Goal: Task Accomplishment & Management: Use online tool/utility

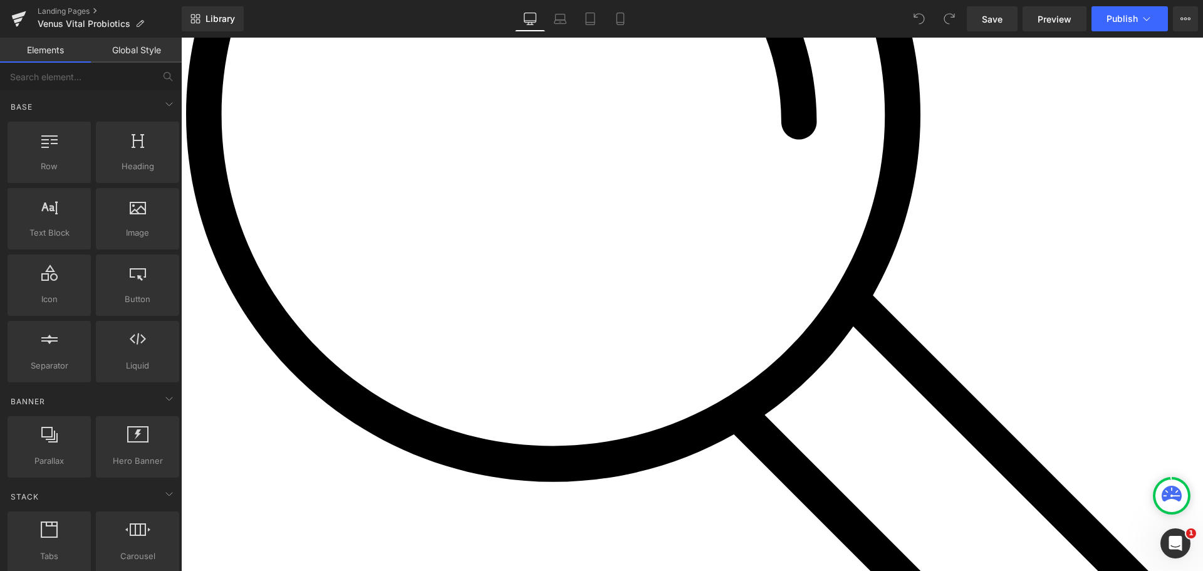
scroll to position [6197, 0]
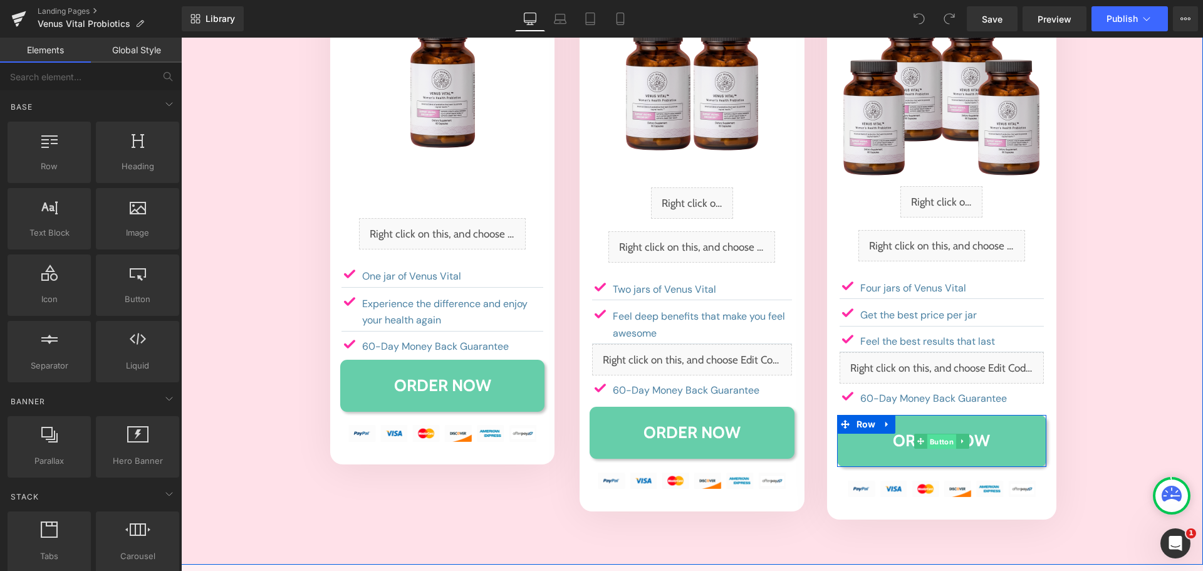
click at [940, 434] on span "Button" at bounding box center [941, 441] width 29 height 15
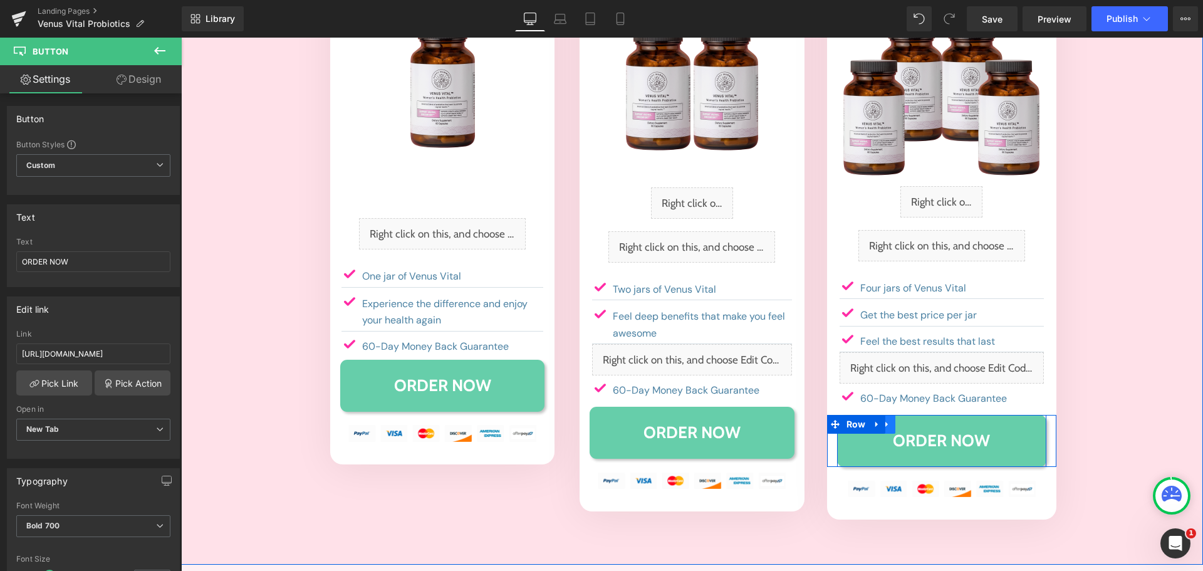
click at [883, 420] on icon at bounding box center [887, 424] width 9 height 9
click at [899, 420] on icon at bounding box center [903, 424] width 9 height 9
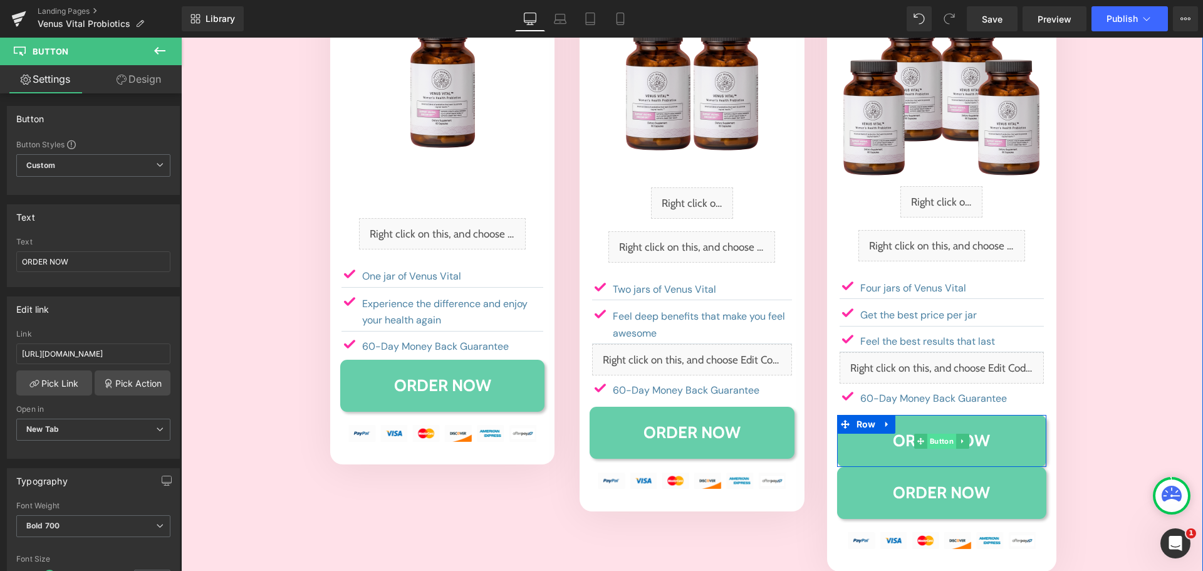
click at [930, 434] on span "Button" at bounding box center [941, 441] width 29 height 15
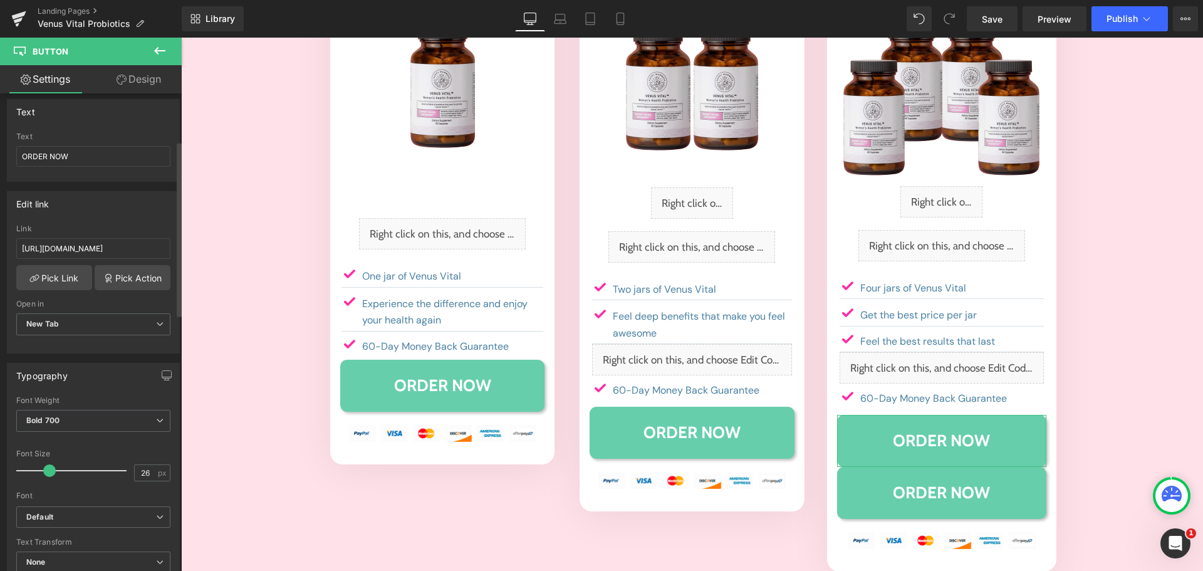
scroll to position [0, 0]
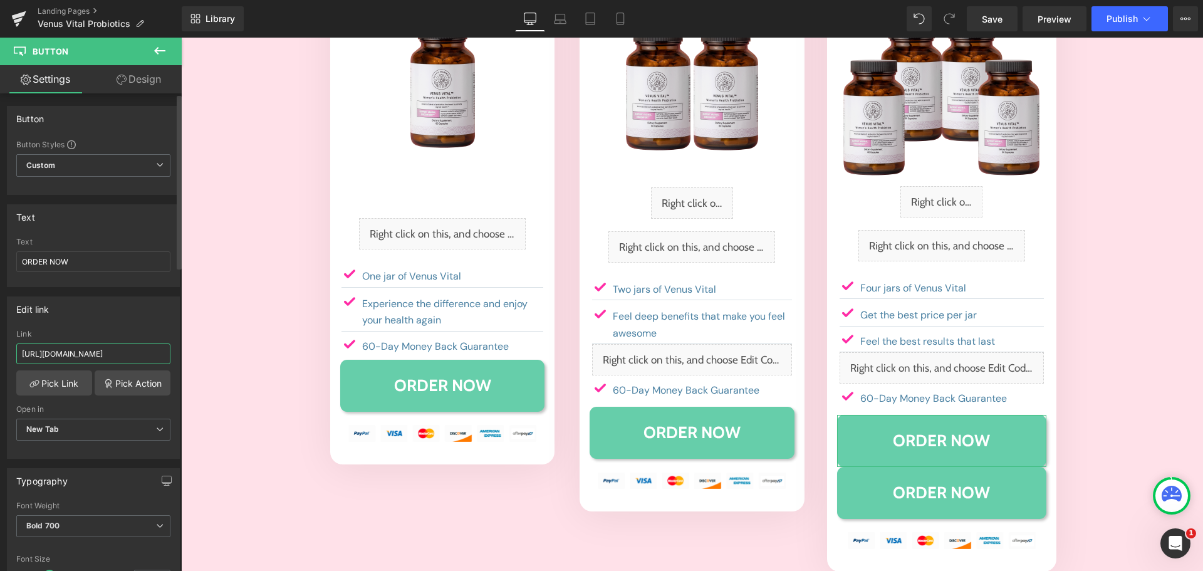
click at [90, 351] on input "https://happy-mammoth-llc.myshopify.com/cart/40495783247946:1?channel=buy_button" at bounding box center [93, 353] width 154 height 21
type input "#"
drag, startPoint x: 144, startPoint y: 308, endPoint x: 136, endPoint y: 323, distance: 17.1
click at [143, 309] on div "Edit link" at bounding box center [94, 309] width 172 height 24
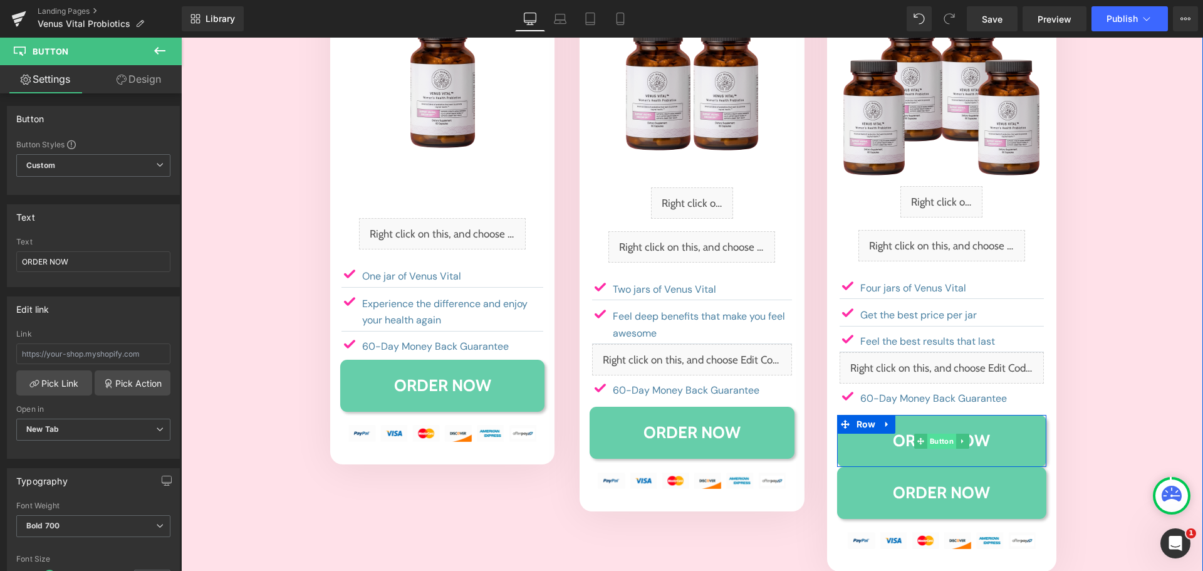
click at [927, 434] on span "Button" at bounding box center [941, 441] width 29 height 15
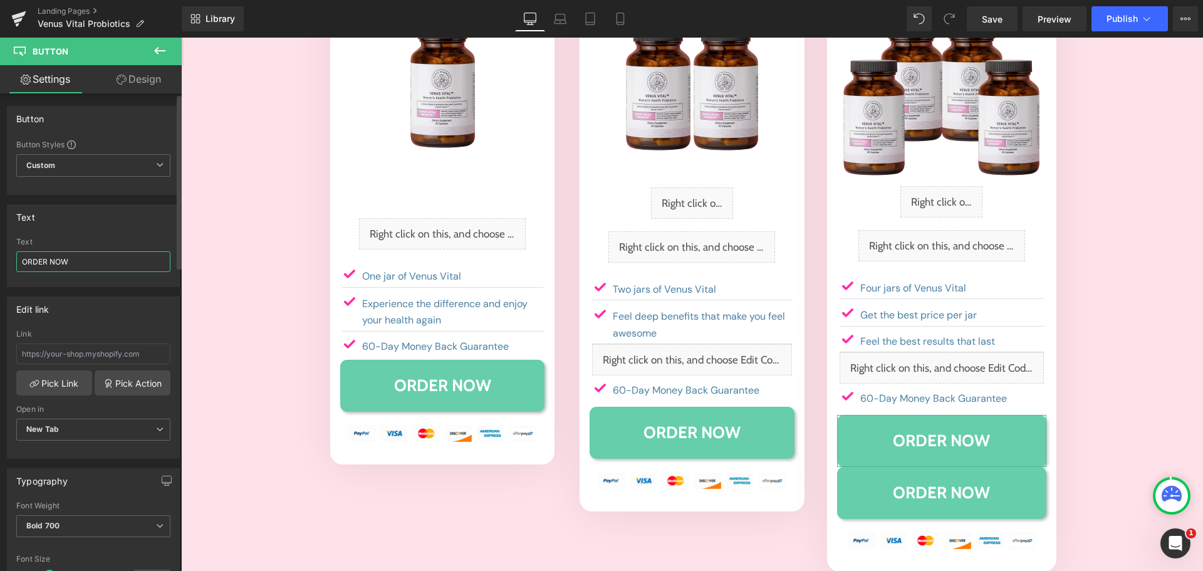
click at [118, 260] on input "ORDER NOW" at bounding box center [93, 261] width 154 height 21
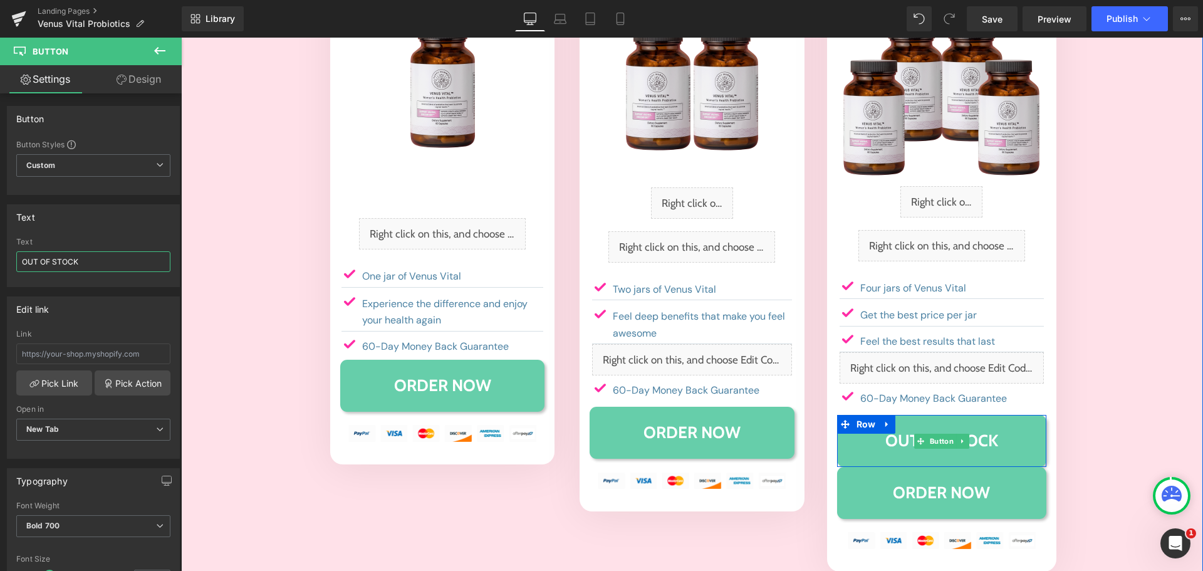
type input "OUT OF STOCK"
click at [1029, 415] on link "OUT OF STOCK" at bounding box center [941, 441] width 209 height 52
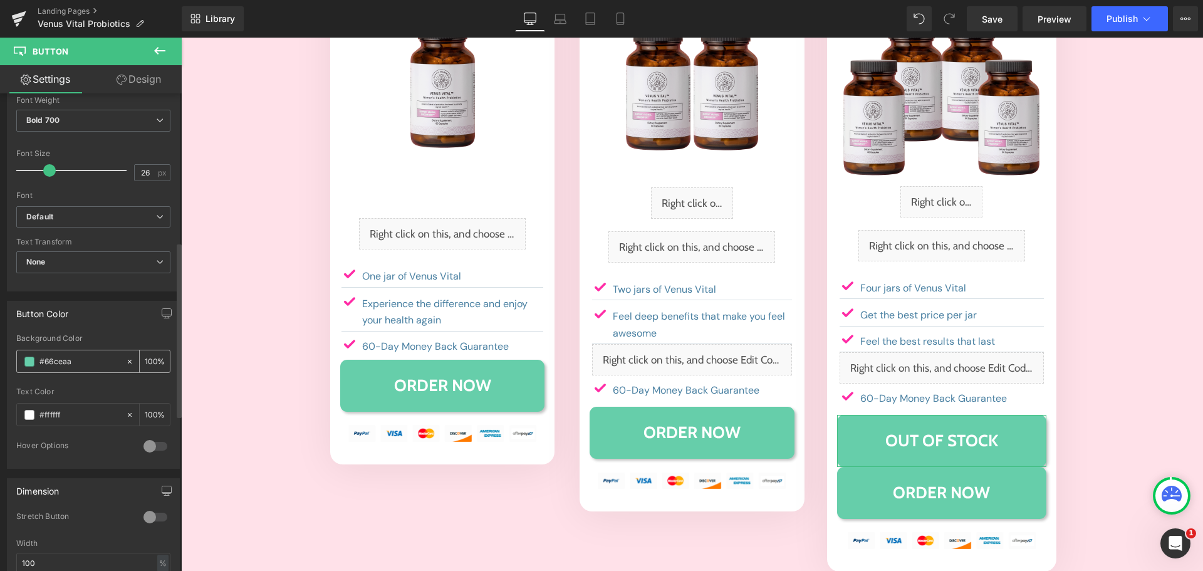
scroll to position [406, 0]
click at [28, 363] on span at bounding box center [29, 361] width 10 height 10
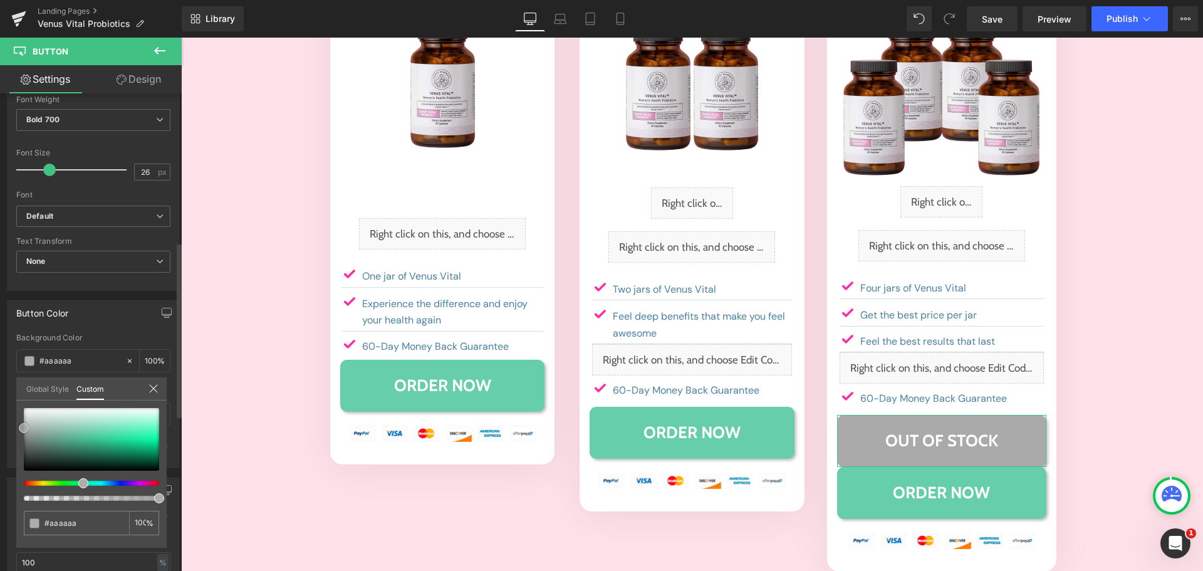
drag, startPoint x: 14, startPoint y: 424, endPoint x: 19, endPoint y: 428, distance: 6.7
click at [24, 428] on div at bounding box center [91, 439] width 135 height 63
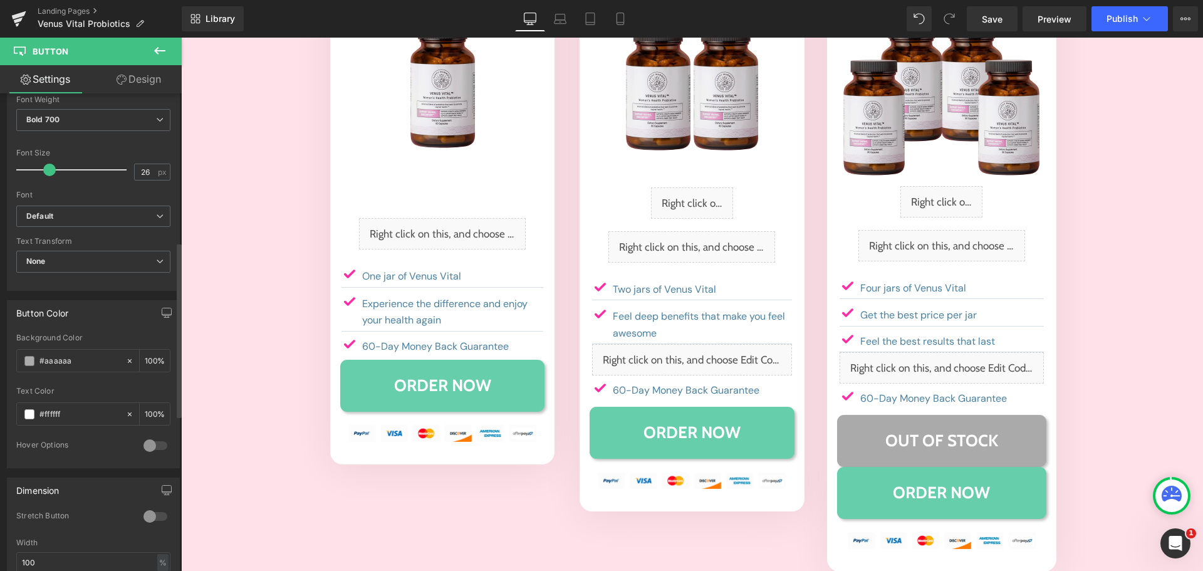
click at [152, 55] on icon at bounding box center [159, 50] width 15 height 15
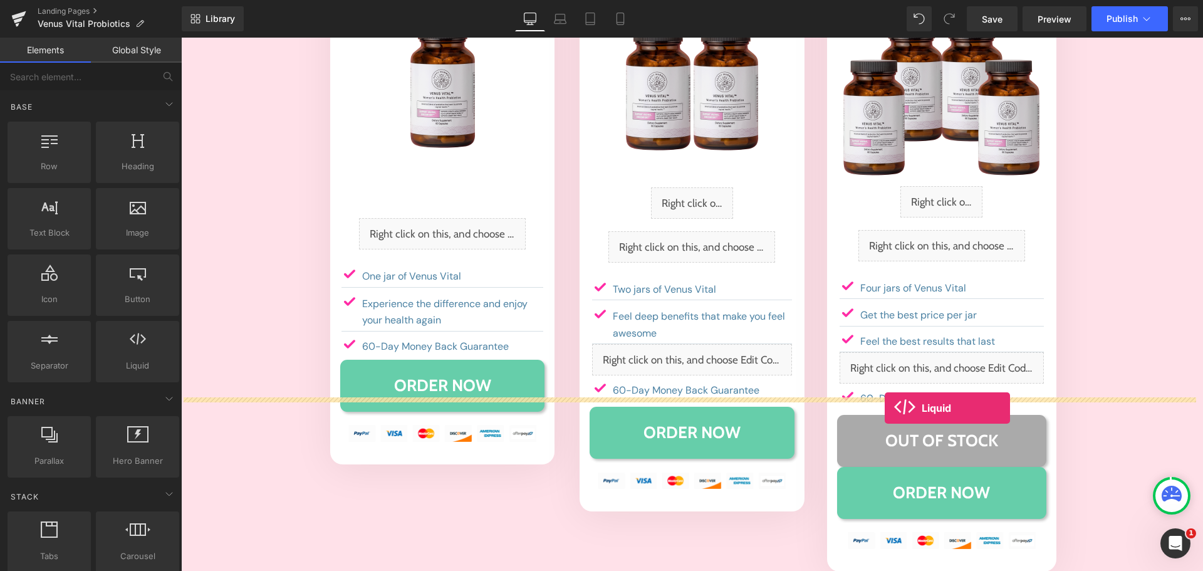
drag, startPoint x: 306, startPoint y: 380, endPoint x: 885, endPoint y: 408, distance: 579.0
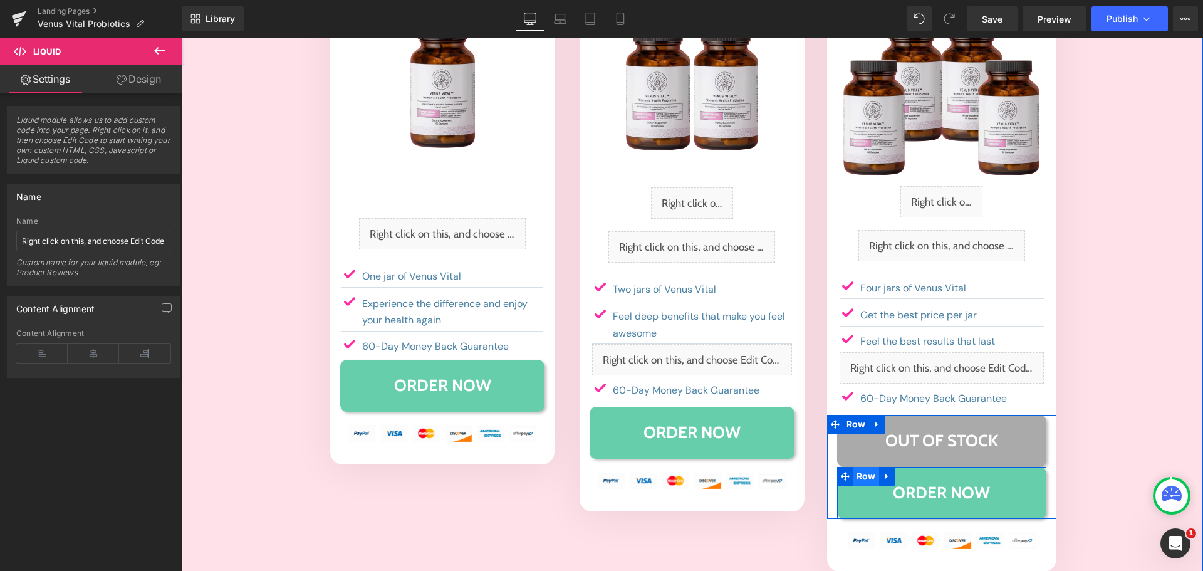
click at [857, 467] on span "Row" at bounding box center [866, 476] width 26 height 19
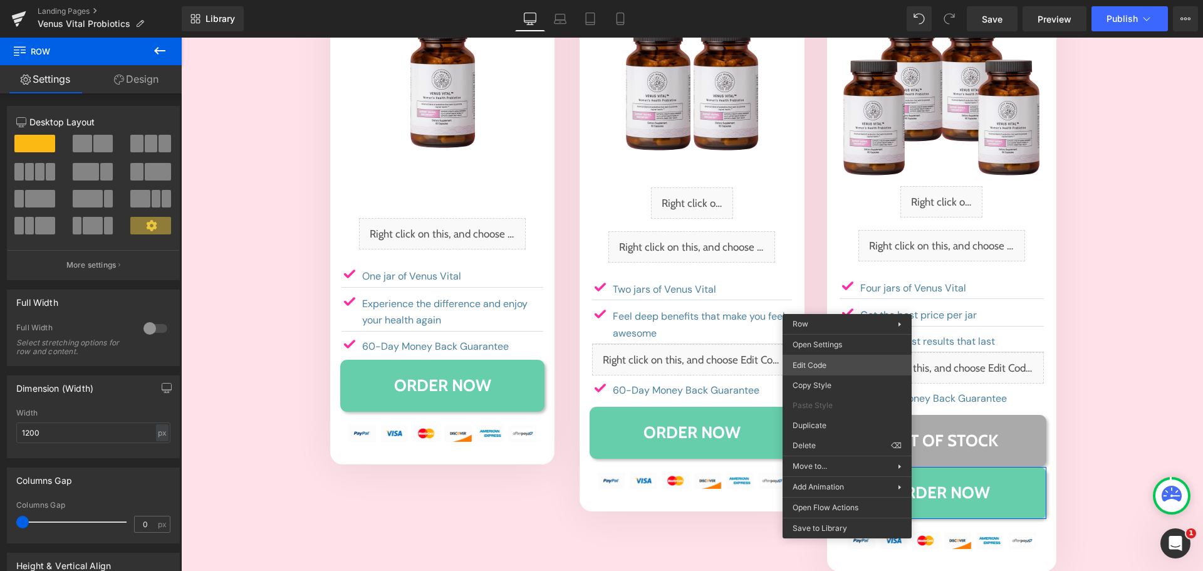
click at [820, 0] on div "Row You are previewing how the will restyle your page. You can not edit Element…" at bounding box center [601, 0] width 1203 height 0
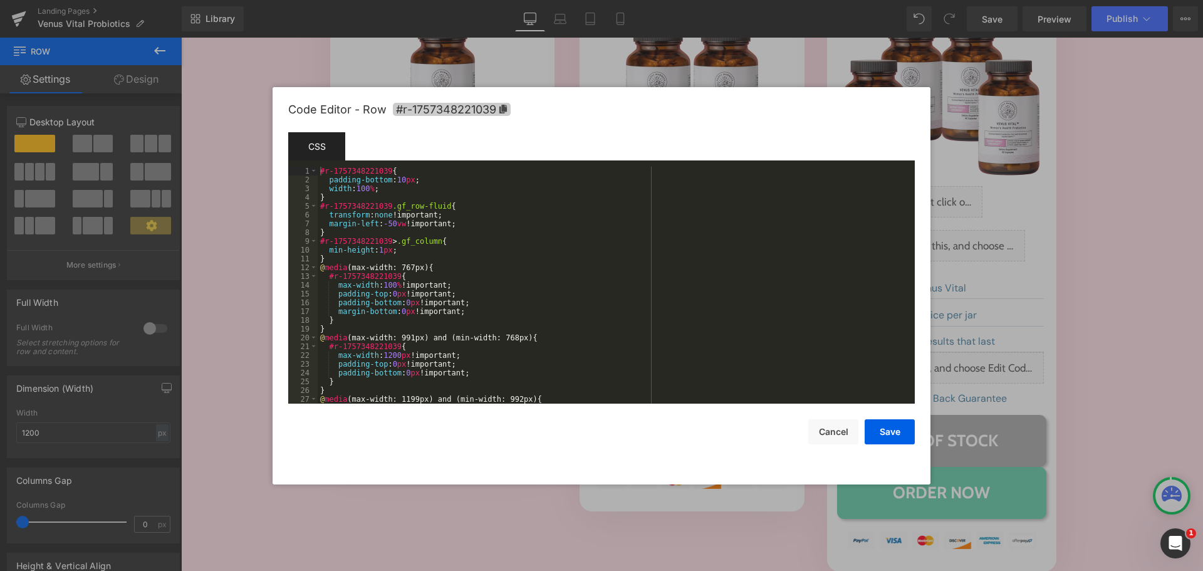
click at [495, 110] on span "#r-1757348221039" at bounding box center [452, 109] width 118 height 13
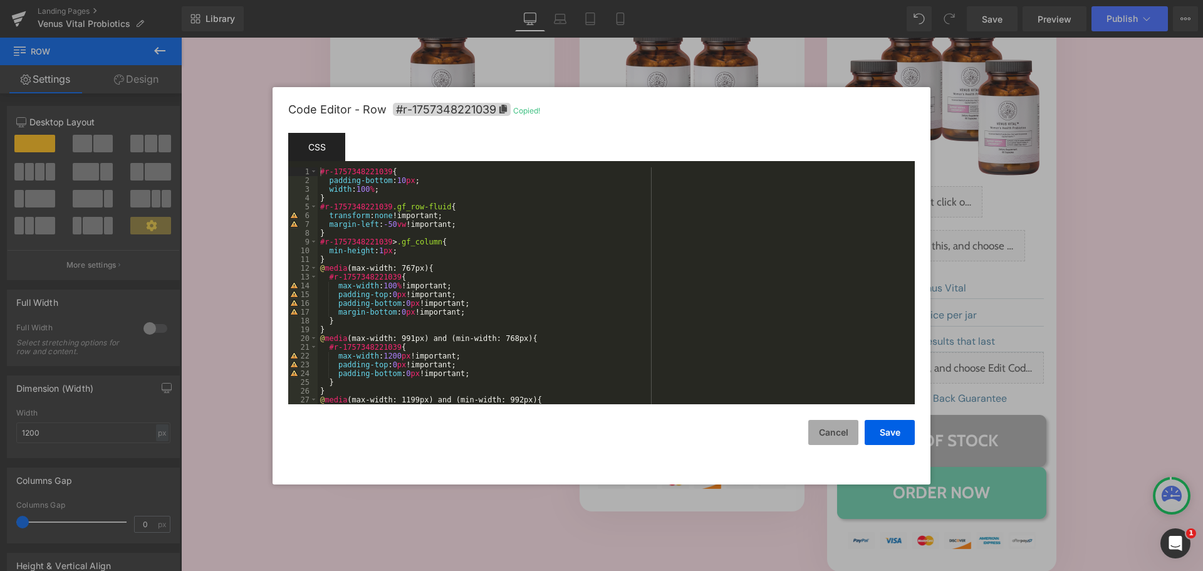
drag, startPoint x: 839, startPoint y: 427, endPoint x: 828, endPoint y: 428, distance: 11.3
click at [838, 427] on button "Cancel" at bounding box center [833, 432] width 50 height 25
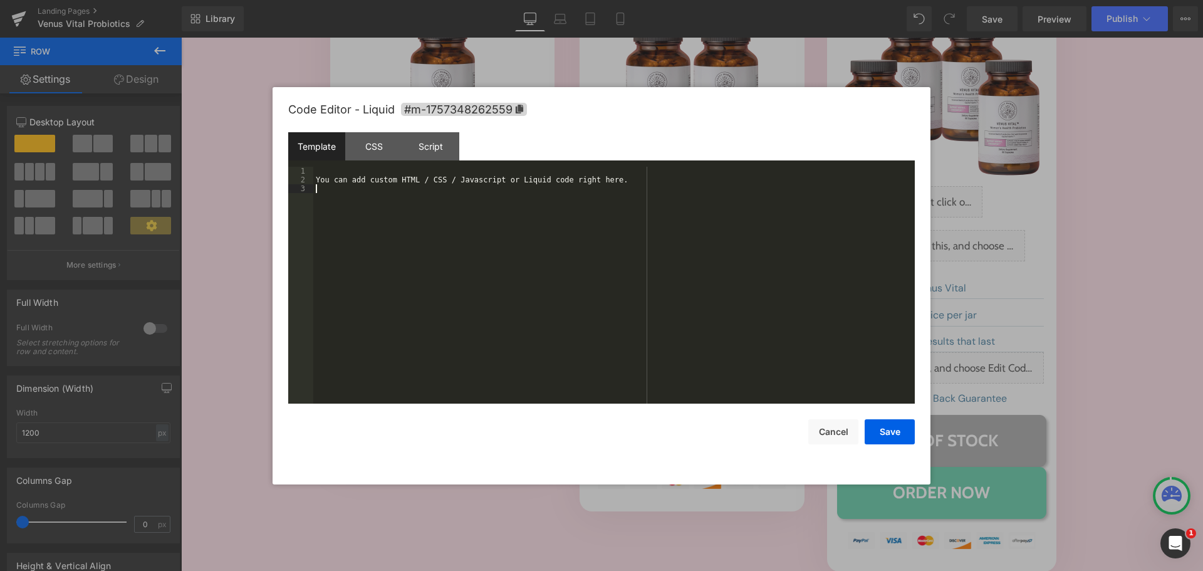
click at [578, 305] on div "You can add custom HTML / CSS / Javascript or Liquid code right here." at bounding box center [613, 294] width 601 height 254
click at [382, 159] on div "CSS" at bounding box center [373, 146] width 57 height 28
click at [366, 233] on div "#m-1757348262559 { }" at bounding box center [613, 294] width 601 height 254
paste textarea
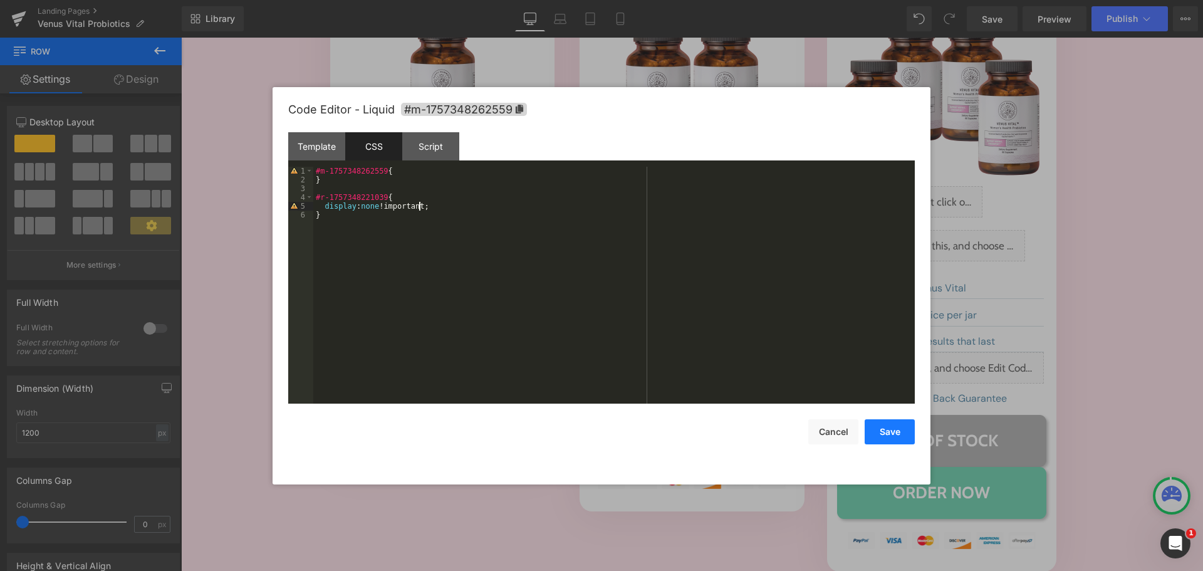
click at [898, 432] on button "Save" at bounding box center [890, 431] width 50 height 25
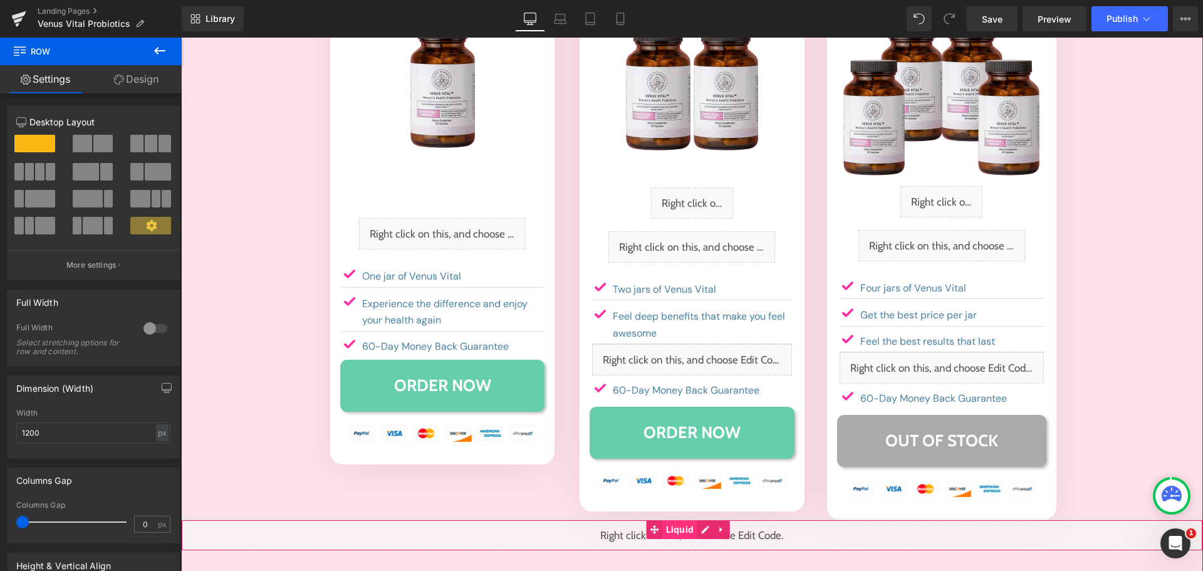
click at [679, 520] on span "Liquid" at bounding box center [680, 529] width 34 height 19
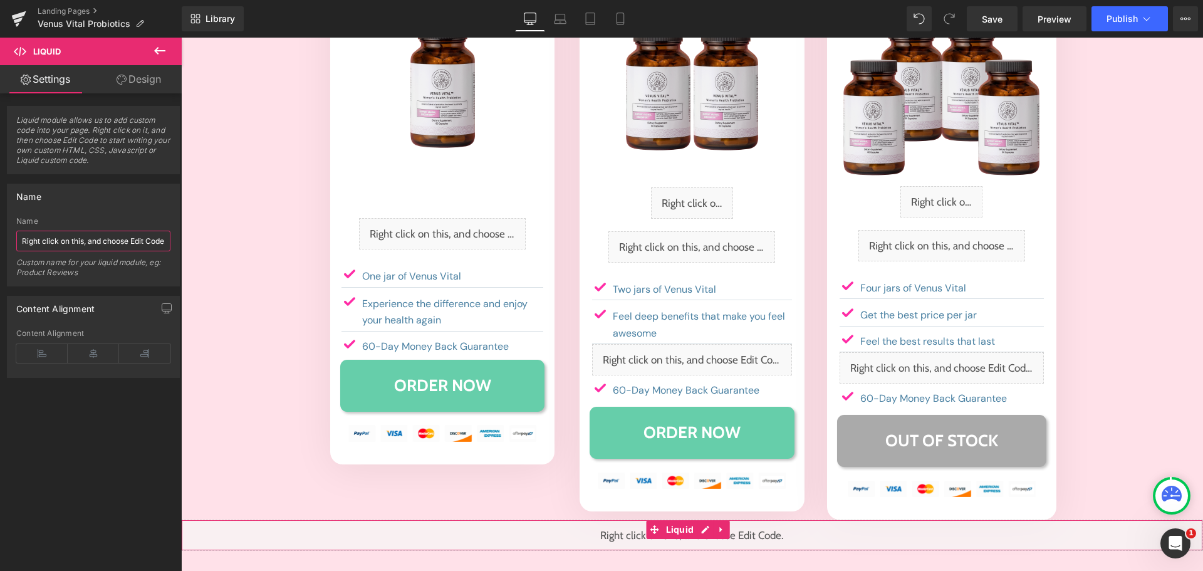
click at [80, 246] on input "Right click on this, and choose Edit Code." at bounding box center [93, 241] width 154 height 21
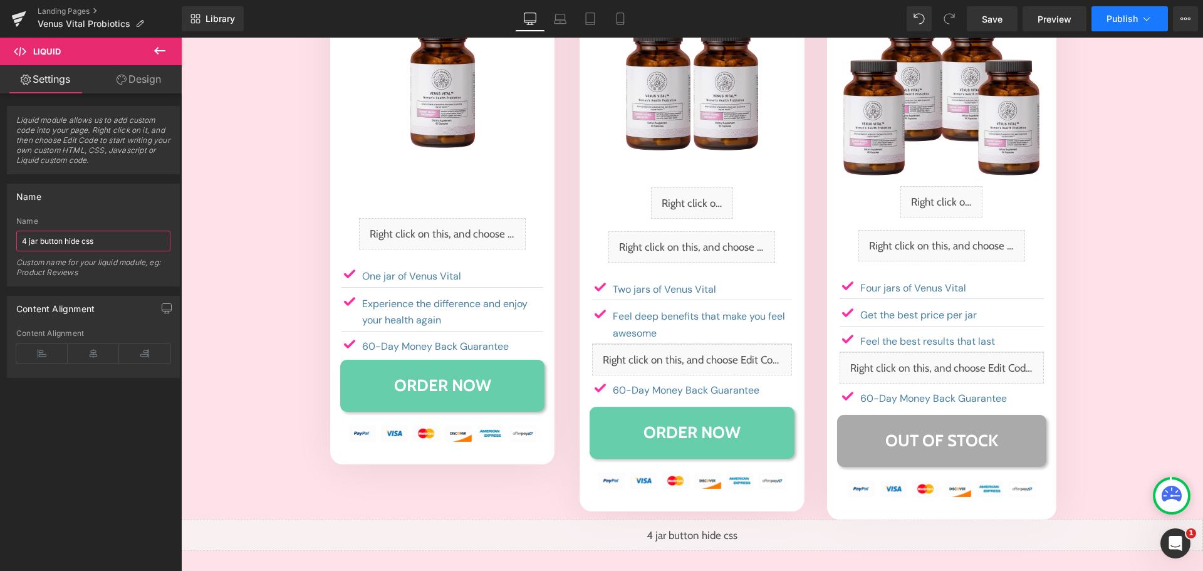
type input "4 jar button hide css"
click at [1117, 24] on button "Publish" at bounding box center [1129, 18] width 76 height 25
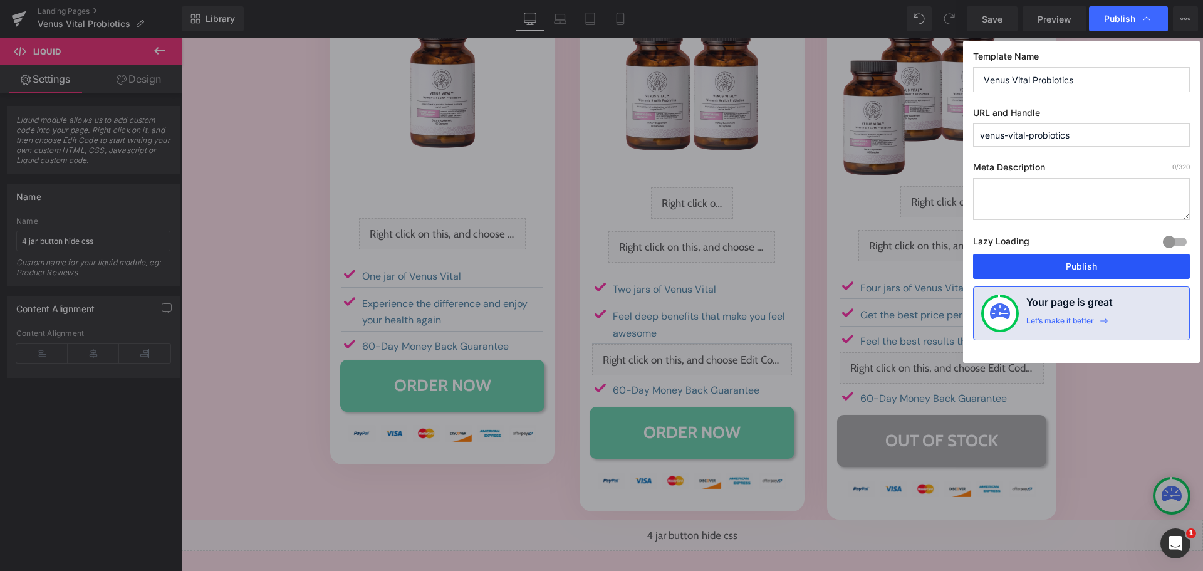
click at [1101, 259] on button "Publish" at bounding box center [1081, 266] width 217 height 25
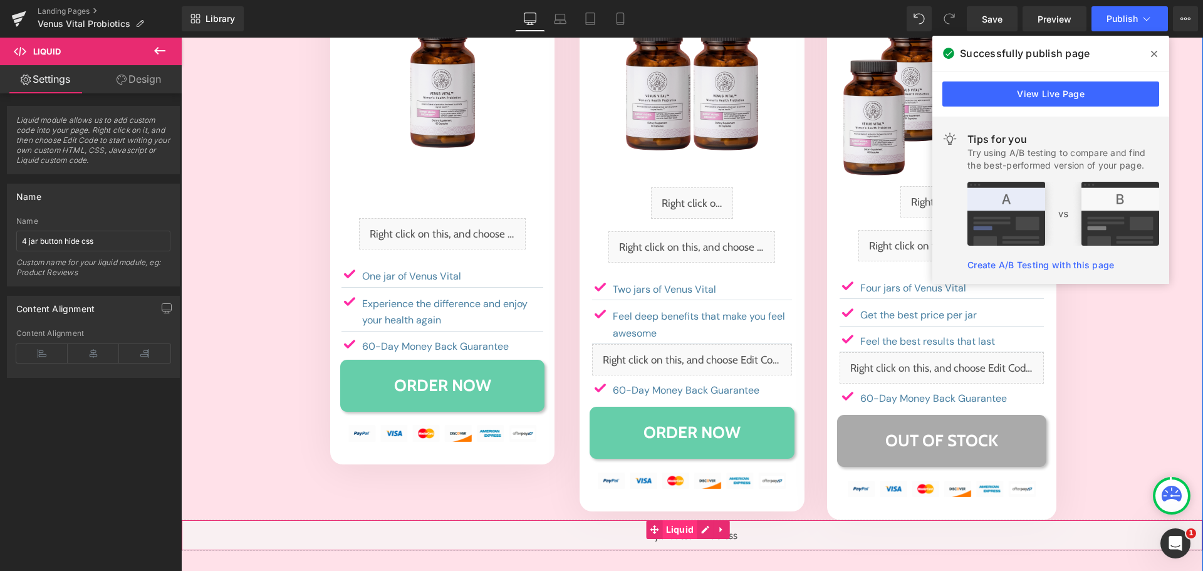
click at [685, 520] on span "Liquid" at bounding box center [680, 529] width 34 height 19
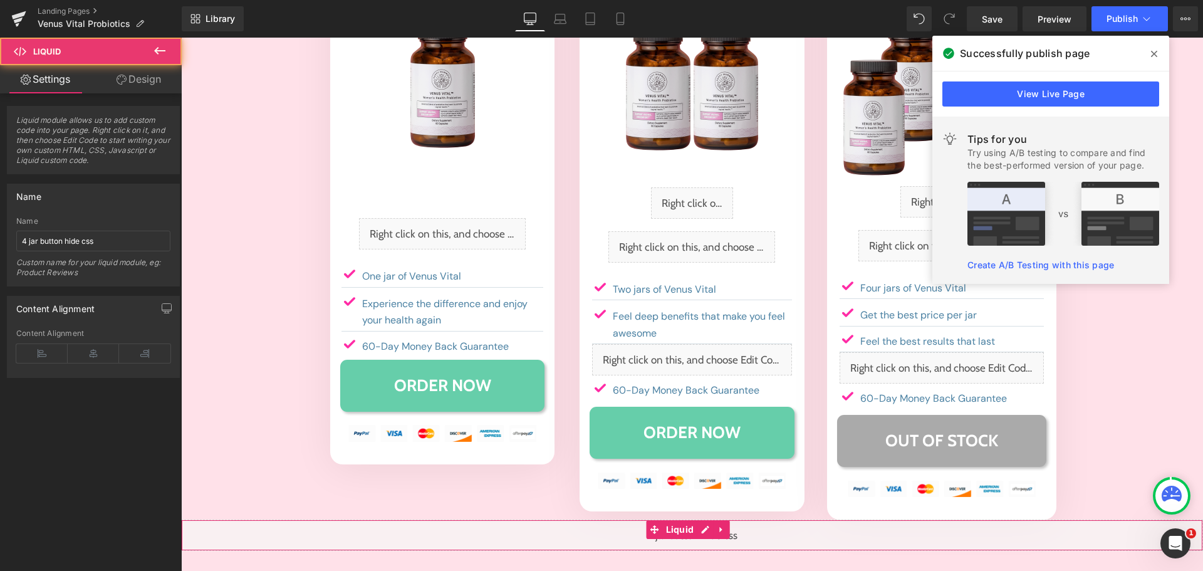
click at [106, 226] on div "Name 4 jar button hide css Custom name for your liquid module, eg: Product Revi…" at bounding box center [93, 251] width 154 height 69
click at [107, 234] on input "4 jar button hide css" at bounding box center [93, 241] width 154 height 21
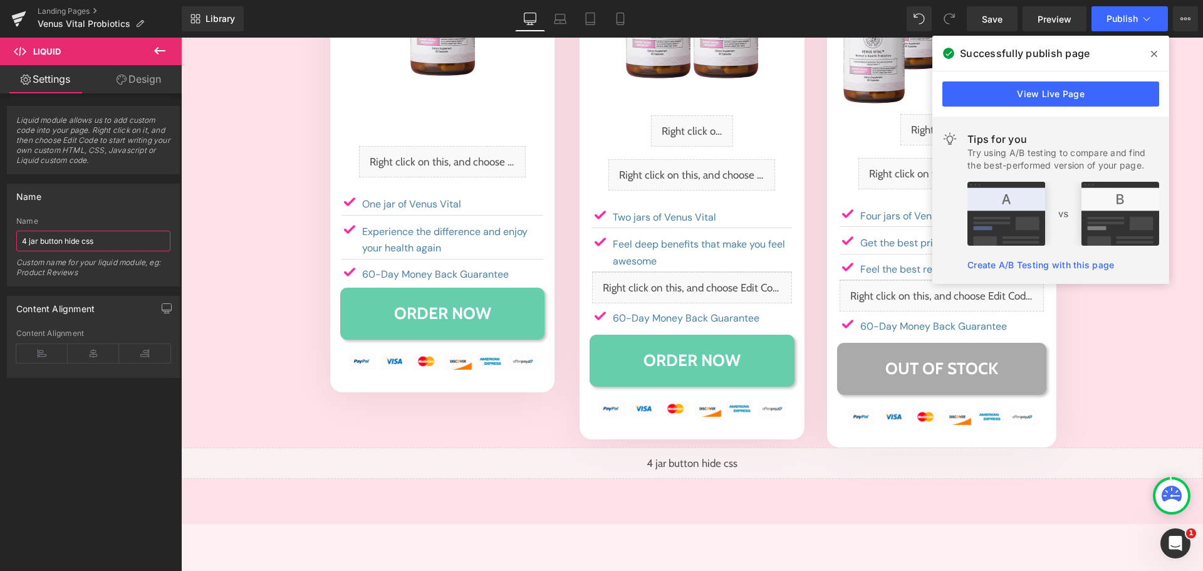
scroll to position [6296, 0]
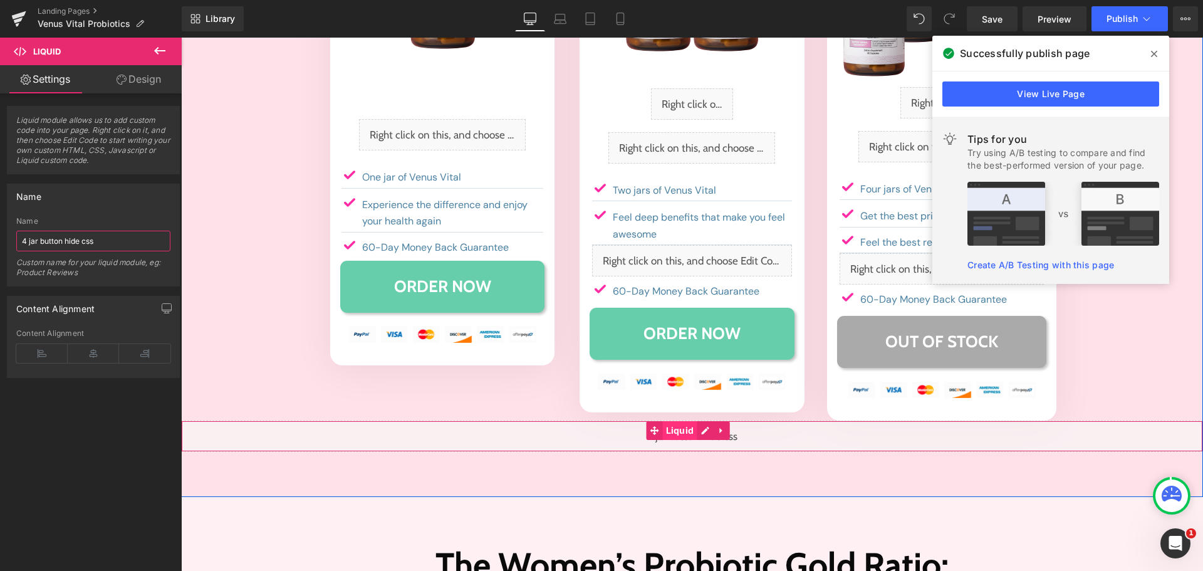
click at [680, 421] on span "Liquid" at bounding box center [680, 430] width 34 height 19
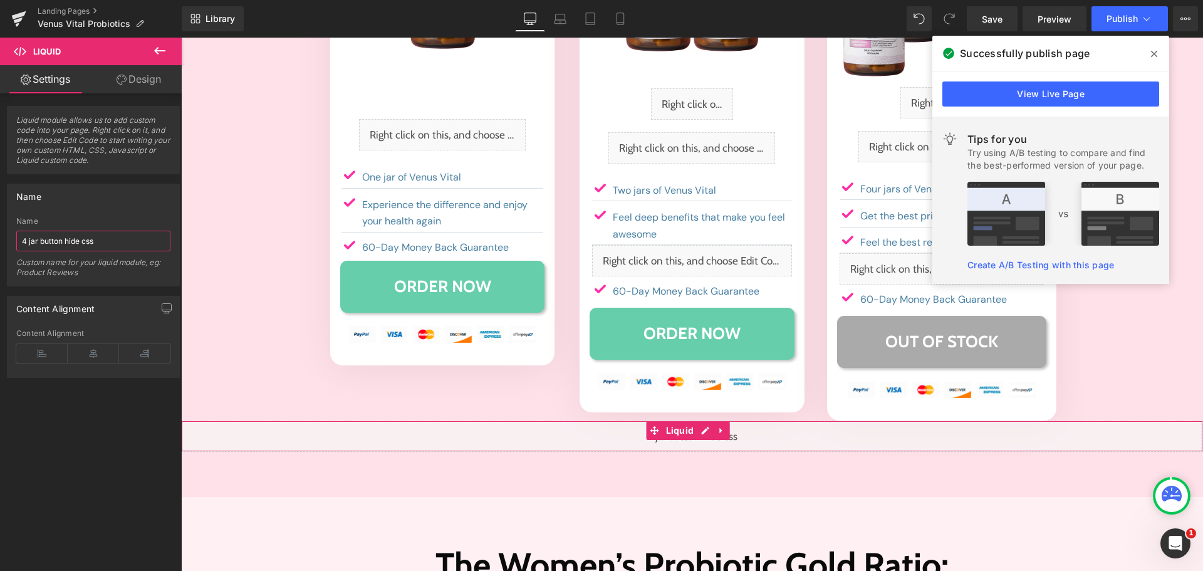
click at [120, 244] on input "4 jar button hide css" at bounding box center [93, 241] width 154 height 21
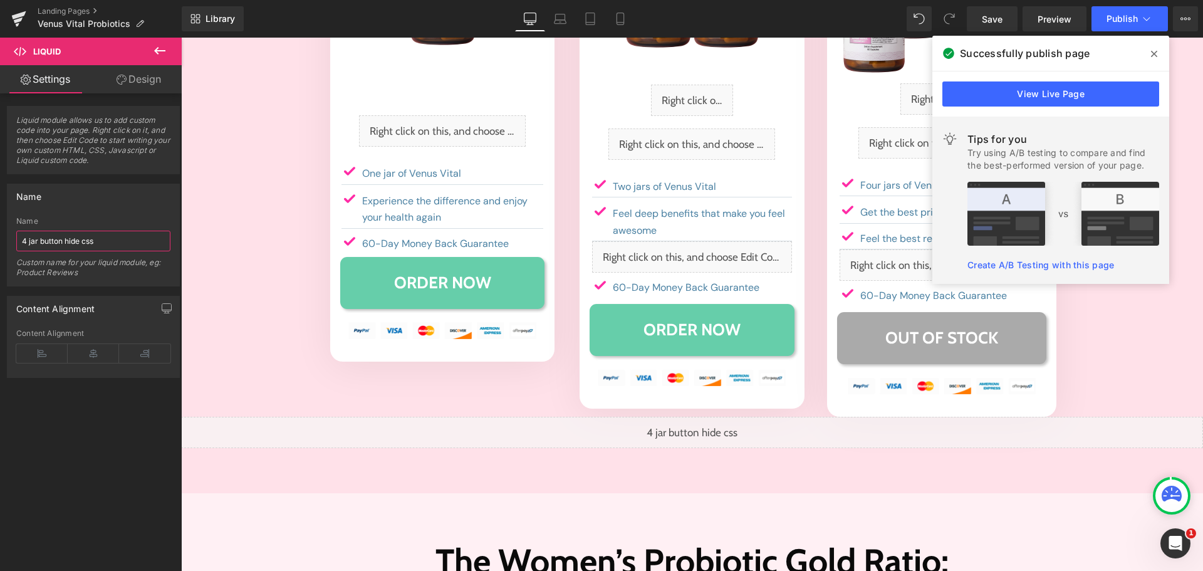
scroll to position [6301, 0]
click at [681, 416] on div "Liquid" at bounding box center [692, 431] width 1022 height 31
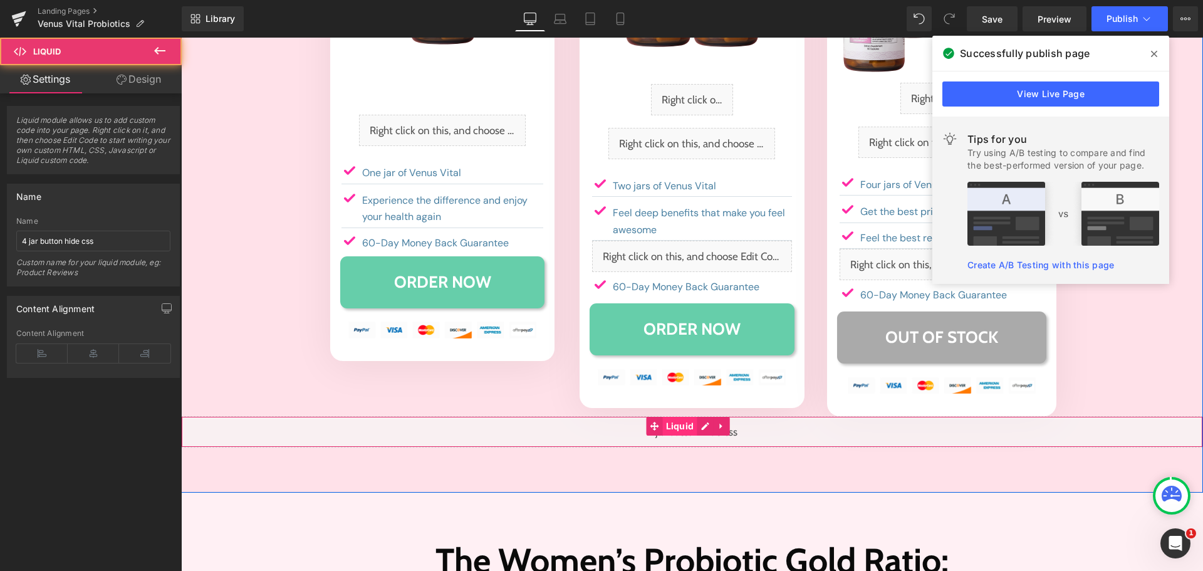
click at [692, 417] on span "Liquid" at bounding box center [680, 426] width 34 height 19
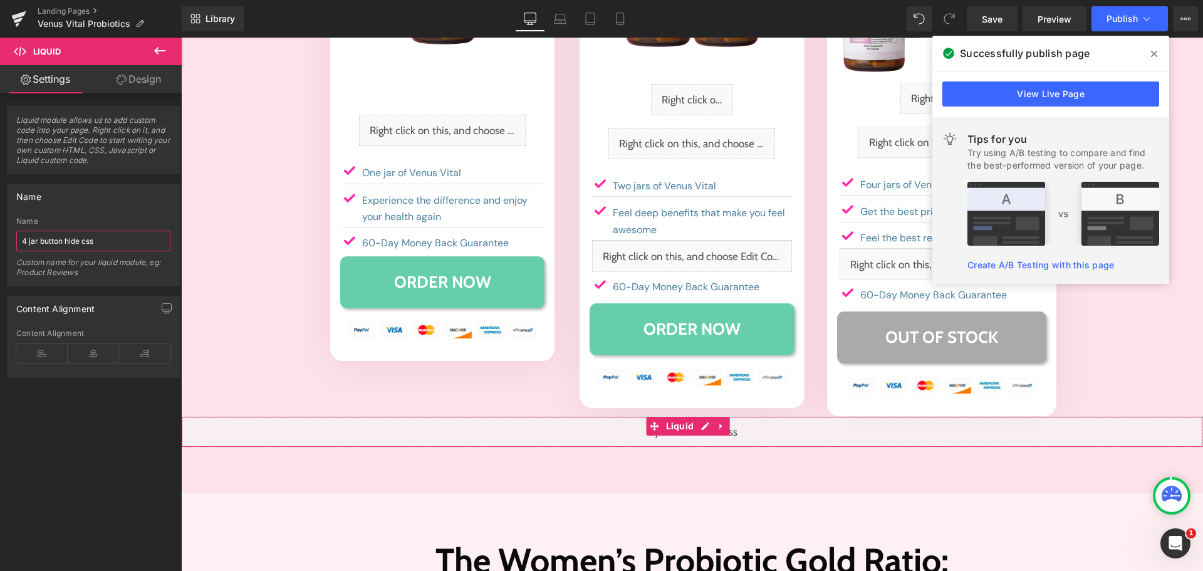
click at [105, 249] on input "4 jar button hide css" at bounding box center [93, 241] width 154 height 21
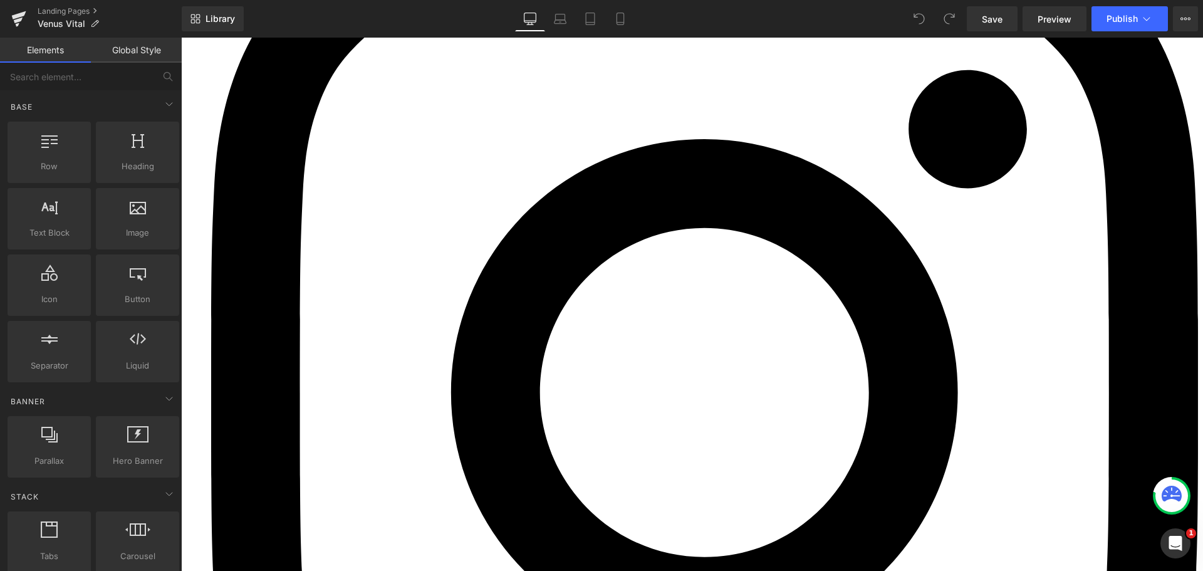
scroll to position [4624, 0]
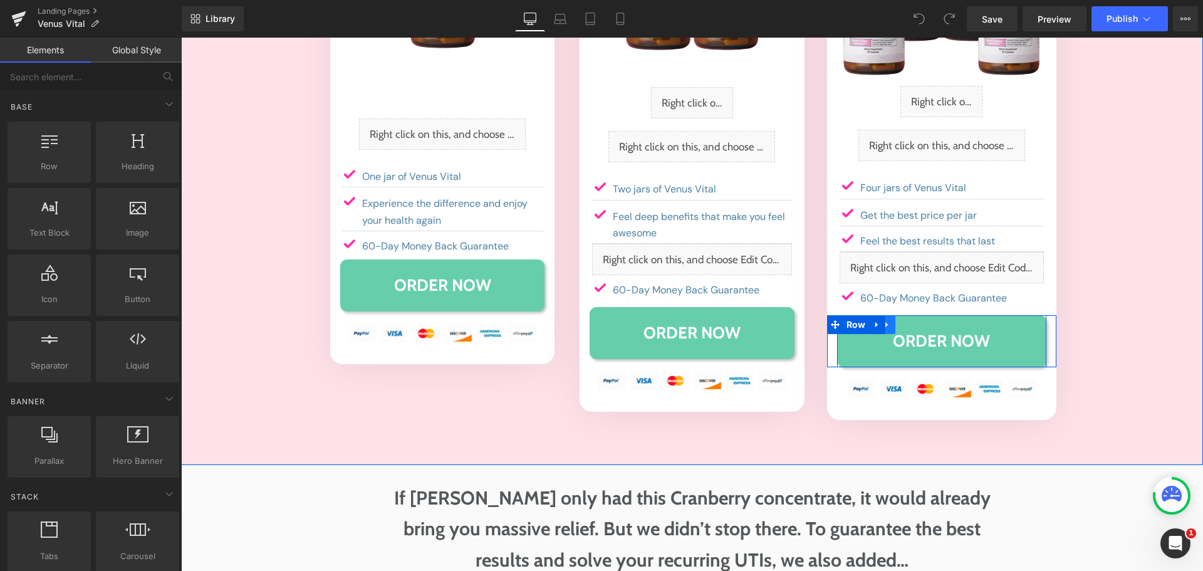
click at [885, 315] on link at bounding box center [887, 324] width 16 height 19
drag, startPoint x: 897, startPoint y: 297, endPoint x: 890, endPoint y: 331, distance: 35.1
click at [899, 320] on icon at bounding box center [903, 324] width 9 height 9
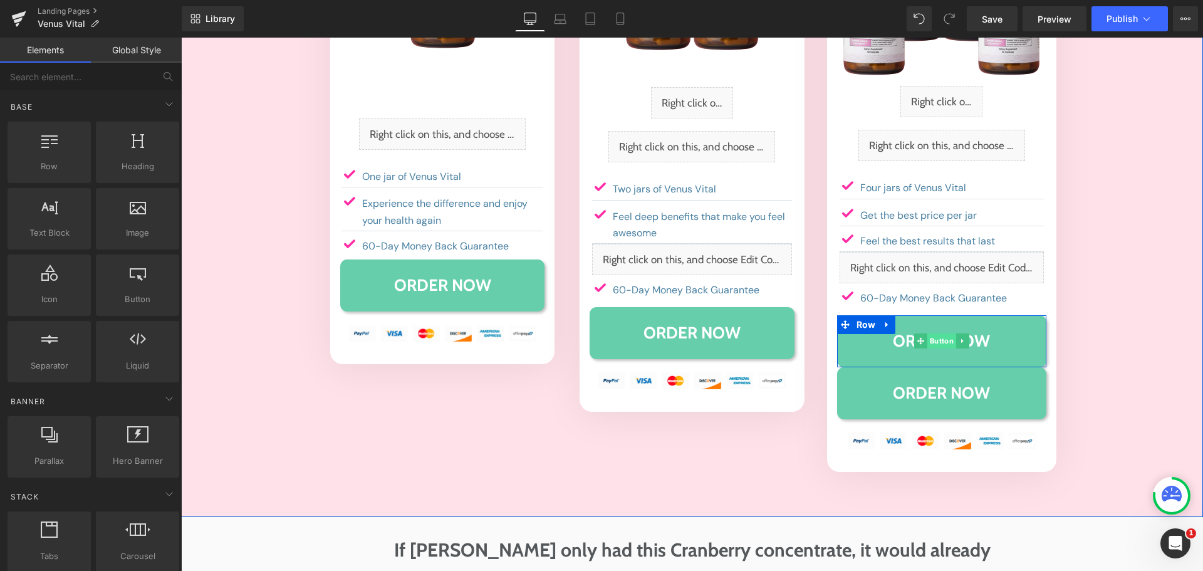
click at [934, 333] on span "Button" at bounding box center [941, 340] width 29 height 15
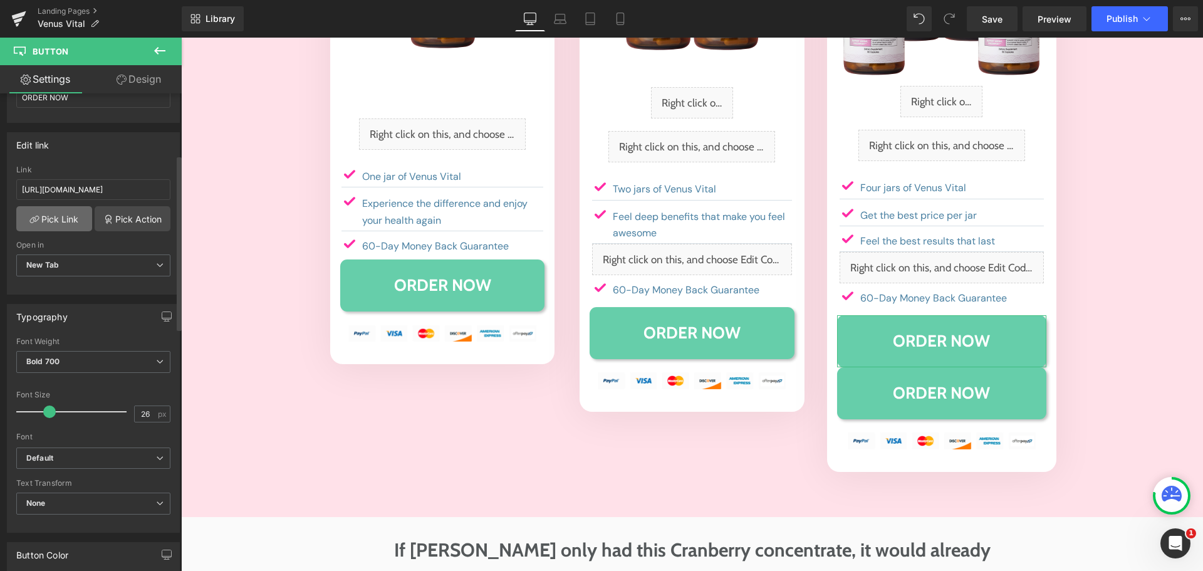
scroll to position [170, 0]
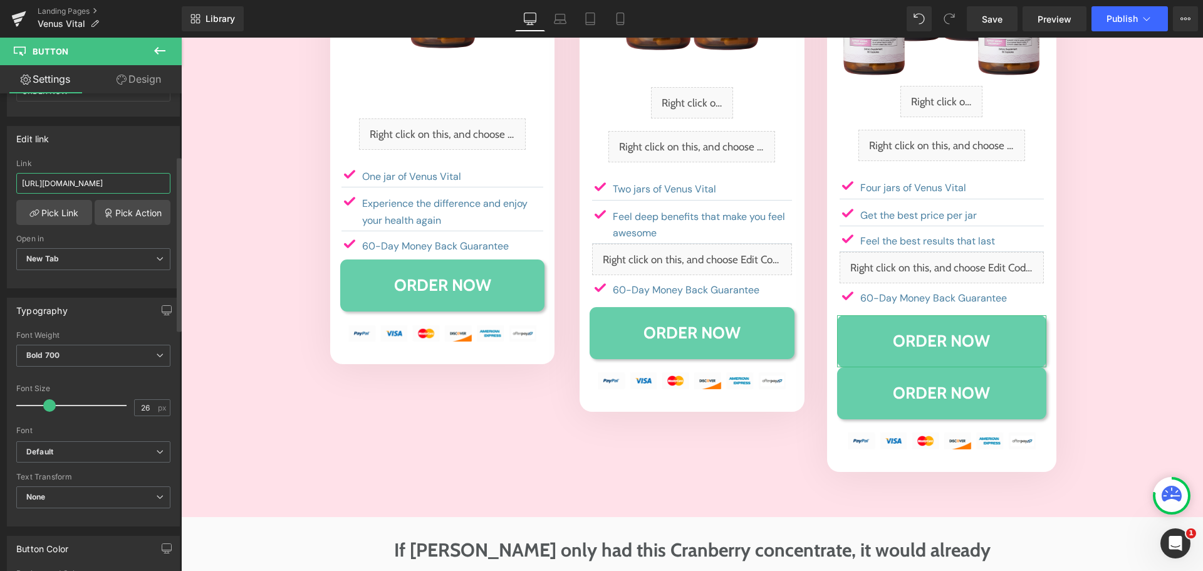
click at [81, 185] on input "https://happy-mammoth-llc.myshopify.com/cart/40495783247946:1?channel=buy_button" at bounding box center [93, 183] width 154 height 21
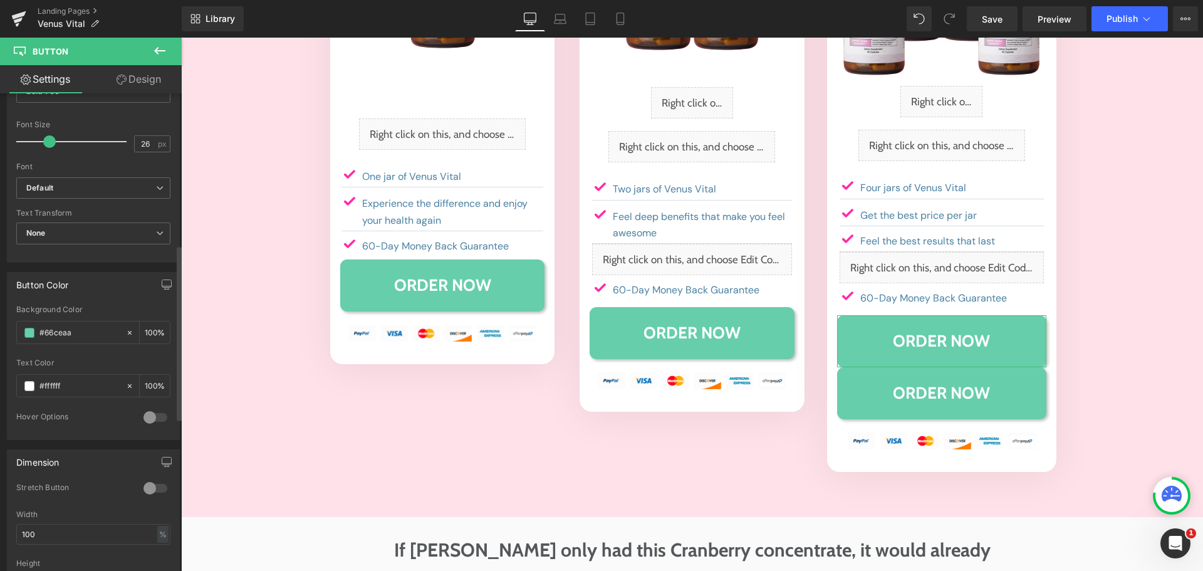
scroll to position [452, 0]
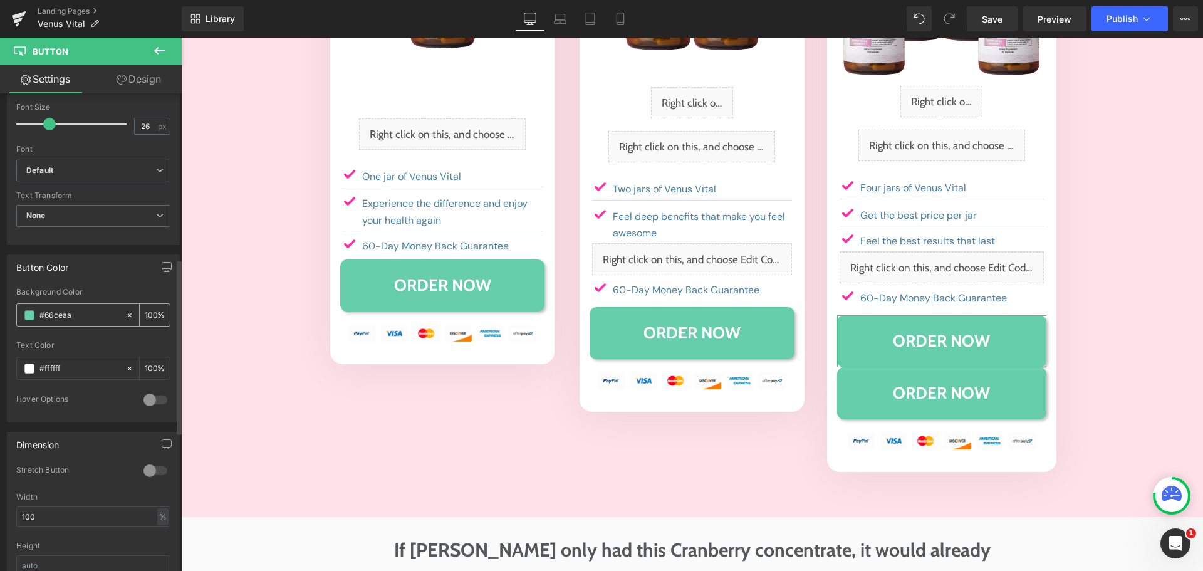
click at [55, 316] on input "#66ceaa" at bounding box center [79, 315] width 80 height 14
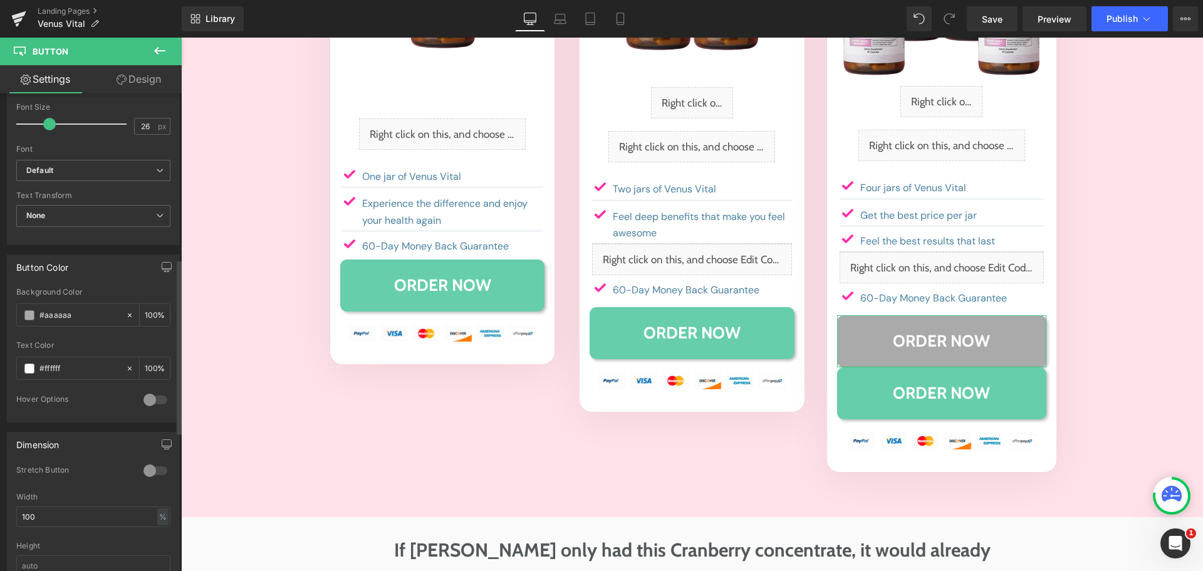
type input "#aaaaaa"
click at [96, 294] on div "Background Color" at bounding box center [93, 292] width 154 height 9
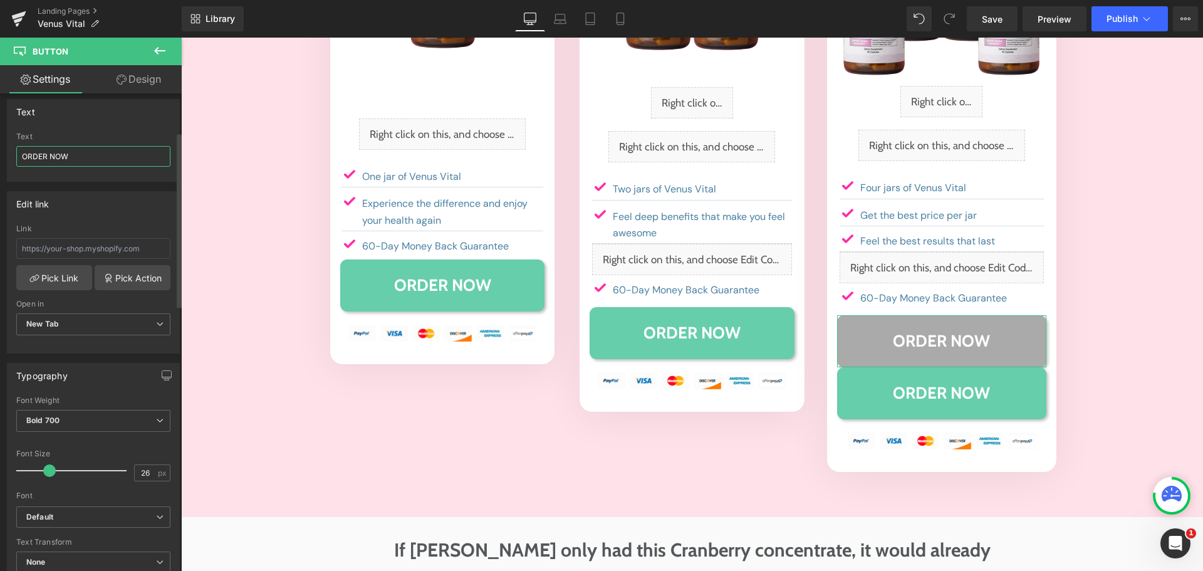
scroll to position [105, 0]
click at [90, 155] on input "ORDER NOW" at bounding box center [93, 157] width 154 height 21
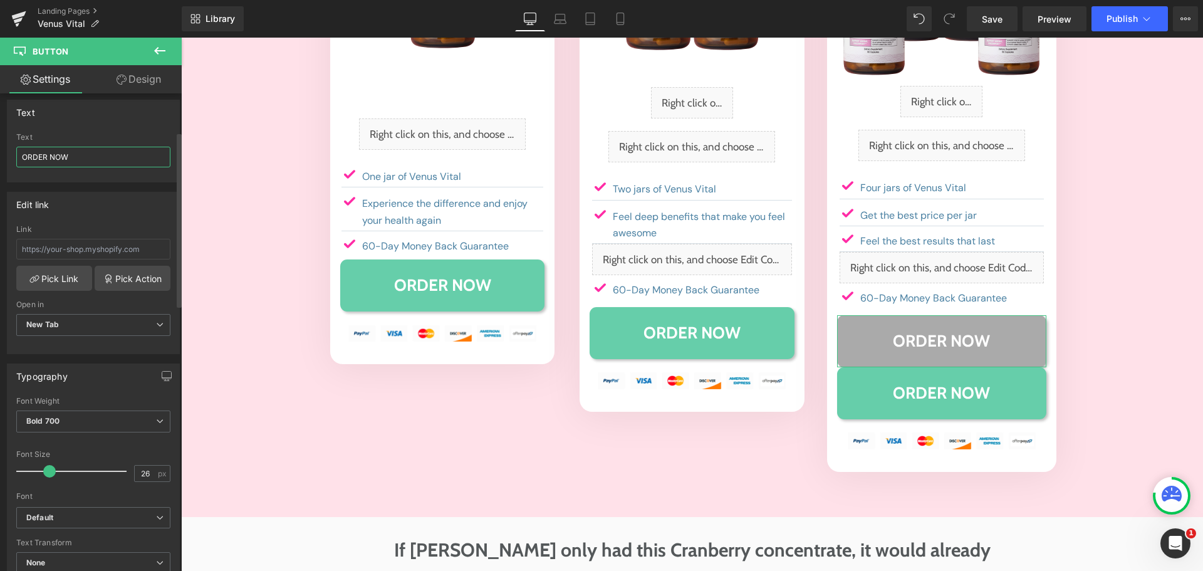
click at [90, 155] on input "ORDER NOW" at bounding box center [93, 157] width 154 height 21
type input "OUT OF STOCK"
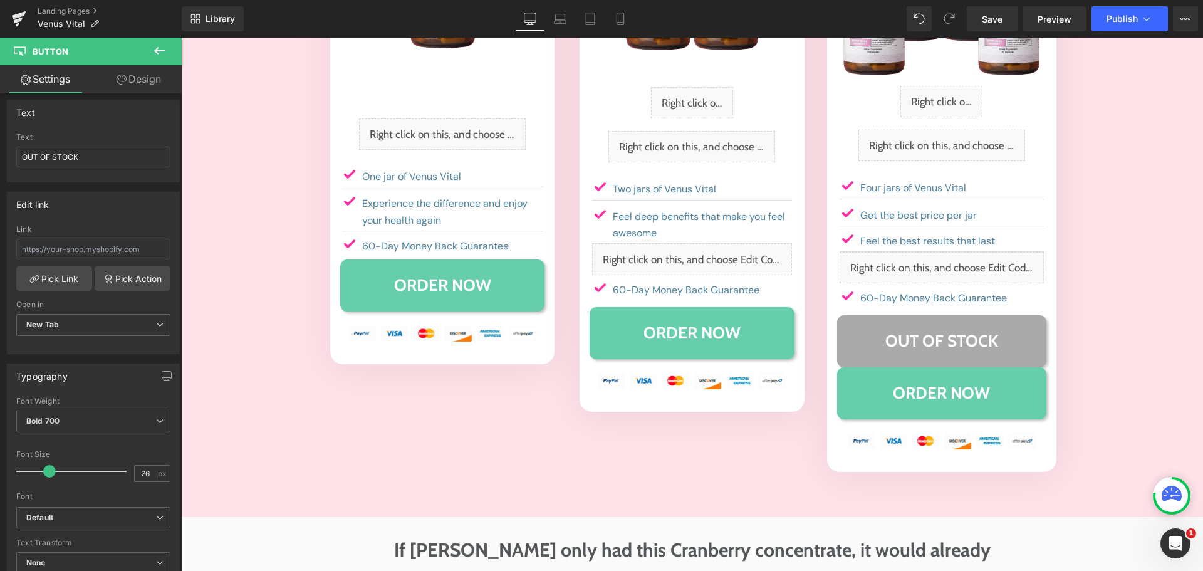
click at [158, 53] on icon at bounding box center [159, 51] width 11 height 8
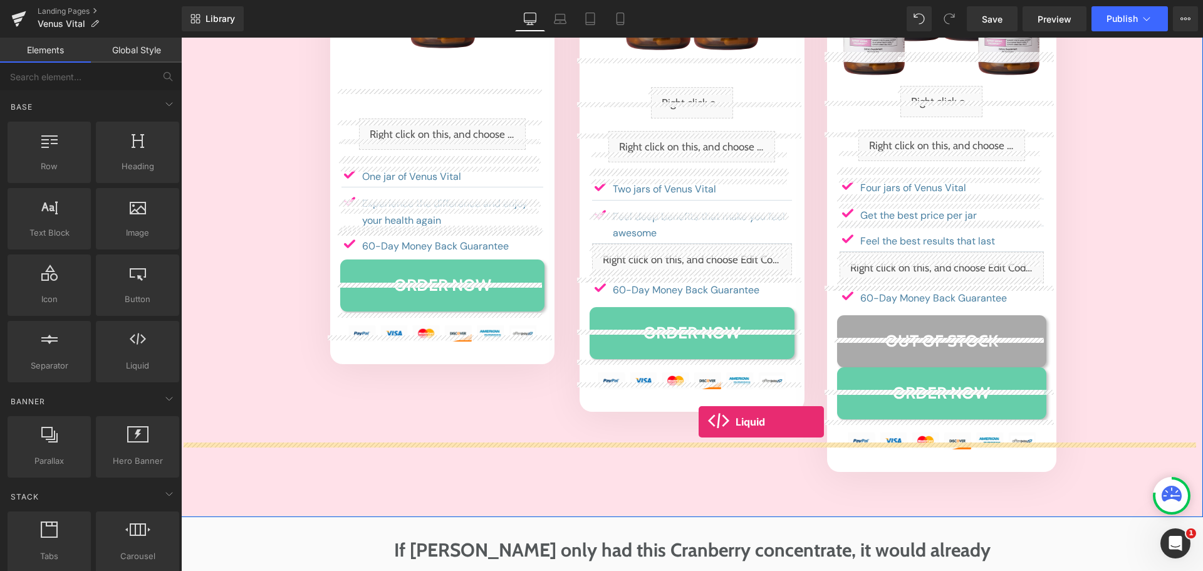
drag, startPoint x: 307, startPoint y: 393, endPoint x: 699, endPoint y: 422, distance: 392.6
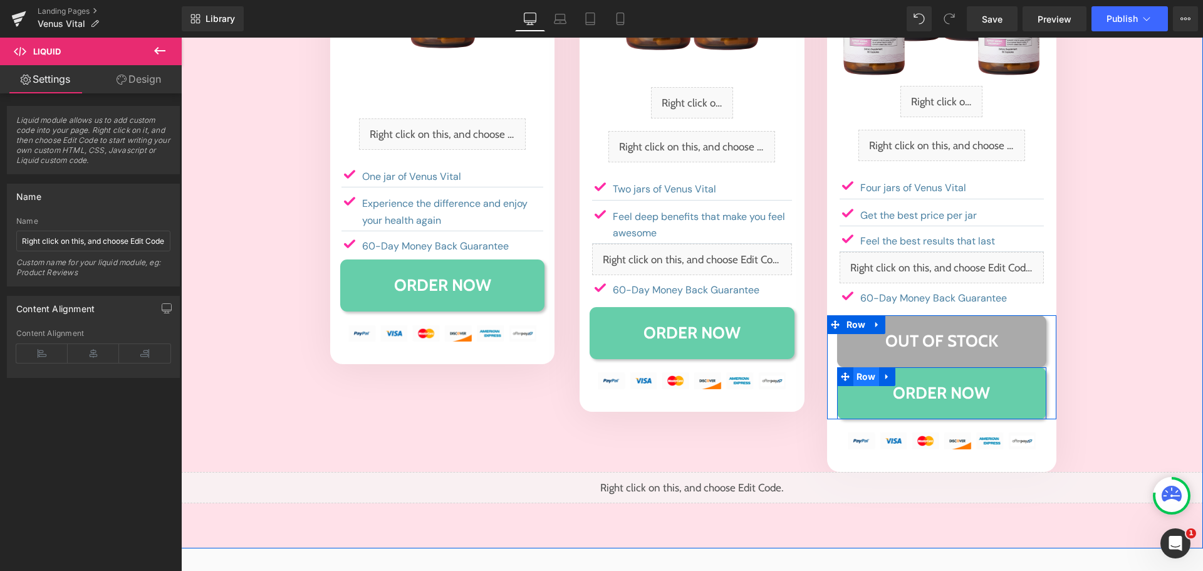
click at [859, 367] on span "Row" at bounding box center [866, 376] width 26 height 19
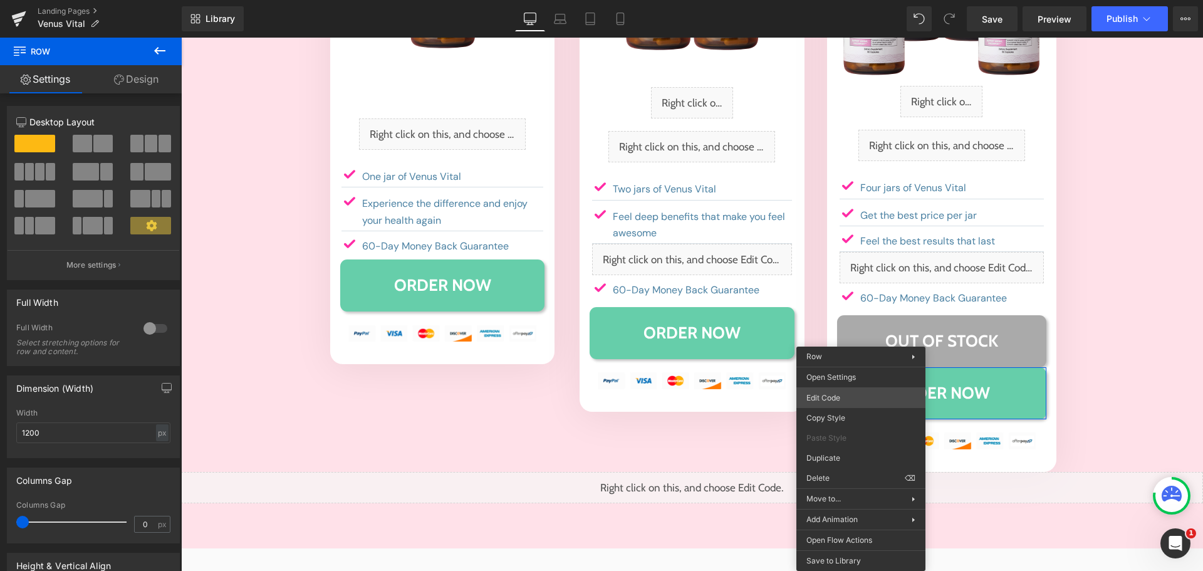
click at [849, 0] on div "Row You are previewing how the will restyle your page. You can not edit Element…" at bounding box center [601, 0] width 1203 height 0
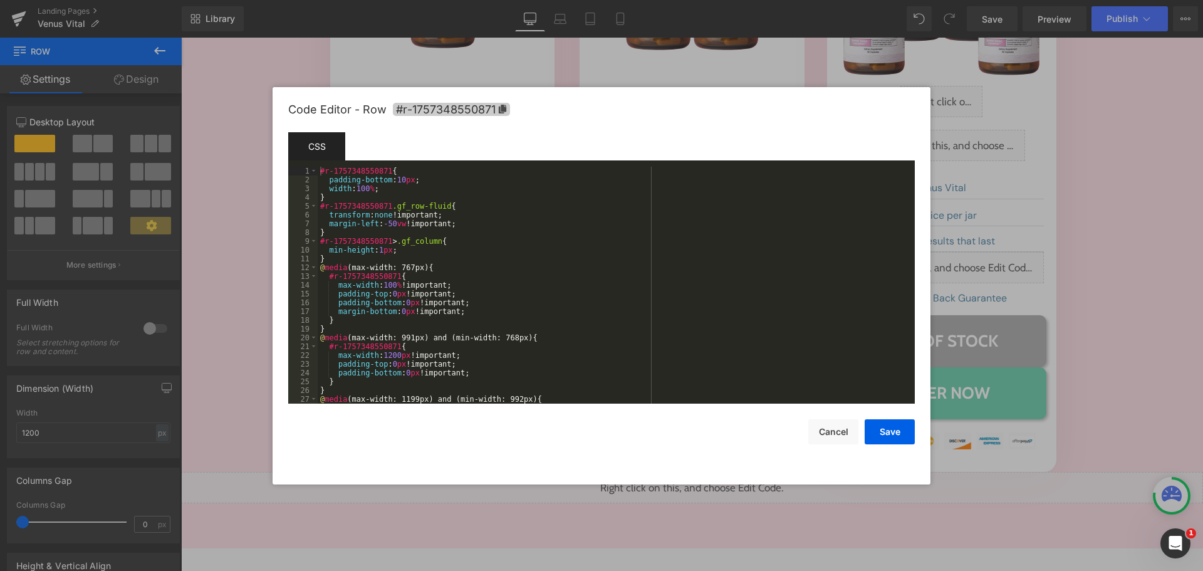
click at [492, 114] on span "#r-1757348550871" at bounding box center [451, 109] width 117 height 13
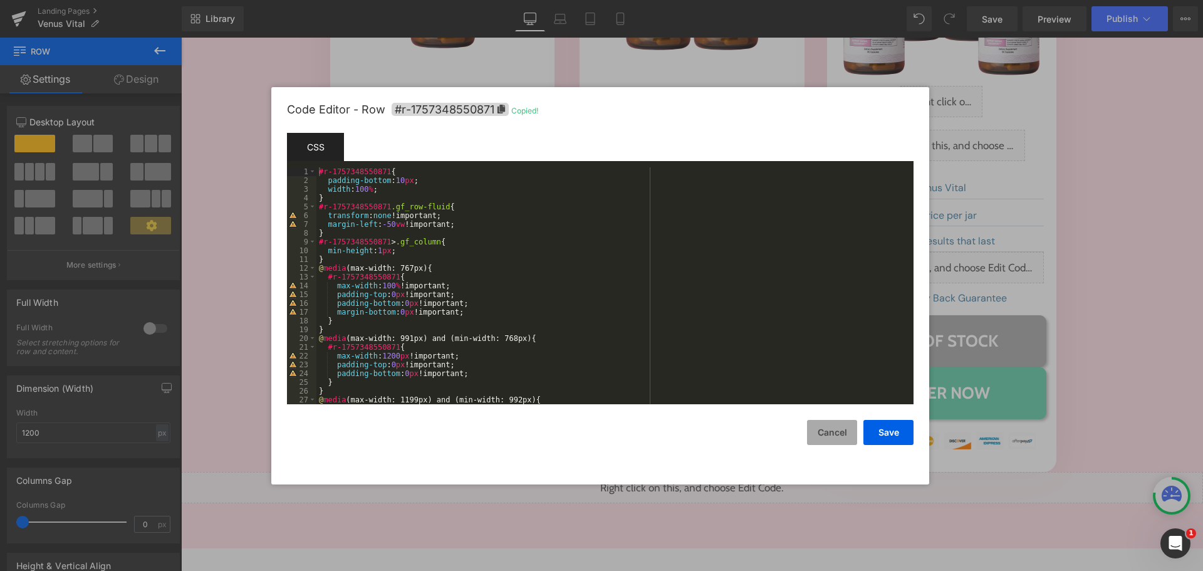
drag, startPoint x: 828, startPoint y: 425, endPoint x: 813, endPoint y: 424, distance: 15.7
click at [825, 425] on button "Cancel" at bounding box center [832, 432] width 50 height 25
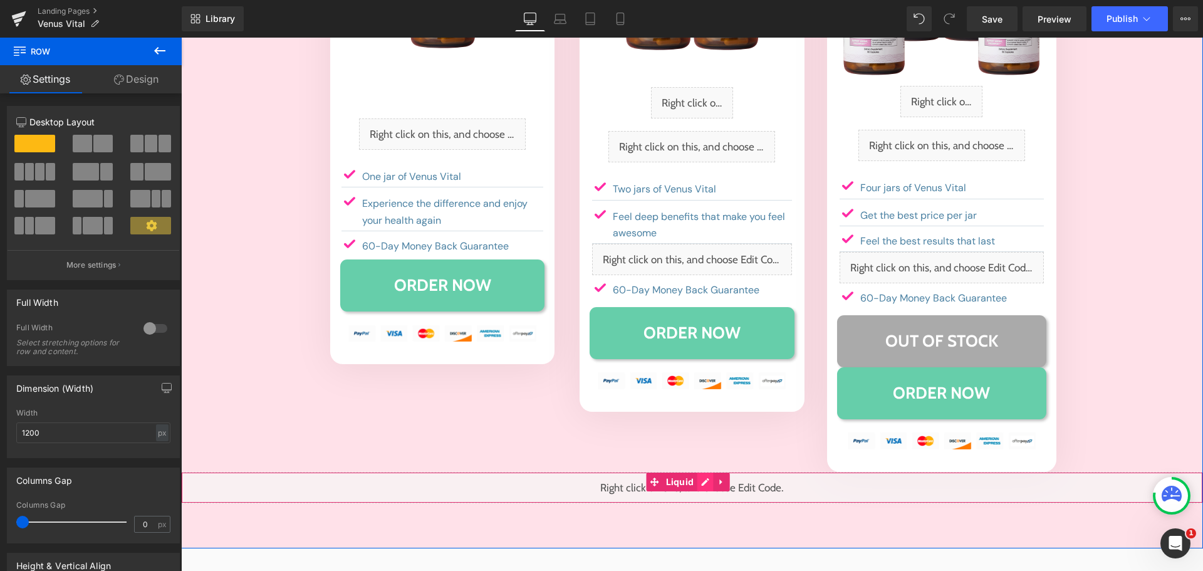
click at [702, 472] on div "Liquid" at bounding box center [692, 487] width 1022 height 31
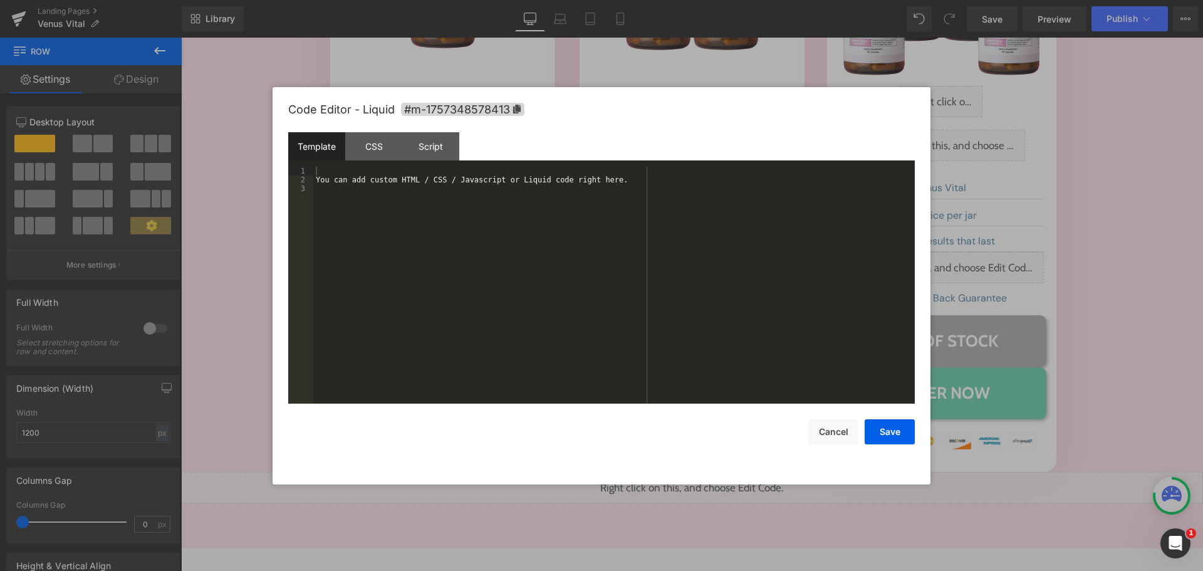
click at [574, 358] on div "You can add custom HTML / CSS / Javascript or Liquid code right here." at bounding box center [613, 294] width 601 height 254
click at [382, 160] on div "CSS" at bounding box center [373, 146] width 57 height 28
click at [376, 241] on div "#m-1757348578413 { }" at bounding box center [613, 294] width 601 height 254
paste textarea
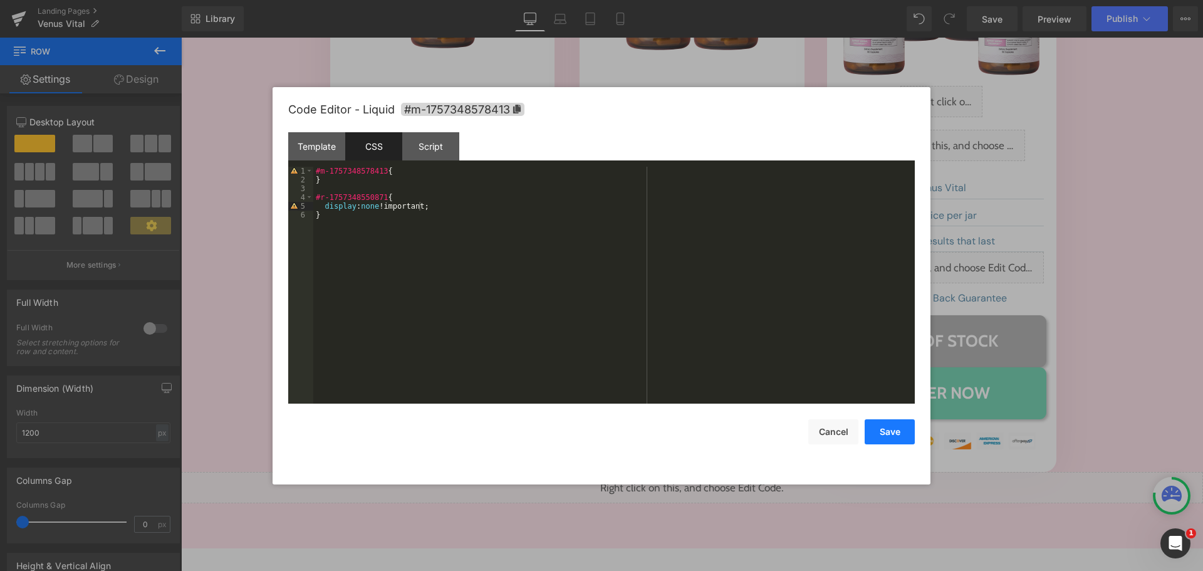
click at [902, 432] on button "Save" at bounding box center [890, 431] width 50 height 25
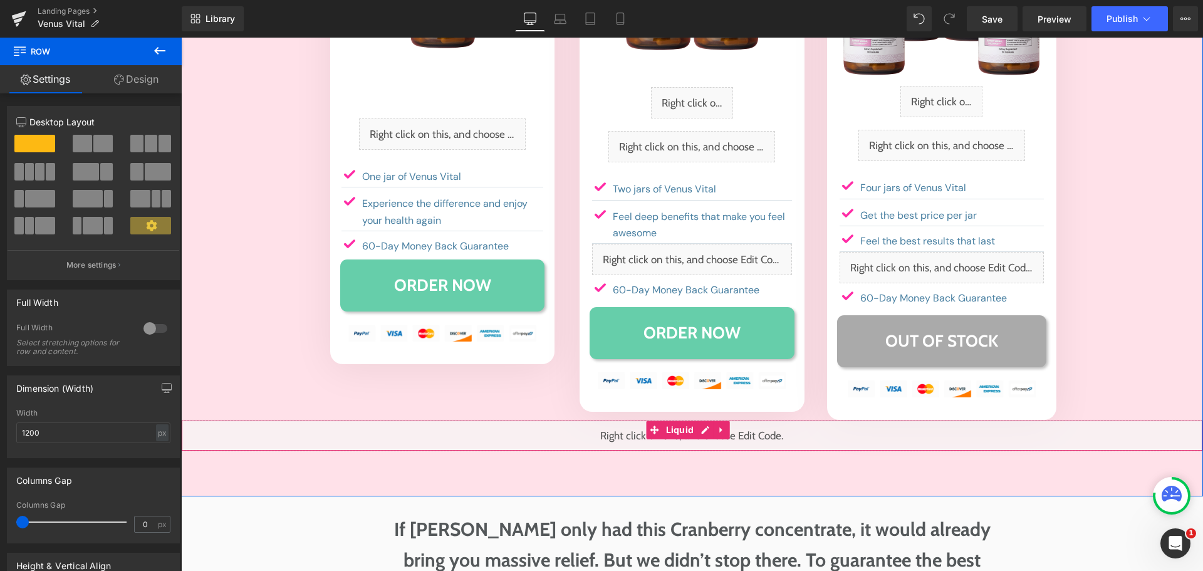
click at [646, 420] on div "Liquid" at bounding box center [692, 435] width 1022 height 31
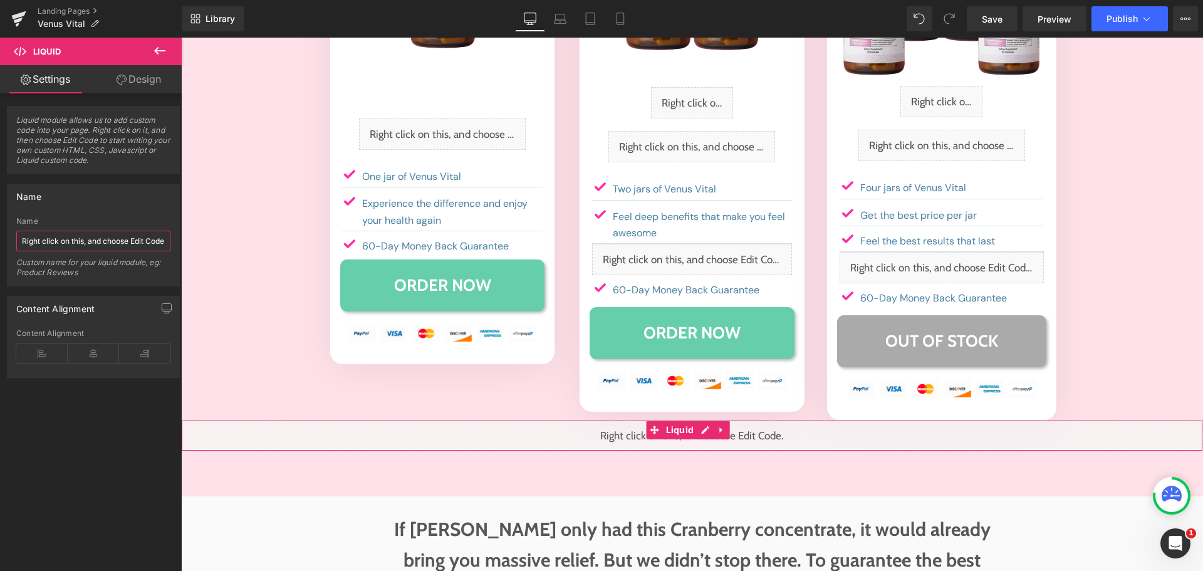
click at [95, 246] on input "Right click on this, and choose Edit Code." at bounding box center [93, 241] width 154 height 21
paste input "4 jar button hide css"
type input "4 jar button hide css"
click at [97, 214] on div "Name Right click on this, and choose Edit Code. Name 4 jar button hide css Cust…" at bounding box center [93, 235] width 173 height 103
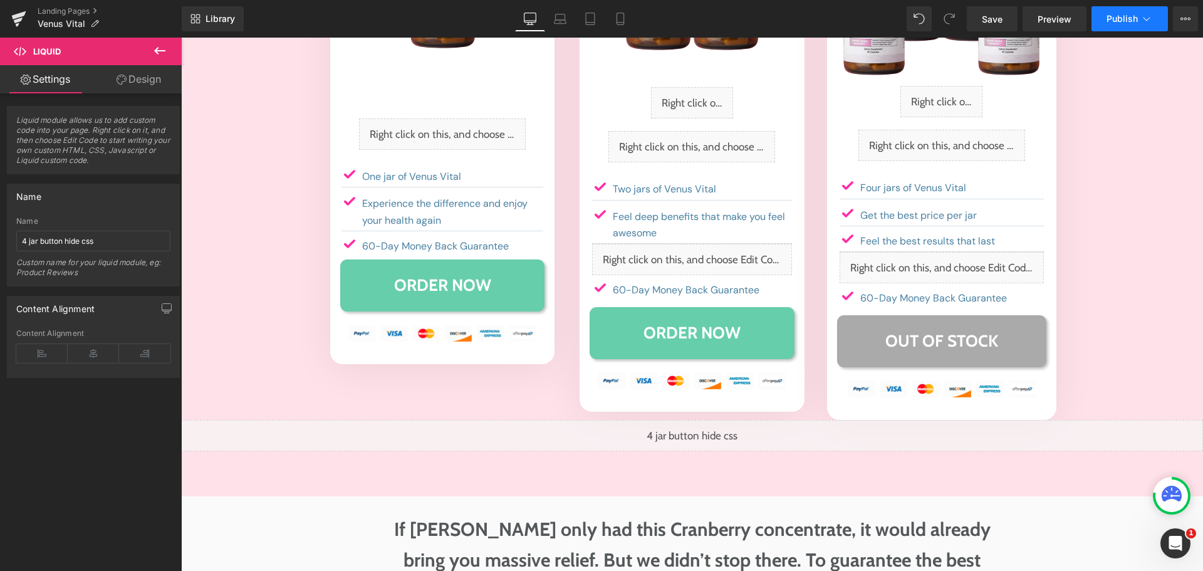
click at [1125, 23] on span "Publish" at bounding box center [1122, 19] width 31 height 10
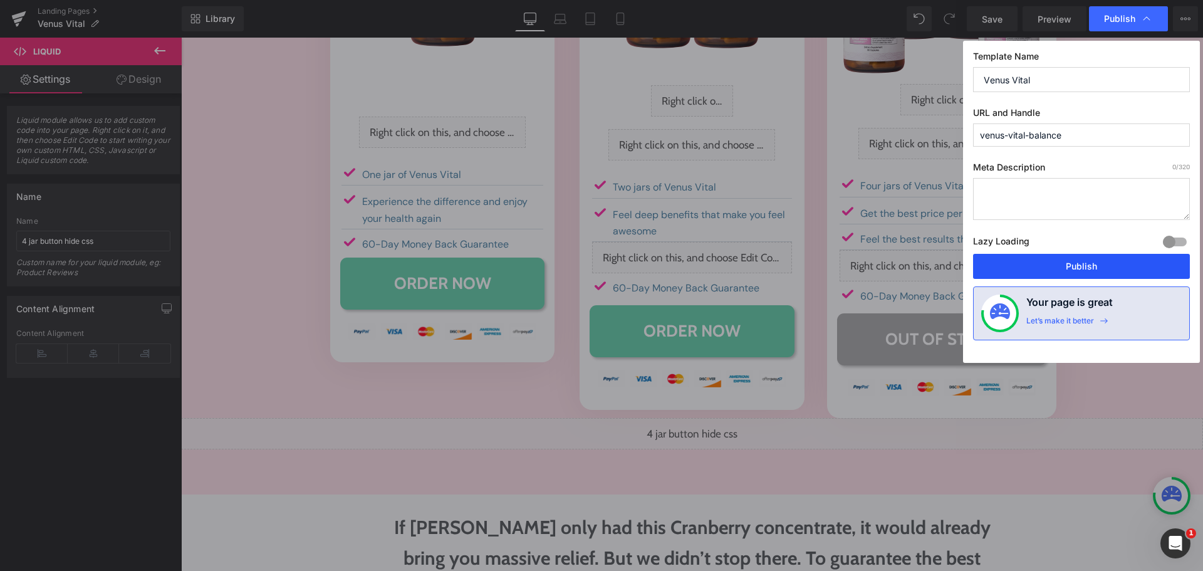
scroll to position [4627, 0]
click at [1108, 268] on button "Publish" at bounding box center [1081, 266] width 217 height 25
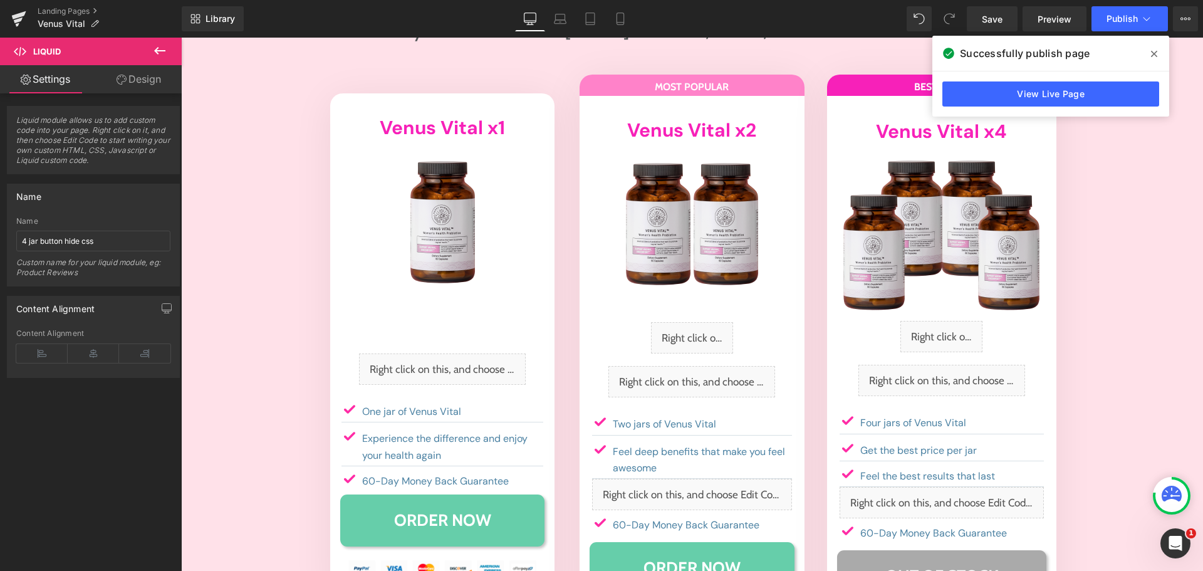
scroll to position [4383, 0]
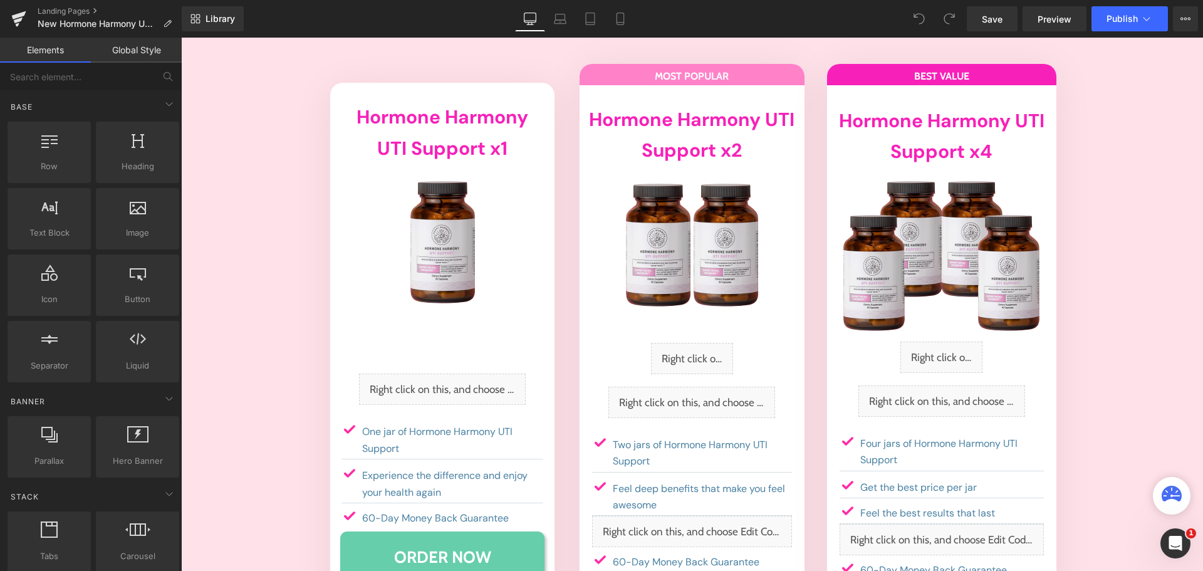
scroll to position [7645, 0]
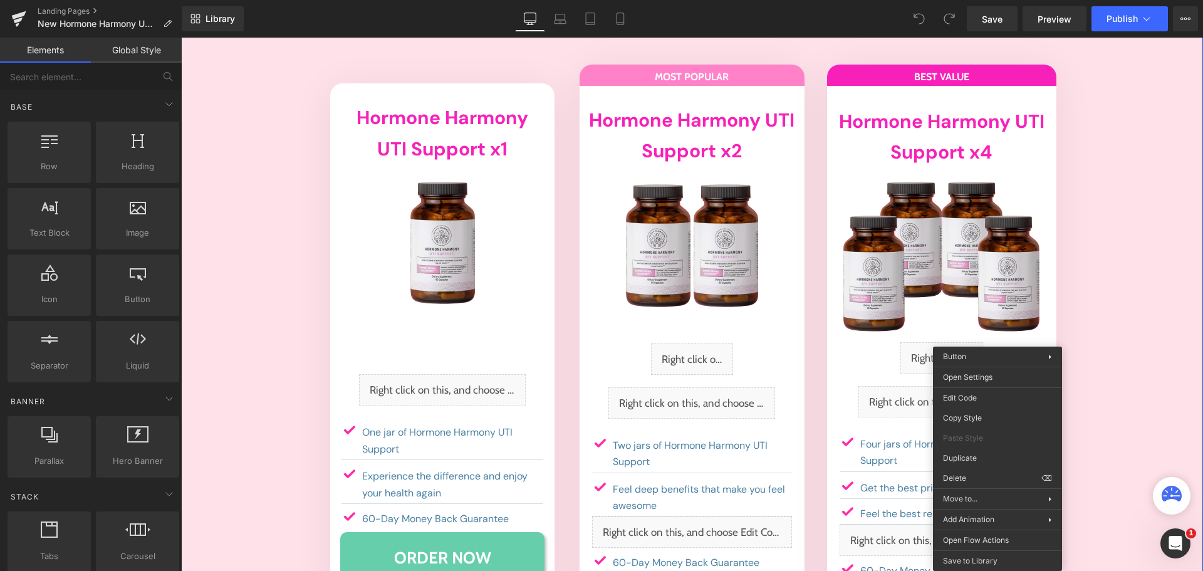
drag, startPoint x: 1113, startPoint y: 408, endPoint x: 1016, endPoint y: 407, distance: 96.5
click at [1112, 408] on div "Try Hormone Harmony UTI Support™ [DATE] To Feel, Look, and Smell Brand NEW Text…" at bounding box center [692, 325] width 1022 height 734
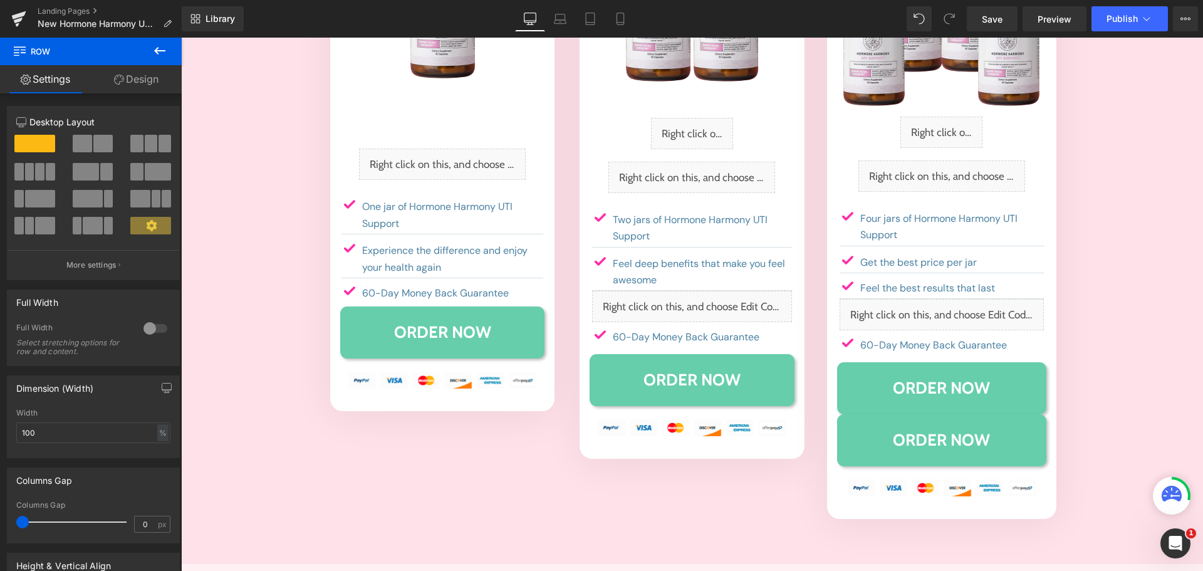
scroll to position [7839, 0]
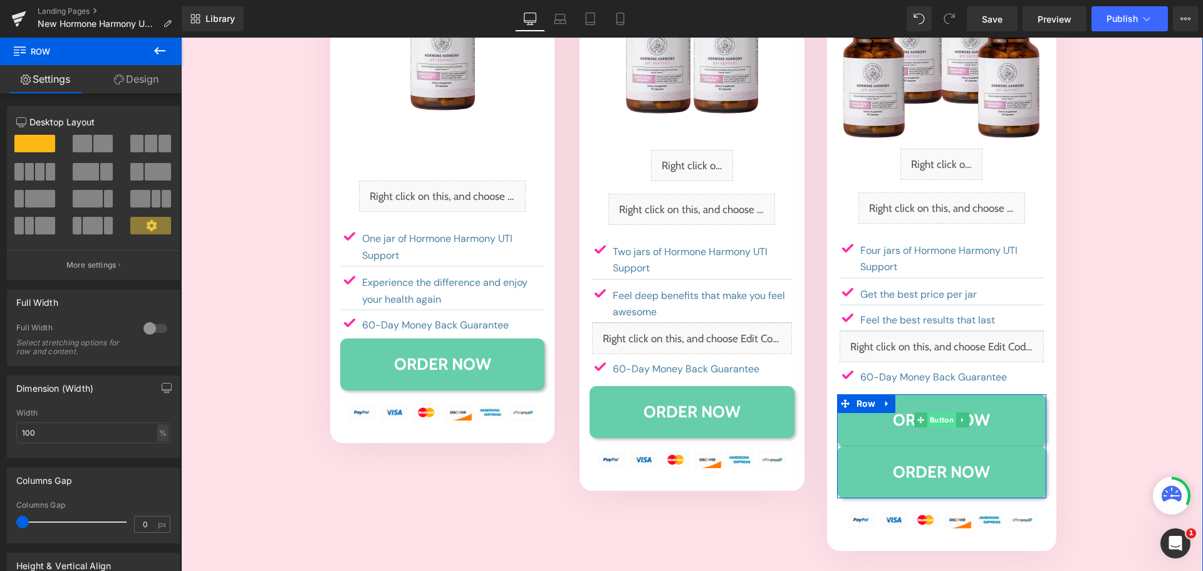
click at [930, 412] on span "Button" at bounding box center [941, 419] width 29 height 15
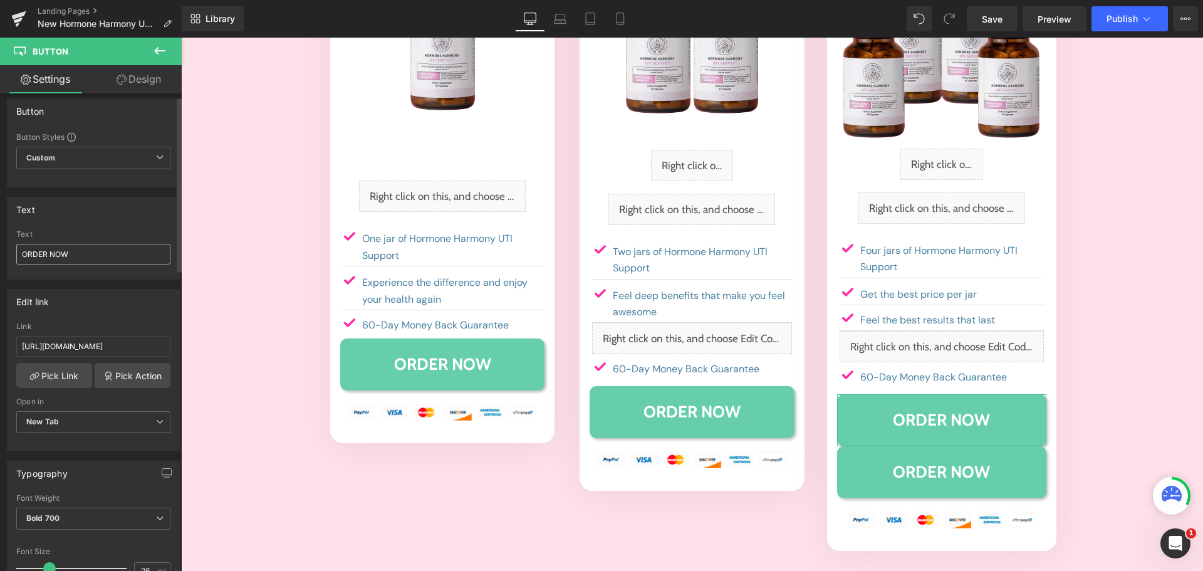
scroll to position [8, 0]
click at [92, 256] on input "ORDER NOW" at bounding box center [93, 254] width 154 height 21
type input "OUT OF STOCK"
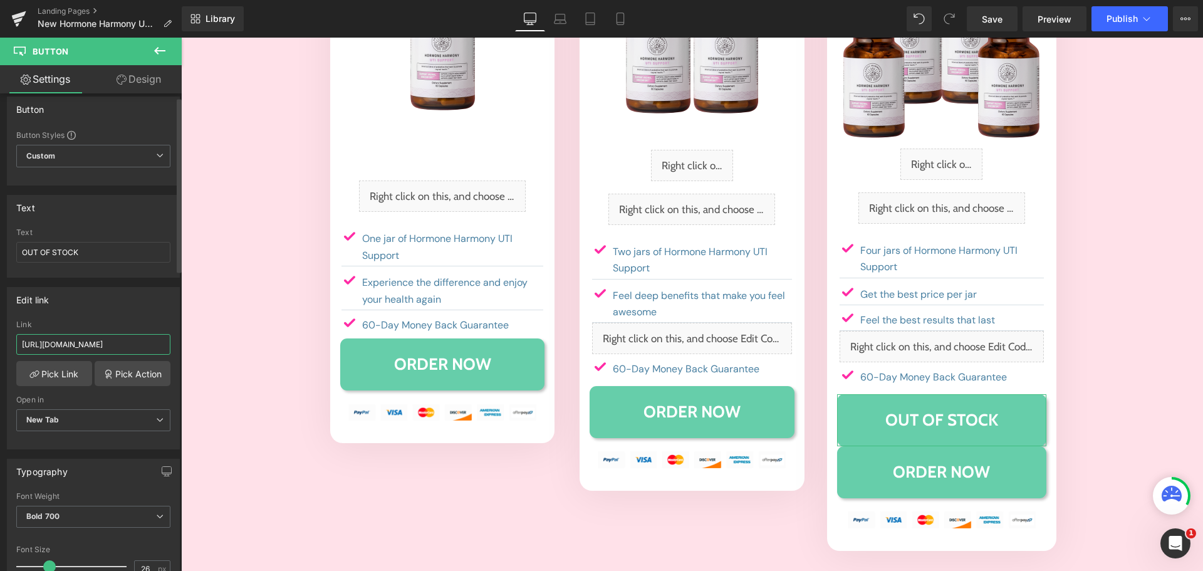
click at [83, 344] on input "https://happy-mammoth-llc.myshopify.com/cart/41203135873098:1?channel=buy_button" at bounding box center [93, 344] width 154 height 21
click at [83, 344] on input "https://happy-mammoth-llc.myshopify.com/cart/41203135873098:1?channel=buy_button" at bounding box center [93, 343] width 154 height 21
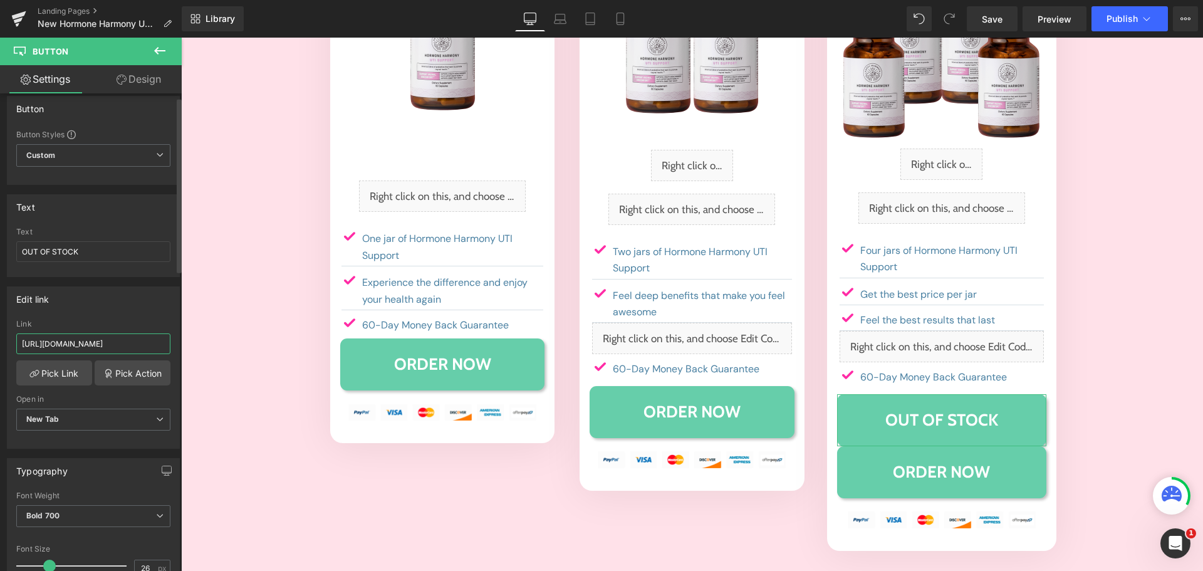
click at [83, 344] on input "https://happy-mammoth-llc.myshopify.com/cart/41203135873098:1?channel=buy_button" at bounding box center [93, 343] width 154 height 21
click at [90, 325] on div "Link" at bounding box center [93, 324] width 154 height 9
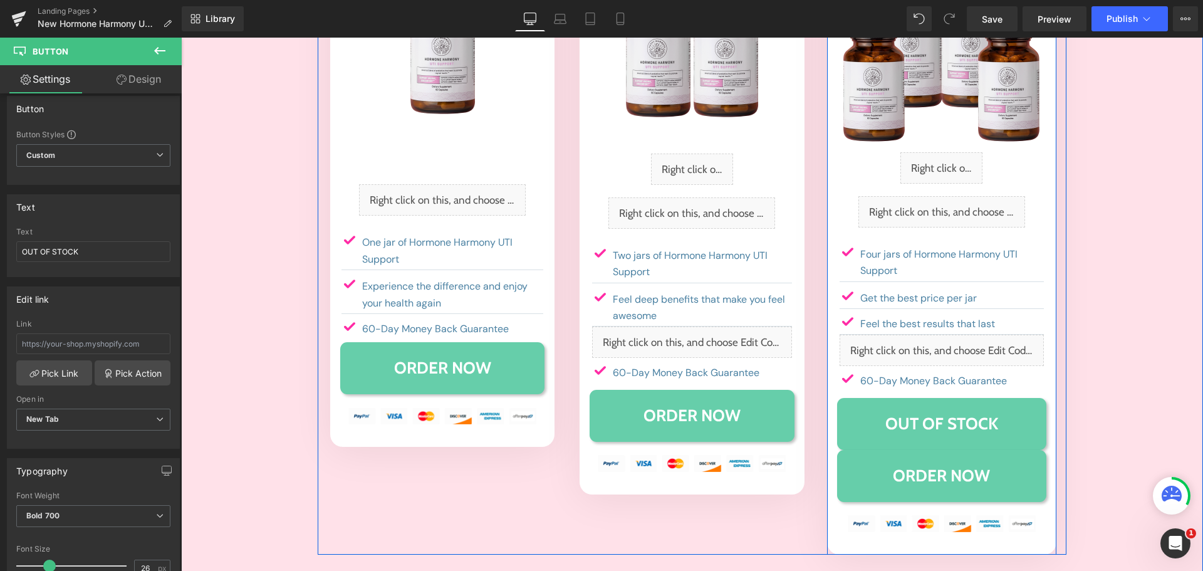
scroll to position [7835, 0]
drag, startPoint x: 906, startPoint y: 227, endPoint x: 910, endPoint y: 237, distance: 10.1
click at [905, 411] on span "OUT OF STOCK" at bounding box center [941, 424] width 113 height 27
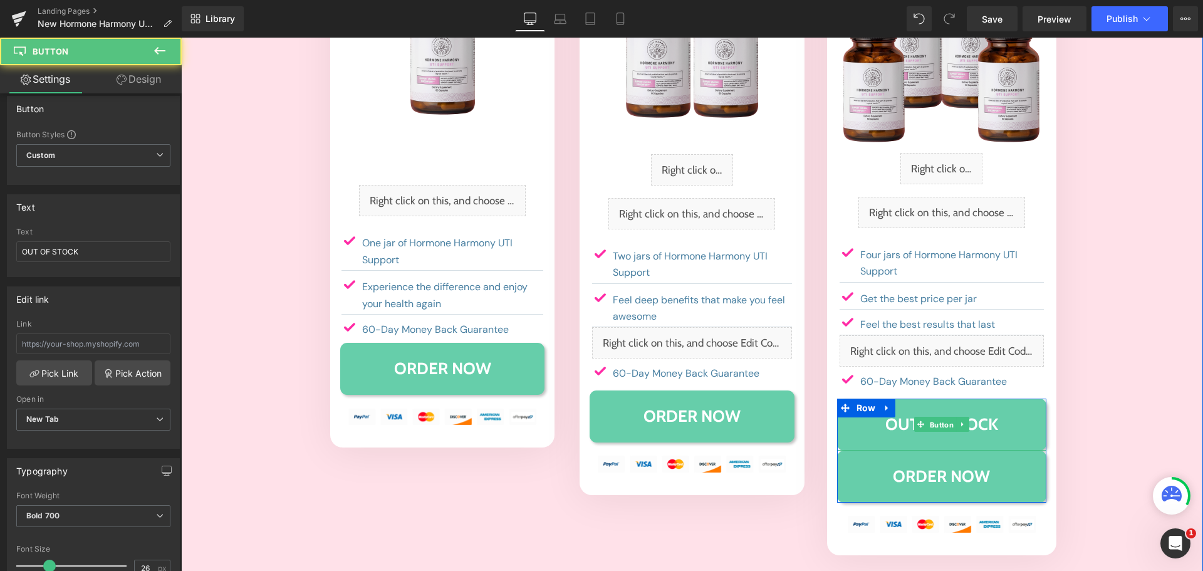
drag, startPoint x: 931, startPoint y: 235, endPoint x: 350, endPoint y: 283, distance: 582.8
click at [930, 417] on span "Button" at bounding box center [941, 424] width 29 height 15
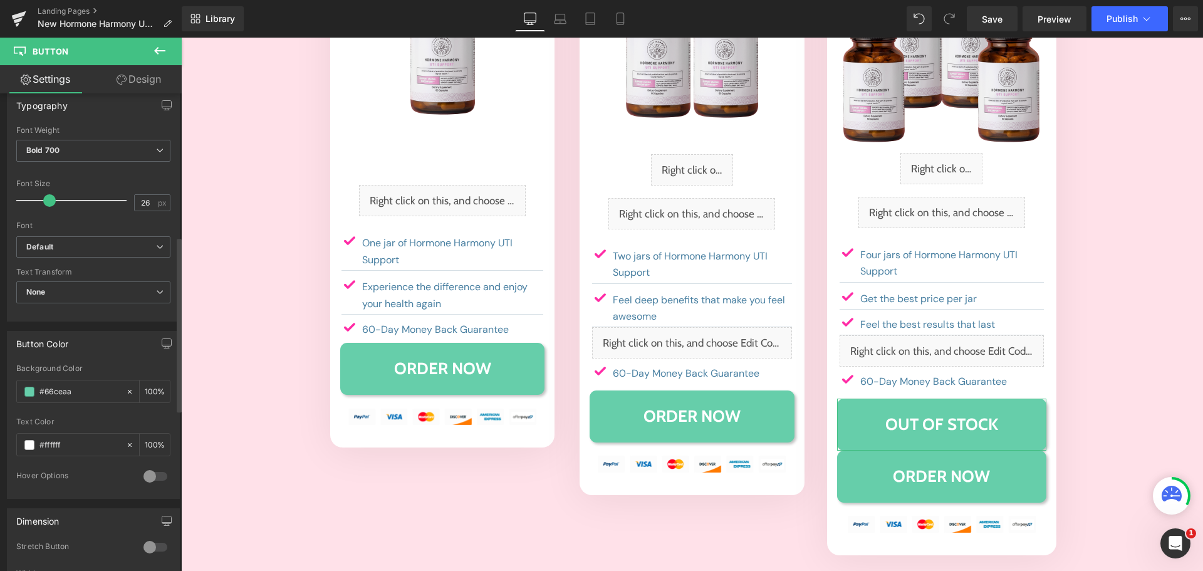
scroll to position [410, 0]
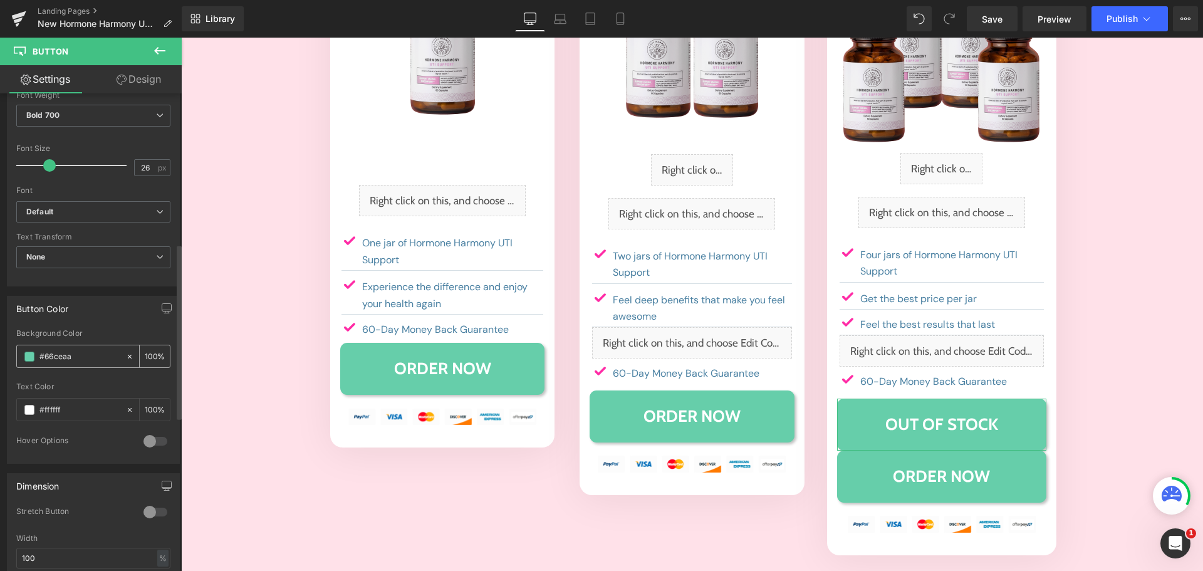
click at [70, 358] on input "#66ceaa" at bounding box center [79, 357] width 80 height 14
type input "#aaa"
type input "100"
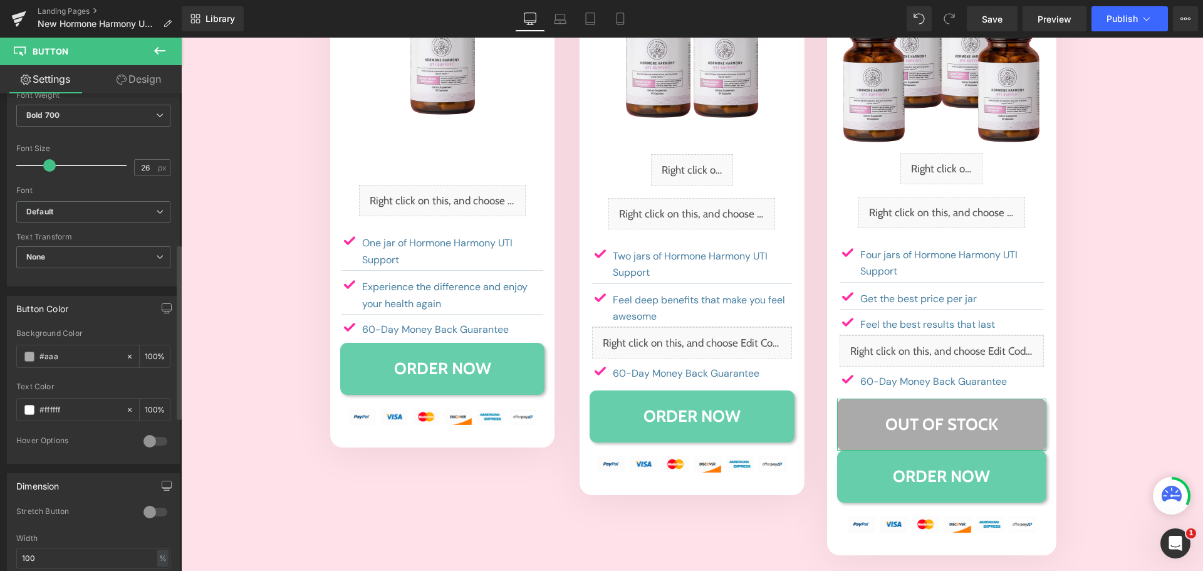
click at [119, 316] on div "Button Color" at bounding box center [94, 308] width 172 height 24
type input "#aaaaaa"
click at [165, 53] on icon at bounding box center [159, 50] width 15 height 15
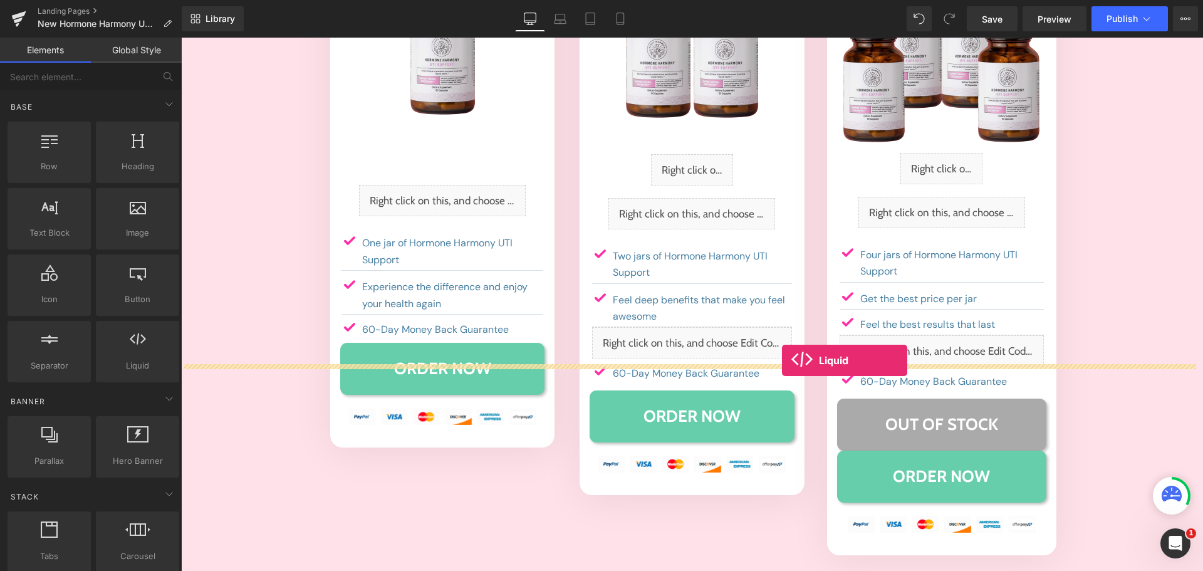
drag, startPoint x: 318, startPoint y: 396, endPoint x: 782, endPoint y: 360, distance: 465.7
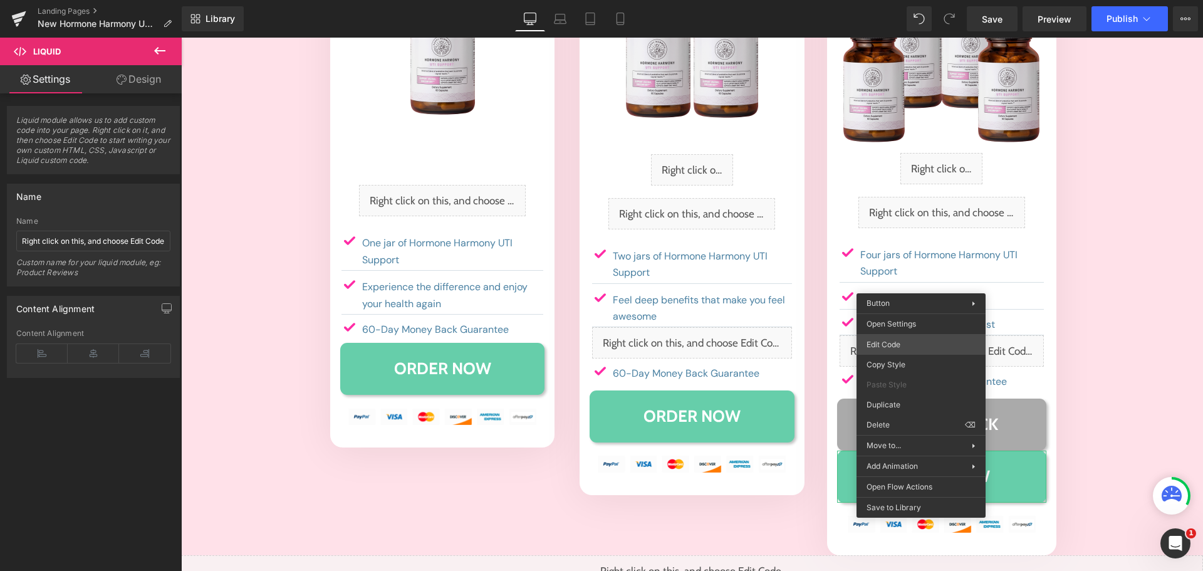
click at [899, 0] on div "Liquid You are previewing how the will restyle your page. You can not edit Elem…" at bounding box center [601, 0] width 1203 height 0
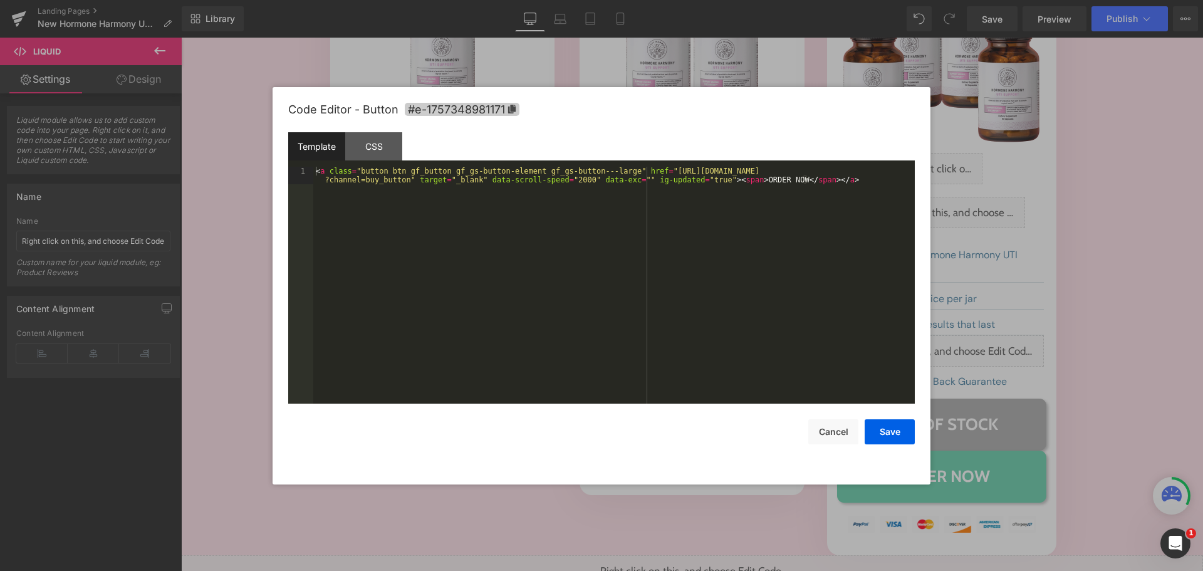
click at [506, 110] on span "#e-1757348981171" at bounding box center [462, 109] width 115 height 13
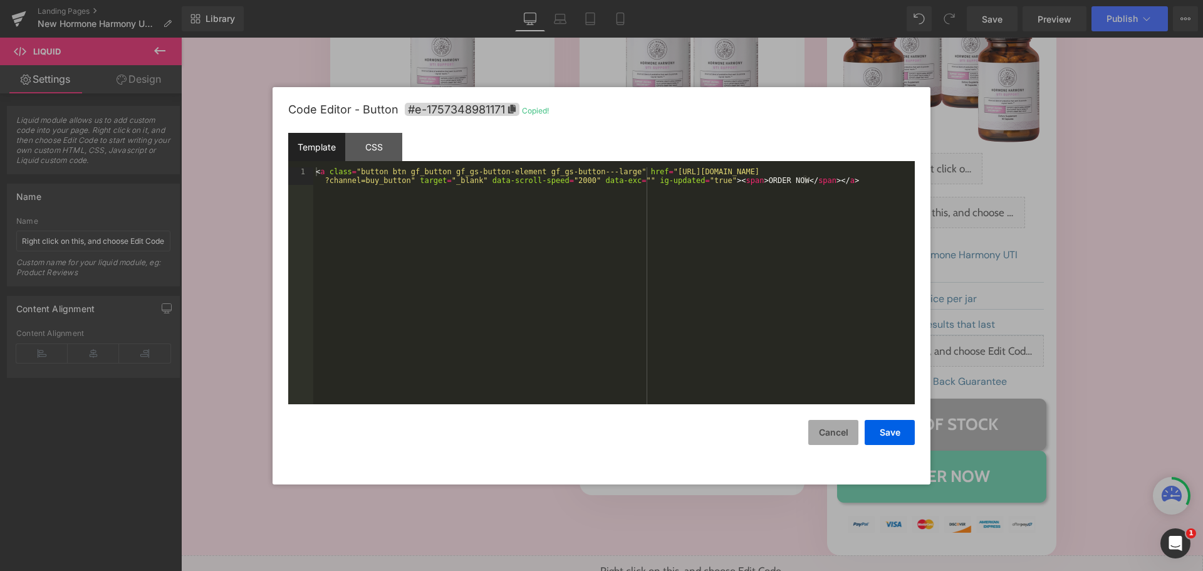
click at [831, 438] on button "Cancel" at bounding box center [833, 432] width 50 height 25
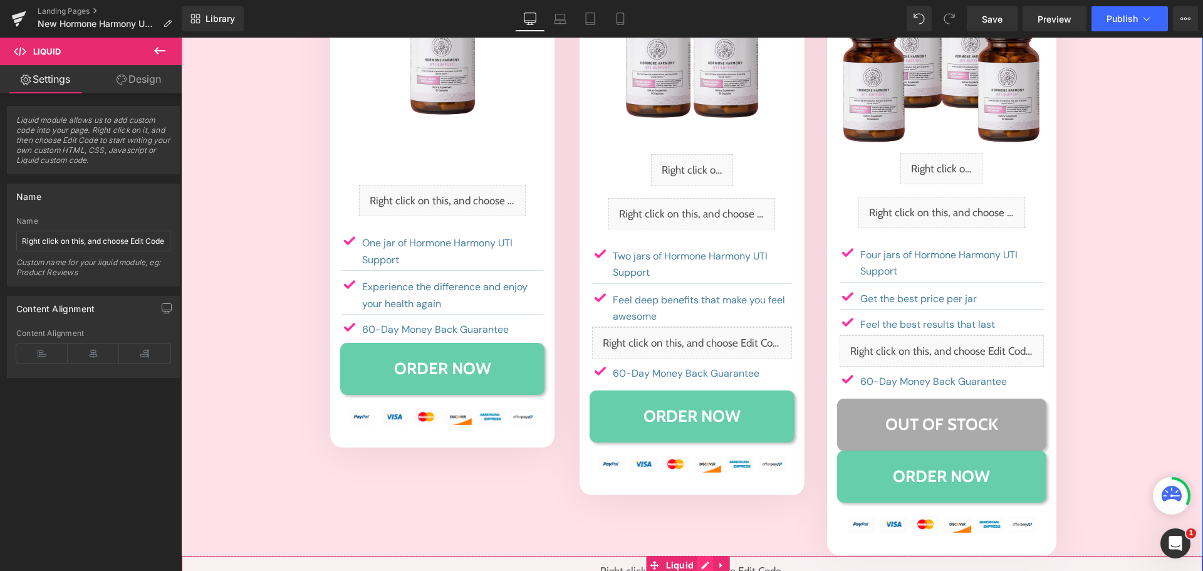
click at [706, 555] on div "Liquid" at bounding box center [692, 570] width 1022 height 31
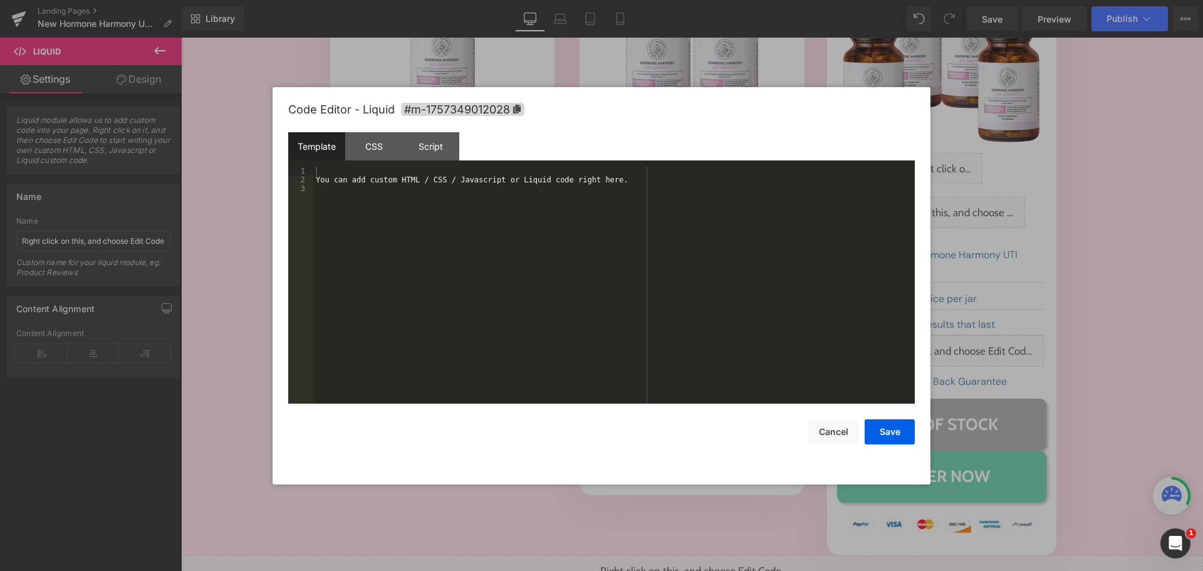
click at [642, 300] on div "You can add custom HTML / CSS / Javascript or Liquid code right here." at bounding box center [613, 294] width 601 height 254
drag, startPoint x: 374, startPoint y: 152, endPoint x: 377, endPoint y: 221, distance: 69.6
click at [374, 155] on div "CSS" at bounding box center [373, 146] width 57 height 28
click at [367, 259] on div "#m-1757349012028 { }" at bounding box center [613, 294] width 601 height 254
paste textarea
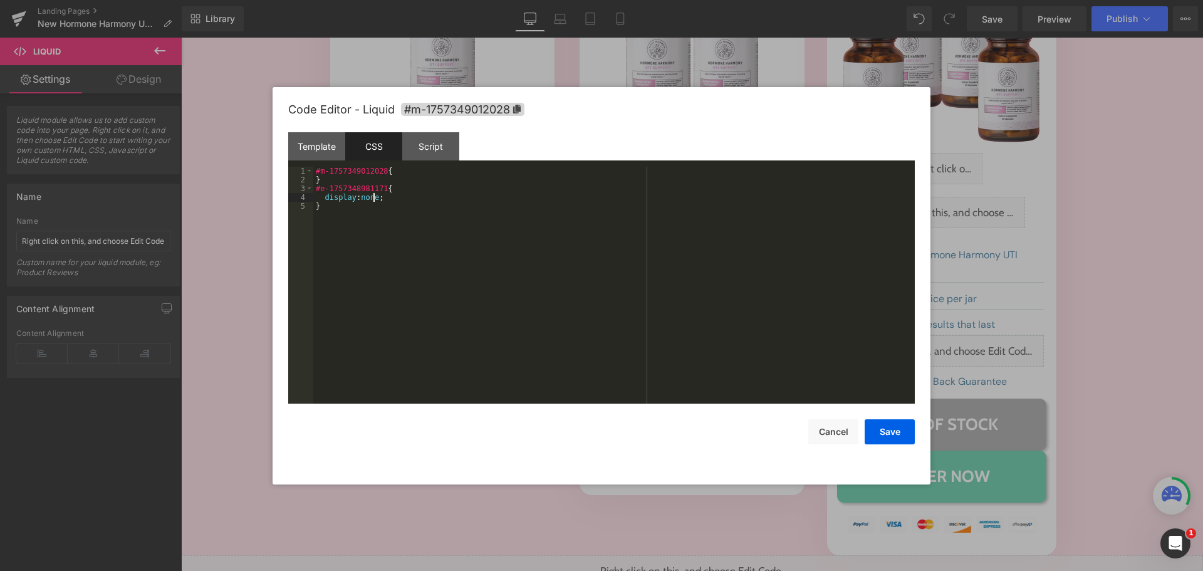
click at [367, 259] on div "#m-1757349012028 { } #e-1757348981171 { display : none ; }" at bounding box center [613, 294] width 601 height 254
click at [879, 435] on button "Save" at bounding box center [890, 431] width 50 height 25
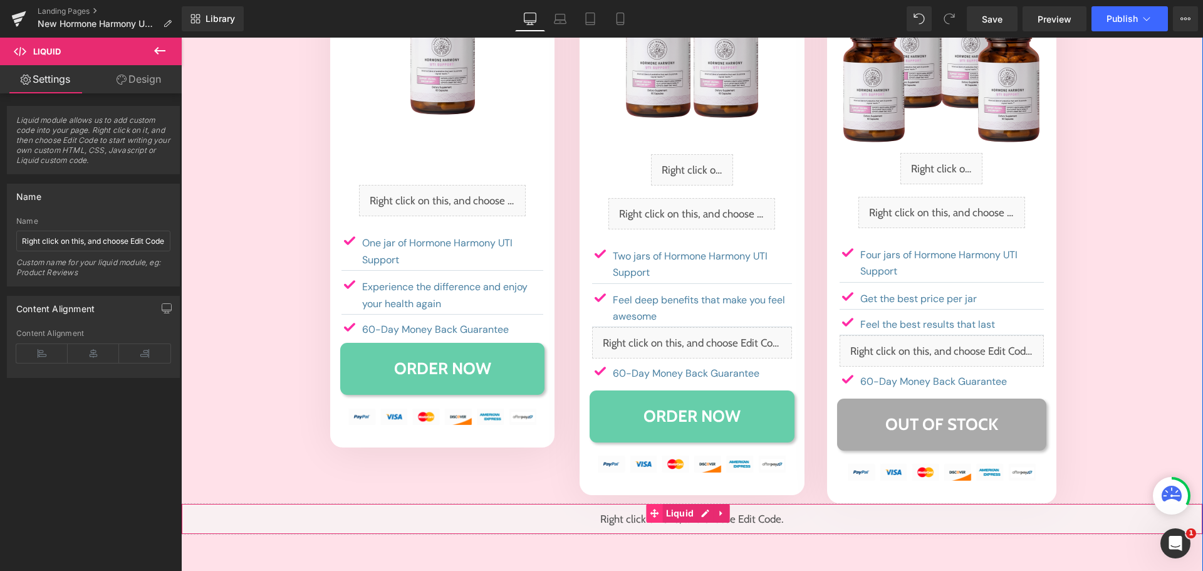
click at [655, 509] on icon at bounding box center [654, 513] width 9 height 9
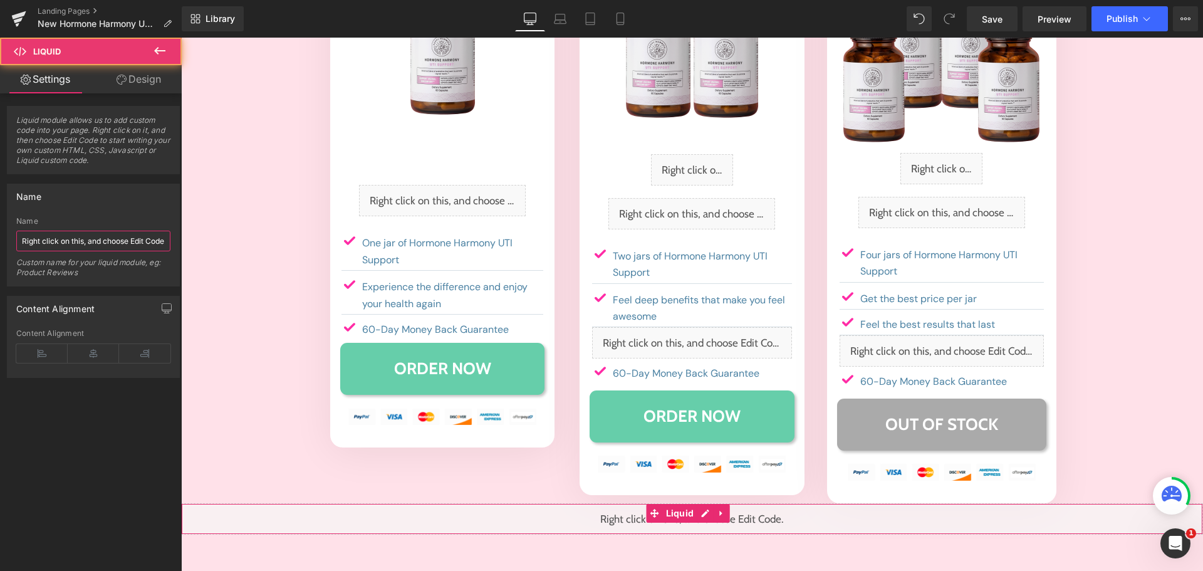
click at [127, 245] on input "Right click on this, and choose Edit Code." at bounding box center [93, 241] width 154 height 21
paste input "4 jar button hide css"
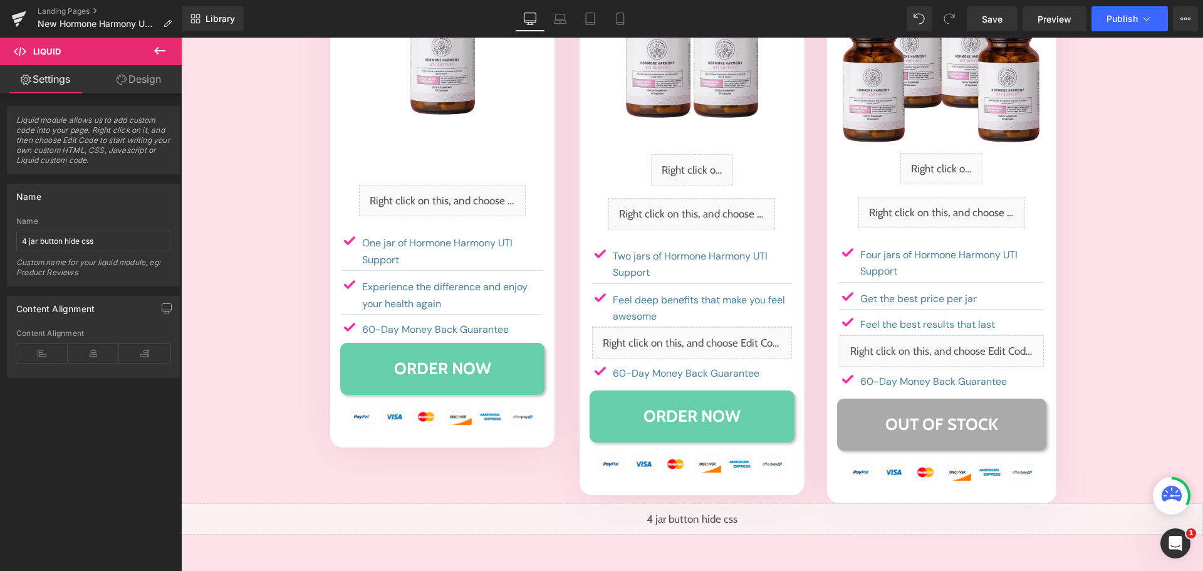
click at [138, 214] on div "Name 4 jar button hide css Name 4 jar button hide css Custom name for your liqu…" at bounding box center [93, 235] width 173 height 103
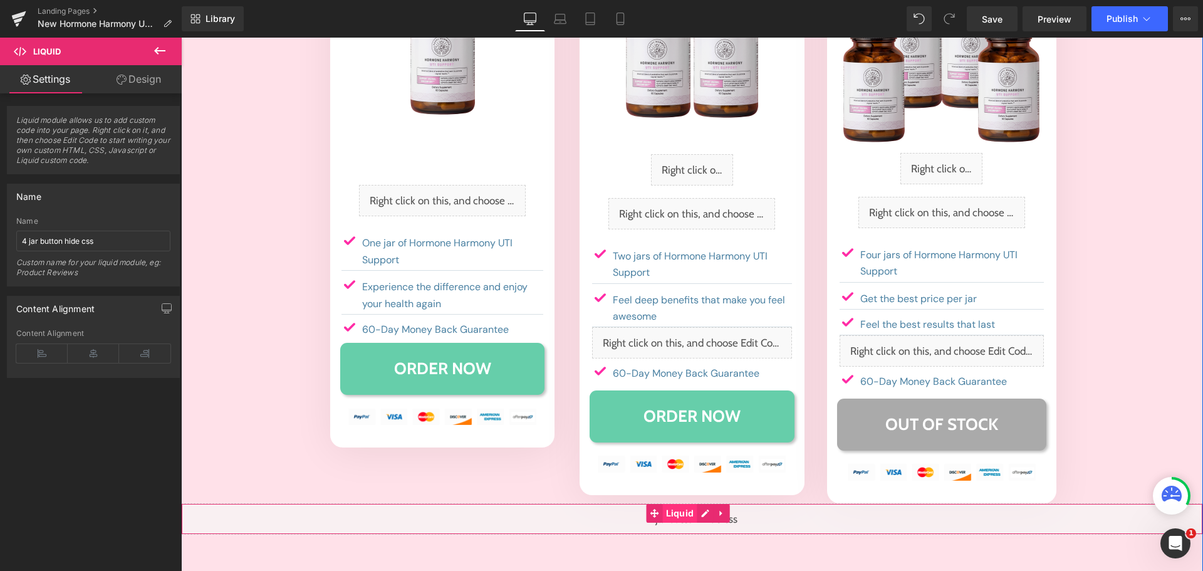
click at [675, 504] on span "Liquid" at bounding box center [680, 513] width 34 height 19
drag, startPoint x: 83, startPoint y: 242, endPoint x: 105, endPoint y: 241, distance: 22.0
click at [105, 241] on input "4 jar button hide css" at bounding box center [93, 241] width 154 height 21
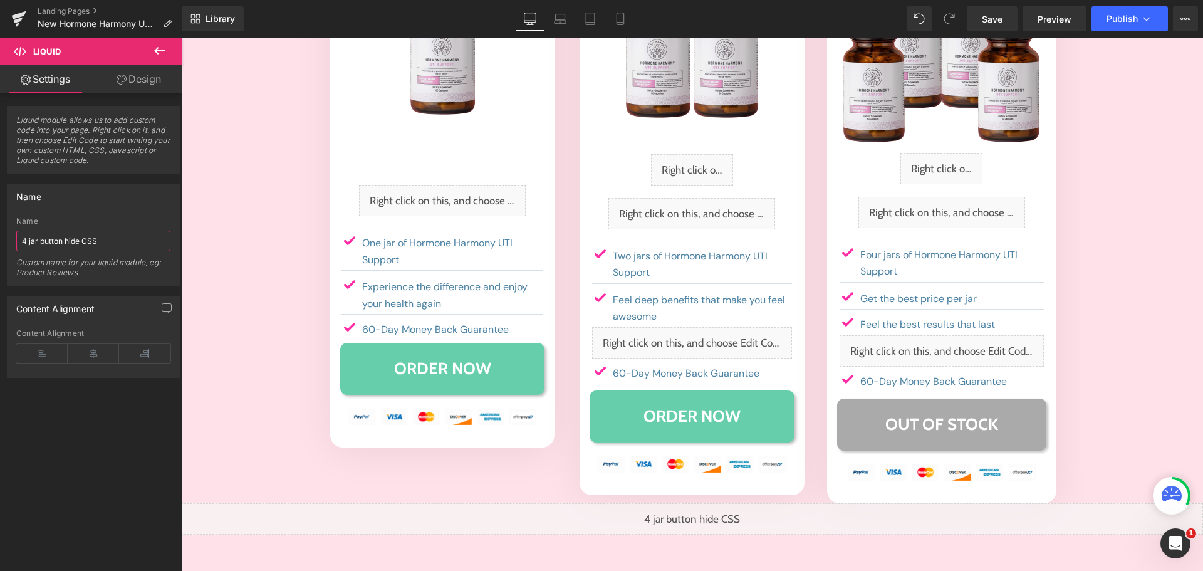
type input "4 jar button hide CSS"
click at [104, 221] on div "Name" at bounding box center [93, 221] width 154 height 9
click at [1112, 17] on span "Publish" at bounding box center [1122, 19] width 31 height 10
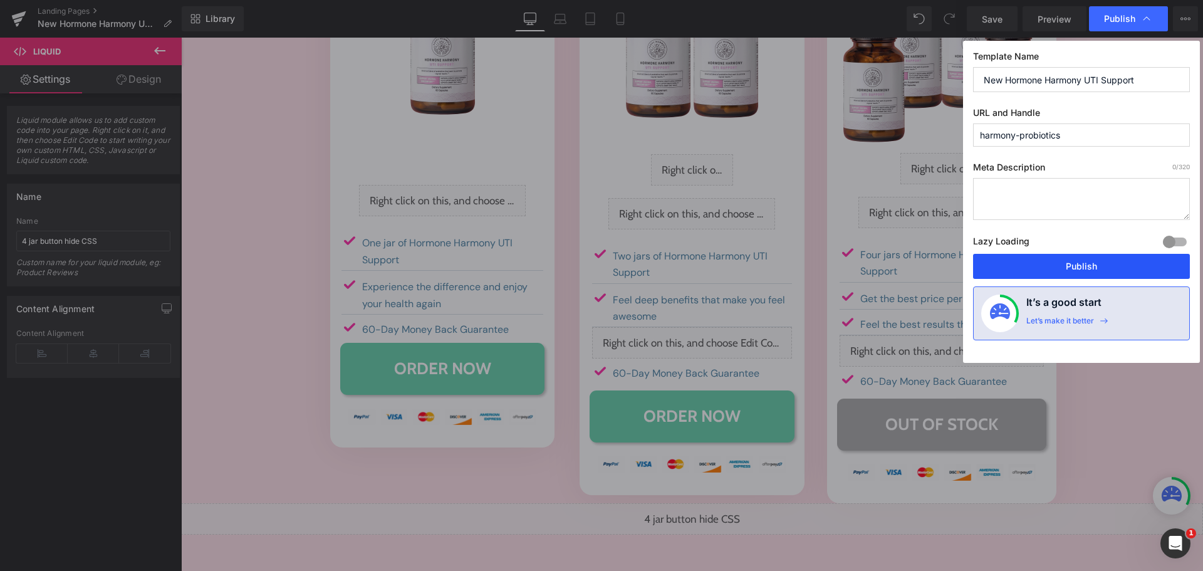
click at [1075, 269] on button "Publish" at bounding box center [1081, 266] width 217 height 25
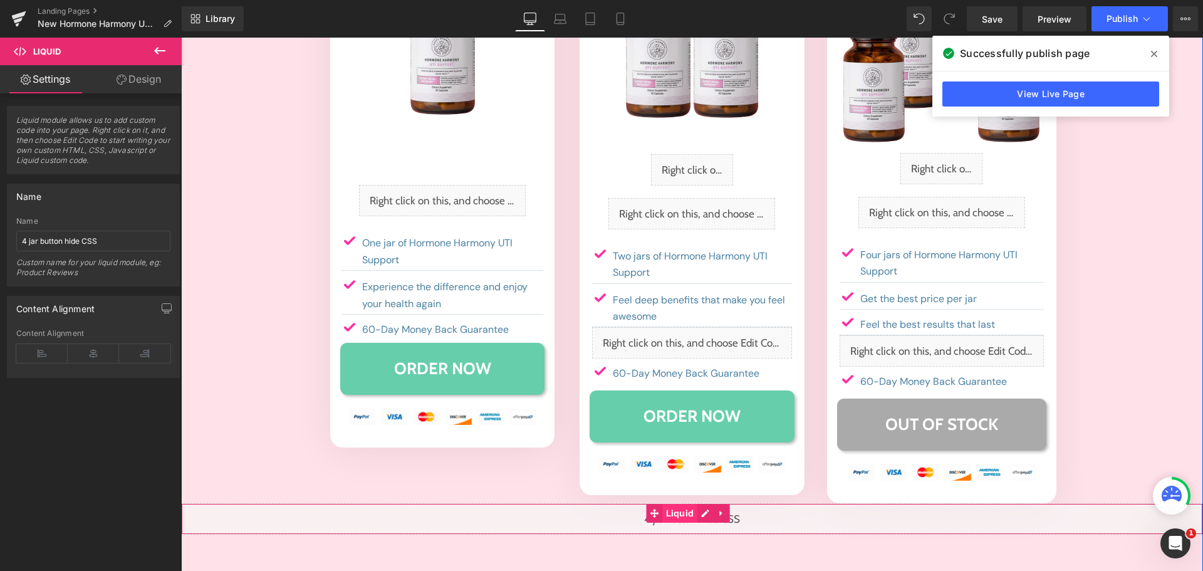
click at [677, 504] on span "Liquid" at bounding box center [680, 513] width 34 height 19
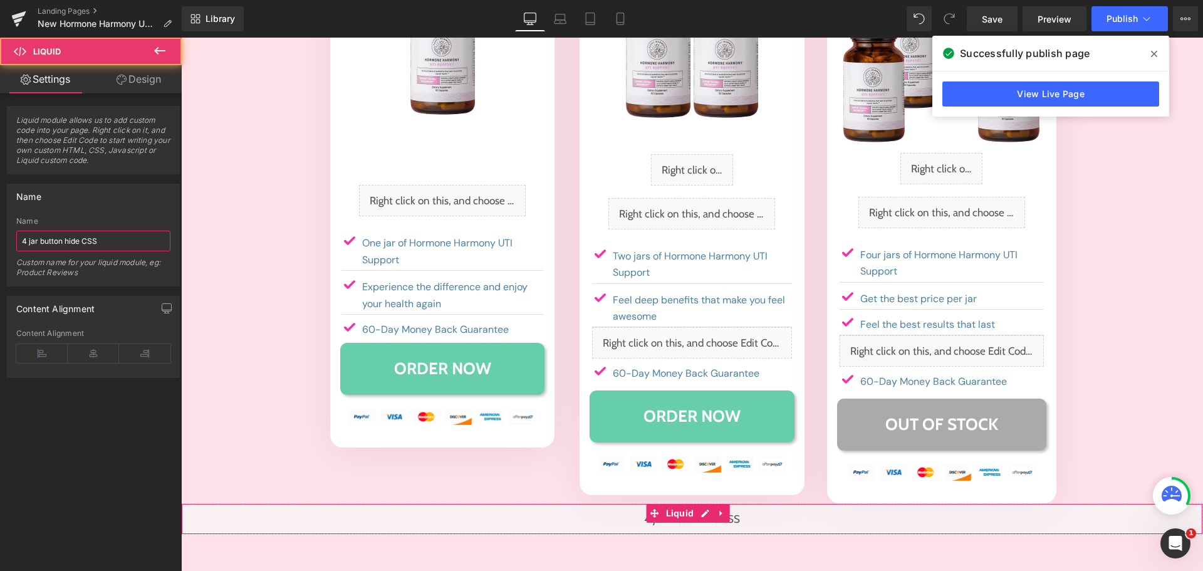
click at [96, 242] on input "4 jar button hide CSS" at bounding box center [93, 241] width 154 height 21
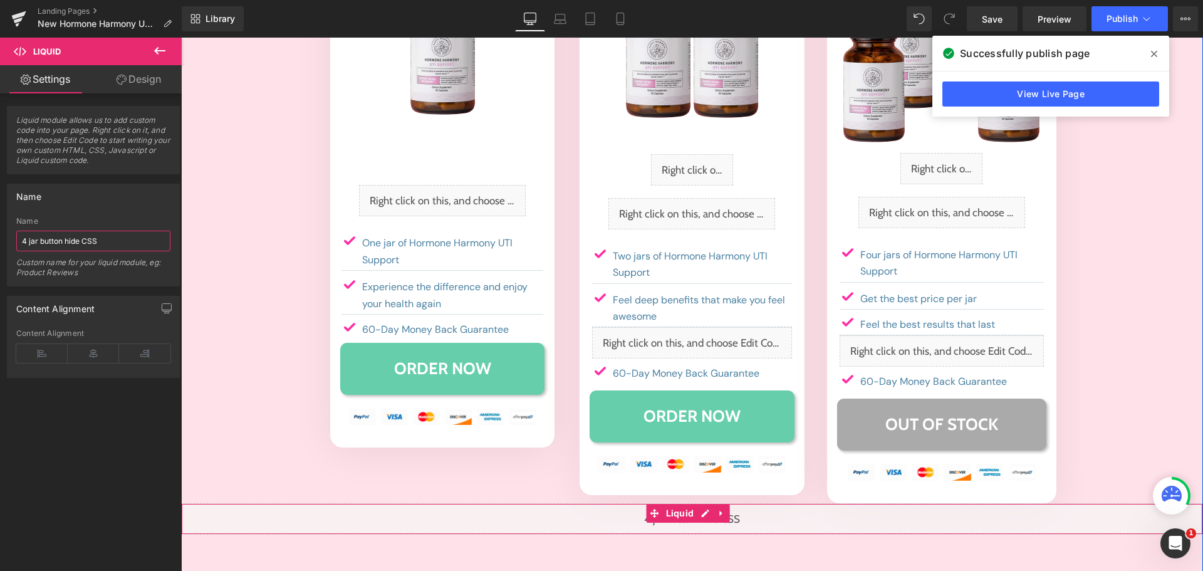
click at [706, 503] on div "Liquid" at bounding box center [692, 518] width 1022 height 31
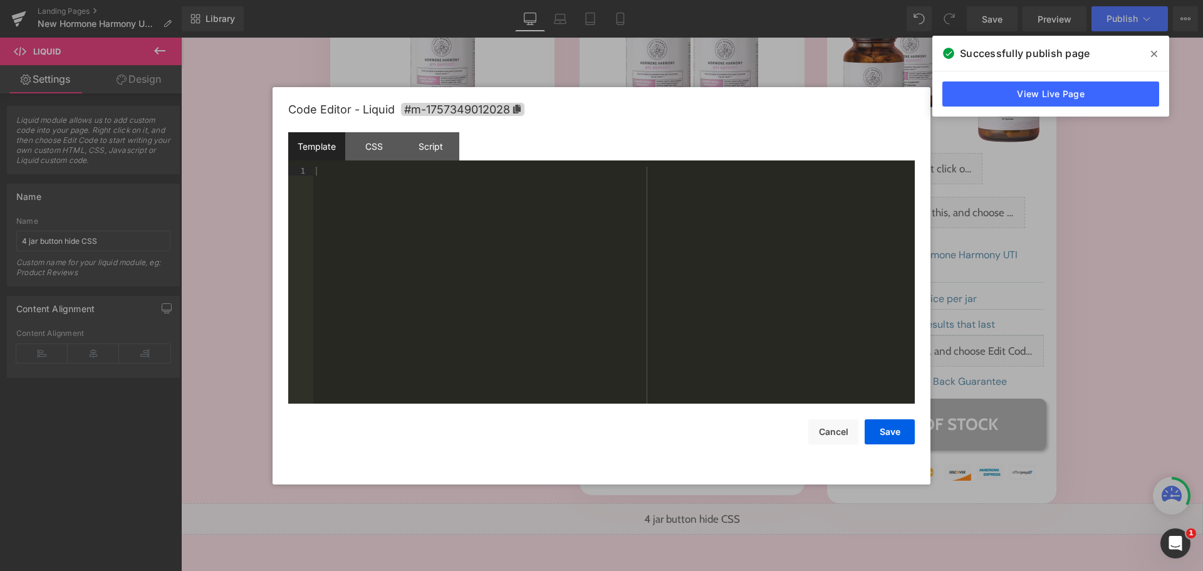
drag, startPoint x: 501, startPoint y: 248, endPoint x: 507, endPoint y: 253, distance: 7.6
click at [507, 253] on div at bounding box center [613, 294] width 601 height 254
drag, startPoint x: 830, startPoint y: 432, endPoint x: 840, endPoint y: 419, distance: 15.7
click at [831, 432] on button "Cancel" at bounding box center [833, 431] width 50 height 25
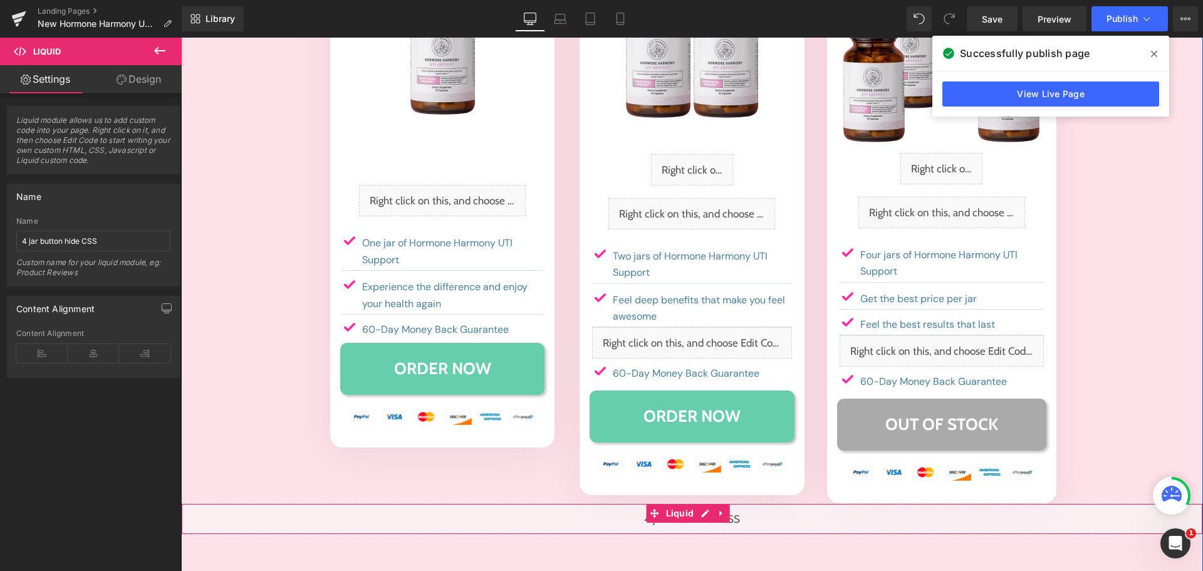
click at [700, 503] on div "Liquid" at bounding box center [692, 518] width 1022 height 31
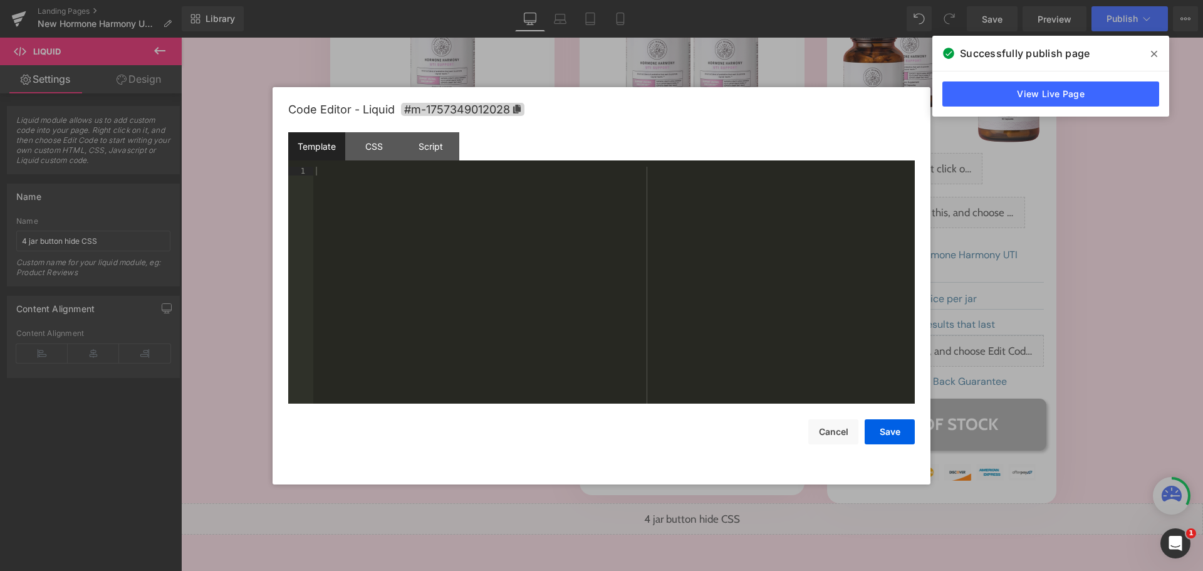
click at [376, 152] on div "CSS" at bounding box center [373, 146] width 57 height 28
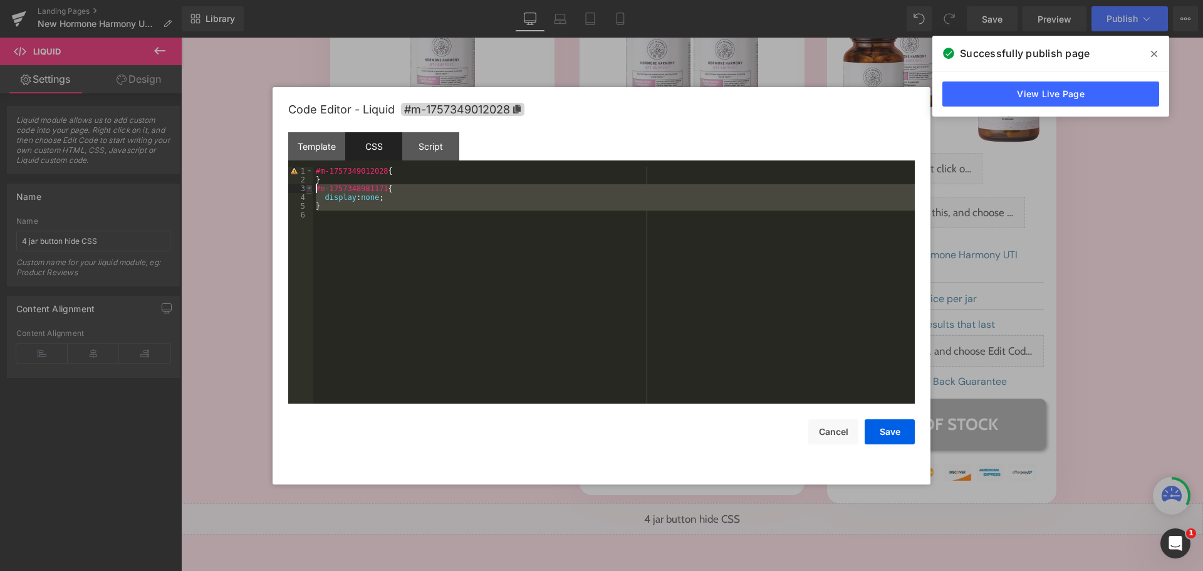
drag, startPoint x: 343, startPoint y: 231, endPoint x: 311, endPoint y: 184, distance: 56.5
click at [308, 189] on pre "1 2 3 4 5 6 #m-1757349012028 { } #e-1757348981171 { display : none ; } XXXXXXXX…" at bounding box center [601, 285] width 627 height 237
click at [888, 427] on button "Save" at bounding box center [890, 431] width 50 height 25
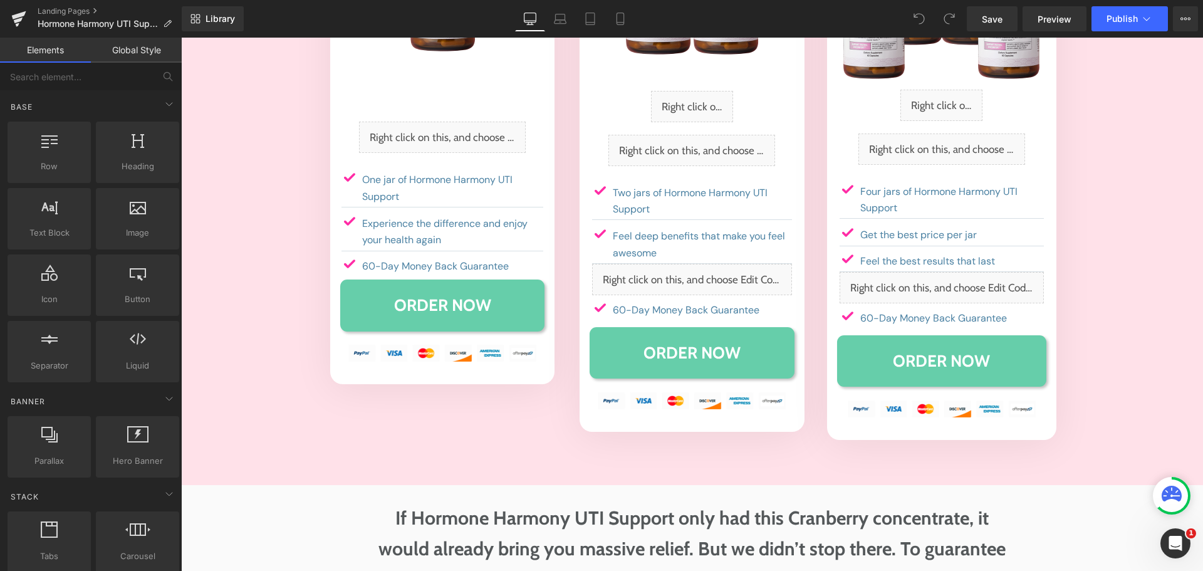
scroll to position [6138, 0]
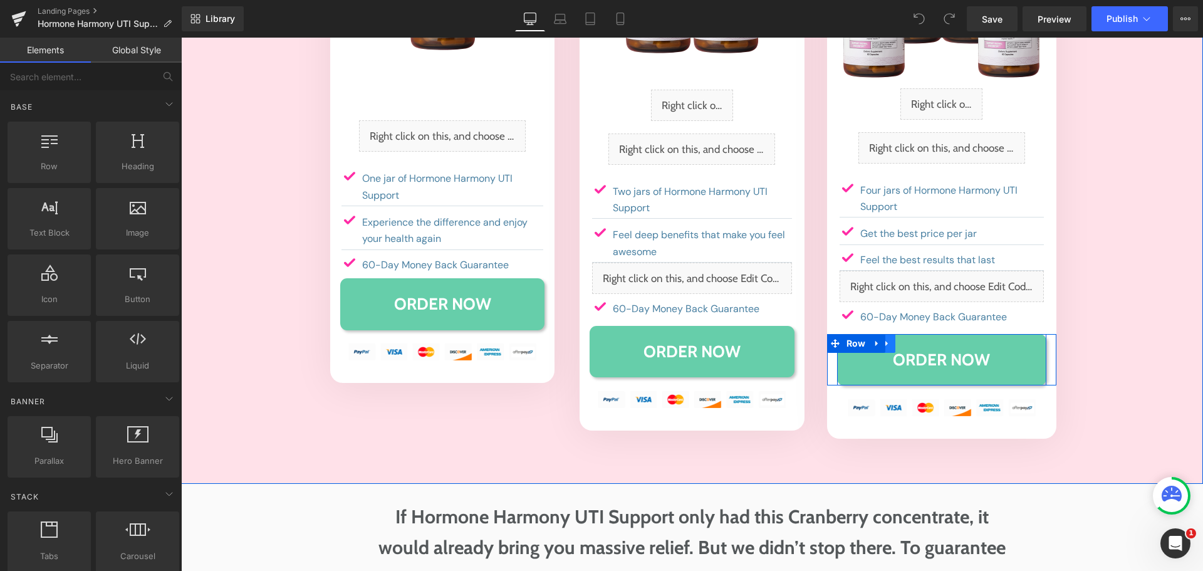
click at [886, 338] on icon at bounding box center [887, 342] width 9 height 9
click at [895, 334] on link at bounding box center [903, 343] width 16 height 19
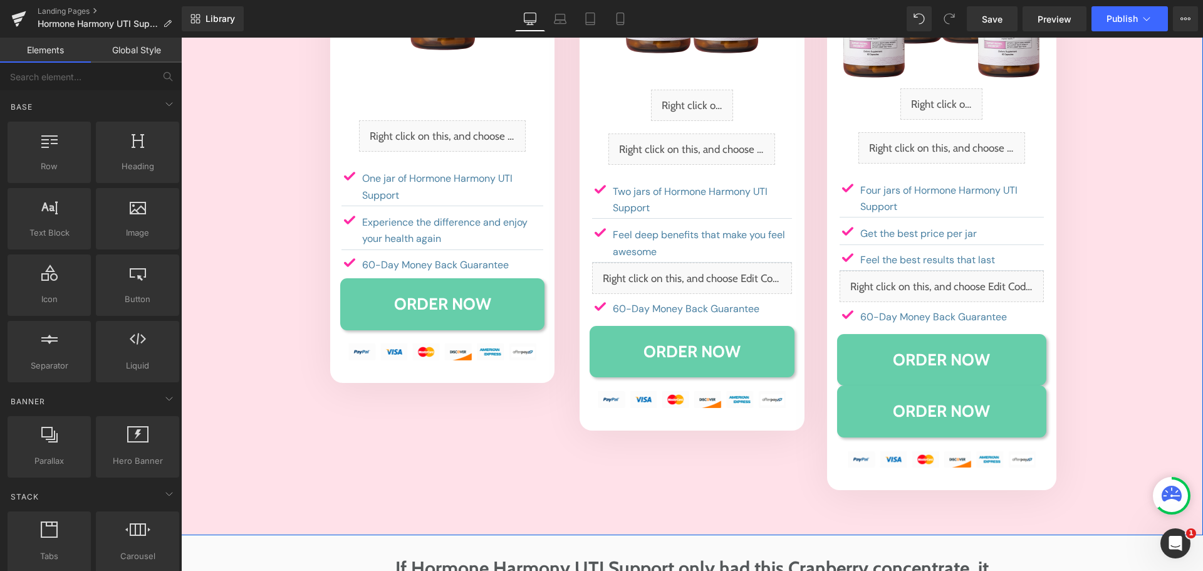
click at [929, 352] on span "Button" at bounding box center [941, 359] width 29 height 15
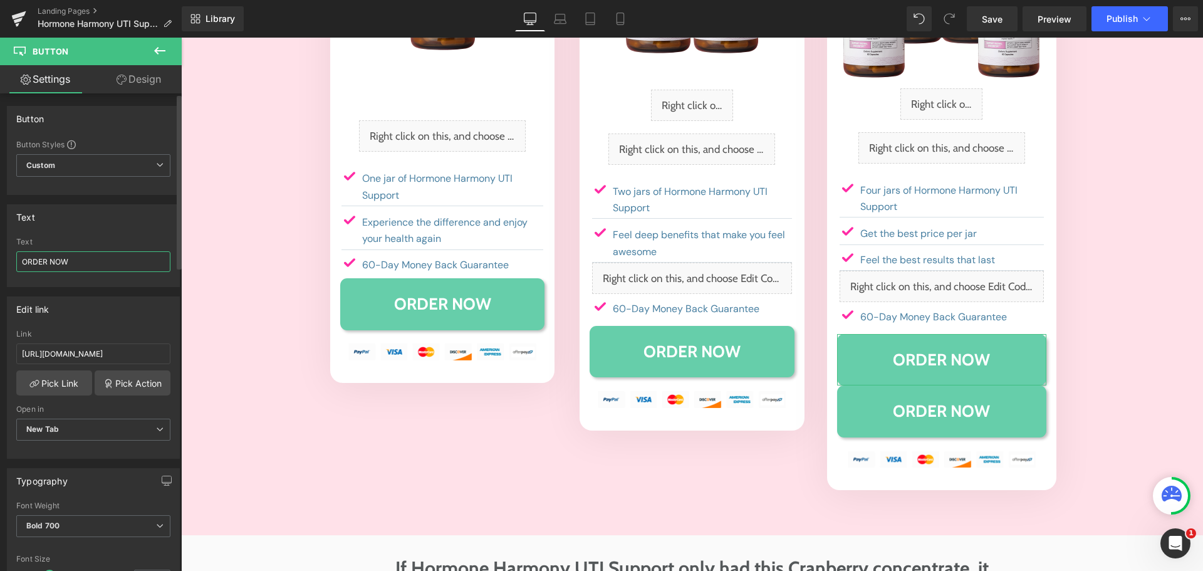
click at [65, 263] on input "ORDER NOW" at bounding box center [93, 261] width 154 height 21
type input "OUT OF STOCK"
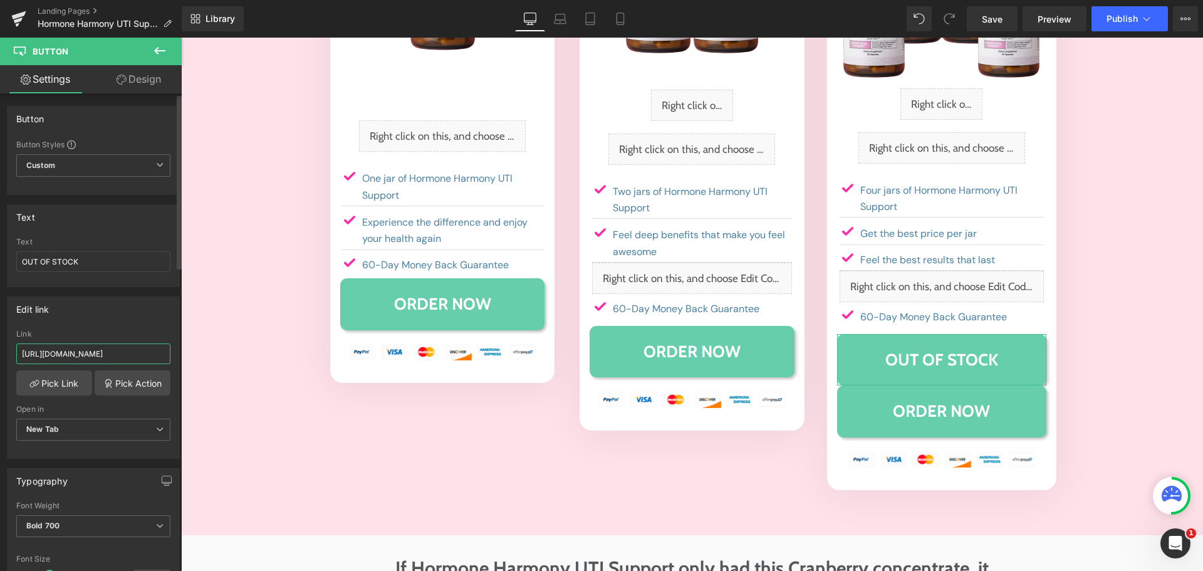
click at [116, 344] on input "[URL][DOMAIN_NAME]" at bounding box center [93, 353] width 154 height 21
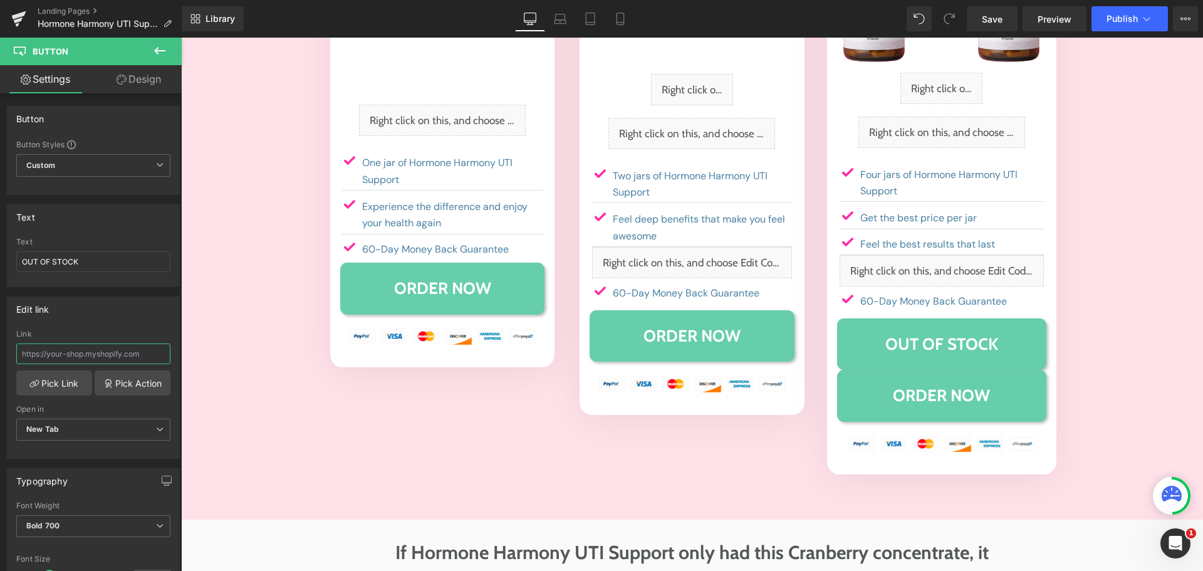
scroll to position [6155, 0]
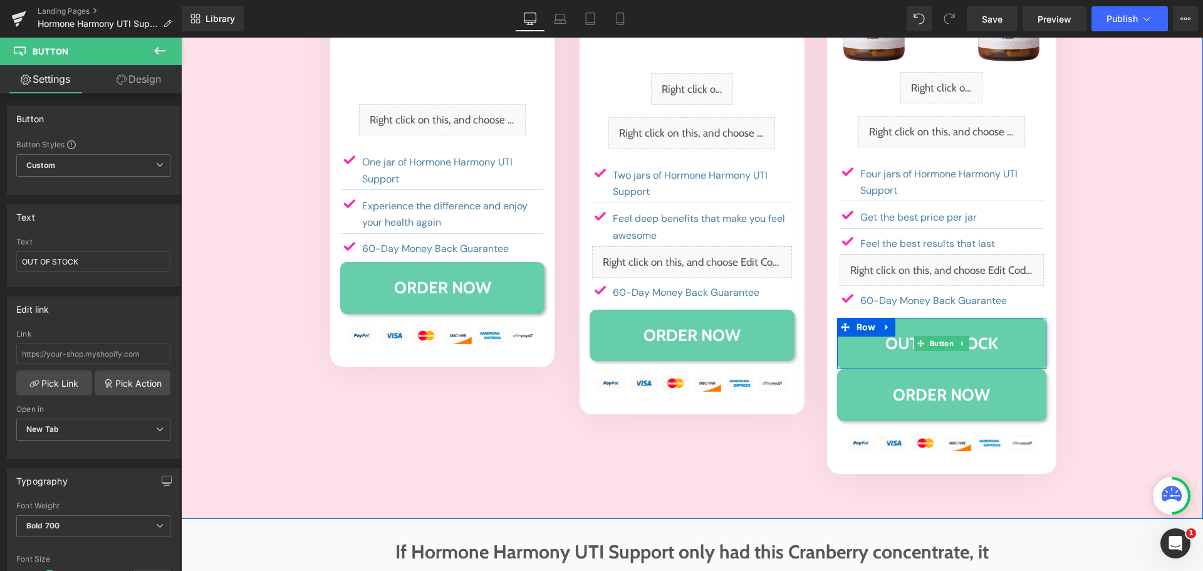
click at [903, 330] on span "OUT OF STOCK" at bounding box center [941, 343] width 113 height 27
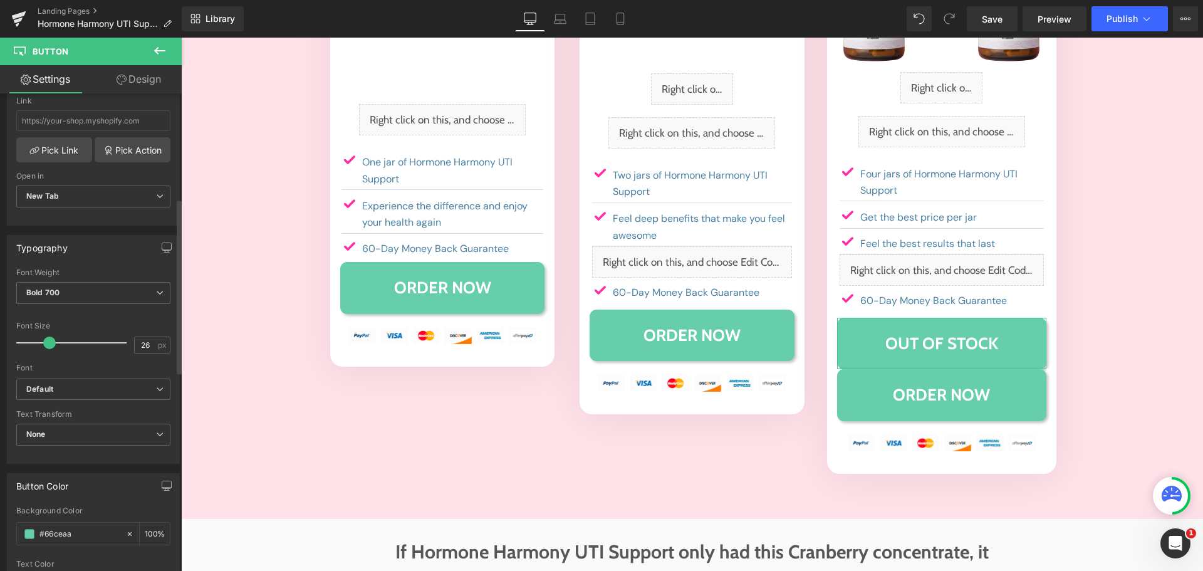
scroll to position [462, 0]
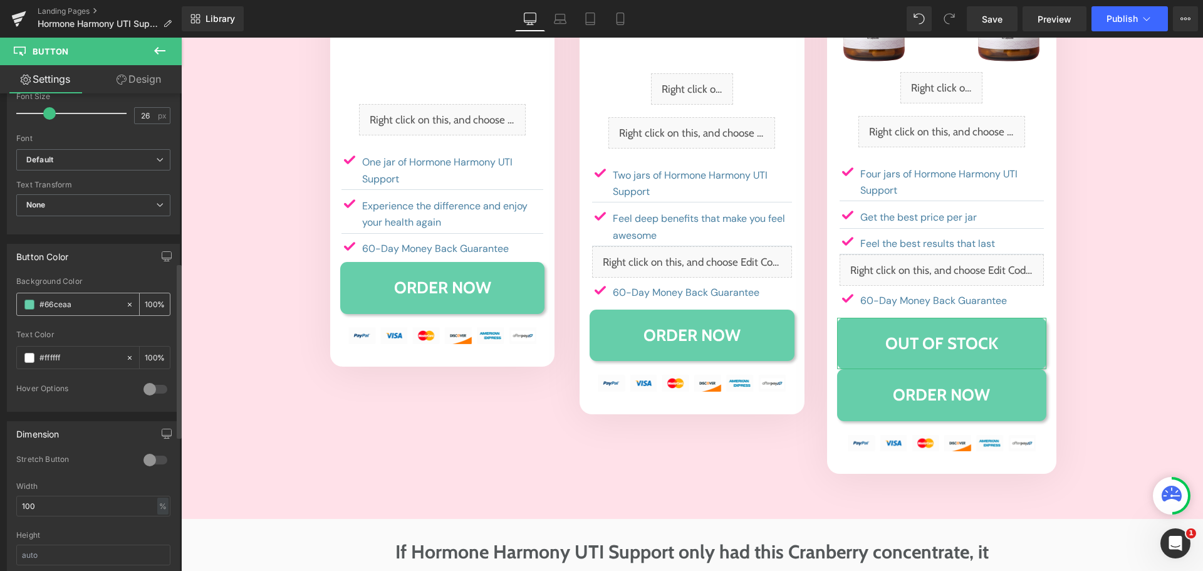
click at [56, 299] on input "#66ceaa" at bounding box center [79, 305] width 80 height 14
type input "#aaa"
click at [90, 273] on div "Button Color #66ceaa Background Color #aaa 100 % rgba(255, 255, 255, 1) Text Co…" at bounding box center [93, 328] width 173 height 168
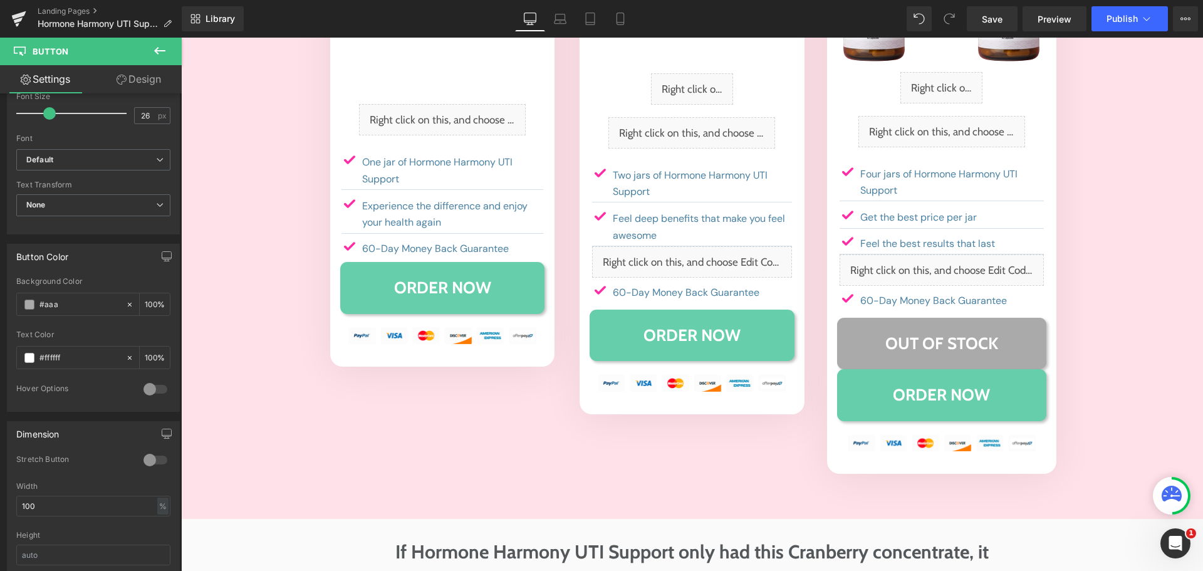
click at [159, 51] on icon at bounding box center [159, 51] width 11 height 8
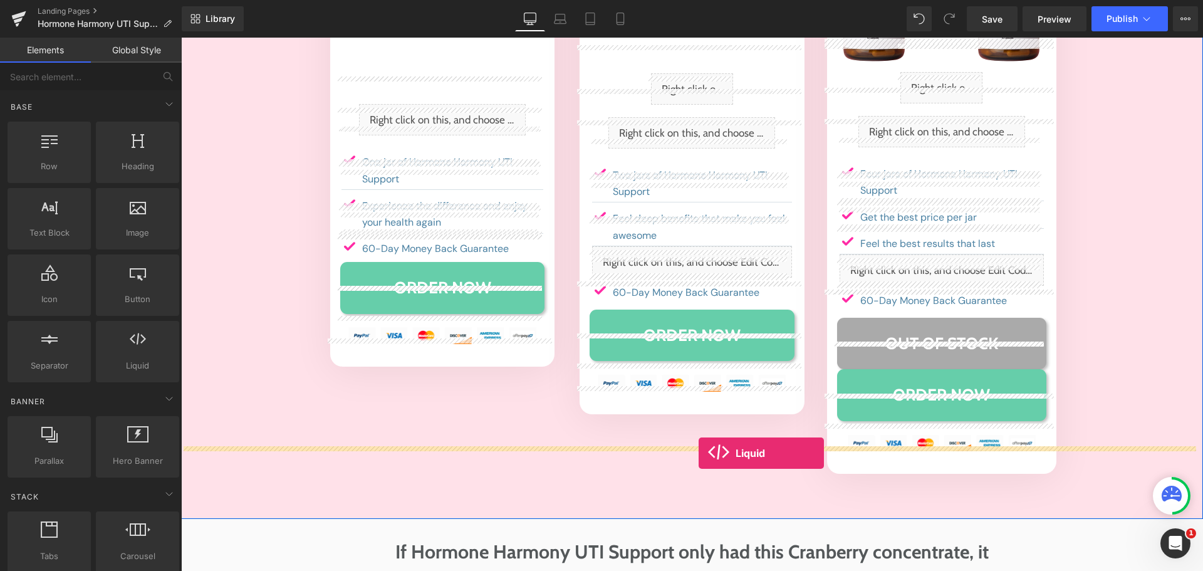
drag, startPoint x: 316, startPoint y: 382, endPoint x: 699, endPoint y: 453, distance: 389.3
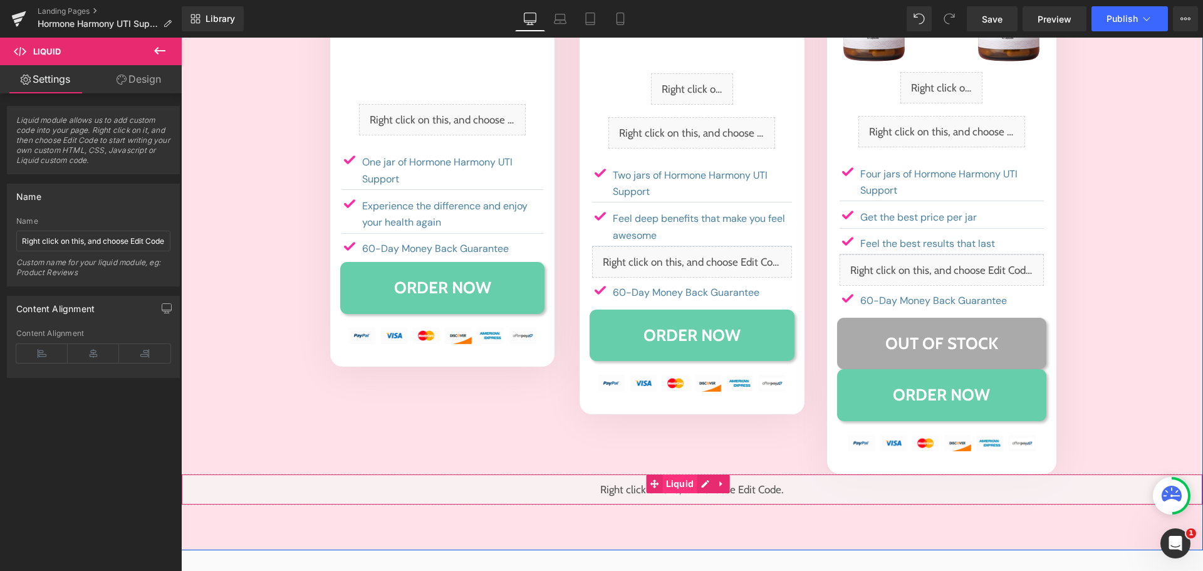
click at [684, 474] on span "Liquid" at bounding box center [680, 483] width 34 height 19
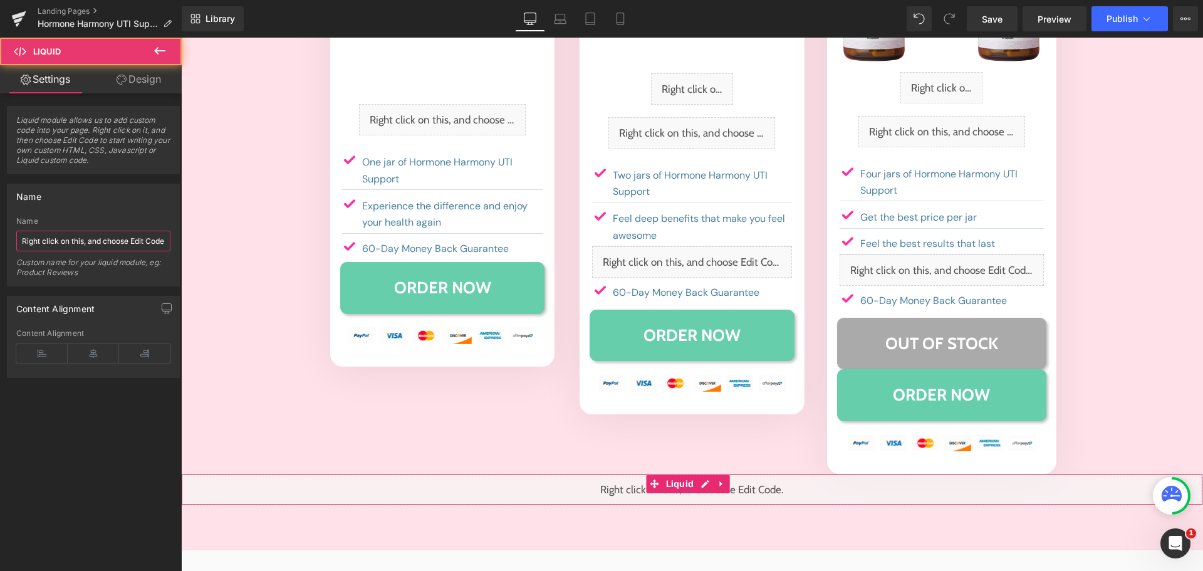
click at [130, 247] on input "Right click on this, and choose Edit Code." at bounding box center [93, 241] width 154 height 21
paste input "4 jar button hide CSS"
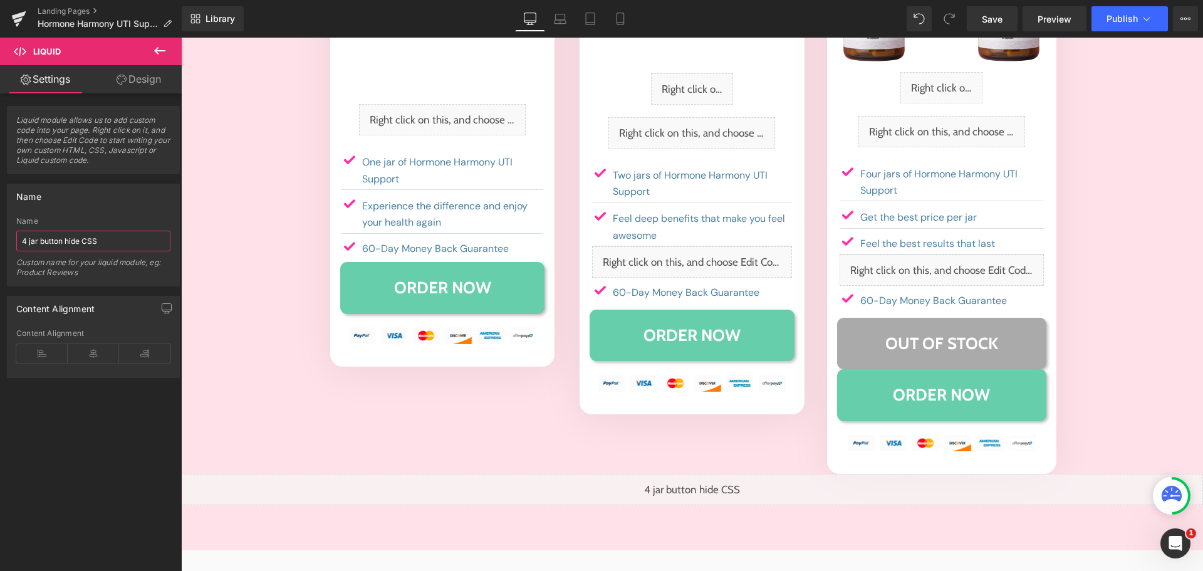
type input "4 jar button hide CSS"
click at [128, 214] on div "Name Right click on this, and choose Edit Code. Name 4 jar button hide CSS Cust…" at bounding box center [93, 235] width 173 height 103
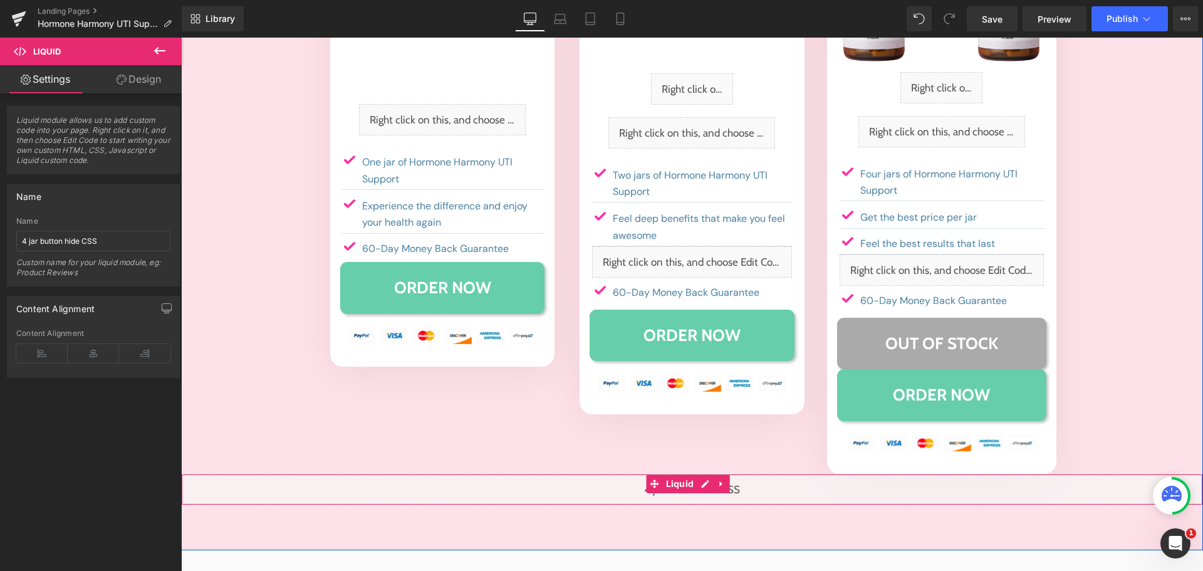
click at [700, 474] on div "Liquid" at bounding box center [692, 489] width 1022 height 31
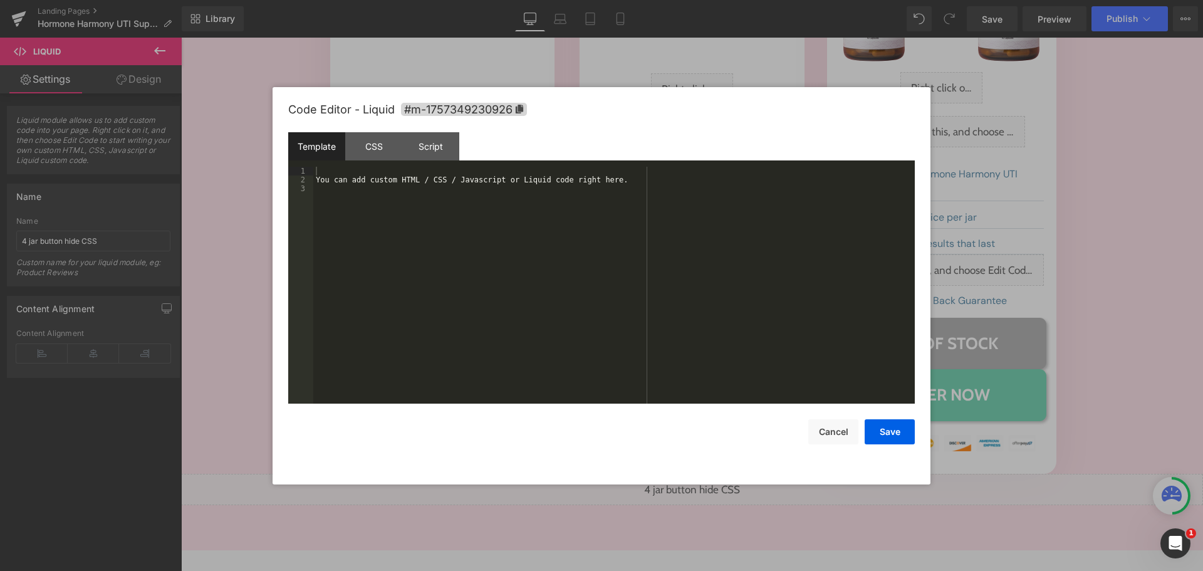
click at [606, 377] on div "You can add custom HTML / CSS / Javascript or Liquid code right here." at bounding box center [613, 294] width 601 height 254
drag, startPoint x: 373, startPoint y: 151, endPoint x: 384, endPoint y: 181, distance: 32.1
click at [372, 151] on div "CSS" at bounding box center [373, 146] width 57 height 28
click at [414, 239] on div "#m-1757349230926 { }" at bounding box center [613, 294] width 601 height 254
click at [407, 269] on div "#m-1757349230926 { }" at bounding box center [613, 294] width 601 height 254
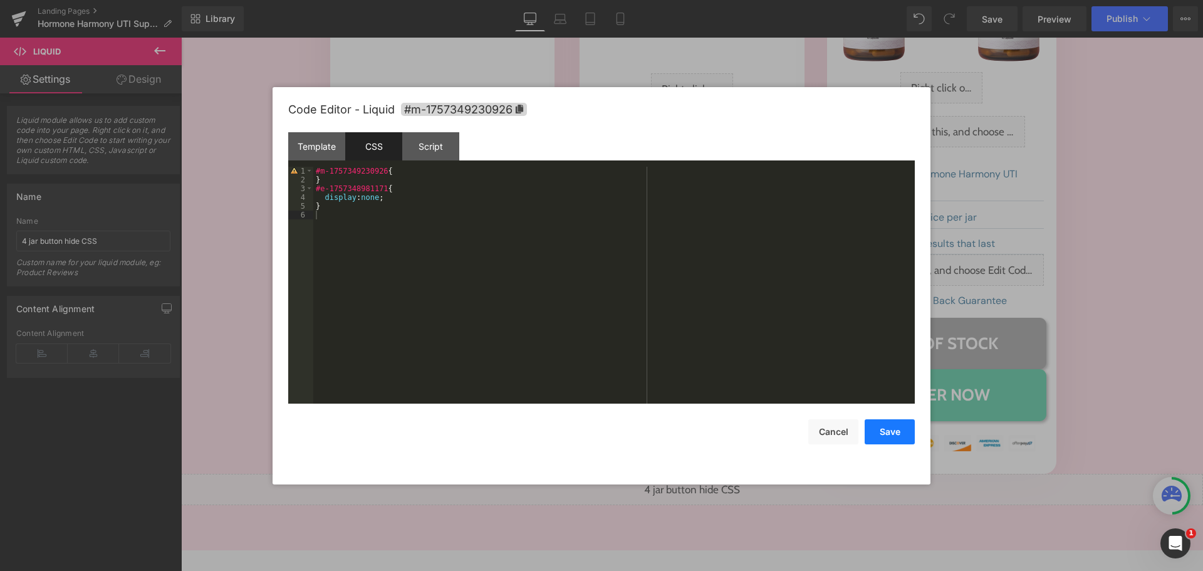
click at [885, 427] on button "Save" at bounding box center [890, 431] width 50 height 25
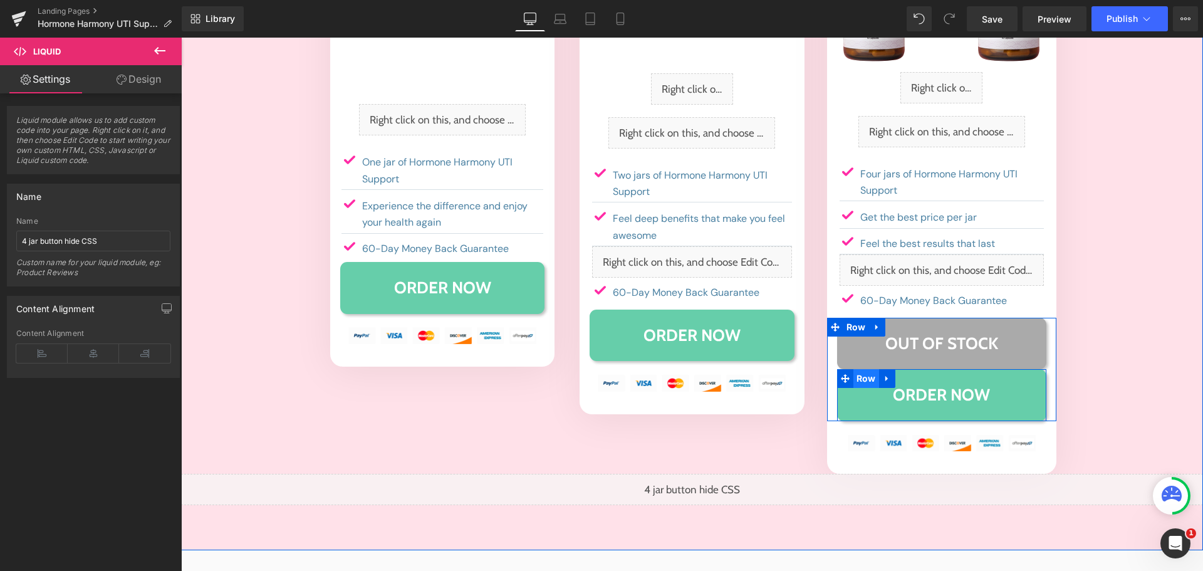
click at [853, 369] on span "Row" at bounding box center [866, 378] width 26 height 19
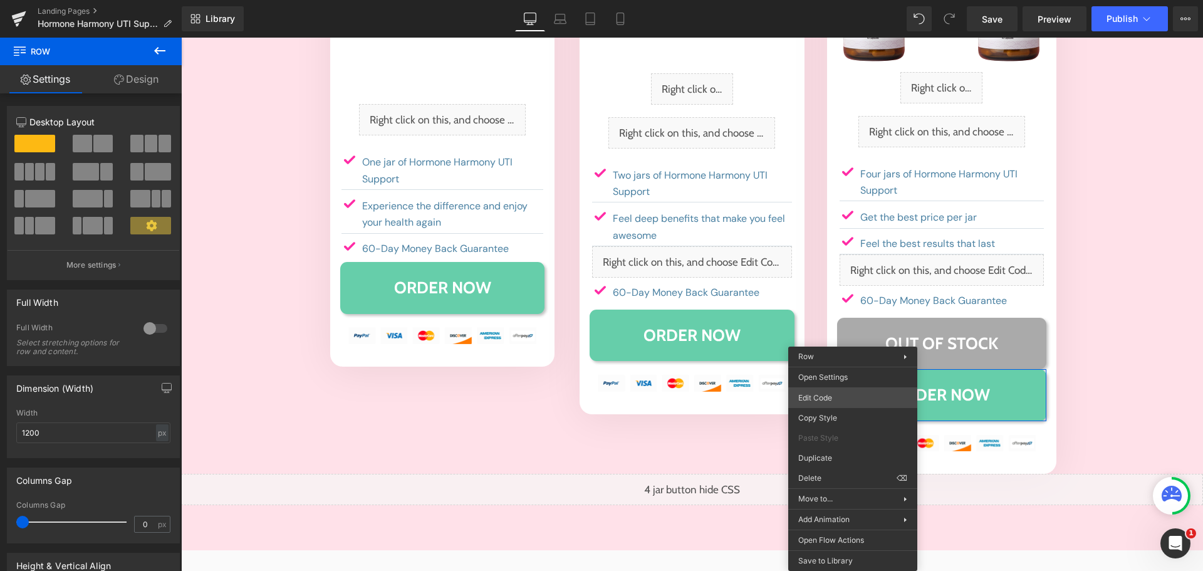
click at [839, 0] on div "Row You are previewing how the will restyle your page. You can not edit Element…" at bounding box center [601, 0] width 1203 height 0
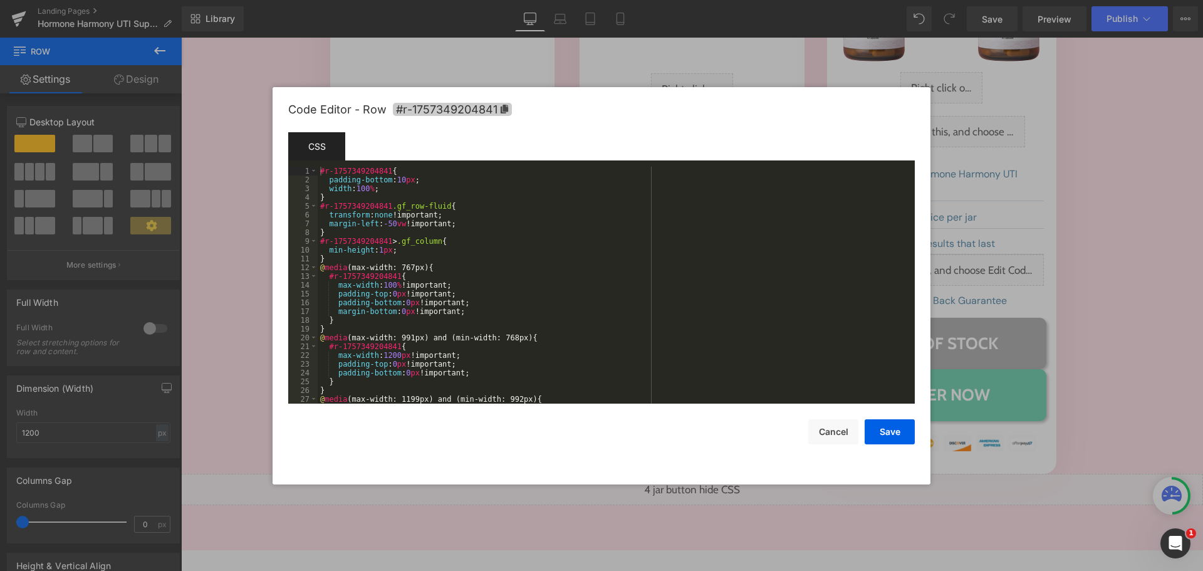
click at [508, 108] on icon at bounding box center [504, 109] width 9 height 9
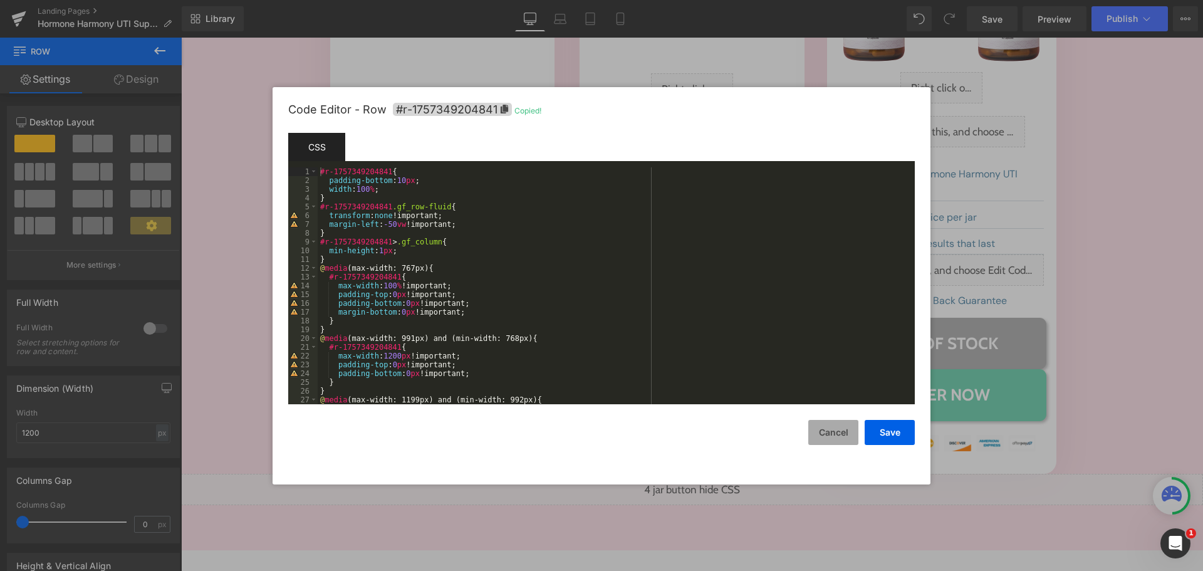
click at [849, 437] on button "Cancel" at bounding box center [833, 432] width 50 height 25
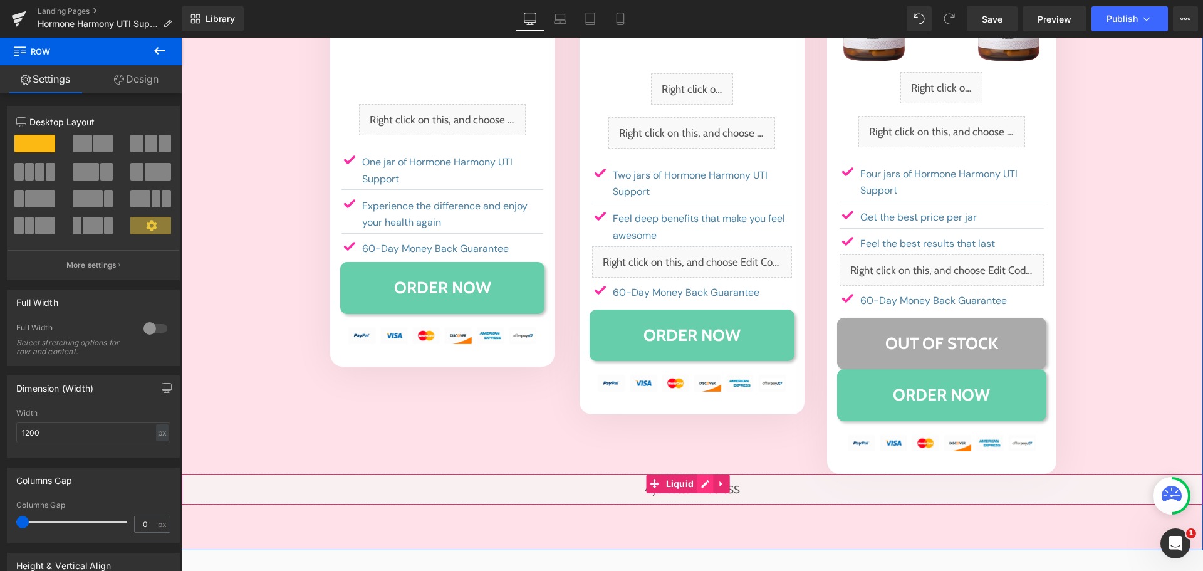
click at [706, 474] on div "Liquid" at bounding box center [692, 489] width 1022 height 31
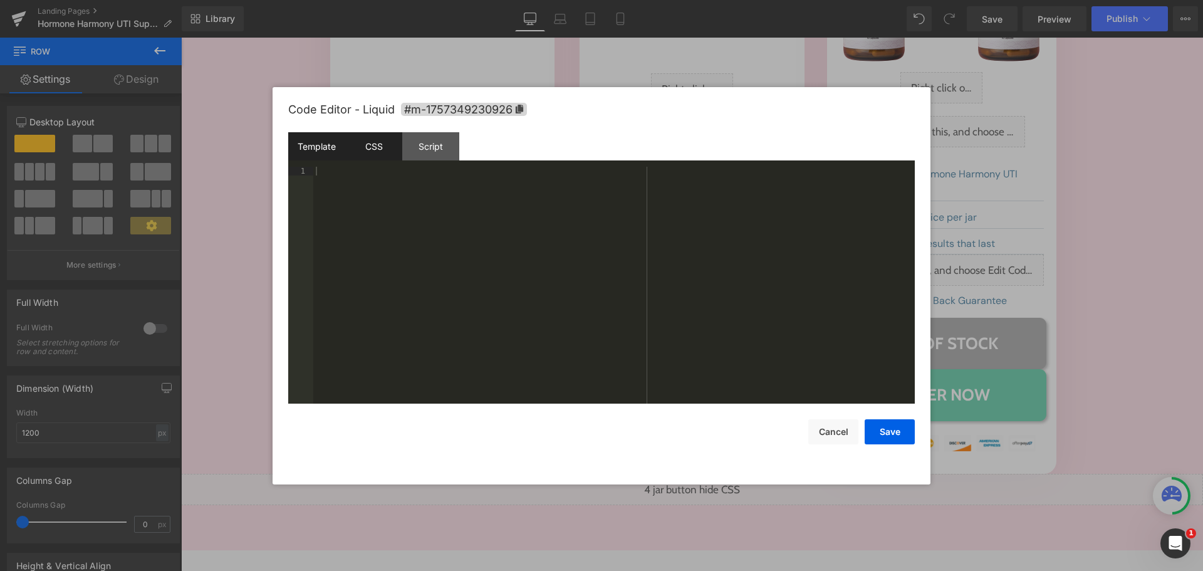
click at [380, 150] on div "CSS" at bounding box center [373, 146] width 57 height 28
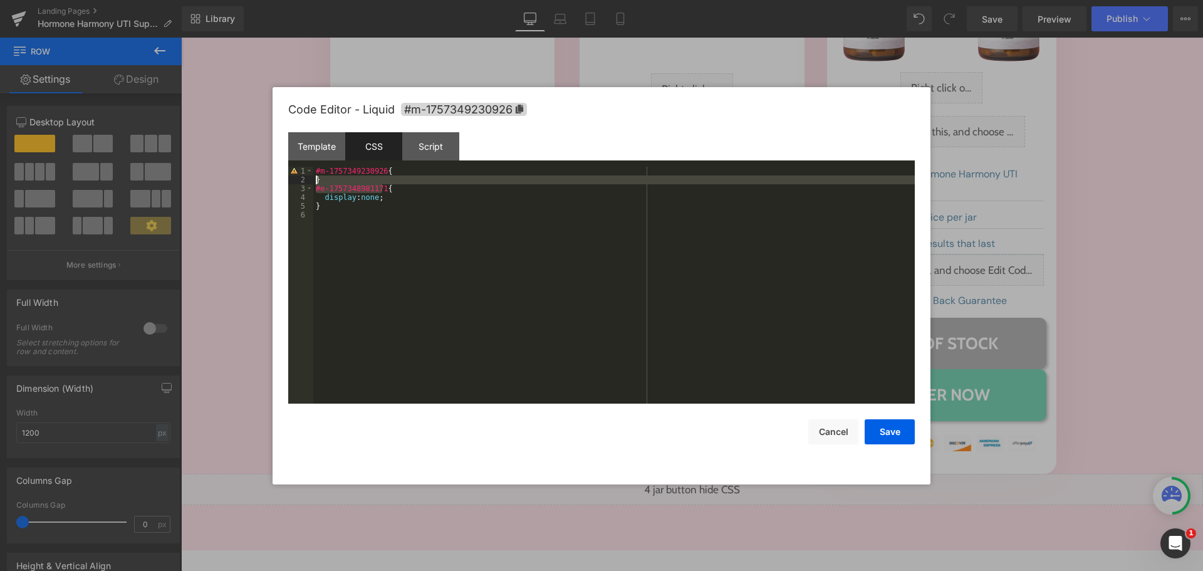
drag, startPoint x: 381, startPoint y: 187, endPoint x: 291, endPoint y: 182, distance: 89.8
click at [291, 182] on pre "1 2 3 4 5 6 #m-1757349230926 { } #e-1757348981171 { display : none ; } XXXXXXXX…" at bounding box center [601, 285] width 627 height 237
click at [490, 281] on div "#m-1757349230926 { } #r-1757349204841 { display : none ; }" at bounding box center [613, 294] width 601 height 254
click at [875, 430] on button "Save" at bounding box center [890, 431] width 50 height 25
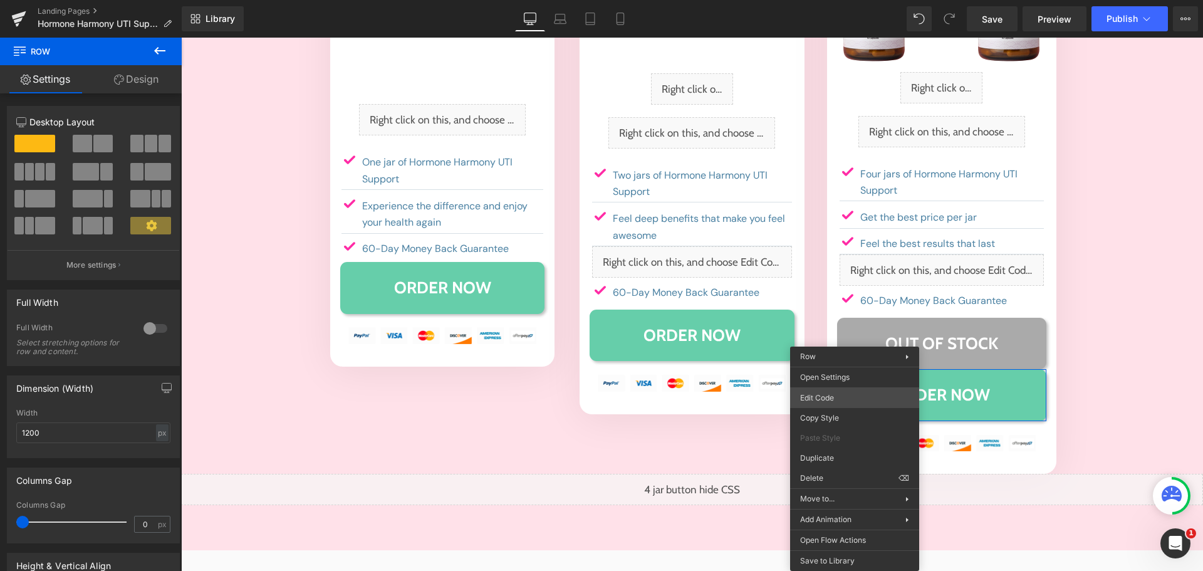
click at [834, 0] on div "Row You are previewing how the will restyle your page. You can not edit Element…" at bounding box center [601, 0] width 1203 height 0
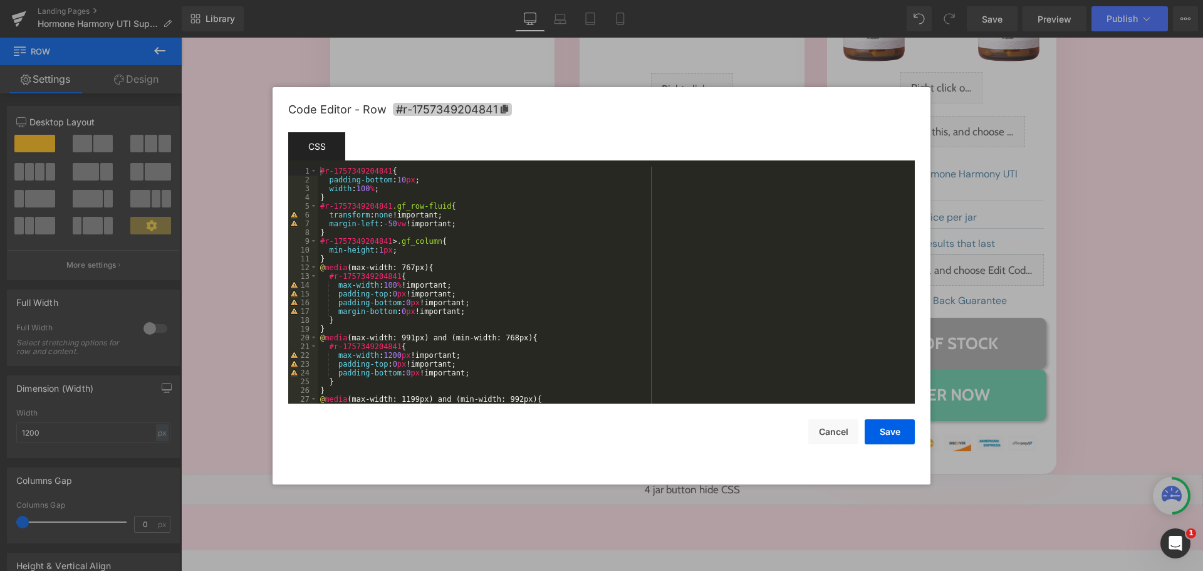
click at [498, 110] on span "#r-1757349204841" at bounding box center [452, 109] width 119 height 13
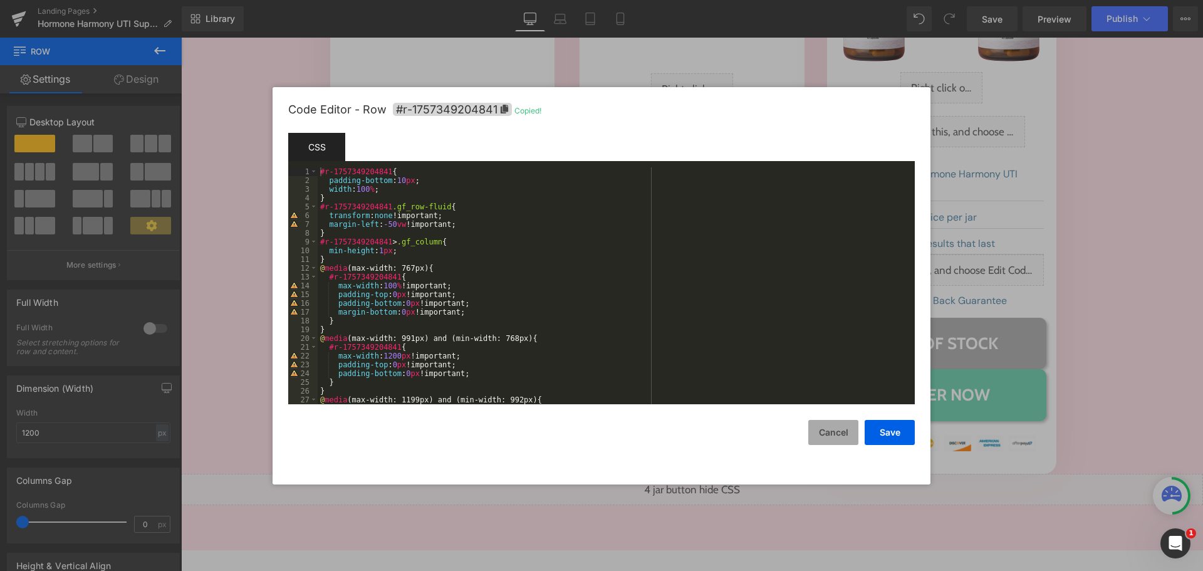
click at [844, 429] on button "Cancel" at bounding box center [833, 432] width 50 height 25
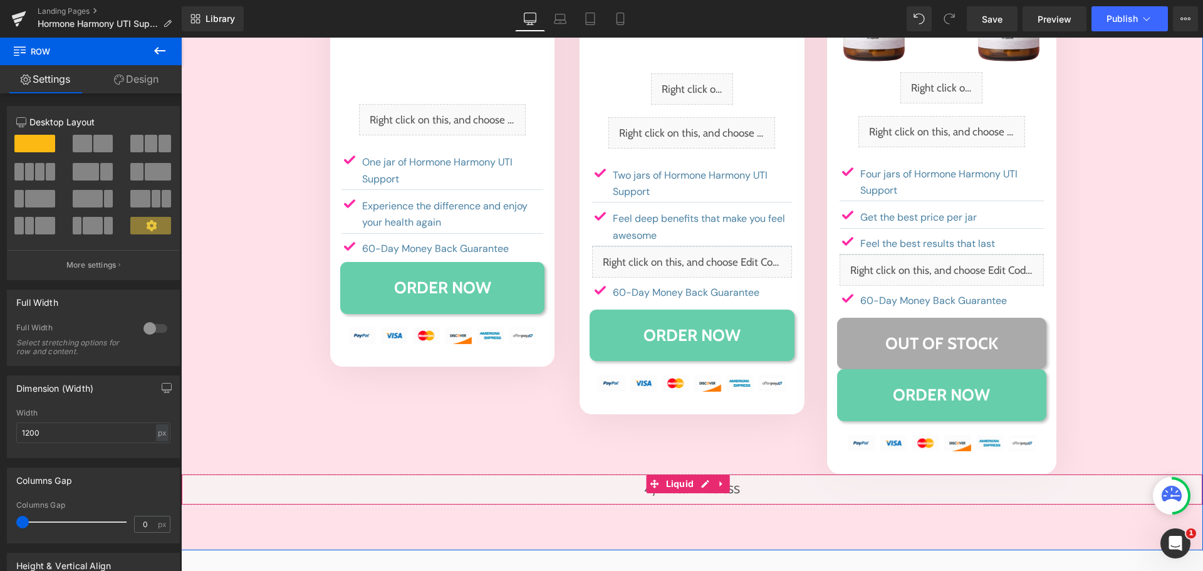
click at [705, 474] on div "Liquid" at bounding box center [692, 489] width 1022 height 31
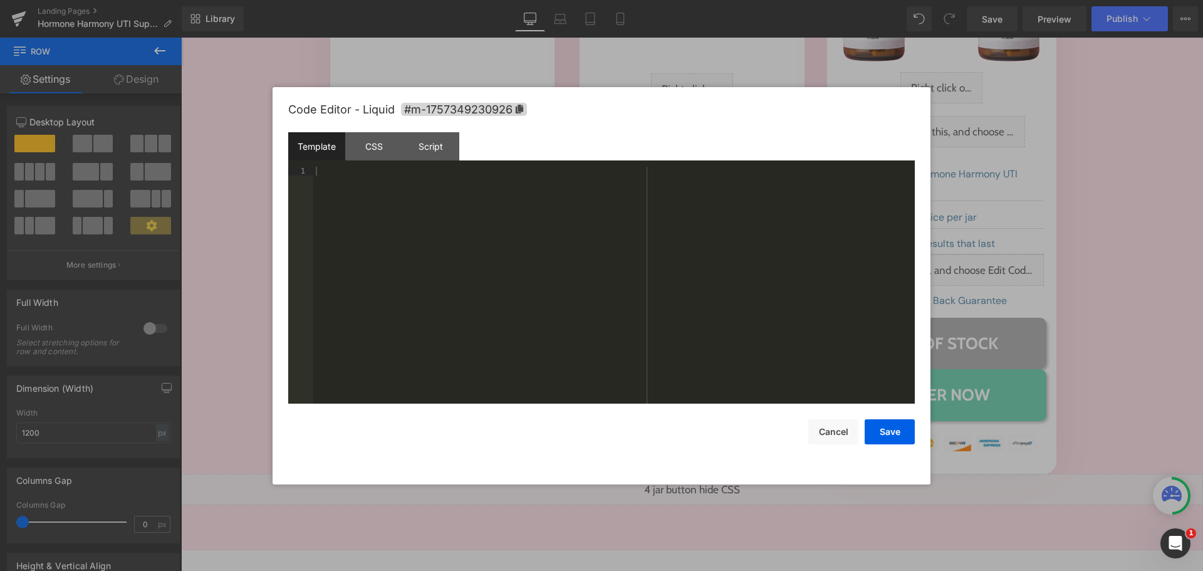
drag, startPoint x: 516, startPoint y: 281, endPoint x: 474, endPoint y: 216, distance: 77.5
click at [516, 279] on div at bounding box center [613, 294] width 601 height 254
click at [383, 139] on div "CSS" at bounding box center [373, 146] width 57 height 28
click at [417, 231] on div "#m-1757349230926 { } #r-1757349204841 { display : none ; }" at bounding box center [613, 294] width 601 height 254
click at [380, 189] on div "#m-1757349230926 { } #r-1757349204841 { display : none ; }" at bounding box center [613, 294] width 601 height 254
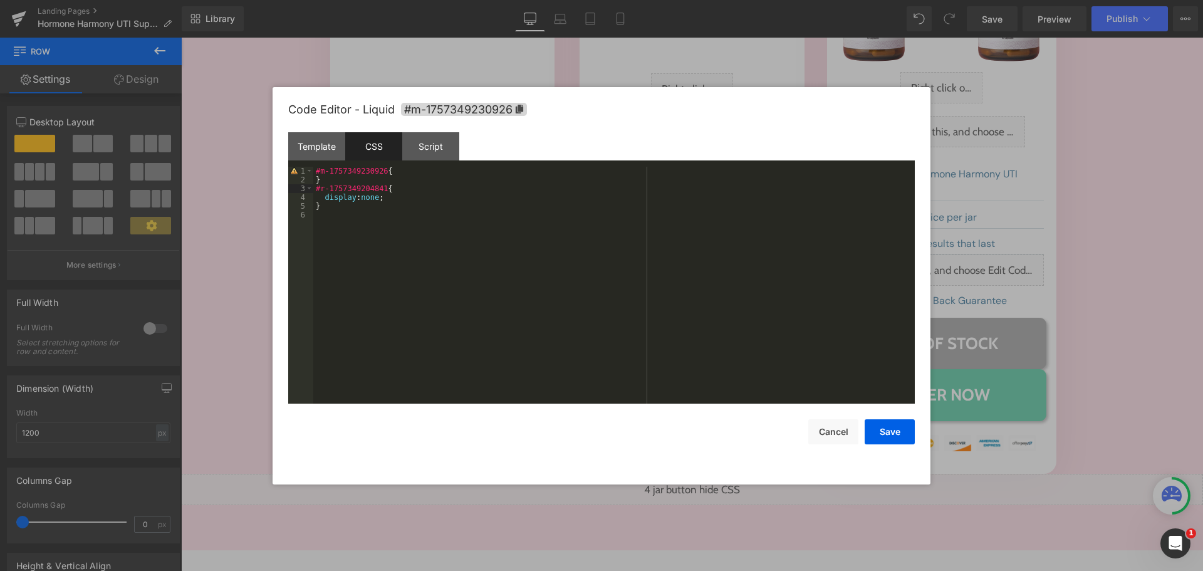
click at [315, 189] on div "#m-1757349230926 { } #r-1757349204841 { display : none ; }" at bounding box center [613, 294] width 601 height 254
paste textarea
click at [396, 228] on div "#m-1757349230926 { } #r-1757349204841 { display : none ; }" at bounding box center [613, 294] width 601 height 254
click at [377, 194] on div "#m-1757349230926 { } #r-1757349204841 { display : none ; }" at bounding box center [613, 294] width 601 height 254
drag, startPoint x: 374, startPoint y: 199, endPoint x: 383, endPoint y: 240, distance: 41.8
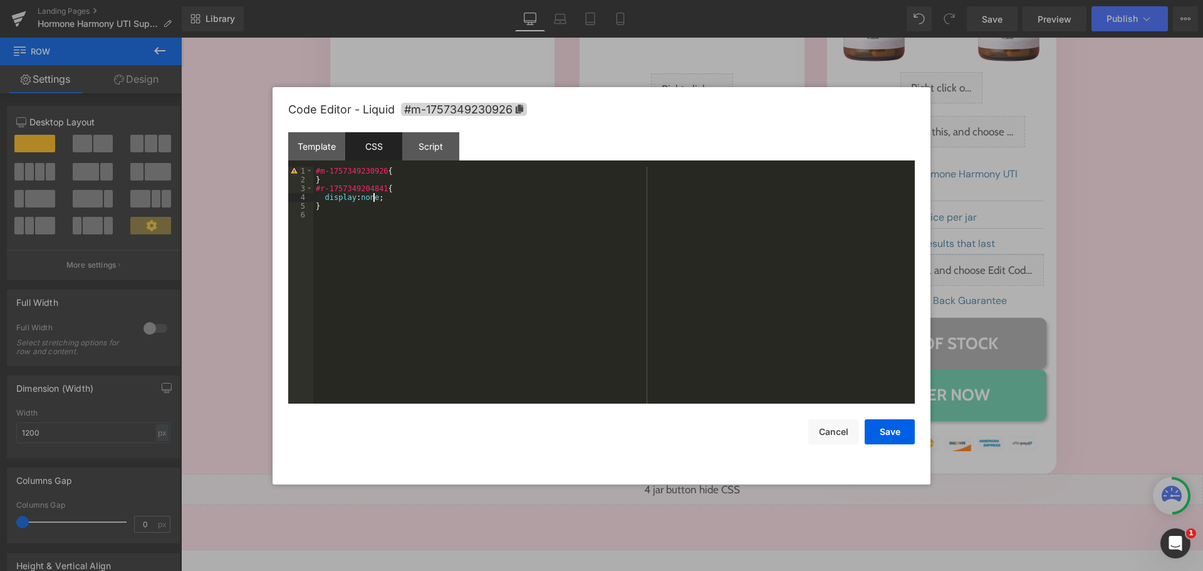
click at [374, 201] on div "#m-1757349230926 { } #r-1757349204841 { display : none ; }" at bounding box center [613, 294] width 601 height 254
click at [880, 426] on button "Save" at bounding box center [890, 431] width 50 height 25
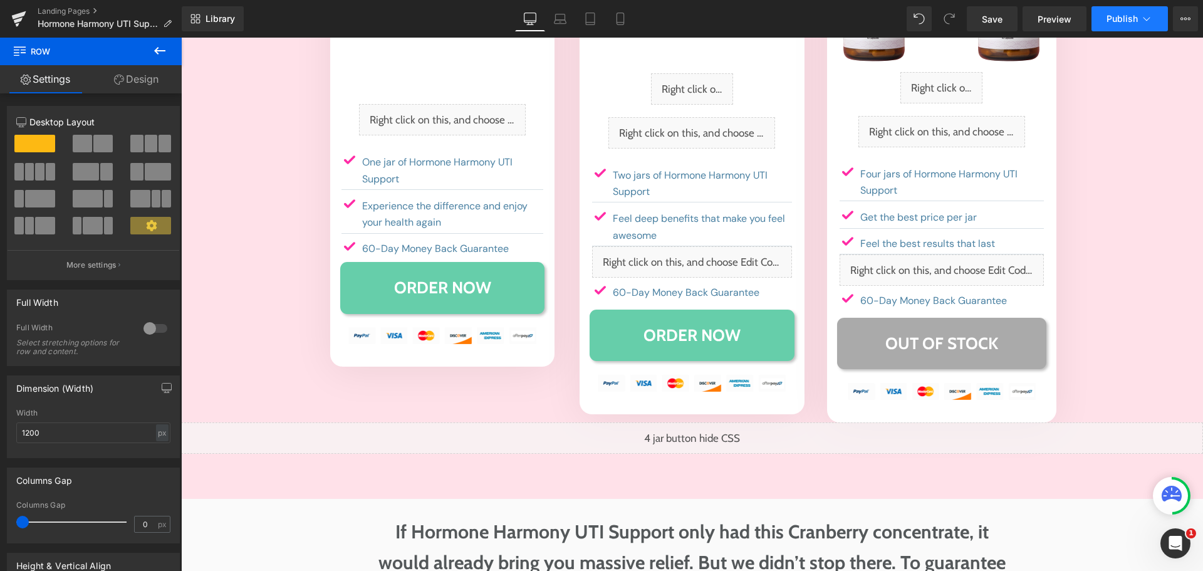
click at [1103, 14] on button "Publish" at bounding box center [1129, 18] width 76 height 25
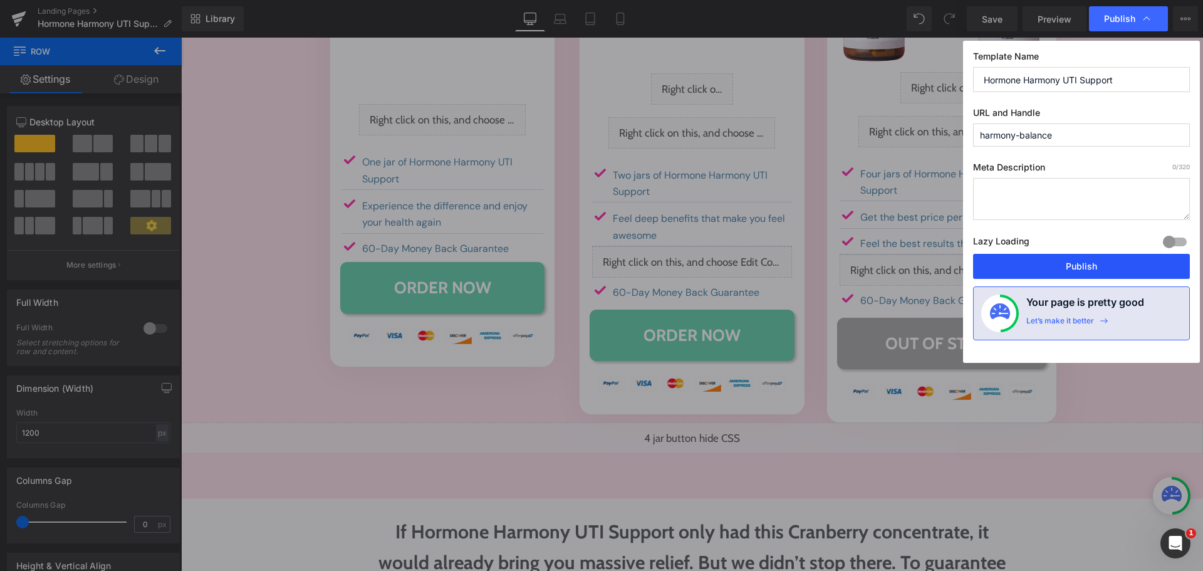
click at [1140, 264] on button "Publish" at bounding box center [1081, 266] width 217 height 25
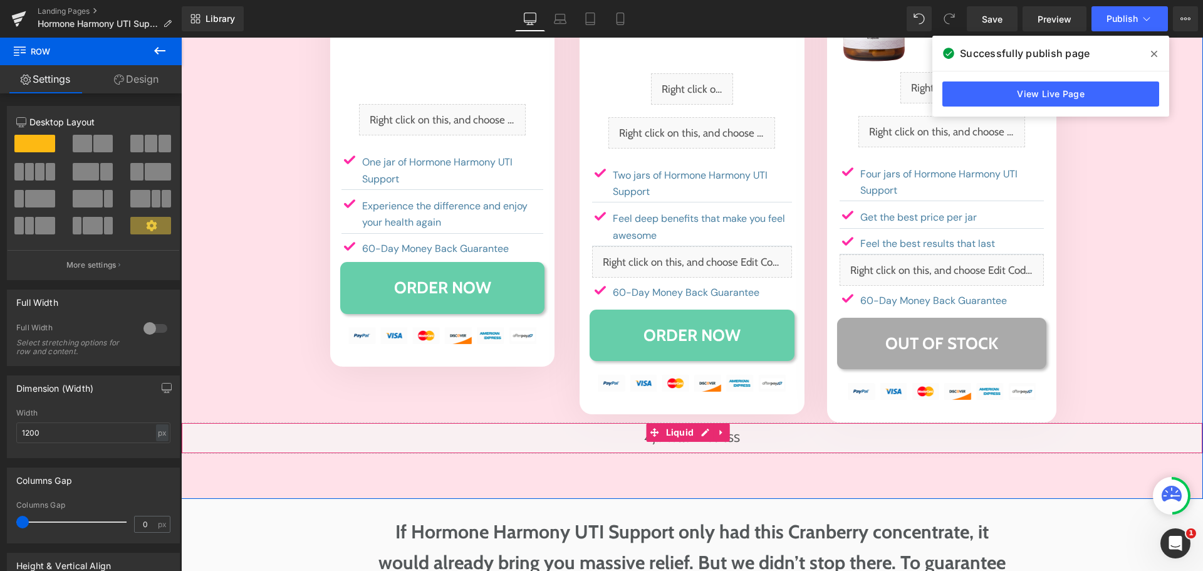
click at [704, 422] on div "Liquid" at bounding box center [692, 437] width 1022 height 31
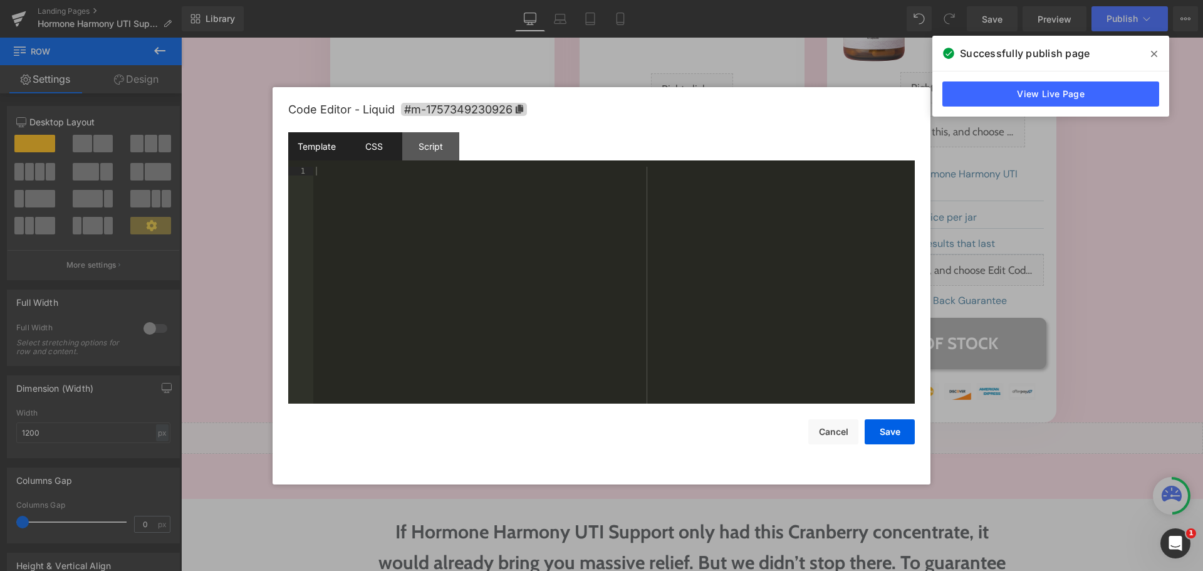
click at [383, 149] on div "CSS" at bounding box center [373, 146] width 57 height 28
click at [388, 247] on div "#m-1757349230926 { } #r-1757349204841 { display : none !important; }" at bounding box center [613, 294] width 601 height 254
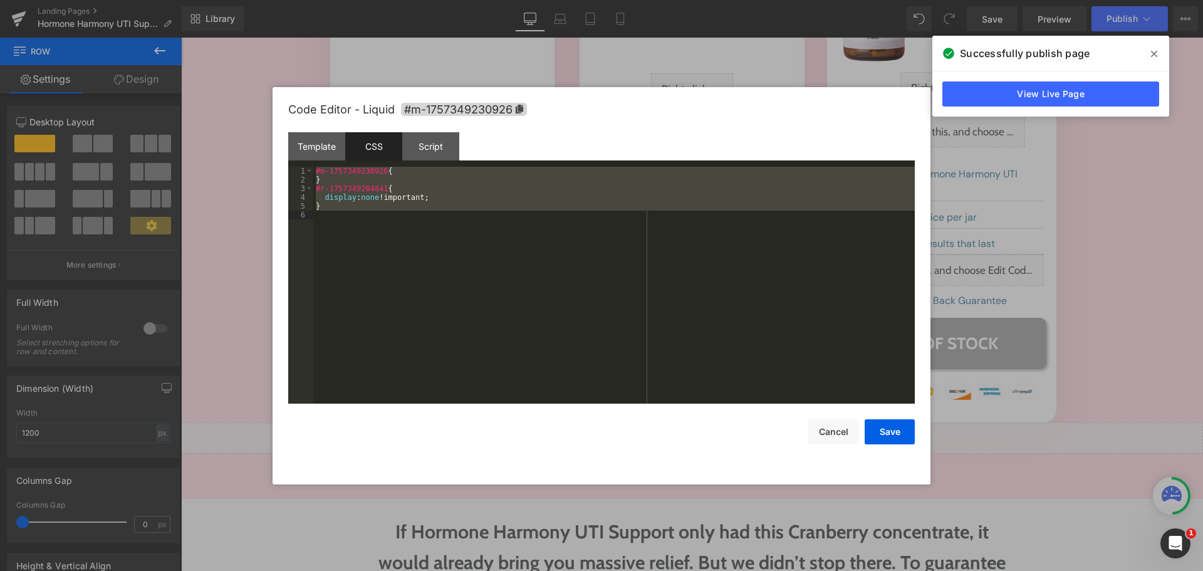
click at [375, 263] on div "#m-1757349230926 { } #r-1757349204841 { display : none !important; }" at bounding box center [613, 285] width 601 height 237
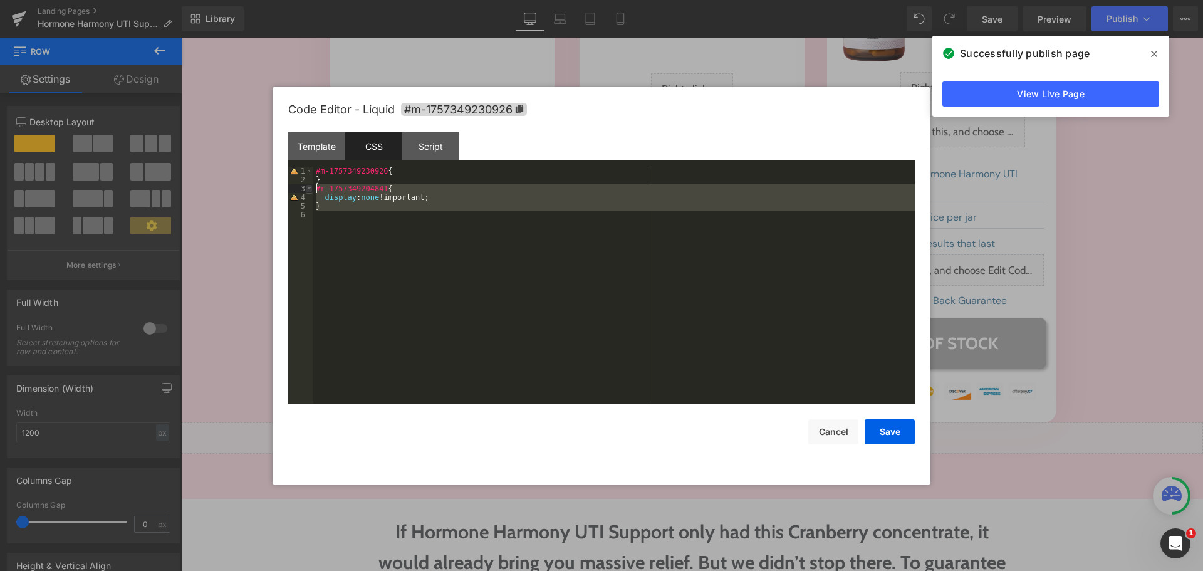
drag, startPoint x: 315, startPoint y: 199, endPoint x: 311, endPoint y: 192, distance: 7.9
click at [311, 192] on pre "1 2 3 4 5 6 #m-1757349230926 { } #r-1757349204841 { display : none !important; …" at bounding box center [601, 285] width 627 height 237
click at [837, 426] on button "Cancel" at bounding box center [833, 431] width 50 height 25
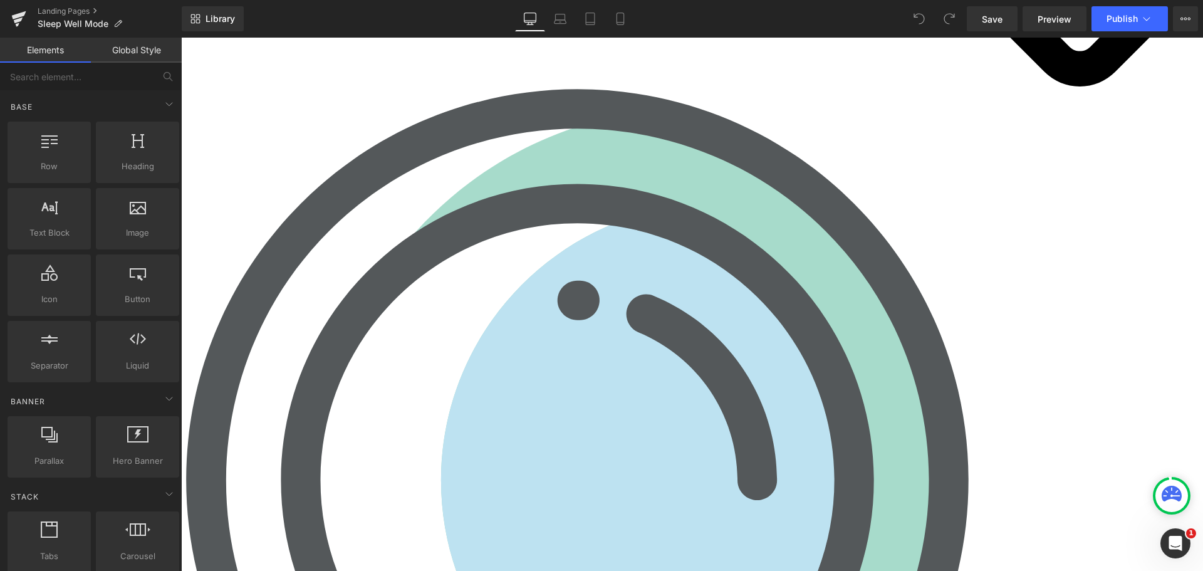
scroll to position [6897, 0]
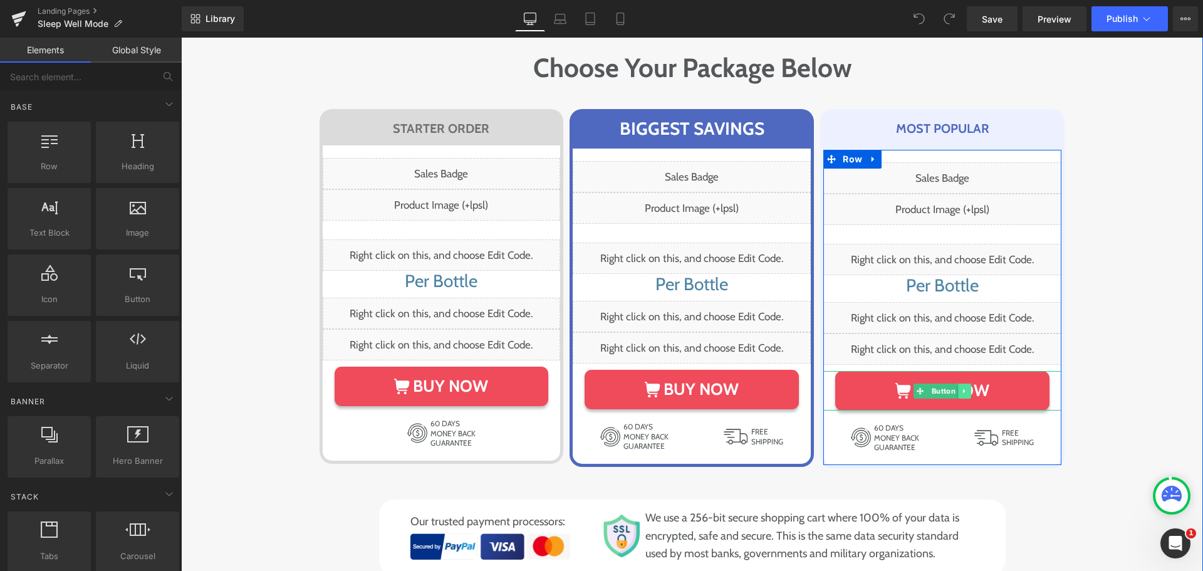
click at [961, 387] on icon at bounding box center [964, 391] width 7 height 8
click at [955, 387] on icon at bounding box center [958, 391] width 7 height 8
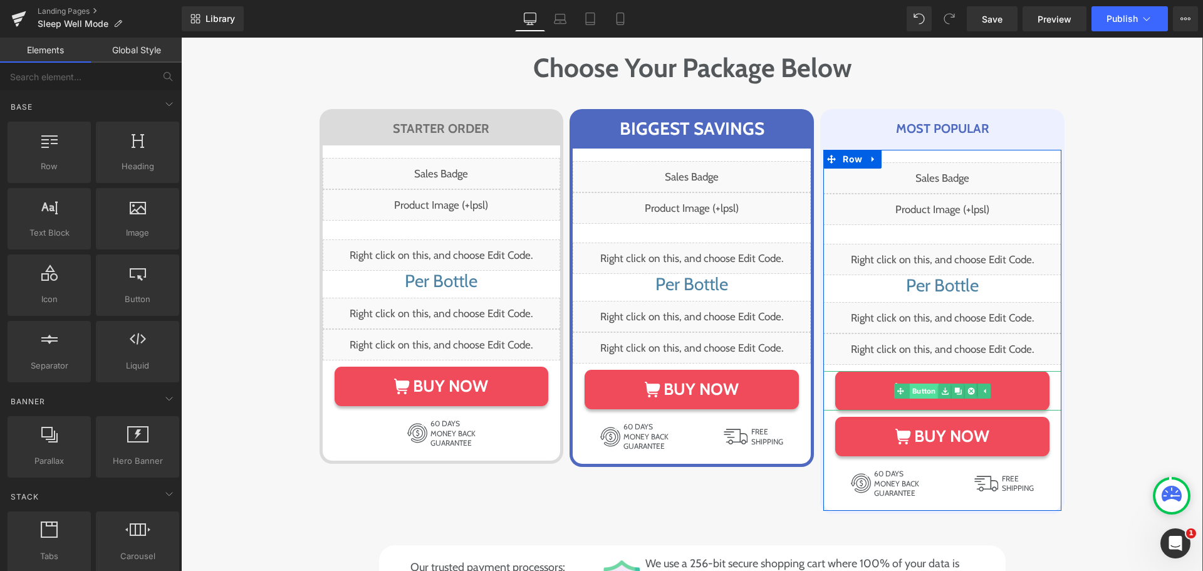
click at [931, 383] on span "Button" at bounding box center [924, 390] width 29 height 15
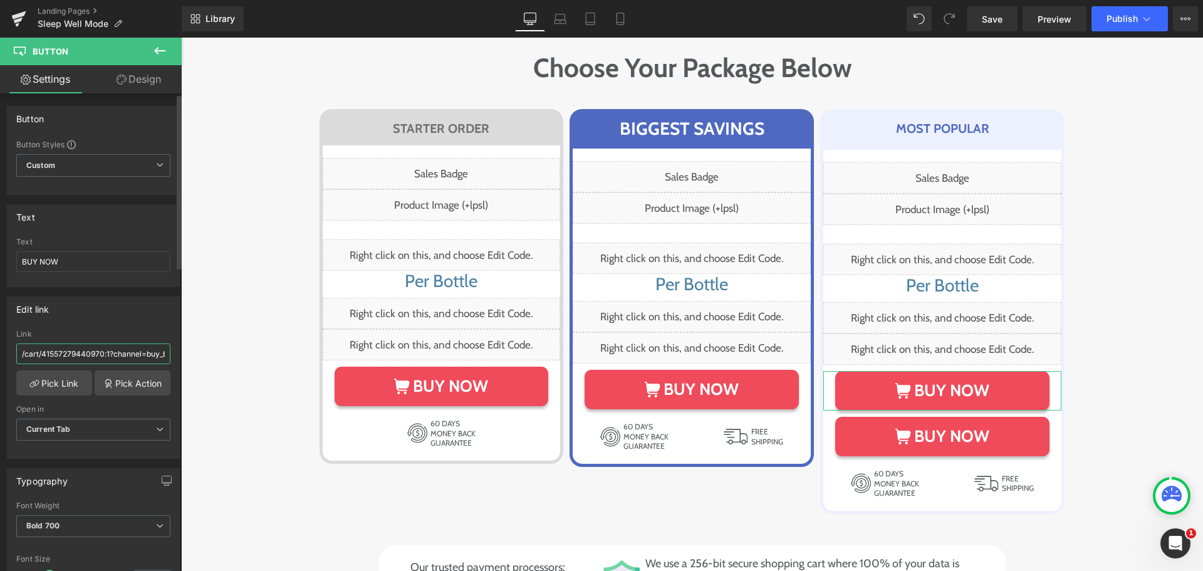
click at [78, 356] on input "/cart/41557279440970:1?channel=buy_button" at bounding box center [93, 353] width 154 height 21
click at [112, 266] on input "BUY NOW" at bounding box center [93, 261] width 154 height 21
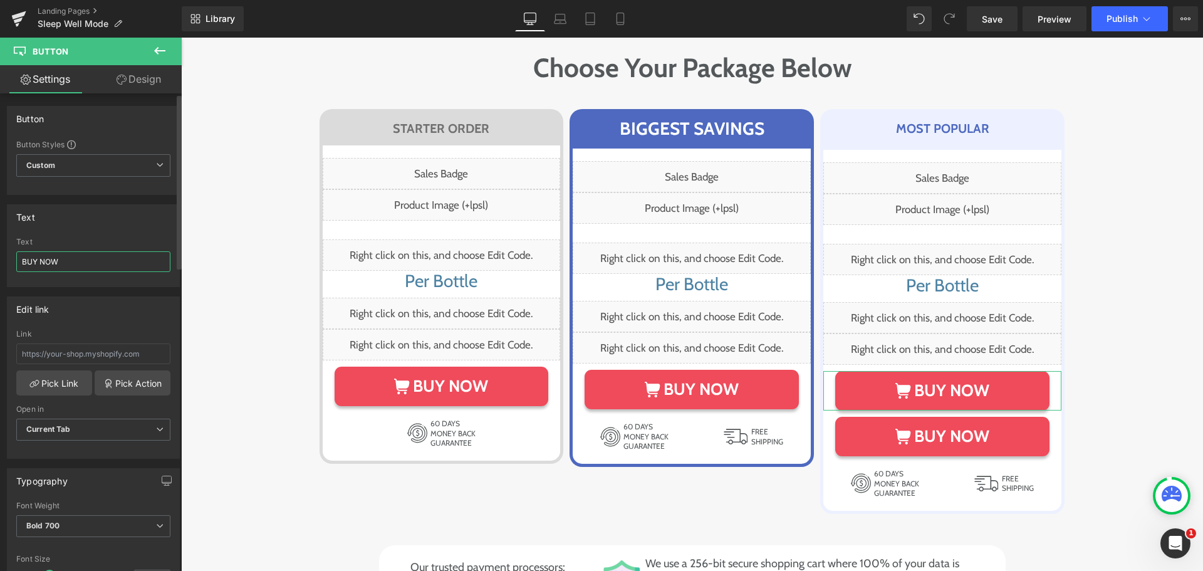
click at [112, 266] on input "BUY NOW" at bounding box center [93, 261] width 154 height 21
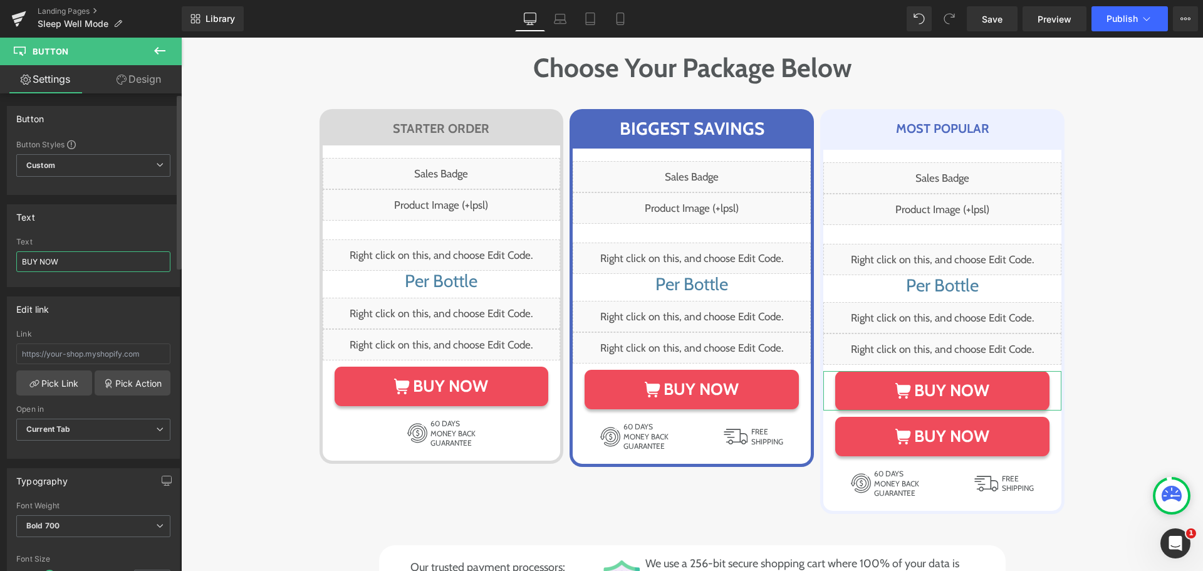
click at [112, 266] on input "BUY NOW" at bounding box center [93, 261] width 154 height 21
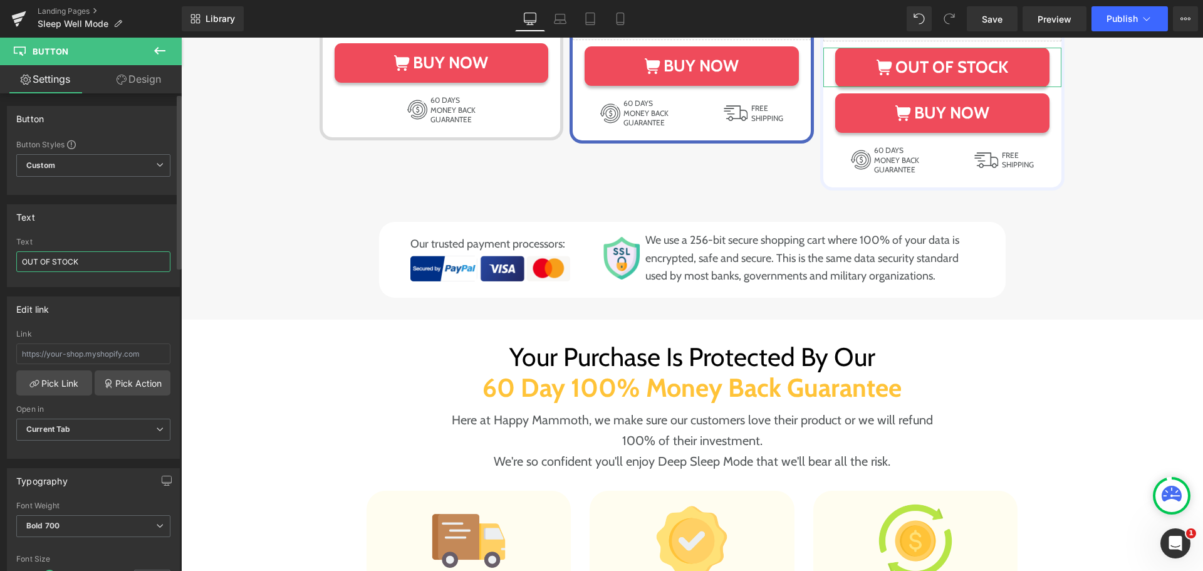
scroll to position [7233, 0]
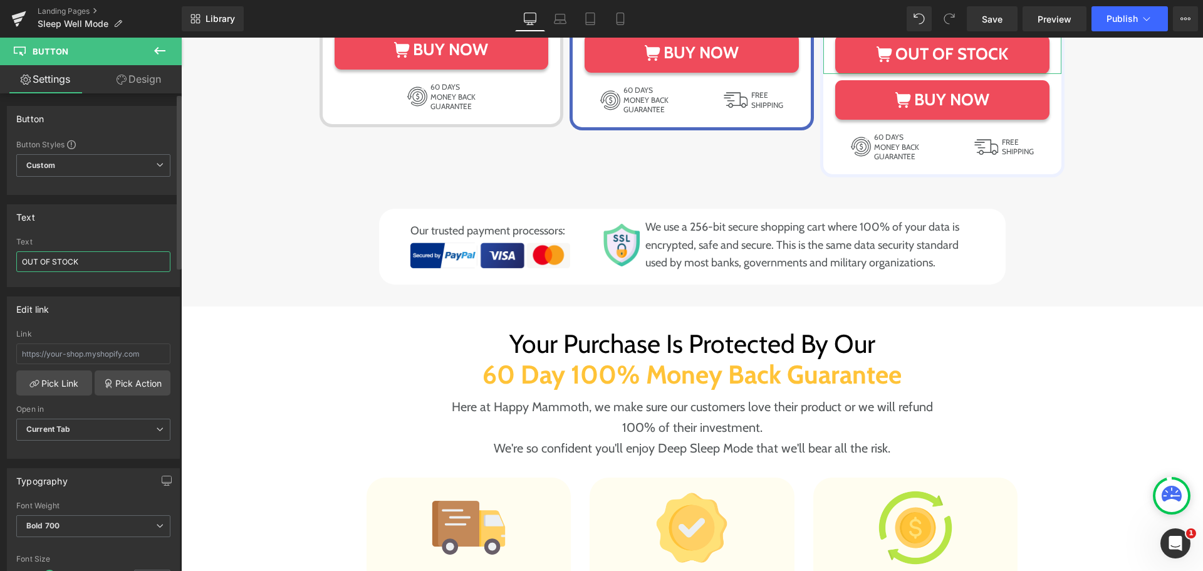
type input "OUT OF STOCK"
click at [80, 480] on div "Typography" at bounding box center [94, 481] width 172 height 24
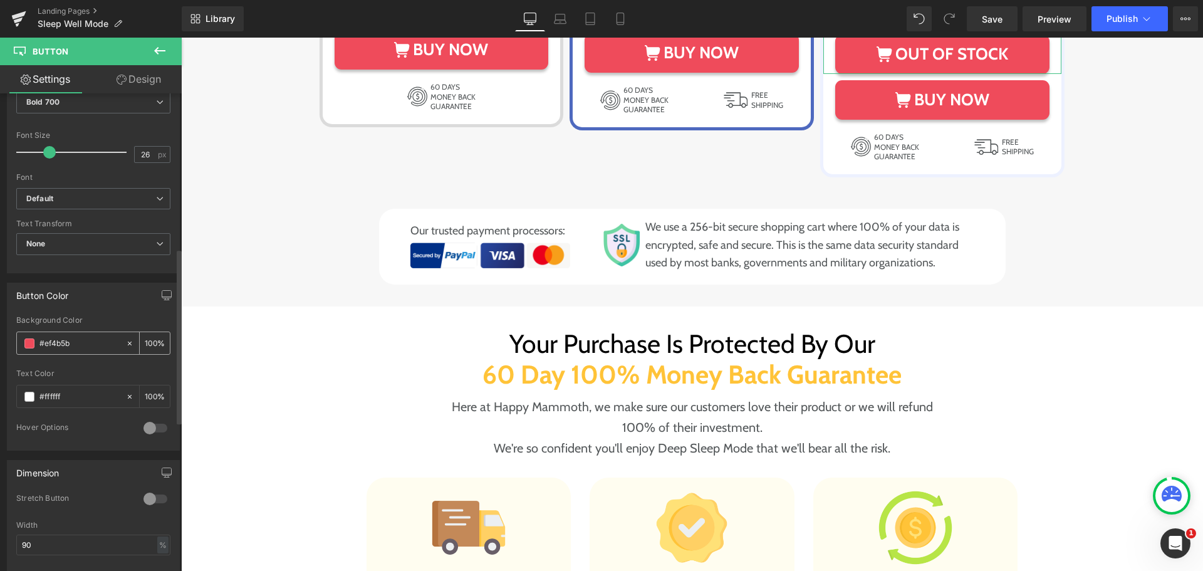
click at [56, 342] on input "#ef4b5b" at bounding box center [79, 343] width 80 height 14
click at [68, 338] on input "#ef4b5b" at bounding box center [79, 343] width 80 height 14
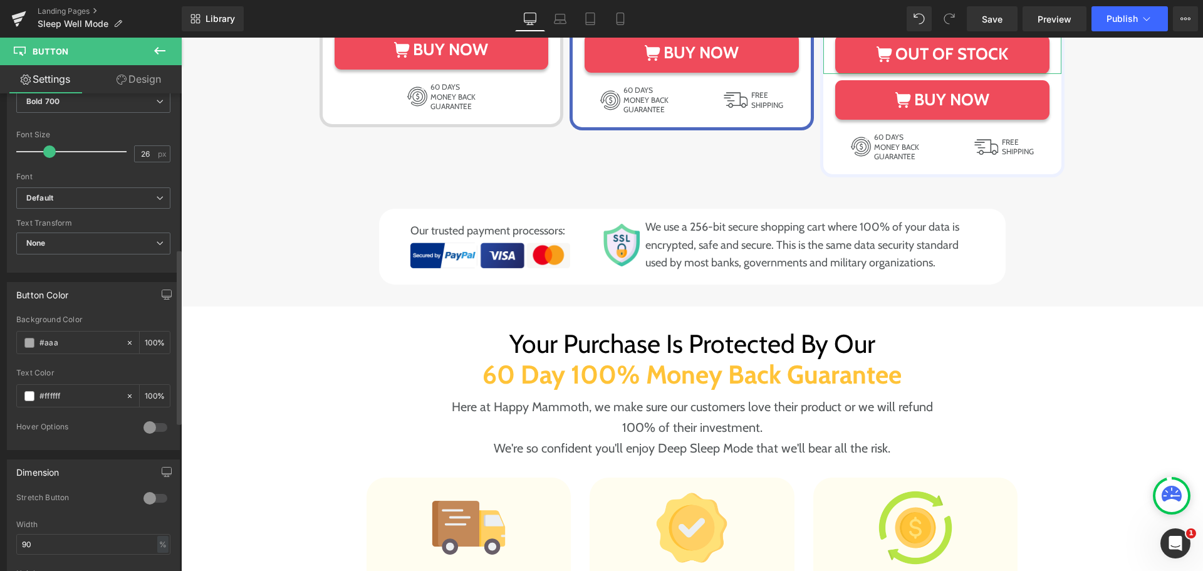
type input "#aaa"
click at [107, 313] on div "Button Color rgb(239, 75, 91) Background Color #aaa 100 % rgba(255, 255, 255, 1…" at bounding box center [93, 366] width 173 height 168
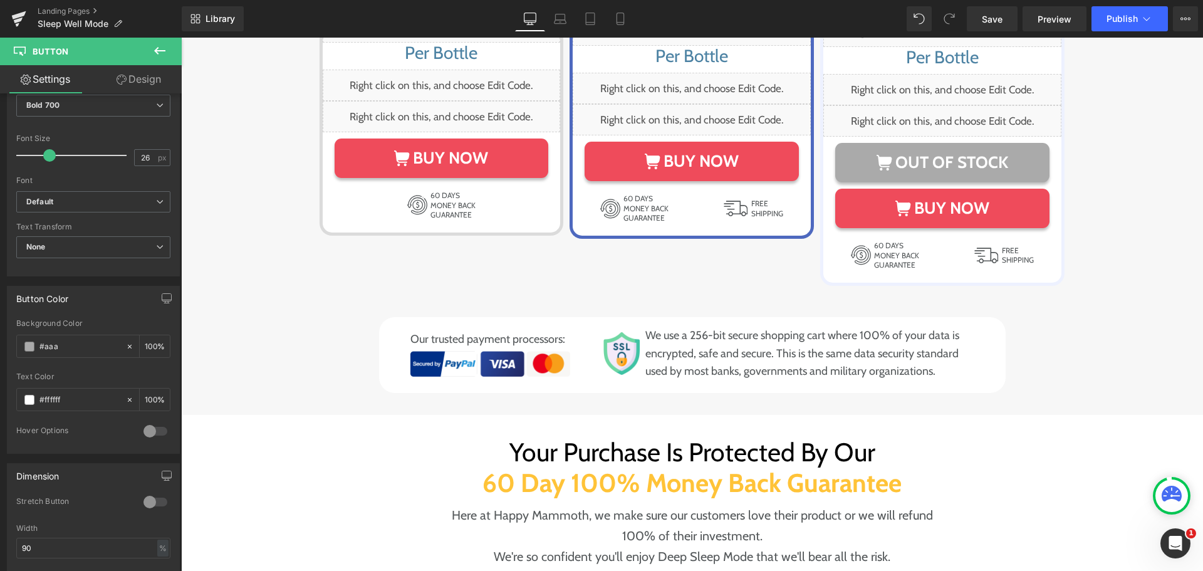
scroll to position [7088, 0]
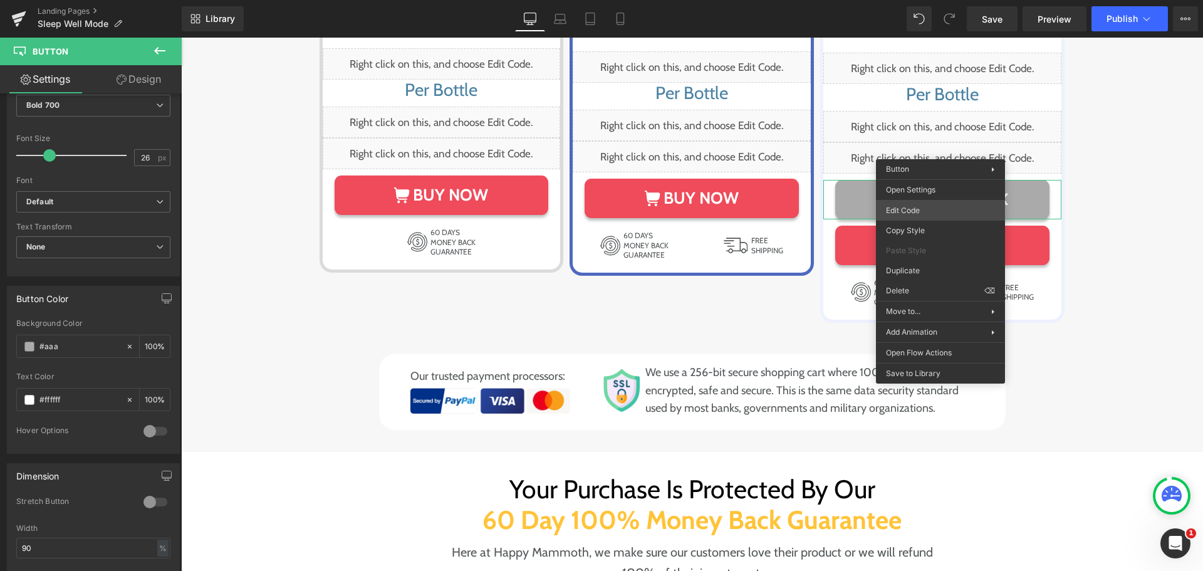
click at [922, 0] on div "Button You are previewing how the will restyle your page. You can not edit Elem…" at bounding box center [601, 0] width 1203 height 0
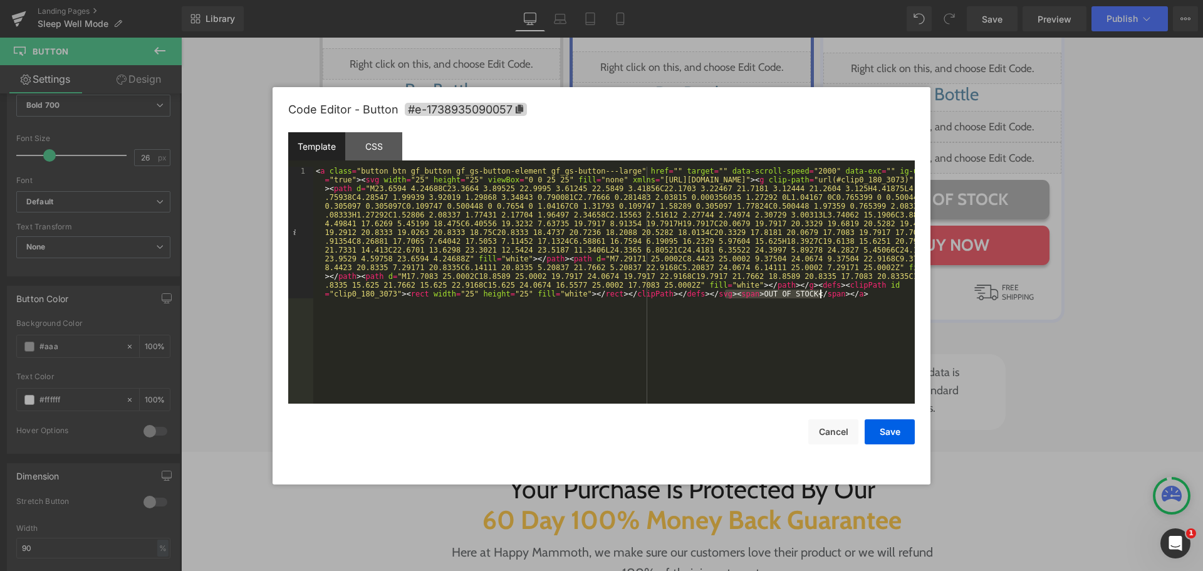
drag, startPoint x: 726, startPoint y: 294, endPoint x: 503, endPoint y: 335, distance: 226.0
click at [508, 327] on div "< a class = "button btn gf_button gf_gs-button-element gf_gs-button---large" hr…" at bounding box center [613, 417] width 601 height 500
click at [500, 336] on div "< a class = "button btn gf_button gf_gs-button-element gf_gs-button---large" hr…" at bounding box center [613, 285] width 601 height 237
click at [368, 179] on div "< a class = "button btn gf_button gf_gs-button-element gf_gs-button---large" hr…" at bounding box center [613, 417] width 601 height 500
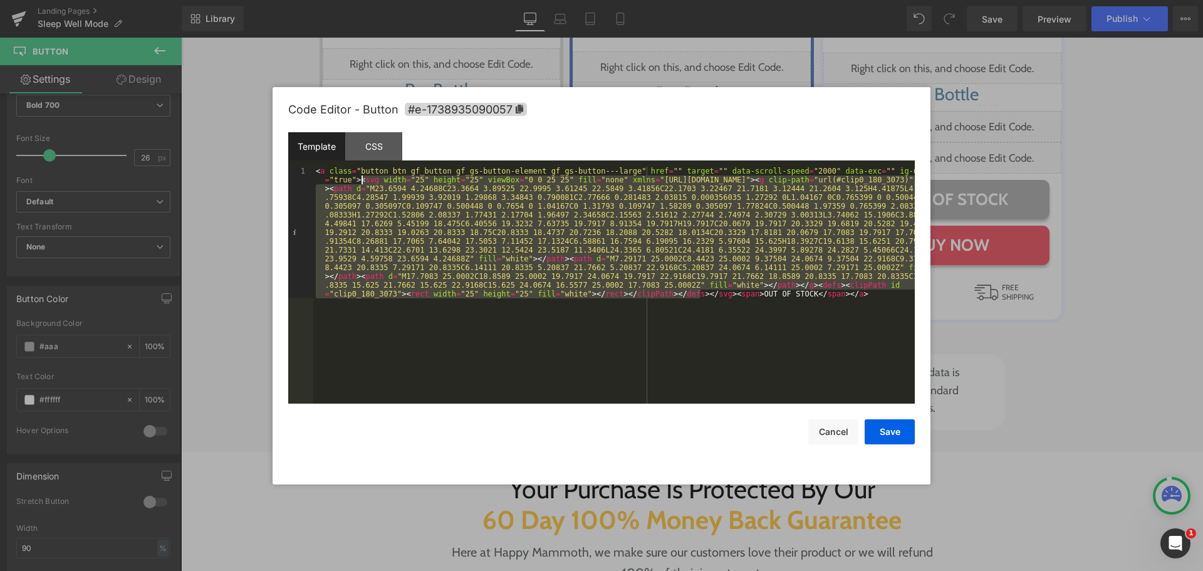
drag, startPoint x: 699, startPoint y: 293, endPoint x: 360, endPoint y: 180, distance: 356.4
click at [360, 180] on div "< a class = "button btn gf_button gf_gs-button-element gf_gs-button---large" hr…" at bounding box center [613, 417] width 601 height 500
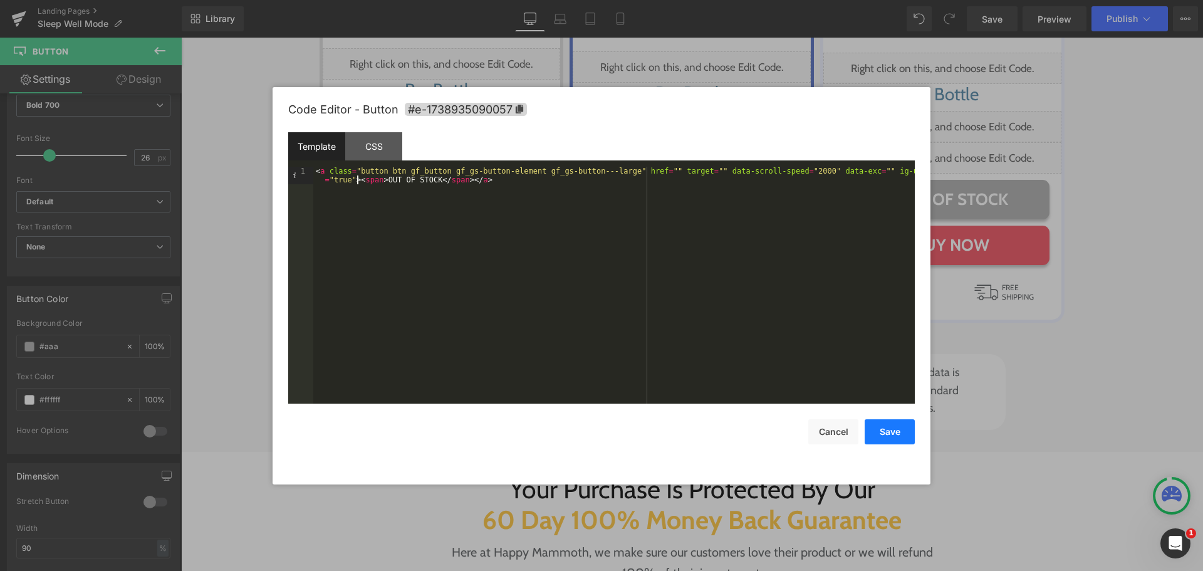
click at [900, 428] on button "Save" at bounding box center [890, 431] width 50 height 25
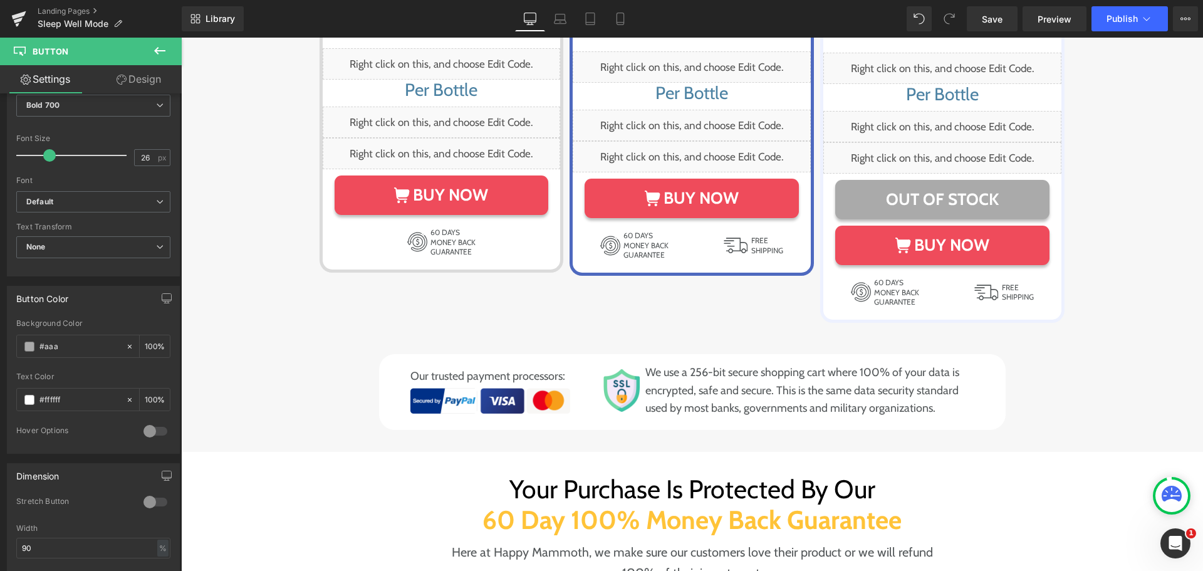
drag, startPoint x: 160, startPoint y: 50, endPoint x: 142, endPoint y: 172, distance: 123.4
click at [159, 51] on icon at bounding box center [159, 51] width 11 height 8
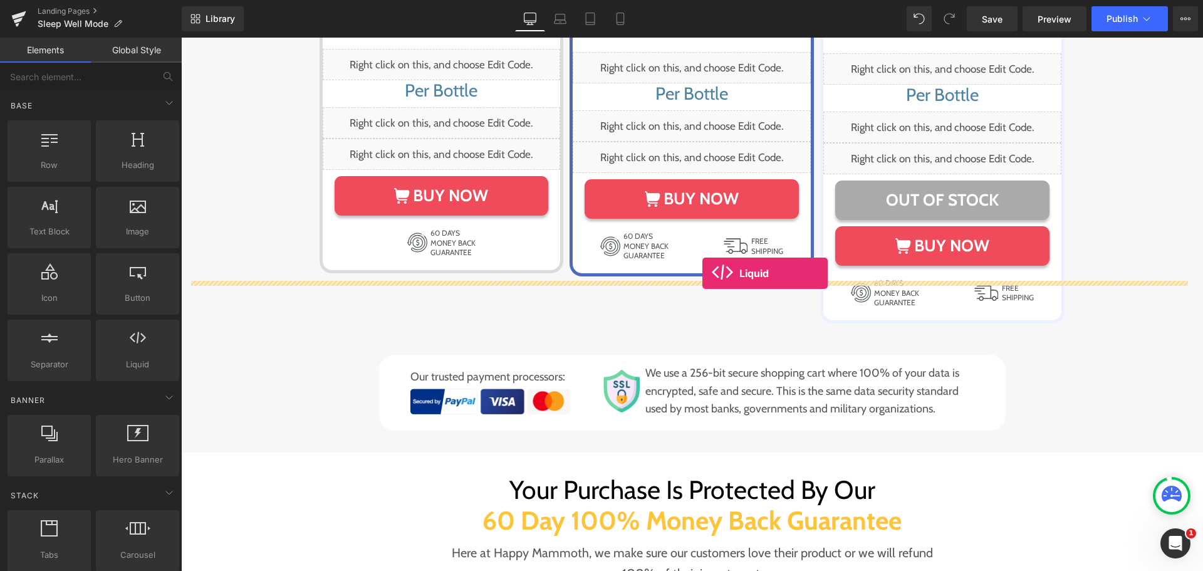
scroll to position [7086, 0]
drag, startPoint x: 308, startPoint y: 380, endPoint x: 704, endPoint y: 274, distance: 410.5
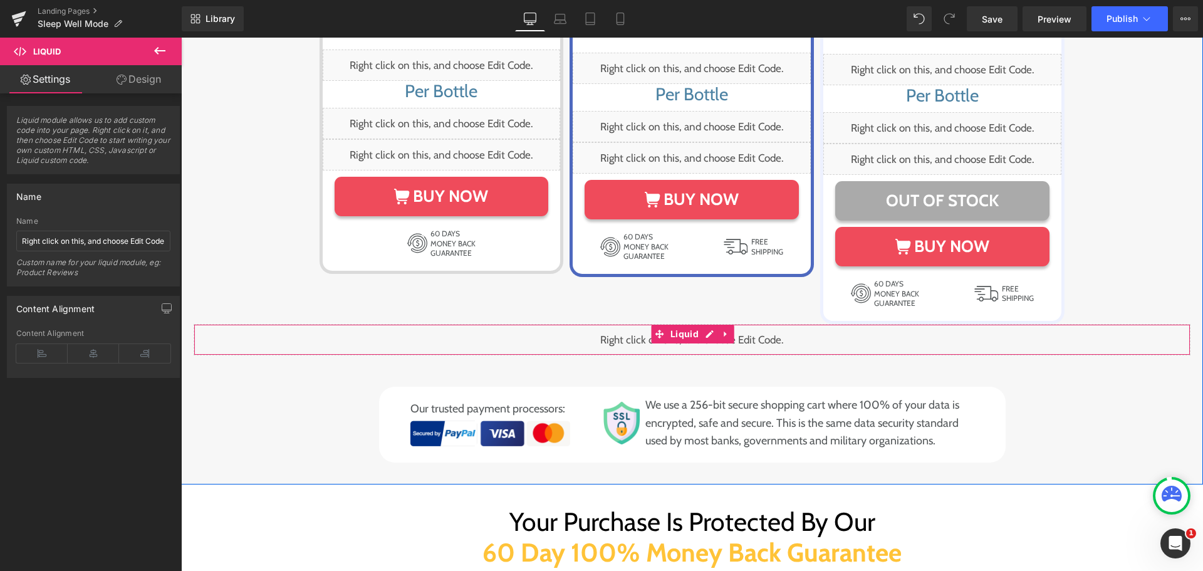
click at [700, 324] on div "Liquid" at bounding box center [692, 339] width 997 height 31
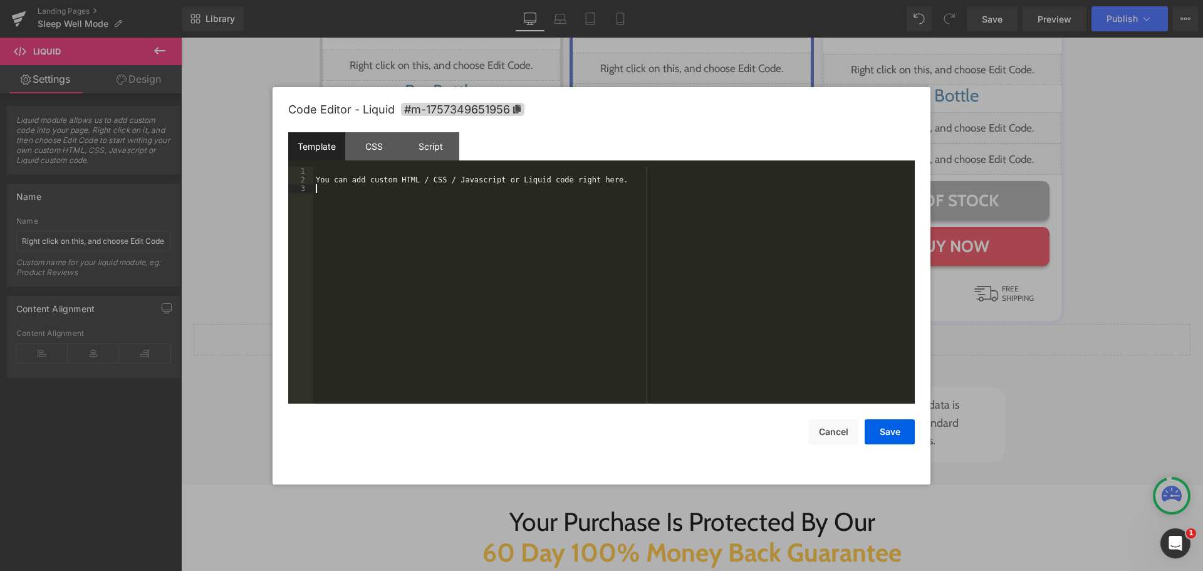
click at [533, 291] on div "You can add custom HTML / CSS / Javascript or Liquid code right here." at bounding box center [613, 294] width 601 height 254
drag, startPoint x: 368, startPoint y: 144, endPoint x: 372, endPoint y: 213, distance: 69.0
click at [368, 145] on div "CSS" at bounding box center [373, 146] width 57 height 28
click at [372, 233] on div "#m-1757349651956 { }" at bounding box center [613, 294] width 601 height 254
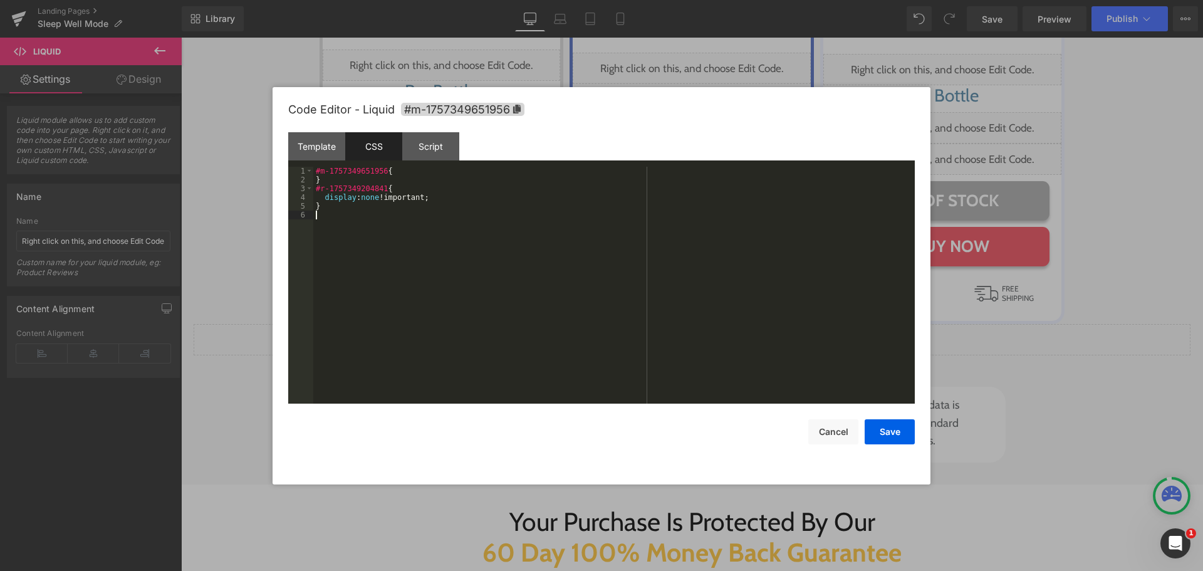
drag, startPoint x: 407, startPoint y: 284, endPoint x: 609, endPoint y: 337, distance: 208.5
click at [409, 288] on div "#m-1757349651956 { } #r-1757349204841 { display : none !important; }" at bounding box center [613, 294] width 601 height 254
click at [895, 430] on button "Save" at bounding box center [890, 431] width 50 height 25
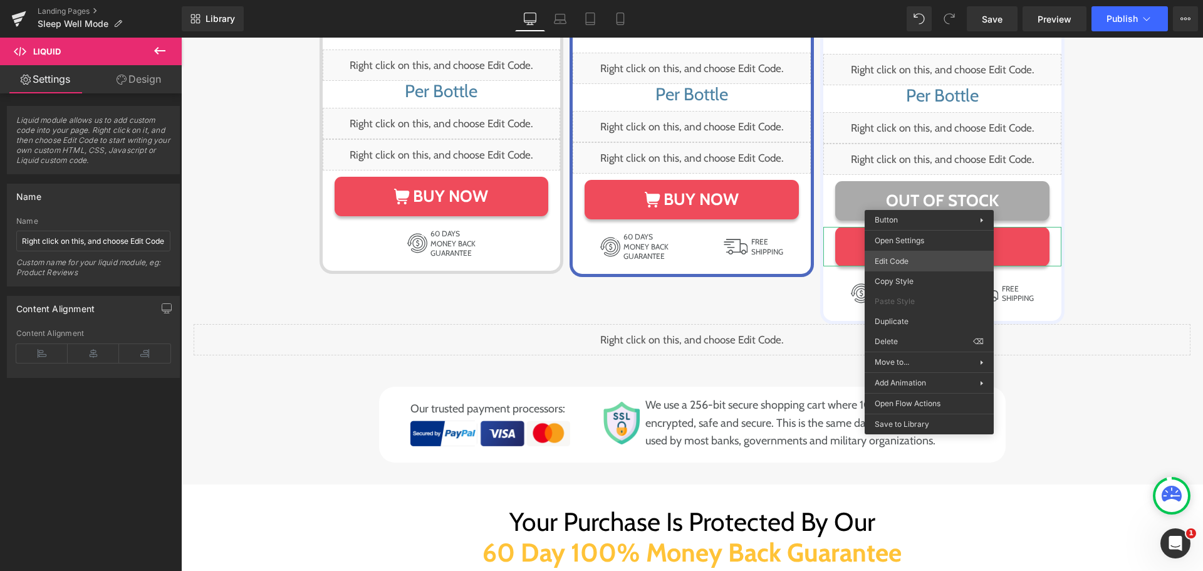
click at [909, 0] on div "Liquid You are previewing how the will restyle your page. You can not edit Elem…" at bounding box center [601, 0] width 1203 height 0
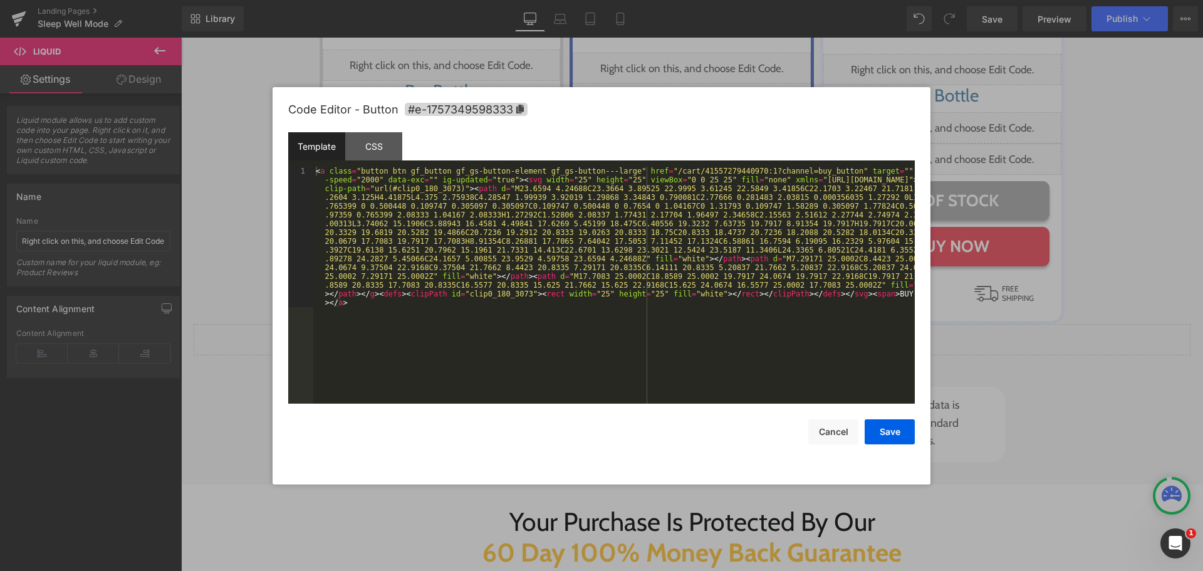
drag, startPoint x: 519, startPoint y: 106, endPoint x: 518, endPoint y: 122, distance: 16.4
click at [519, 108] on icon at bounding box center [520, 109] width 8 height 9
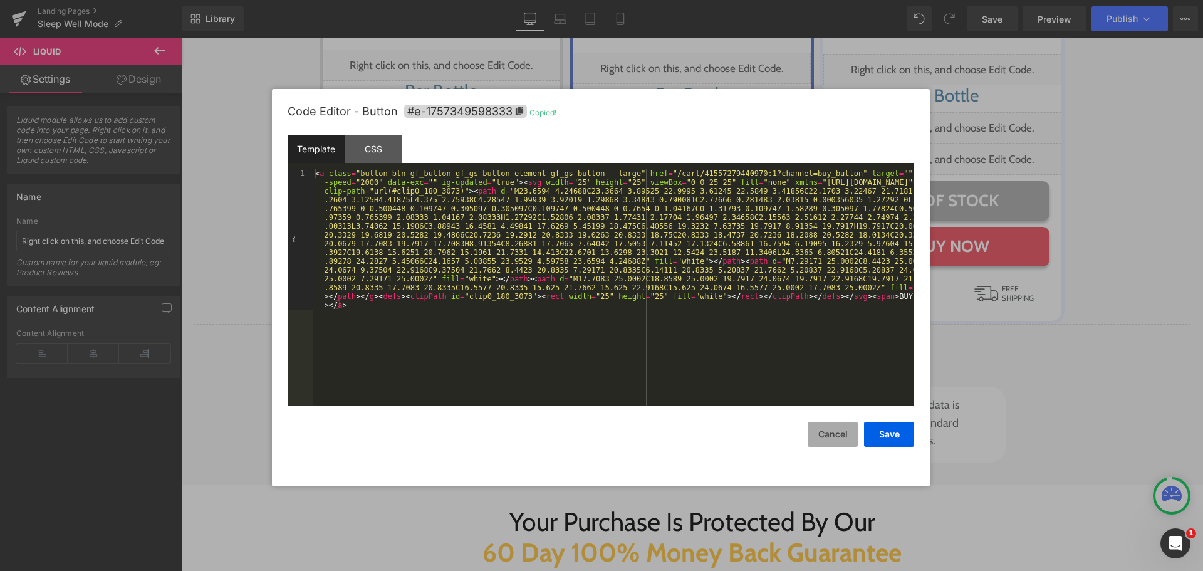
click at [819, 431] on button "Cancel" at bounding box center [833, 434] width 50 height 25
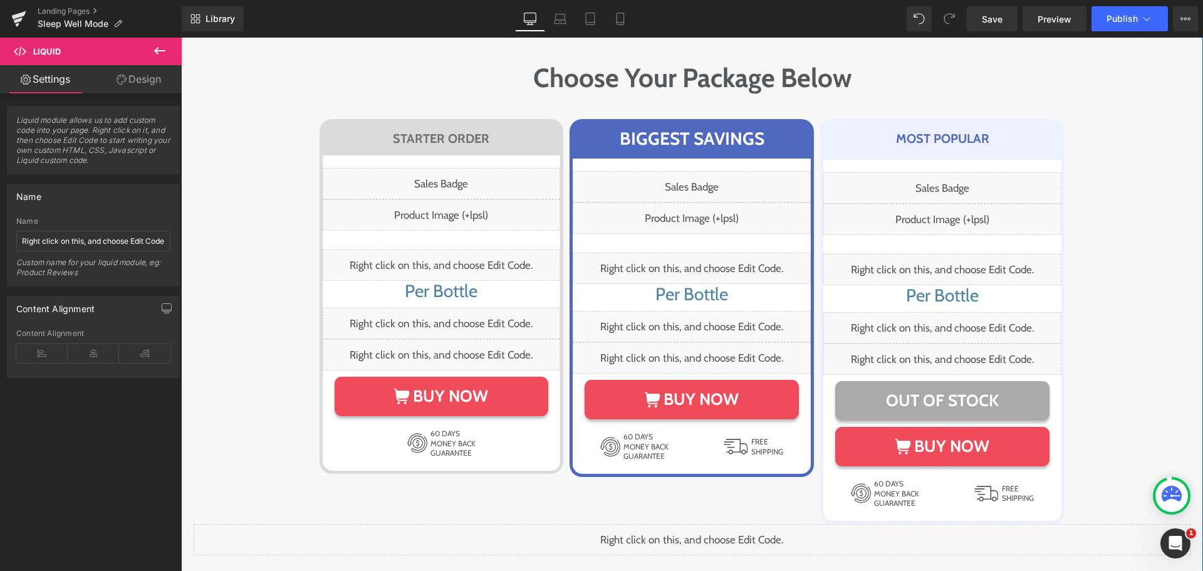
scroll to position [6887, 0]
click at [953, 203] on div "Liquid" at bounding box center [942, 218] width 238 height 31
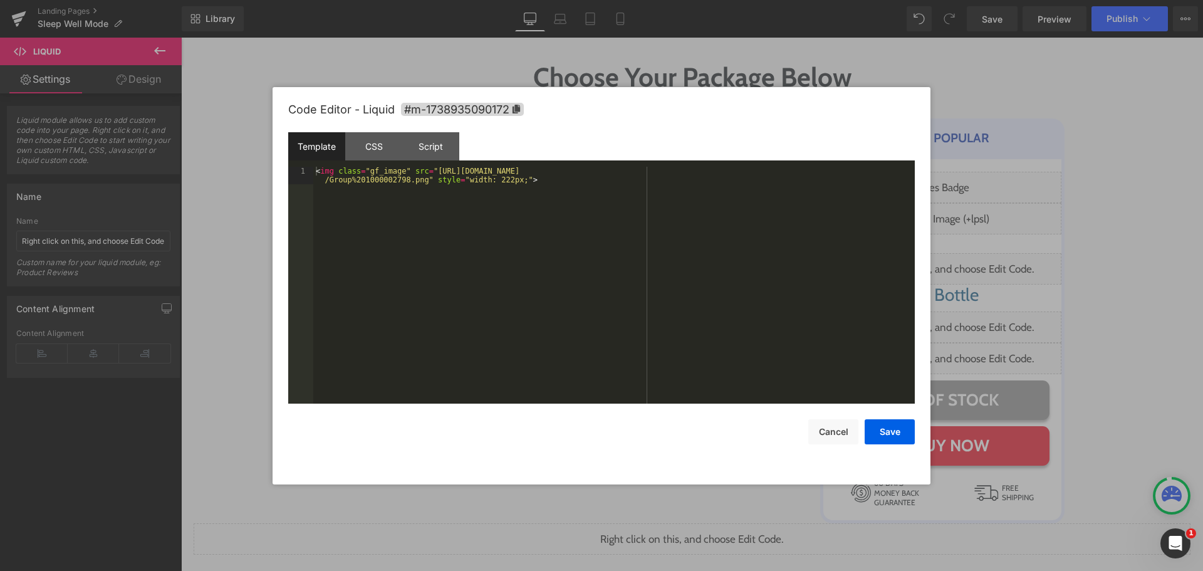
click at [615, 264] on div "< img class = "gf_image" src = "https://ucarecdn.com/a297a06f-d518-45a1-8f22-bb…" at bounding box center [613, 303] width 601 height 272
drag, startPoint x: 429, startPoint y: 170, endPoint x: 422, endPoint y: 211, distance: 41.4
click at [420, 179] on div "< img class = "gf_image" src = "https://ucarecdn.com/a297a06f-d518-45a1-8f22-bb…" at bounding box center [613, 303] width 601 height 272
drag, startPoint x: 889, startPoint y: 429, endPoint x: 890, endPoint y: 423, distance: 6.3
click at [889, 429] on button "Save" at bounding box center [890, 431] width 50 height 25
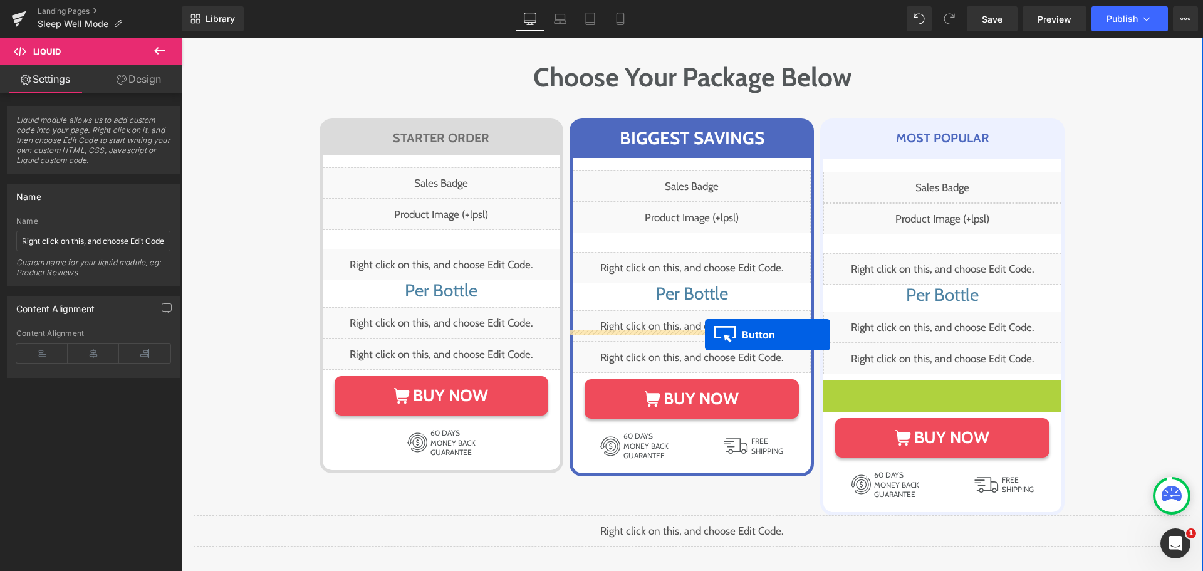
drag, startPoint x: 915, startPoint y: 358, endPoint x: 705, endPoint y: 335, distance: 211.8
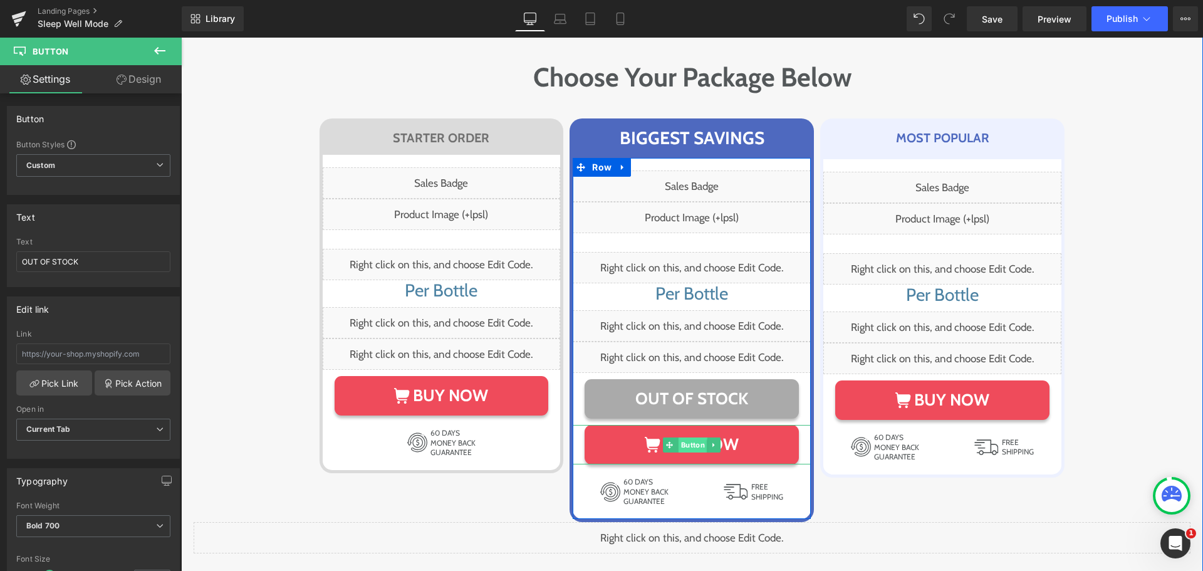
click at [687, 437] on span "Button" at bounding box center [693, 444] width 29 height 15
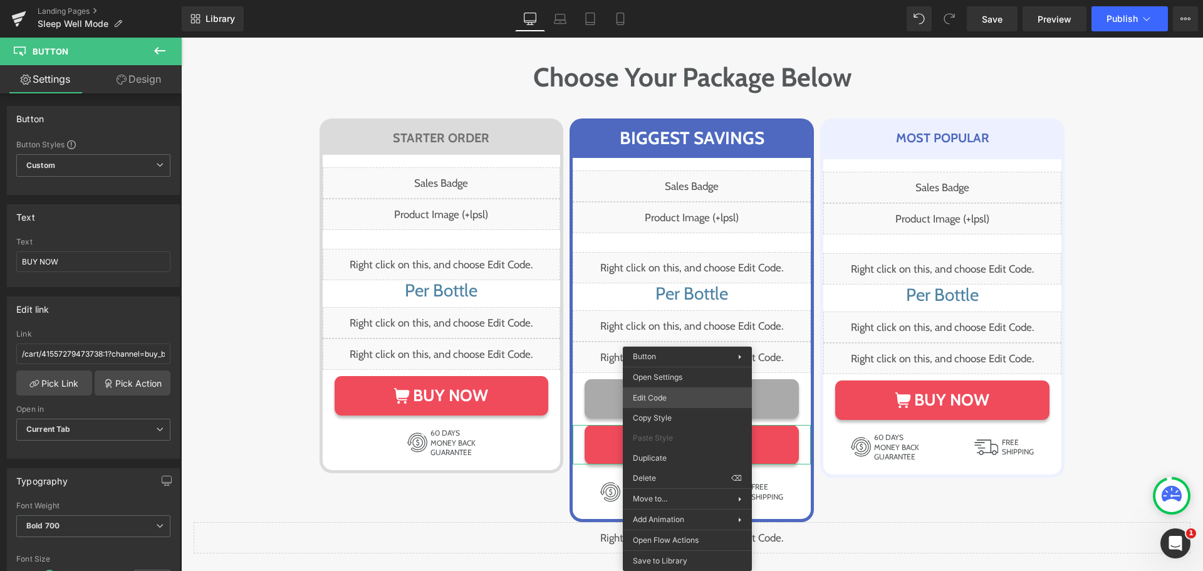
click at [692, 0] on div "Button You are previewing how the will restyle your page. You can not edit Elem…" at bounding box center [601, 0] width 1203 height 0
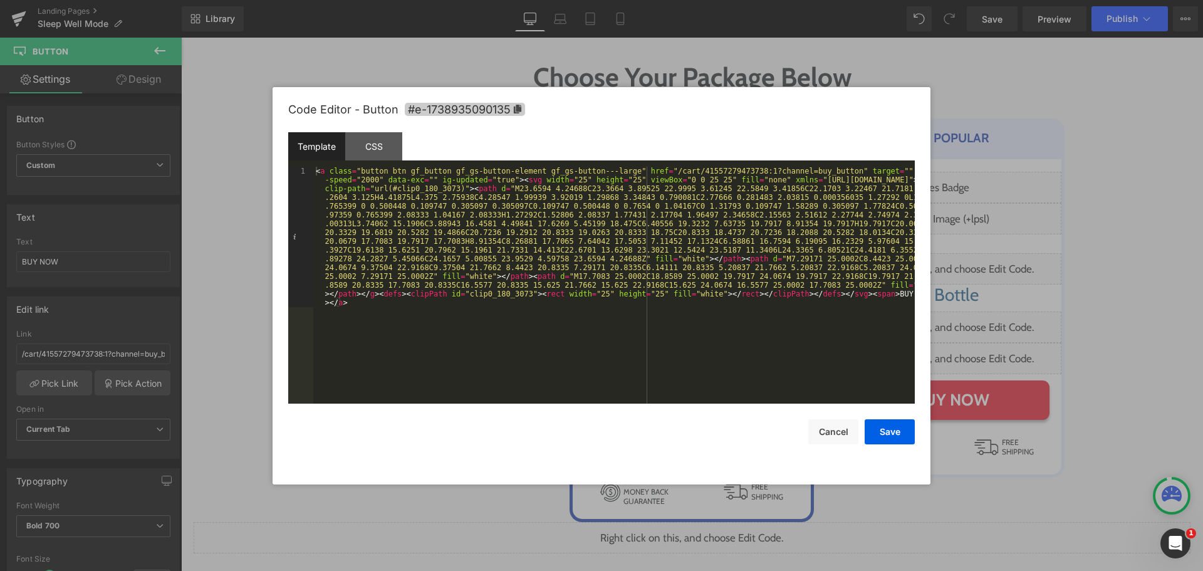
click at [517, 113] on icon at bounding box center [518, 109] width 8 height 9
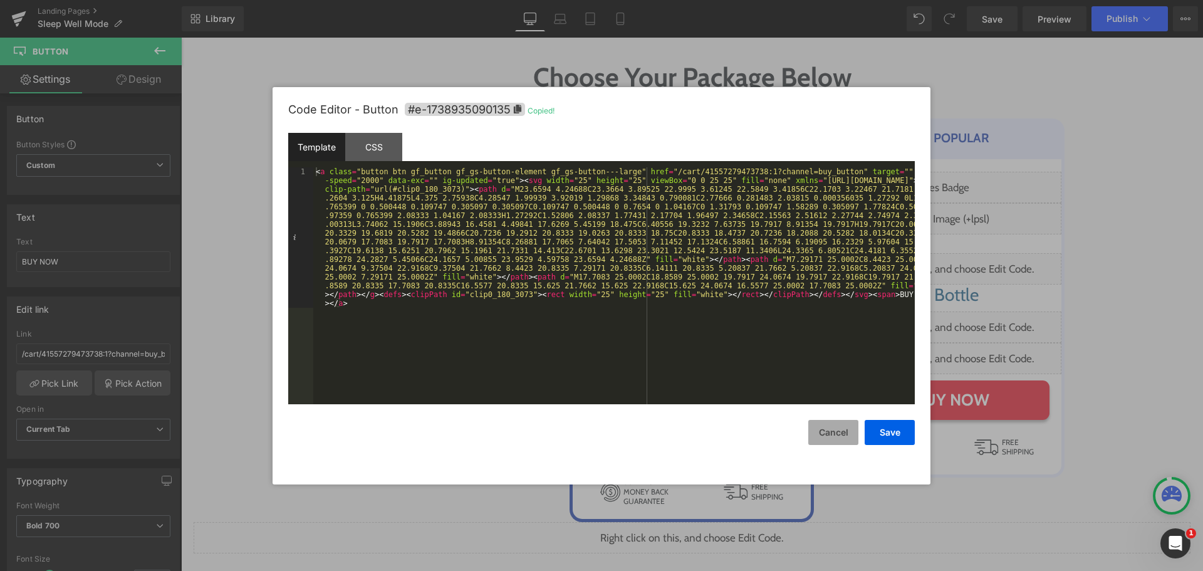
click at [823, 430] on button "Cancel" at bounding box center [833, 432] width 50 height 25
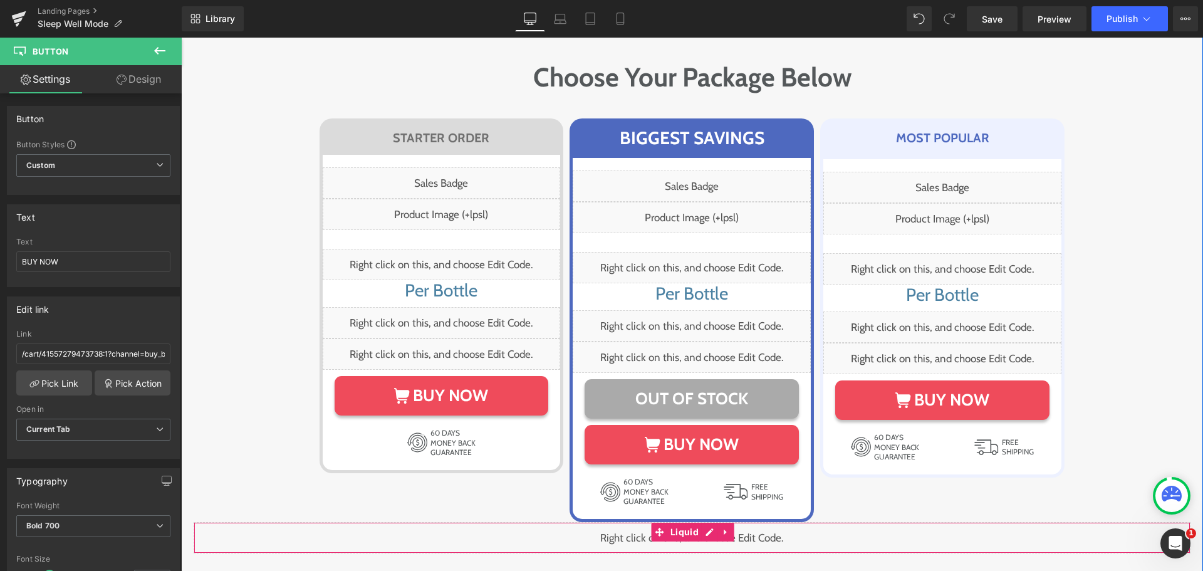
click at [699, 522] on div "Liquid" at bounding box center [692, 537] width 997 height 31
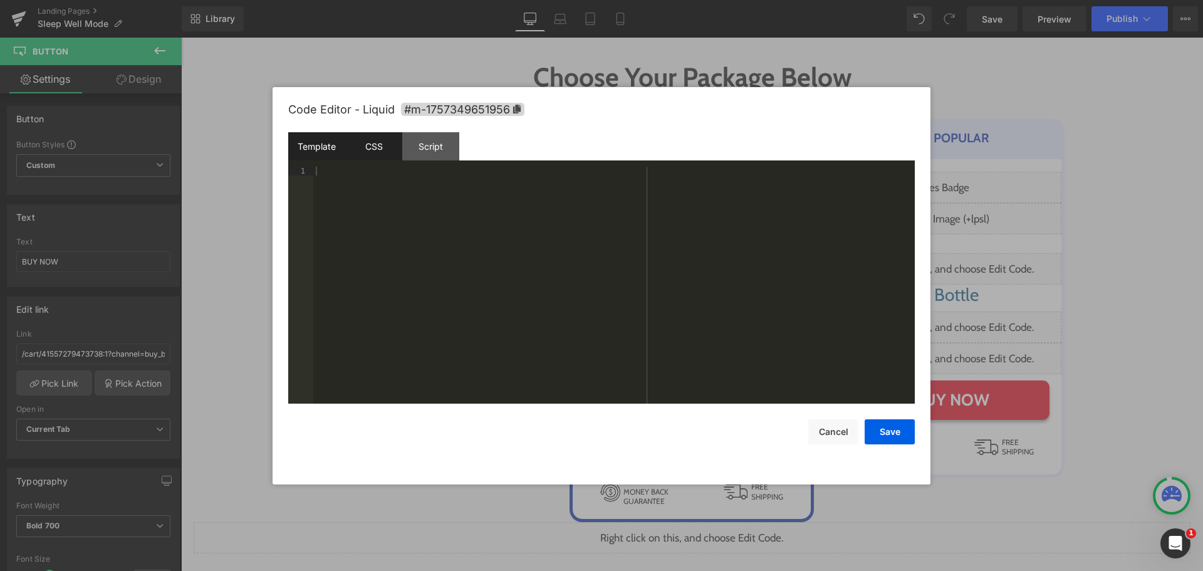
click at [351, 146] on div "CSS" at bounding box center [373, 146] width 57 height 28
drag, startPoint x: 382, startPoint y: 188, endPoint x: 297, endPoint y: 189, distance: 84.6
click at [297, 189] on pre "1 2 3 4 5 6 #m-1757349651956 { } #r-1757349204841 { display : none !important; …" at bounding box center [601, 285] width 627 height 237
click at [448, 286] on div "#m-1757349651956 { } #e-1738935090135 { display : none !important; }" at bounding box center [613, 294] width 601 height 254
click at [873, 425] on button "Save" at bounding box center [890, 431] width 50 height 25
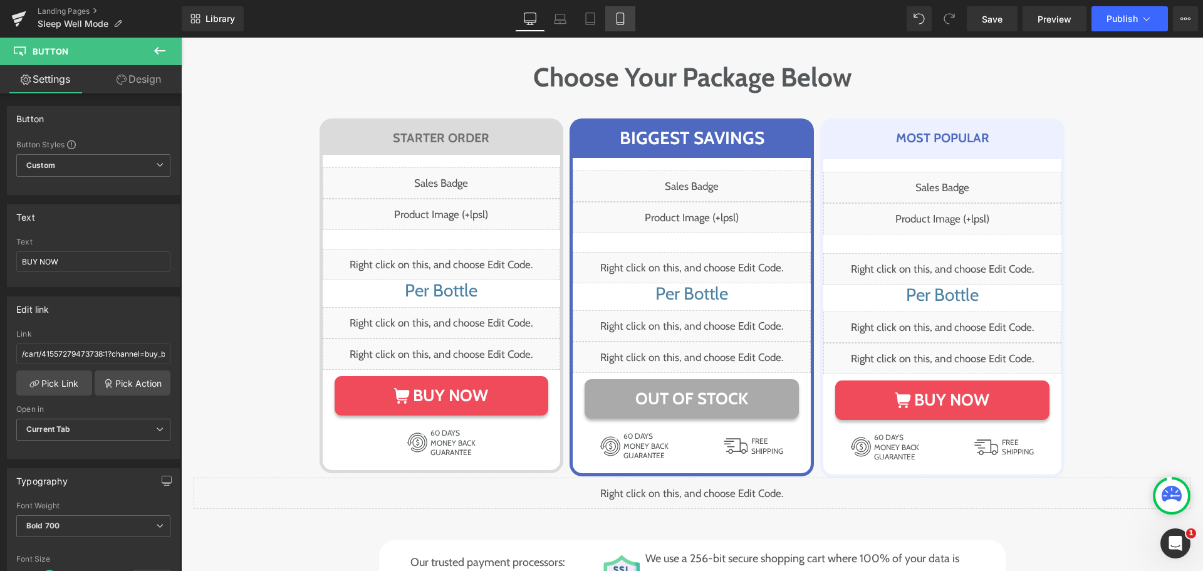
click at [612, 23] on link "Mobile" at bounding box center [620, 18] width 30 height 25
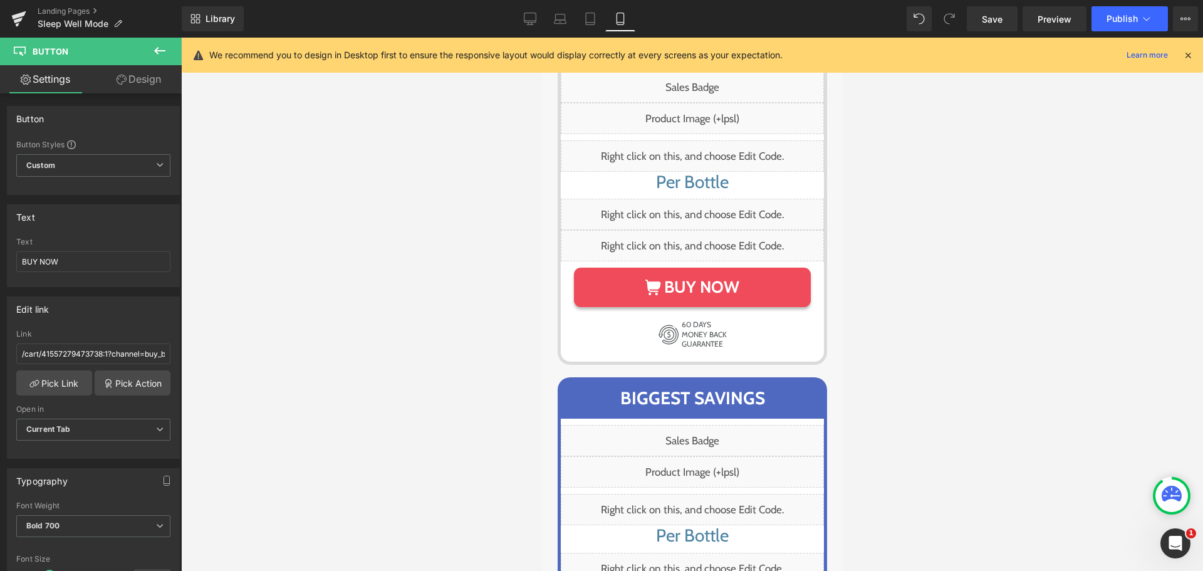
scroll to position [9887, 0]
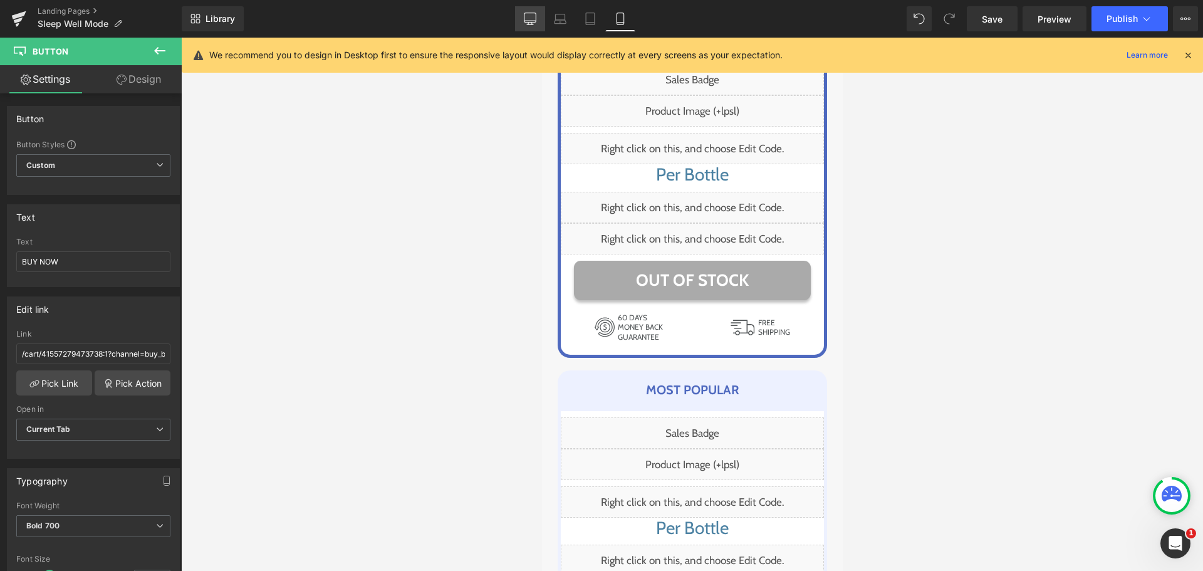
drag, startPoint x: 531, startPoint y: 9, endPoint x: 395, endPoint y: 91, distance: 159.1
click at [531, 9] on link "Desktop" at bounding box center [530, 18] width 30 height 25
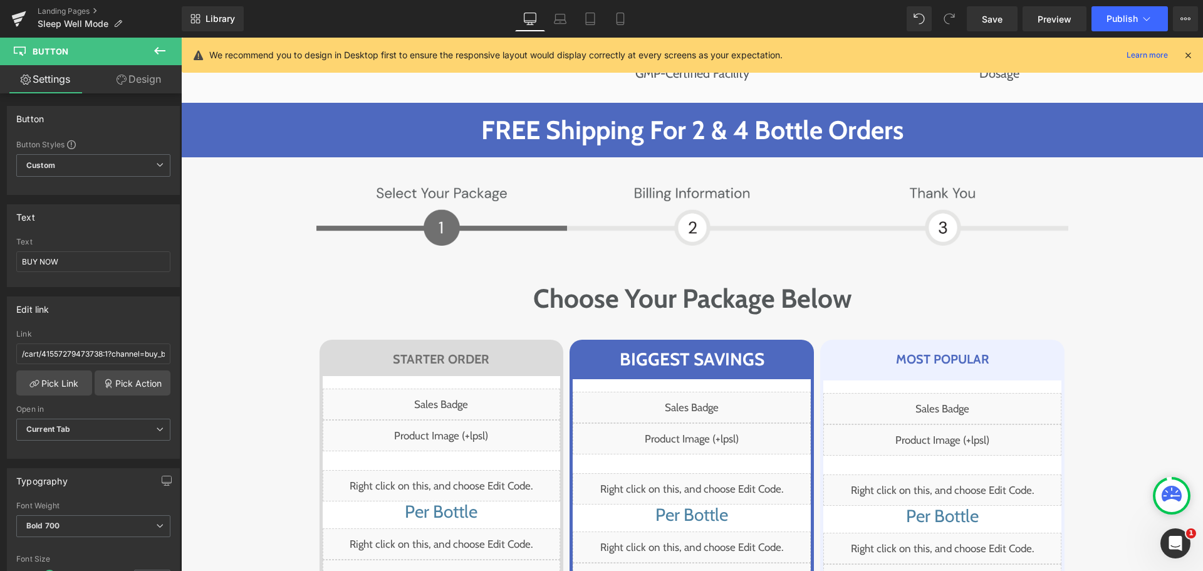
scroll to position [6665, 0]
click at [727, 392] on div "Liquid" at bounding box center [692, 407] width 238 height 31
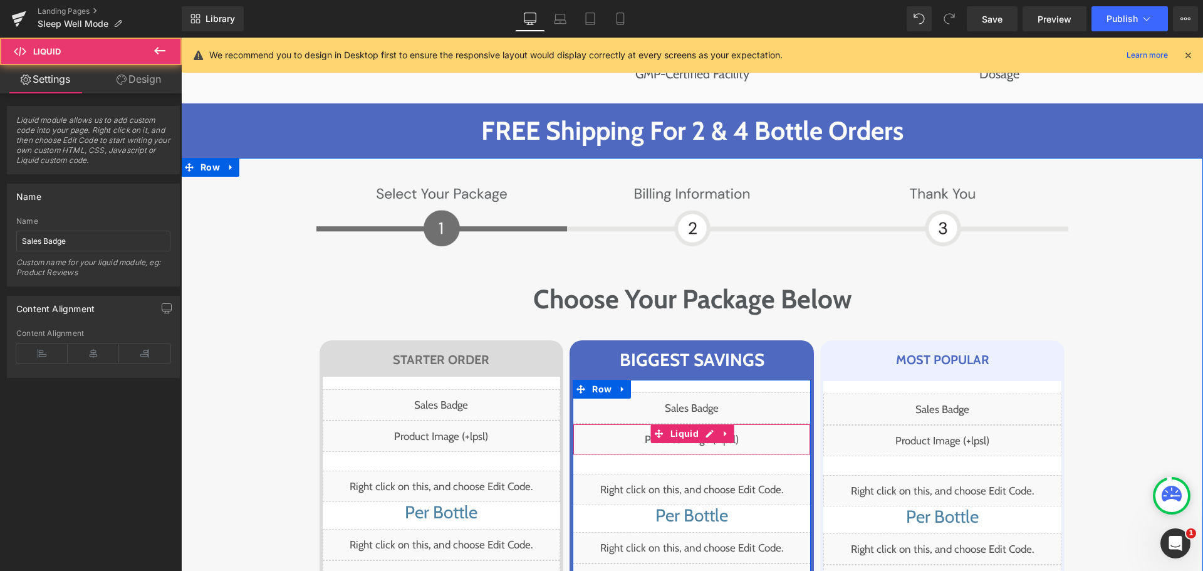
click at [702, 424] on div "Liquid" at bounding box center [692, 439] width 238 height 31
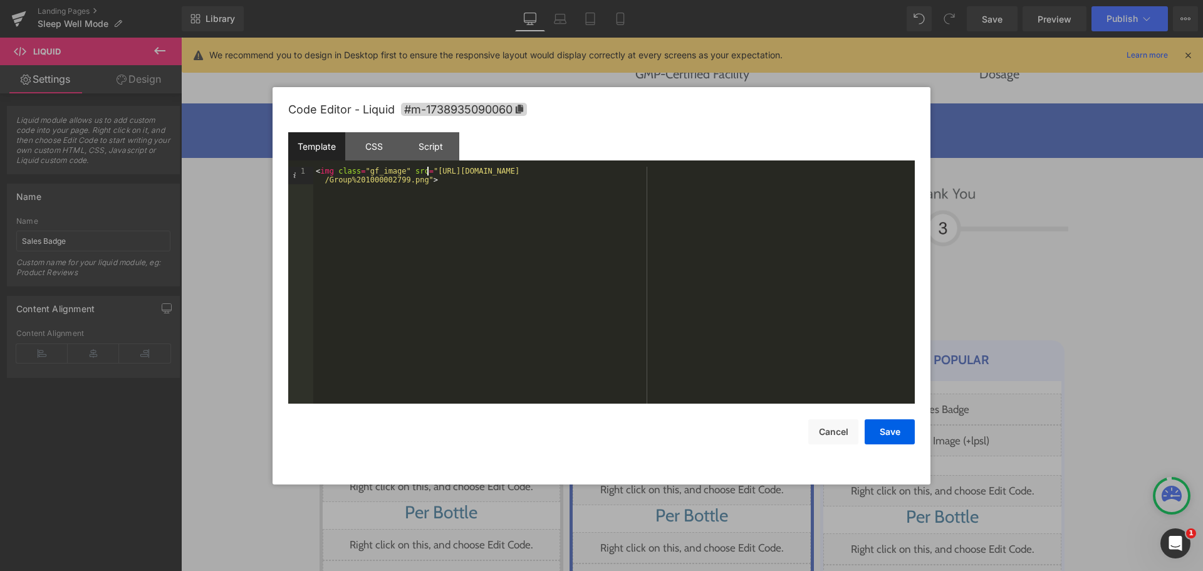
click at [427, 170] on div "< img class = "gf_image" src = "[URL][DOMAIN_NAME] /Group%201000002799.png" >" at bounding box center [613, 303] width 601 height 272
click at [418, 181] on div "< img class = "gf_image" src = "[URL][DOMAIN_NAME] /Group%201000002799.png" >" at bounding box center [613, 303] width 601 height 272
click at [904, 430] on button "Save" at bounding box center [890, 431] width 50 height 25
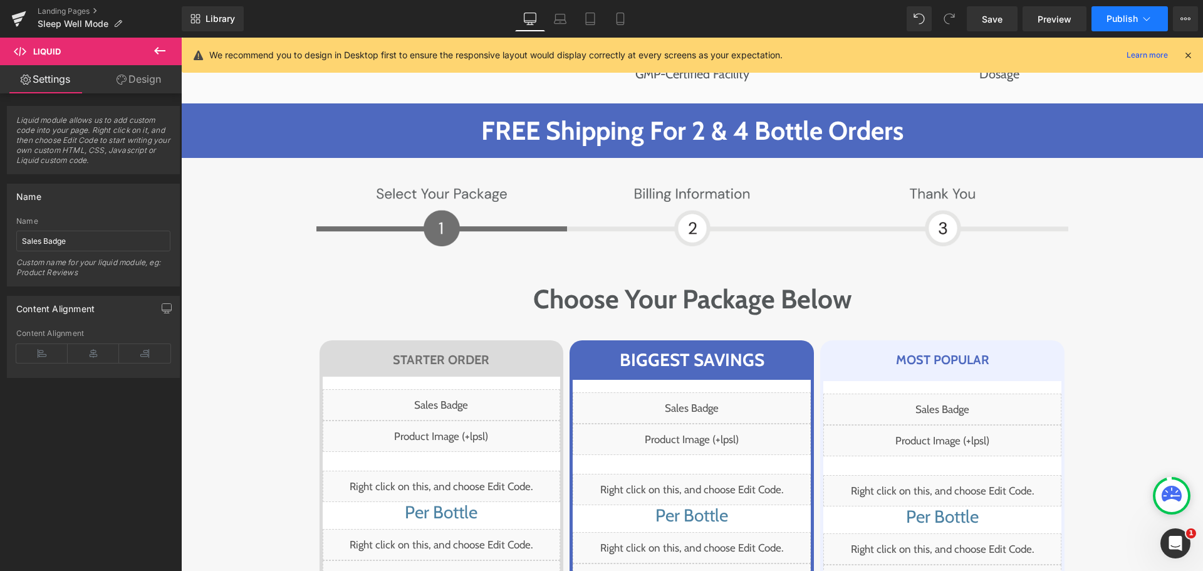
click at [1127, 21] on span "Publish" at bounding box center [1122, 19] width 31 height 10
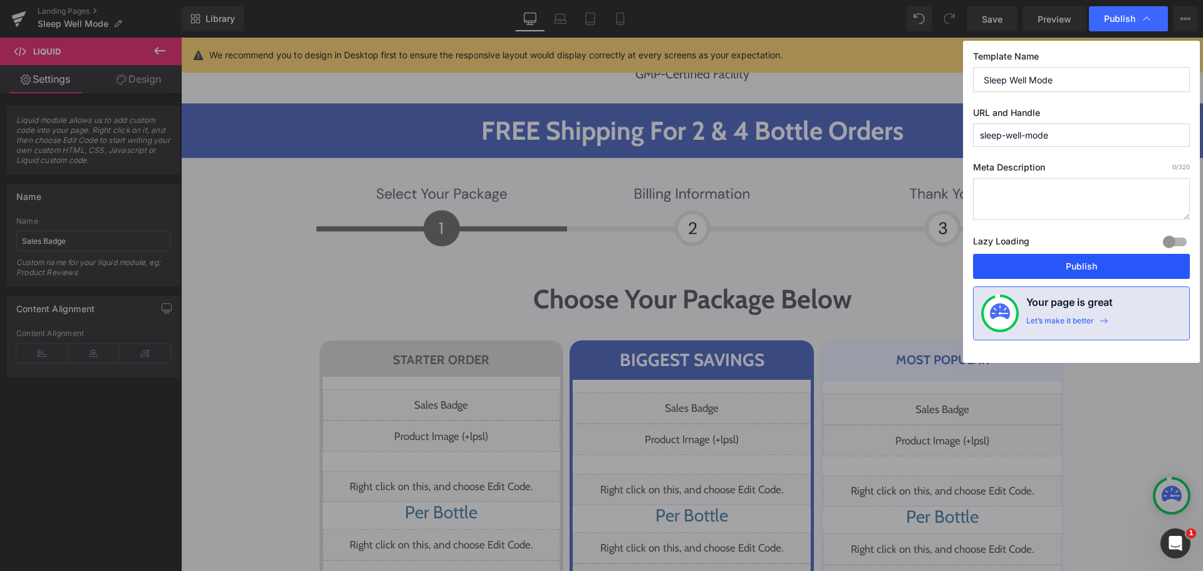
click at [1073, 259] on button "Publish" at bounding box center [1081, 266] width 217 height 25
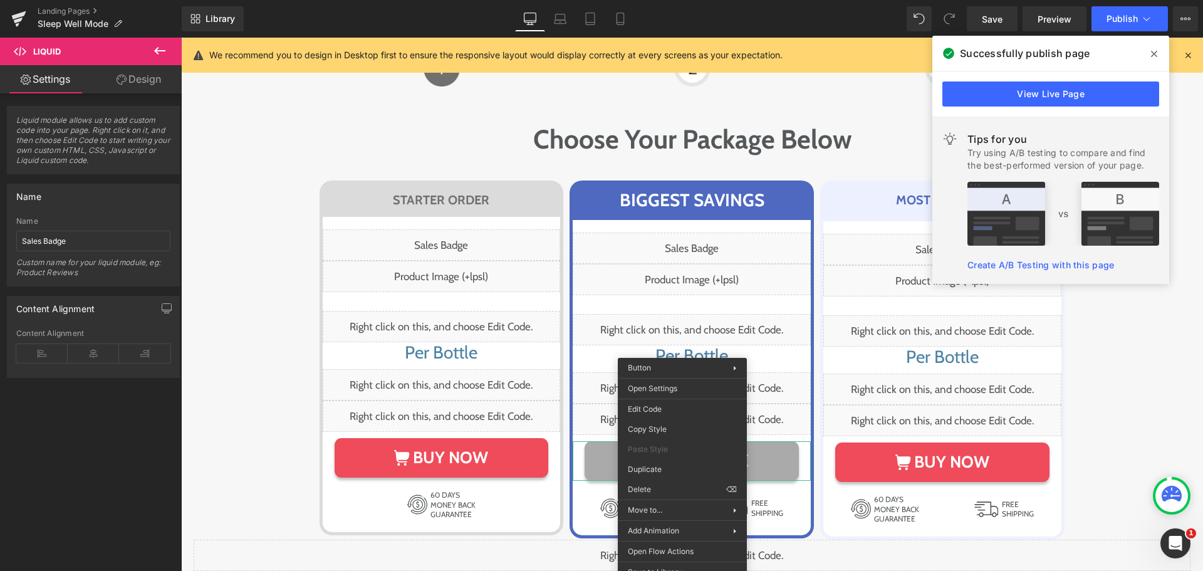
scroll to position [6824, 0]
click at [685, 0] on div "Button You are previewing how the will restyle your page. You can not edit Elem…" at bounding box center [601, 0] width 1203 height 0
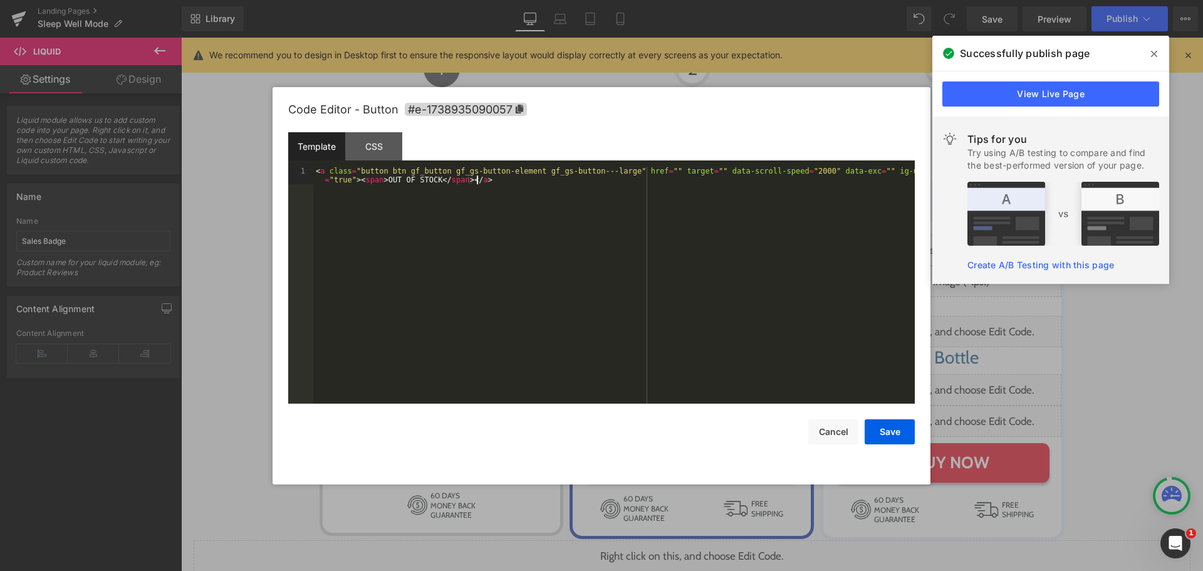
drag, startPoint x: 595, startPoint y: 341, endPoint x: 581, endPoint y: 296, distance: 46.6
click at [595, 340] on div "< a class = "button btn gf_button gf_gs-button-element gf_gs-button---large" hr…" at bounding box center [613, 303] width 601 height 272
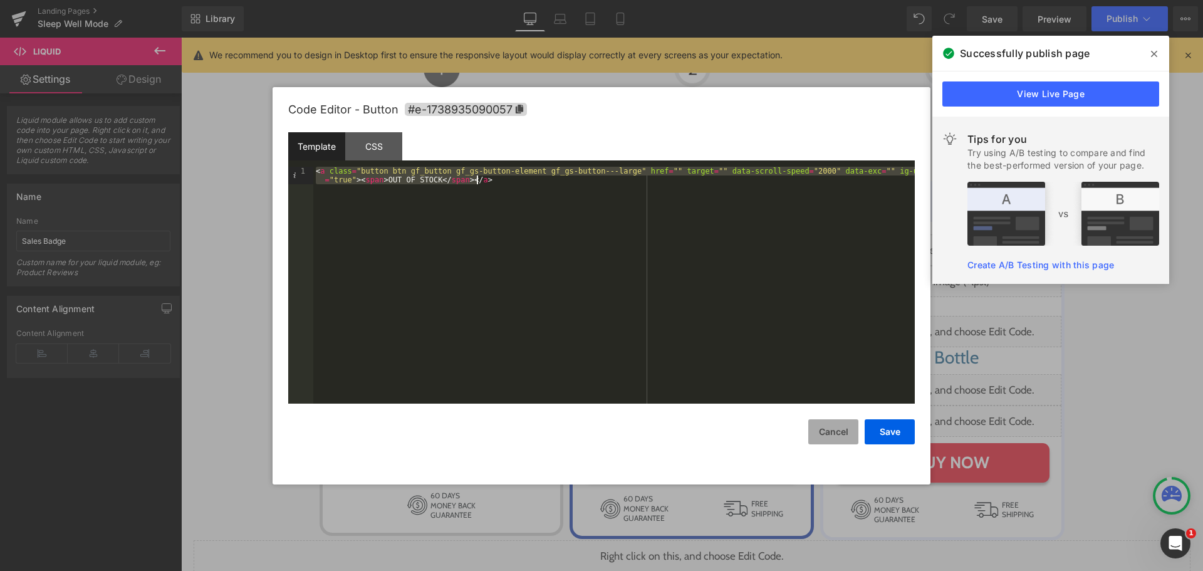
drag, startPoint x: 831, startPoint y: 419, endPoint x: 823, endPoint y: 428, distance: 11.6
click at [830, 420] on button "Cancel" at bounding box center [833, 431] width 50 height 25
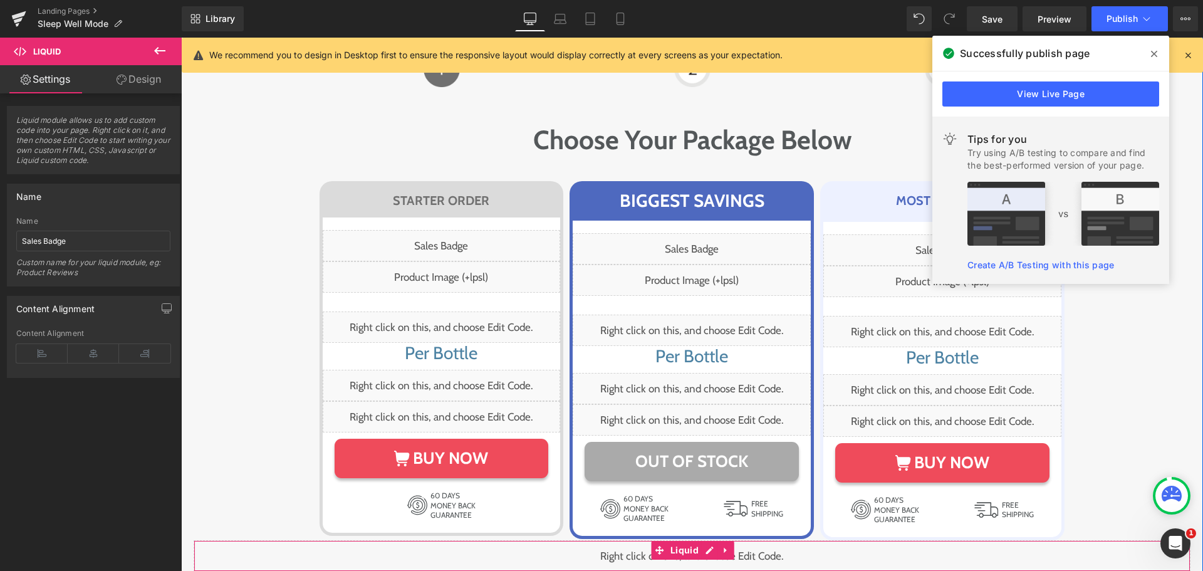
click at [704, 540] on div "Liquid" at bounding box center [692, 555] width 997 height 31
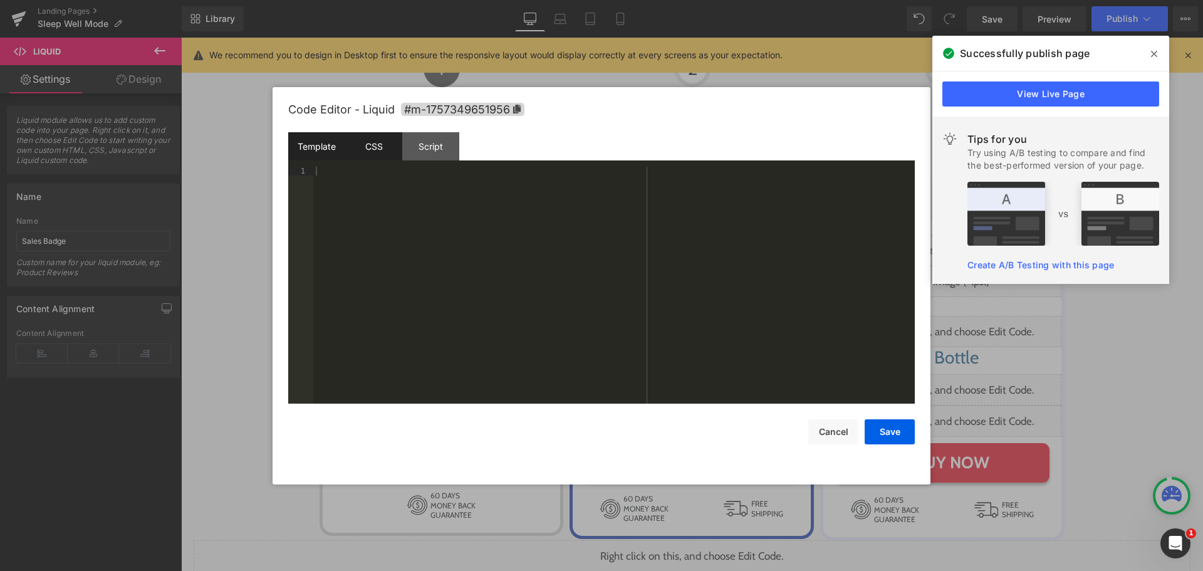
click at [380, 149] on div "CSS" at bounding box center [373, 146] width 57 height 28
drag, startPoint x: 305, startPoint y: 223, endPoint x: 327, endPoint y: 219, distance: 22.4
click at [314, 222] on pre "1 2 3 4 5 6 #m-1757349651956 { } #e-1738935090135 { display : none !important; …" at bounding box center [601, 285] width 627 height 237
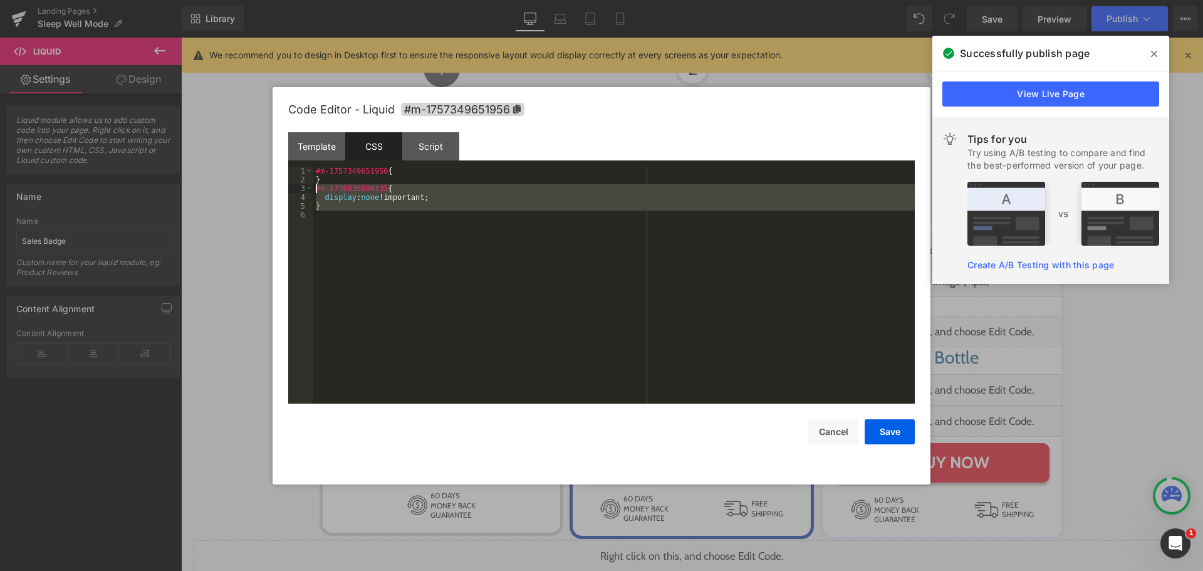
drag, startPoint x: 330, startPoint y: 217, endPoint x: 313, endPoint y: 192, distance: 30.1
click at [313, 192] on pre "1 2 3 4 5 6 #m-1757349651956 { } #e-1738935090135 { display : none !important; …" at bounding box center [601, 285] width 627 height 237
click at [354, 266] on div "#m-1757349651956 { } #e-1738935090135 { display : none !important; }" at bounding box center [613, 285] width 601 height 237
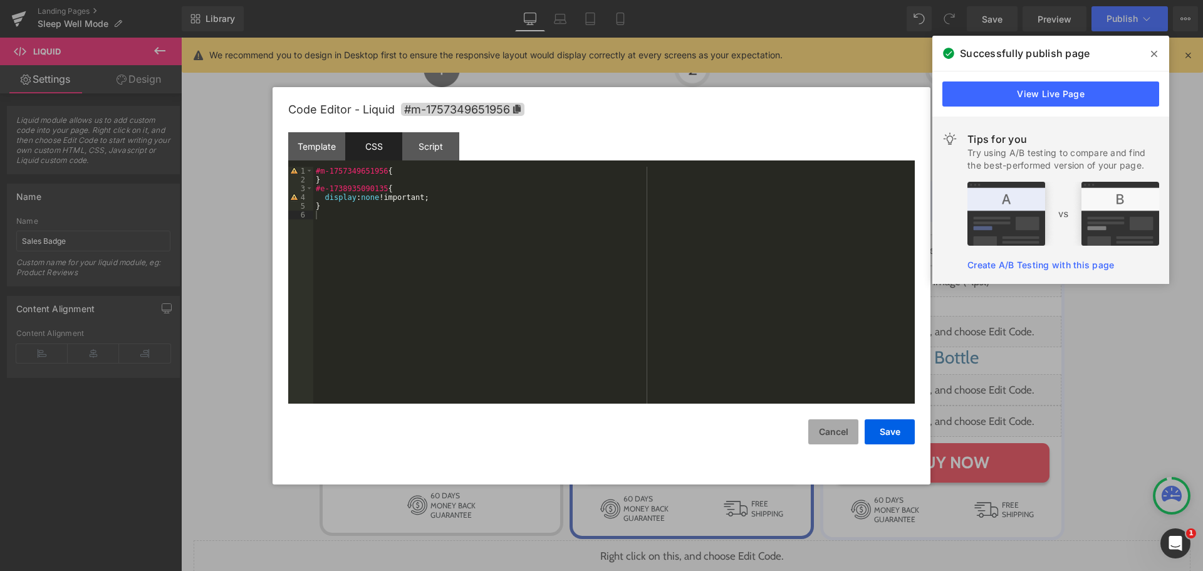
drag, startPoint x: 838, startPoint y: 432, endPoint x: 827, endPoint y: 435, distance: 11.7
click at [838, 433] on button "Cancel" at bounding box center [833, 431] width 50 height 25
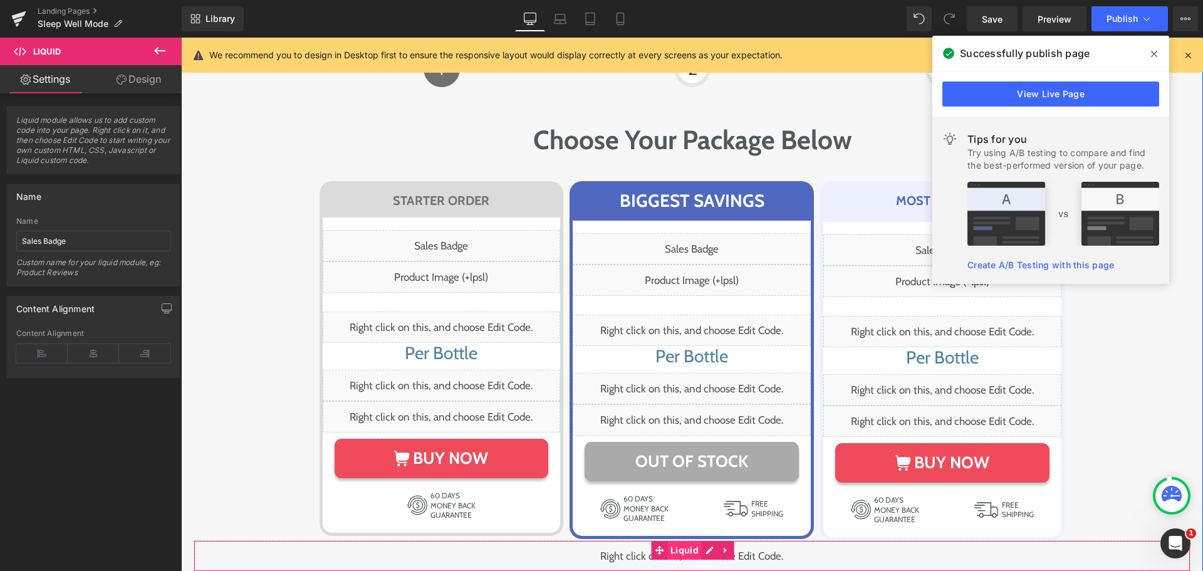
click at [667, 541] on span "Liquid" at bounding box center [684, 550] width 34 height 19
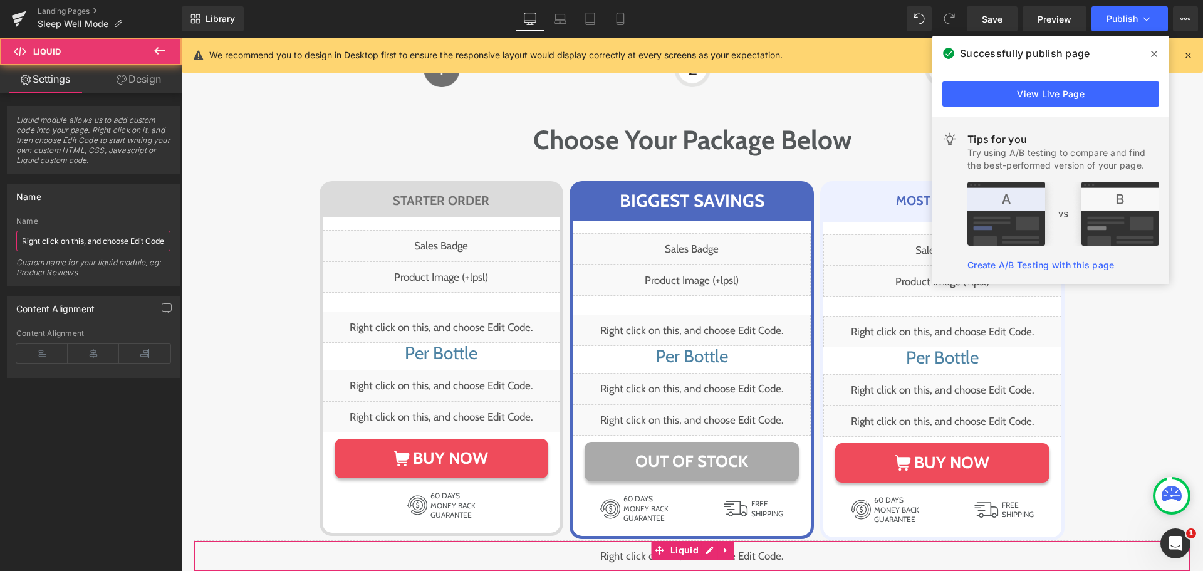
click at [115, 245] on input "Right click on this, and choose Edit Code." at bounding box center [93, 241] width 154 height 21
paste input "4 jar button hide css"
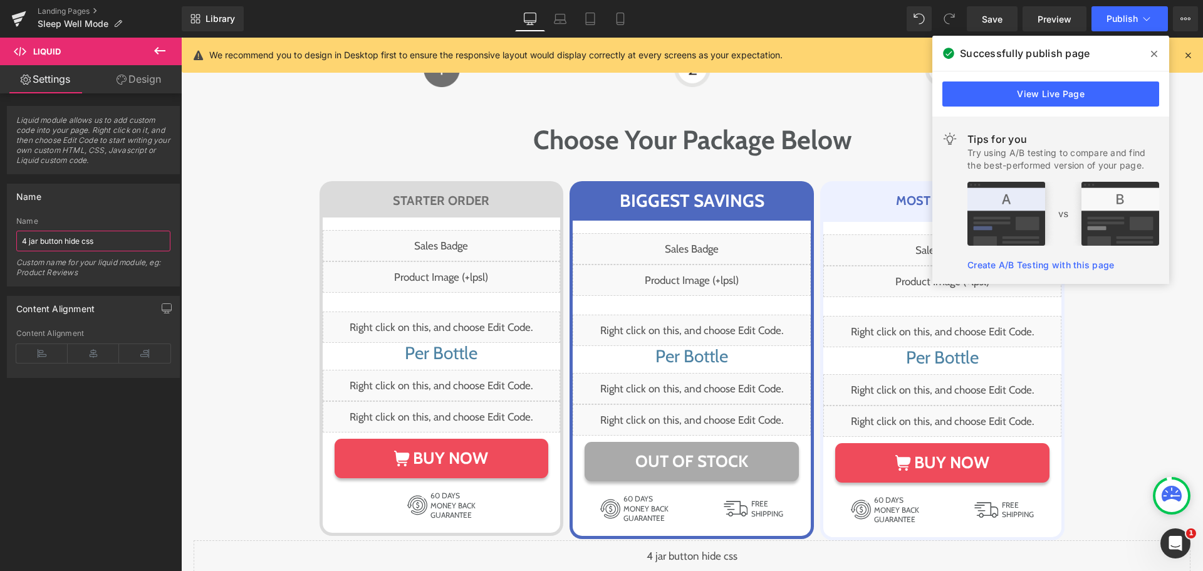
type input "4 jar button hide css"
click at [123, 217] on div "Name" at bounding box center [93, 221] width 154 height 9
click at [1151, 49] on icon at bounding box center [1154, 54] width 6 height 10
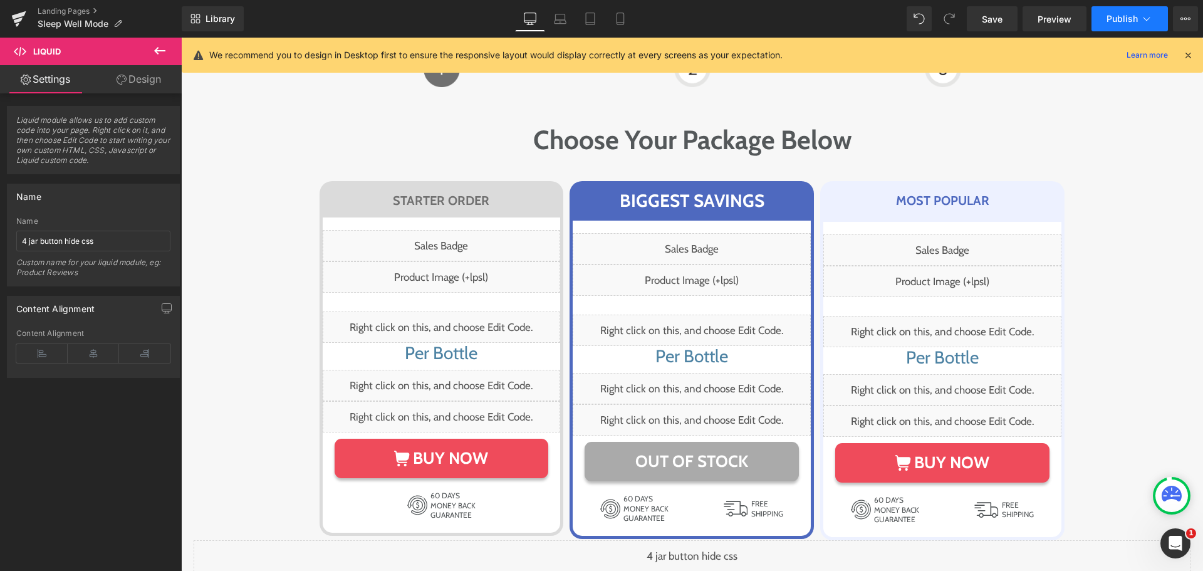
click at [1119, 23] on span "Publish" at bounding box center [1122, 19] width 31 height 10
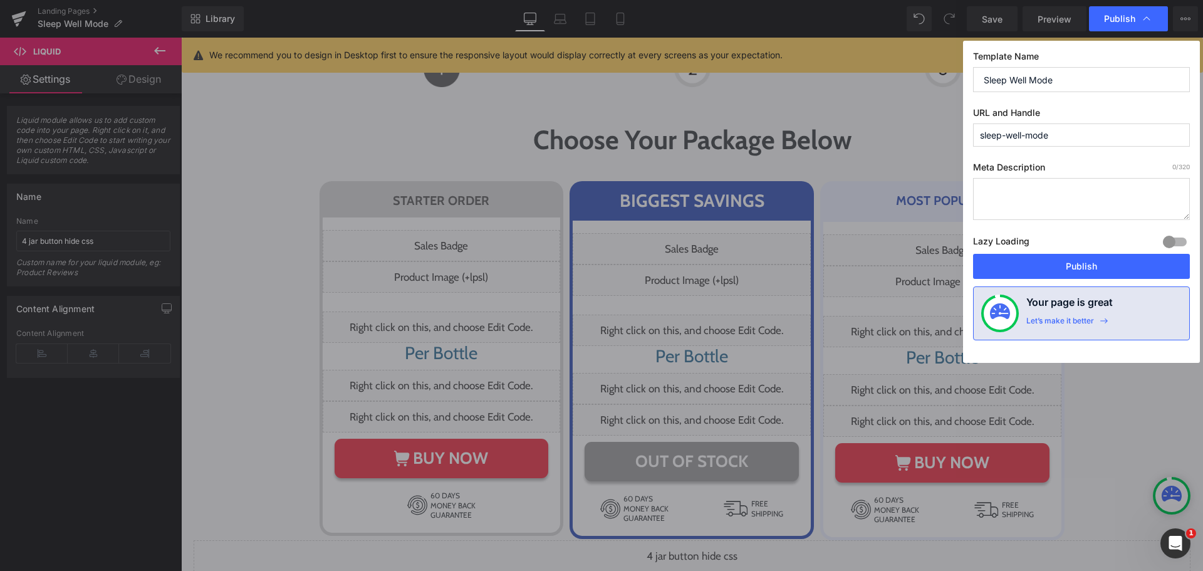
click at [1095, 253] on div "Lazy Loading Build Upgrade plan to unlock" at bounding box center [1081, 243] width 217 height 21
click at [1091, 261] on button "Publish" at bounding box center [1081, 266] width 217 height 25
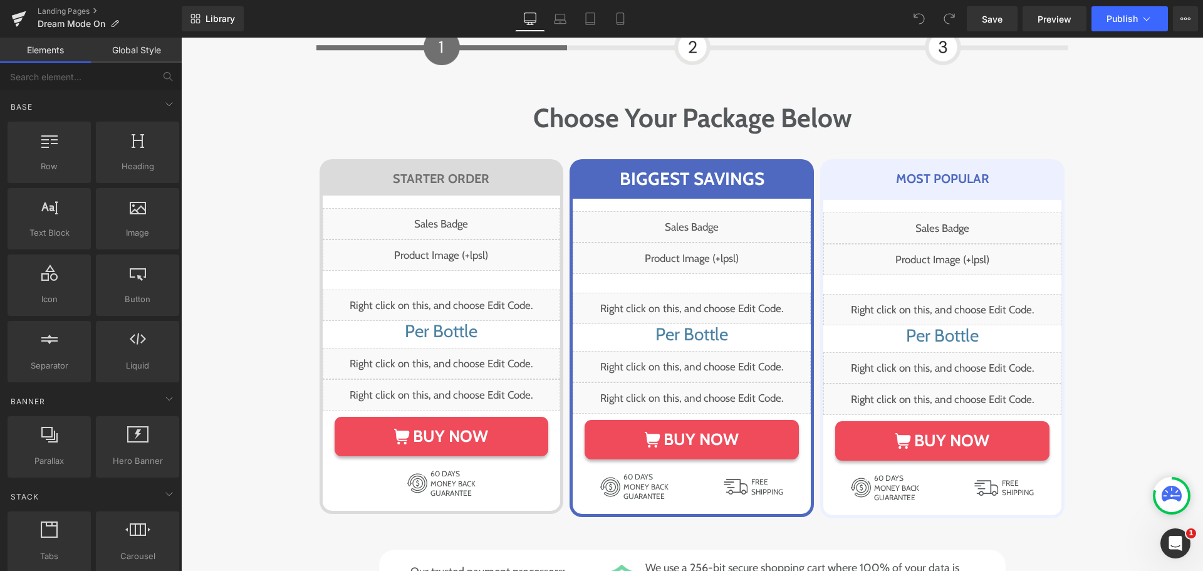
scroll to position [6845, 0]
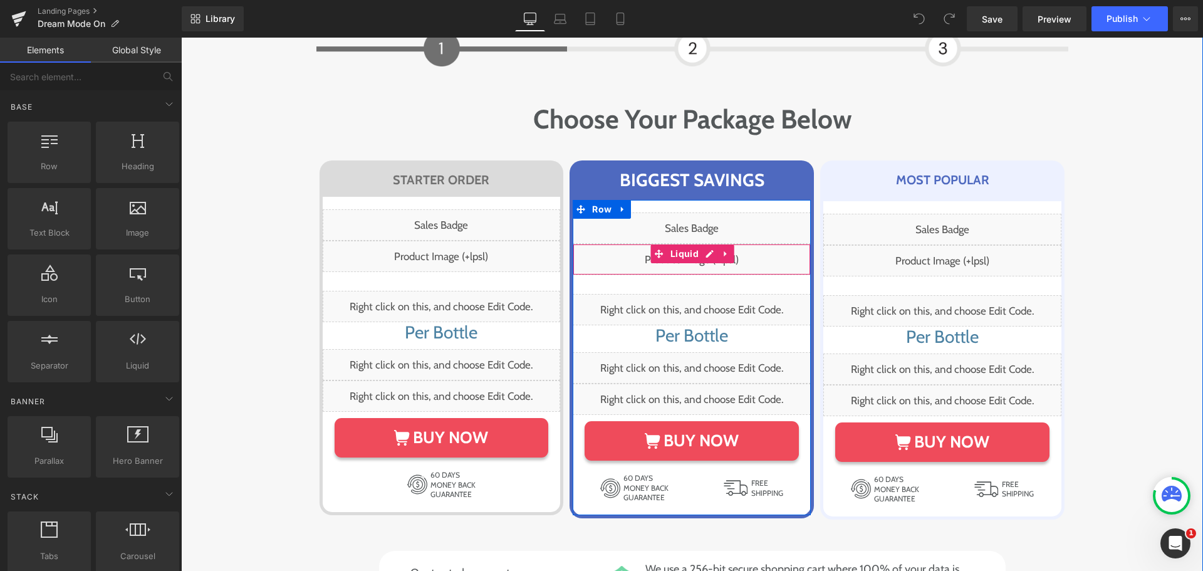
click at [702, 244] on div "Liquid" at bounding box center [692, 259] width 238 height 31
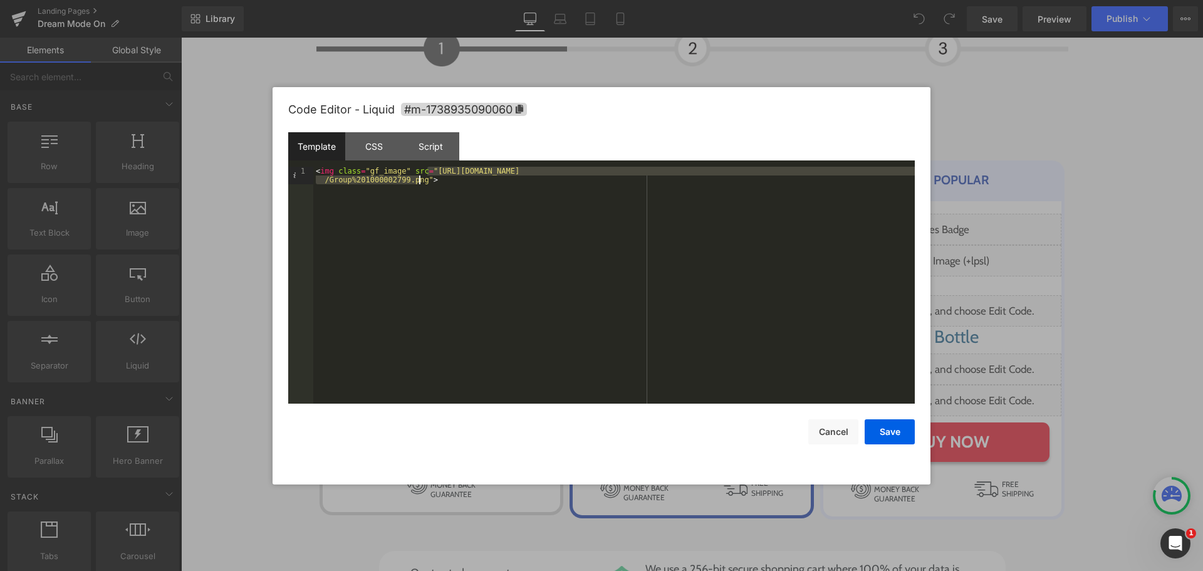
drag, startPoint x: 428, startPoint y: 170, endPoint x: 420, endPoint y: 178, distance: 11.1
click at [420, 178] on div "< img class = "gf_image" src = "[URL][DOMAIN_NAME] /Group%201000002799.png" >" at bounding box center [613, 303] width 601 height 272
click at [892, 431] on button "Save" at bounding box center [890, 431] width 50 height 25
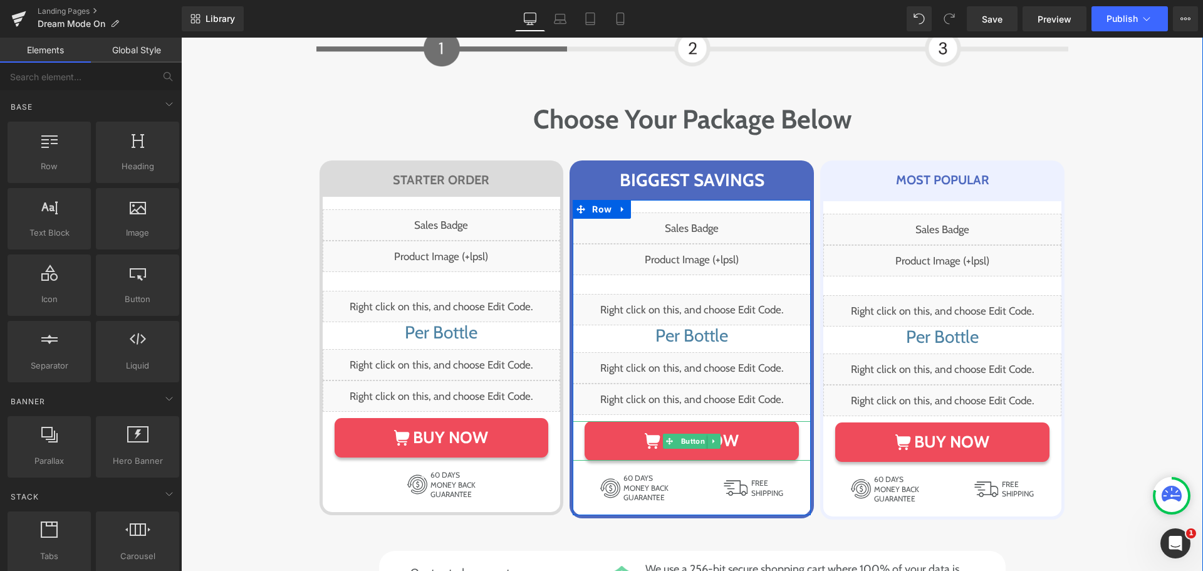
click at [711, 437] on icon at bounding box center [714, 441] width 7 height 8
click at [704, 437] on icon at bounding box center [707, 441] width 7 height 8
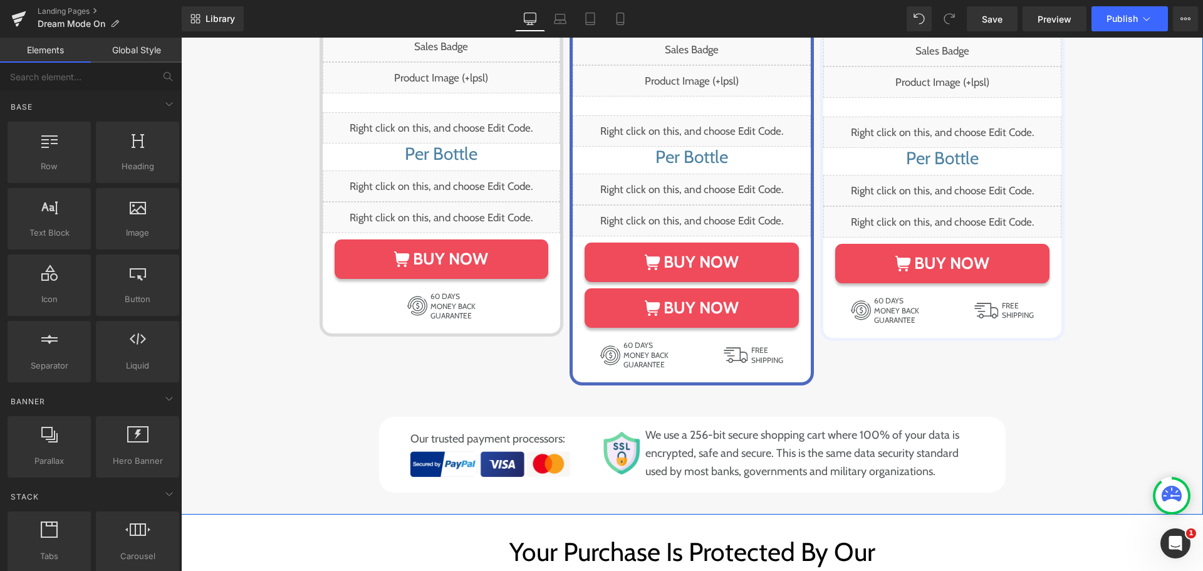
scroll to position [7004, 0]
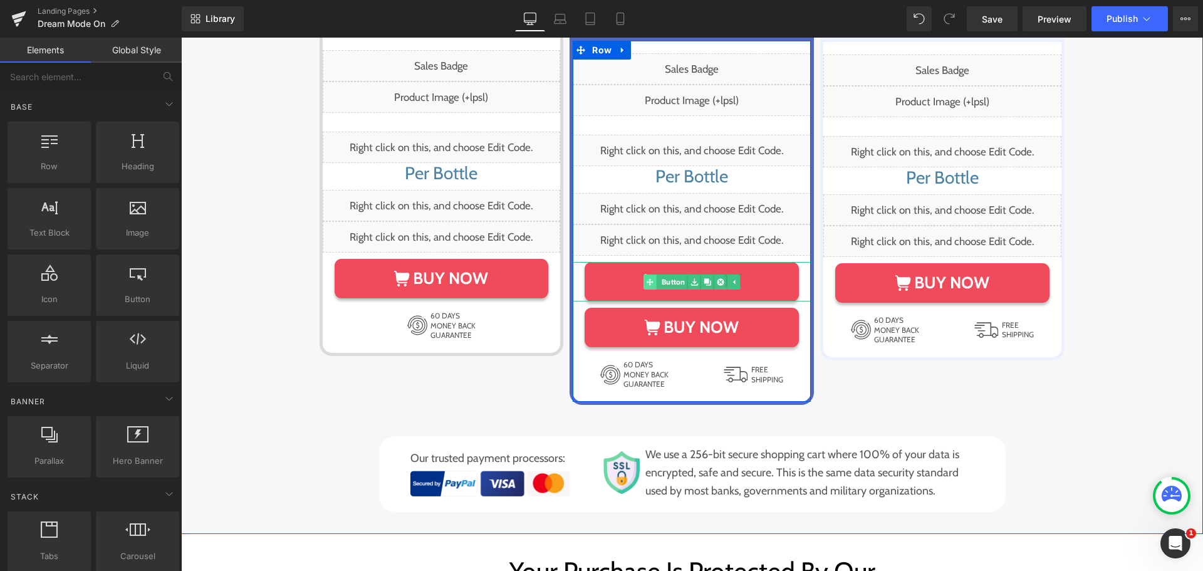
click at [671, 274] on link "Button" at bounding box center [665, 281] width 44 height 15
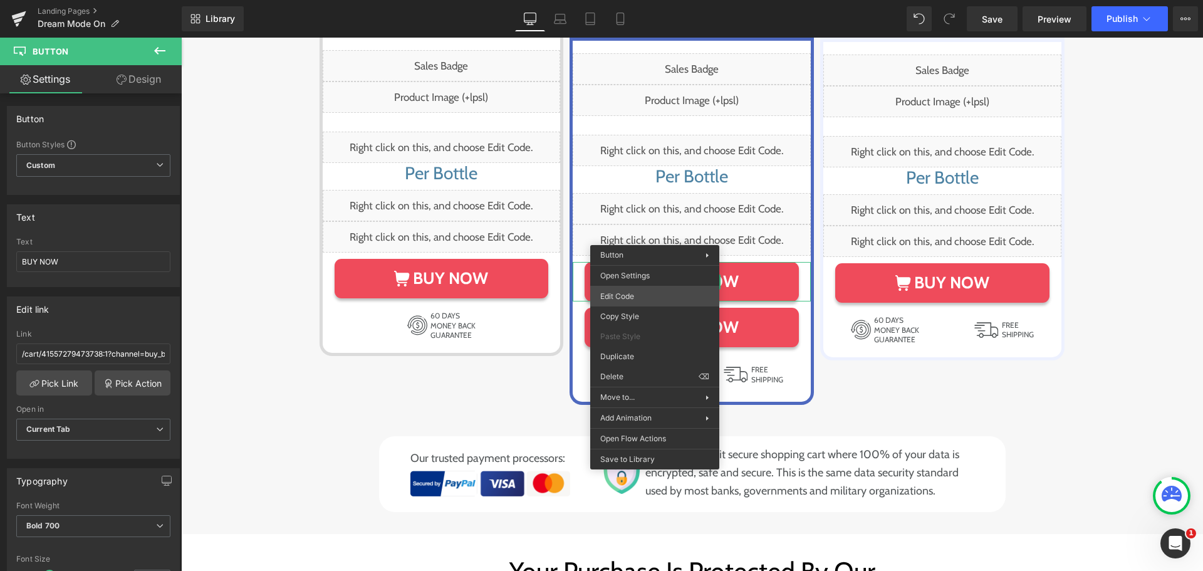
click at [633, 0] on div "Button You are previewing how the will restyle your page. You can not edit Elem…" at bounding box center [601, 0] width 1203 height 0
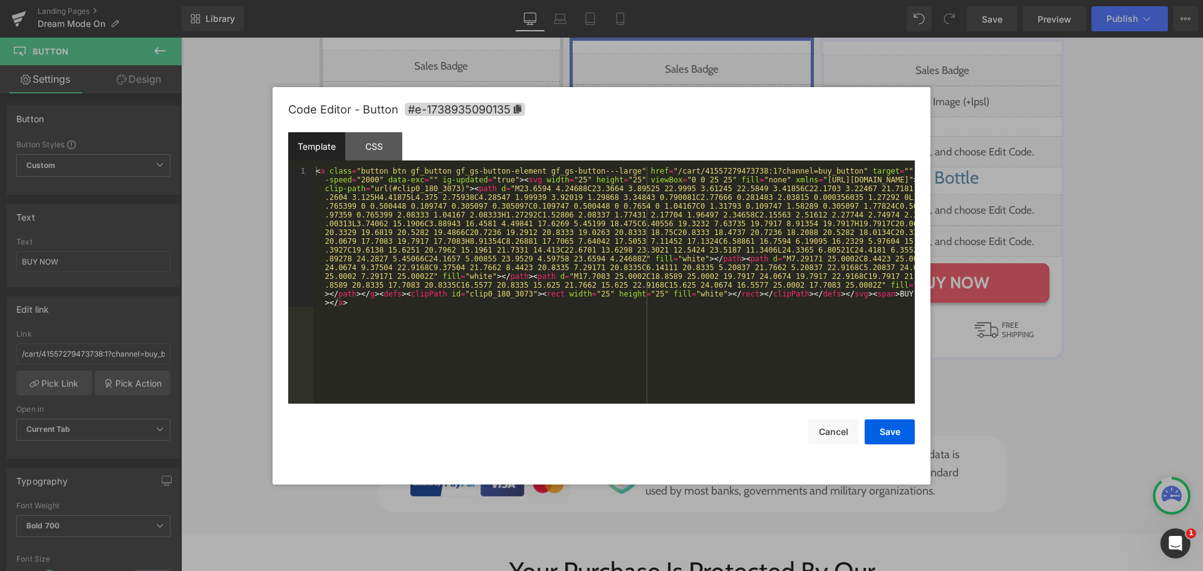
click at [631, 281] on div "< a class = "button btn gf_button gf_gs-button-element gf_gs-button---large" hr…" at bounding box center [613, 426] width 601 height 518
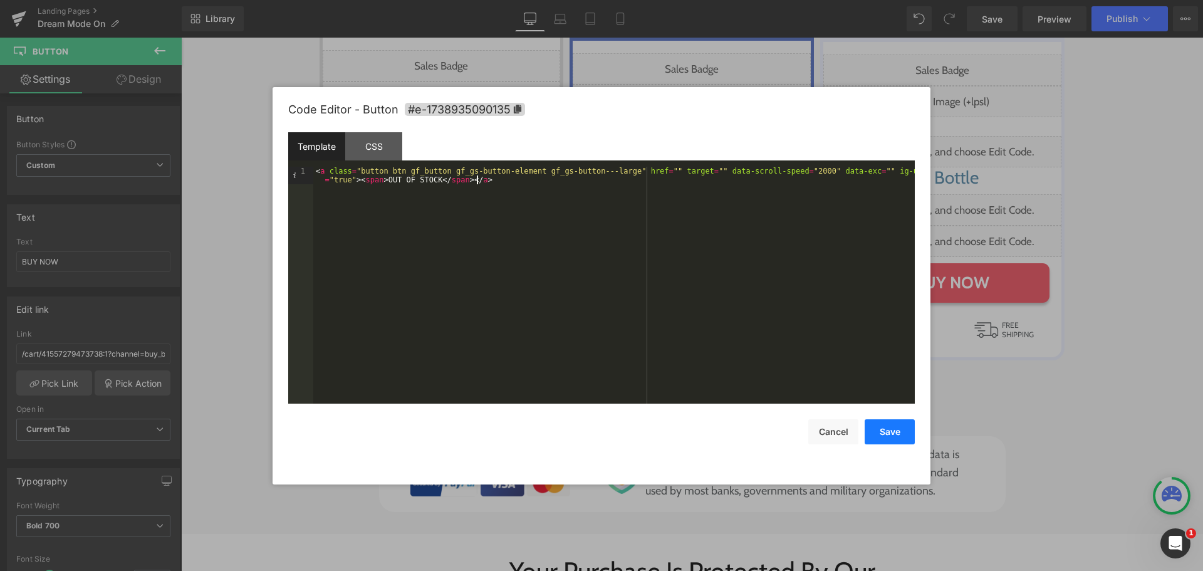
click at [900, 425] on button "Save" at bounding box center [890, 431] width 50 height 25
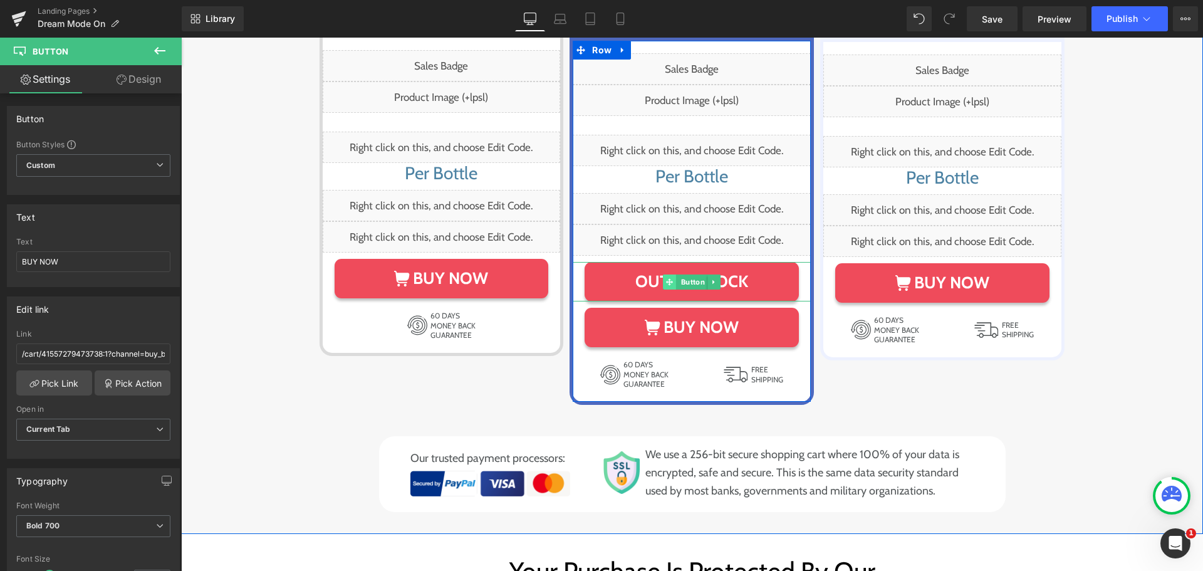
drag, startPoint x: 693, startPoint y: 238, endPoint x: 663, endPoint y: 246, distance: 31.0
click at [692, 274] on span "Button" at bounding box center [693, 281] width 29 height 15
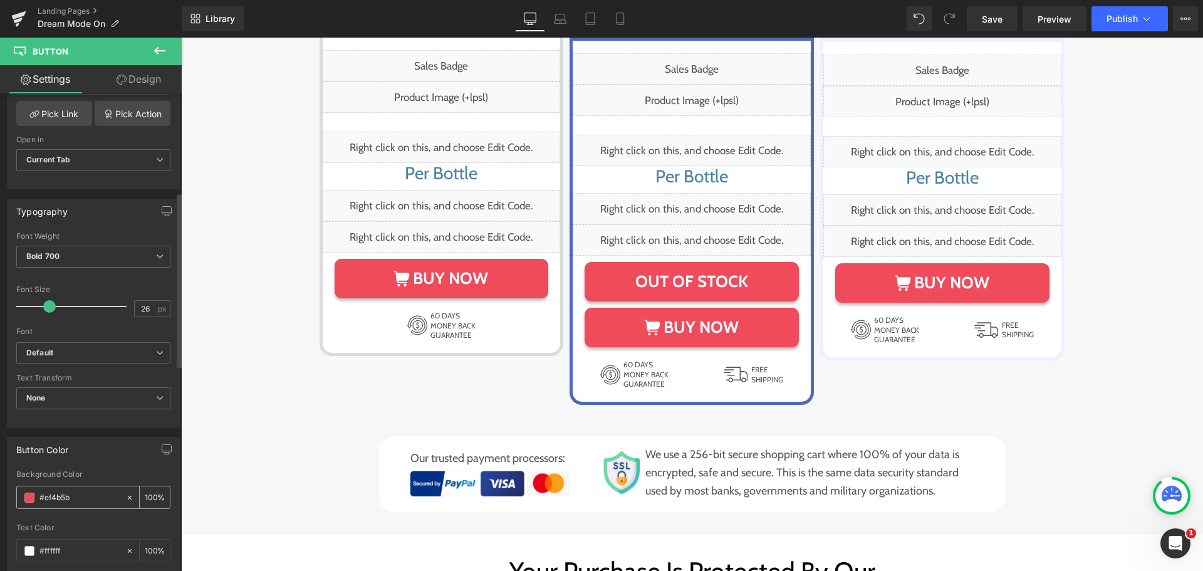
click at [63, 494] on input "#ef4b5b" at bounding box center [79, 498] width 80 height 14
click at [64, 498] on input "#ef4b5b" at bounding box center [79, 496] width 80 height 14
type input "#aaa"
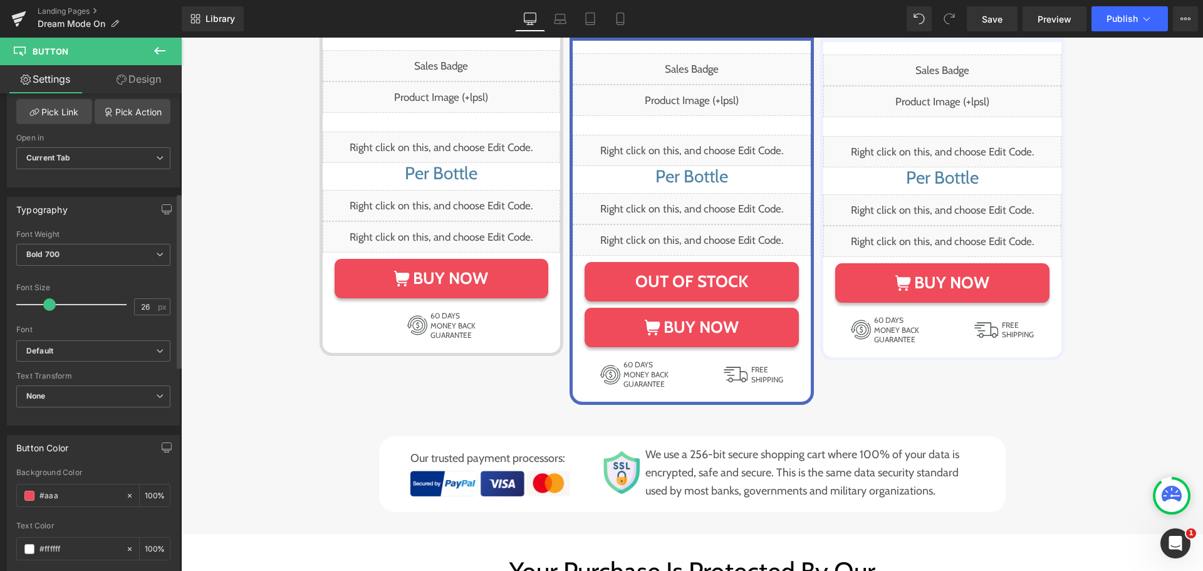
click at [109, 461] on div "Button Color rgb(239, 75, 91) Background Color #aaa 100 % rgba(255, 255, 255, 1…" at bounding box center [93, 519] width 173 height 168
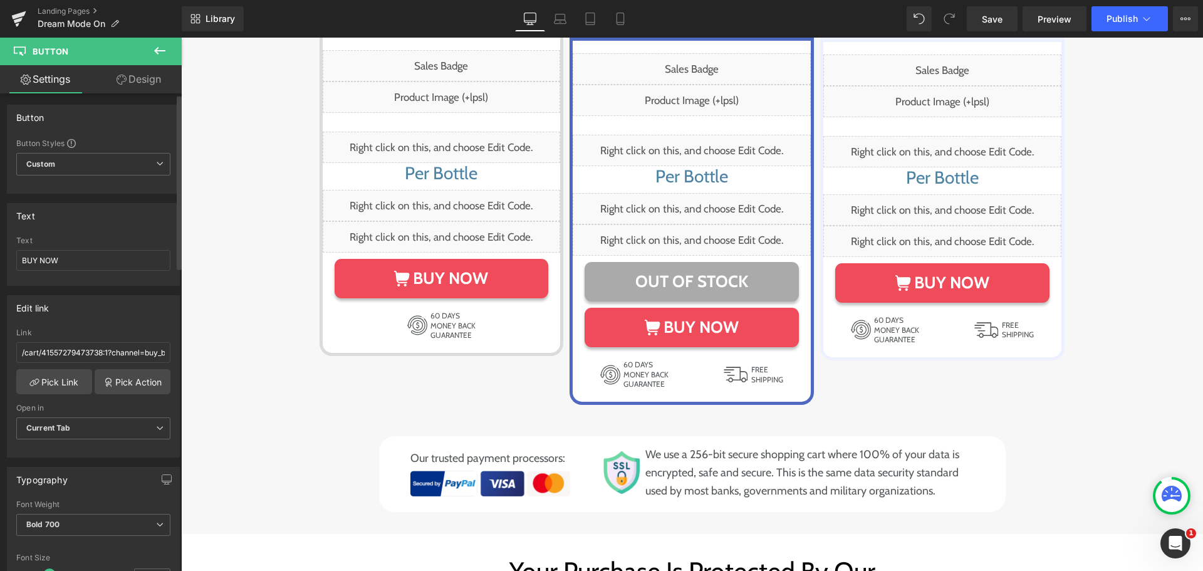
scroll to position [0, 0]
click at [81, 348] on input "/cart/41557279473738:1?channel=buy_button" at bounding box center [93, 353] width 154 height 21
drag, startPoint x: 378, startPoint y: 256, endPoint x: 95, endPoint y: 331, distance: 292.9
click at [95, 331] on div "Link" at bounding box center [93, 334] width 154 height 9
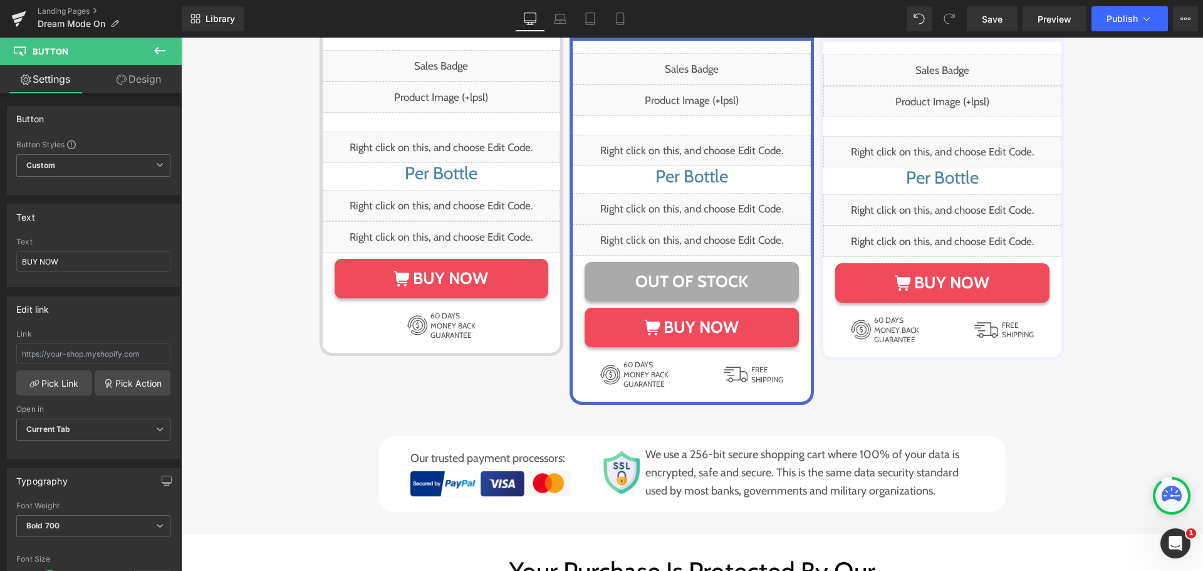
drag, startPoint x: 163, startPoint y: 51, endPoint x: 126, endPoint y: 112, distance: 71.7
click at [162, 51] on icon at bounding box center [159, 51] width 11 height 8
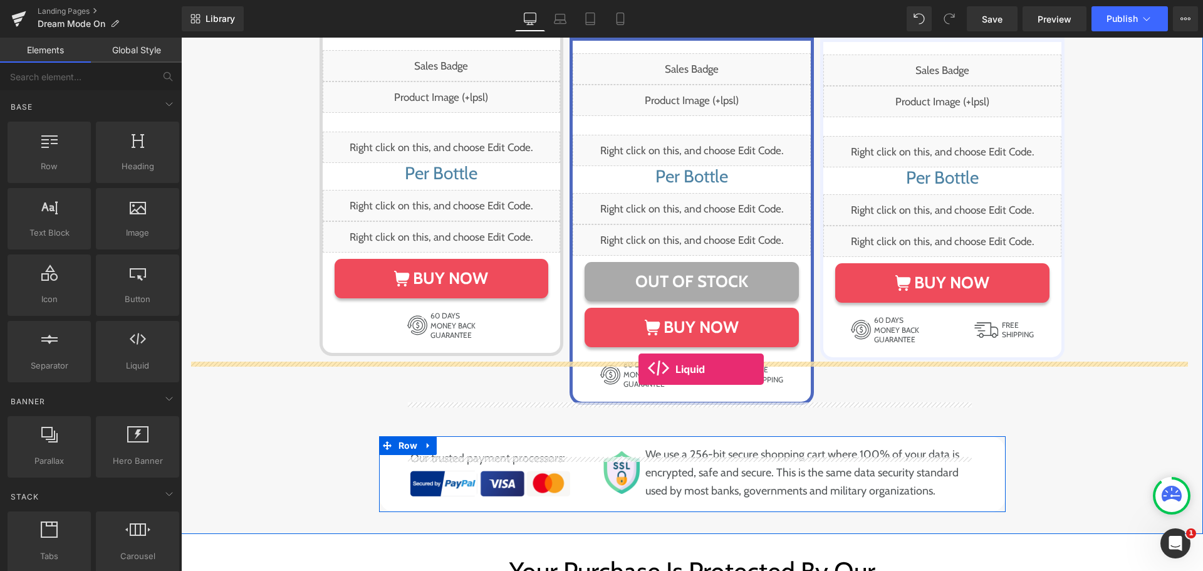
drag, startPoint x: 318, startPoint y: 390, endPoint x: 638, endPoint y: 369, distance: 320.9
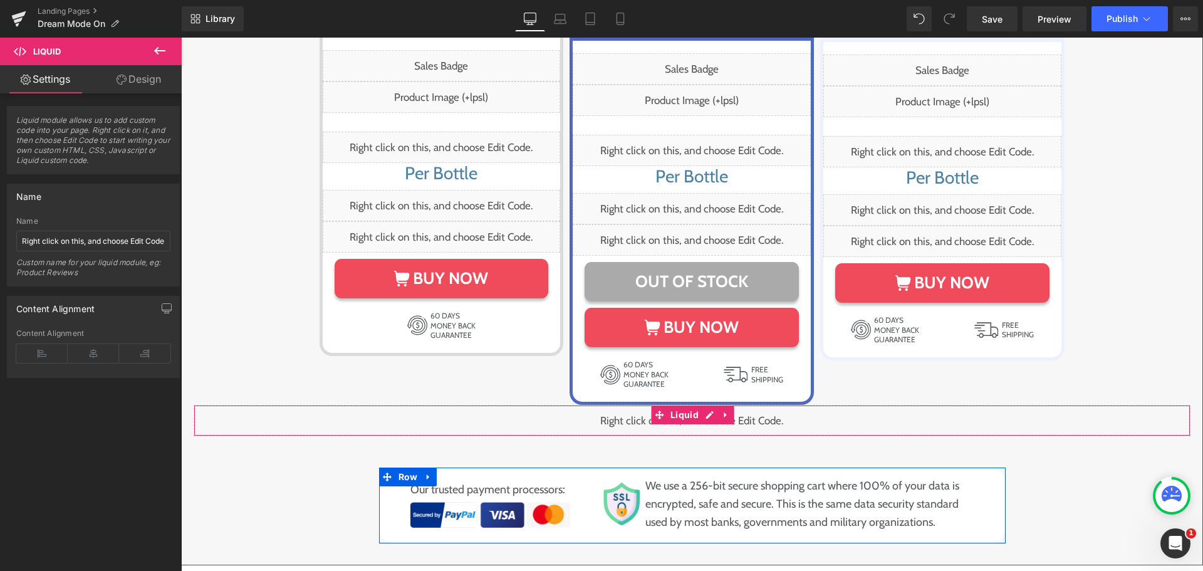
click at [699, 405] on div "Liquid" at bounding box center [692, 420] width 997 height 31
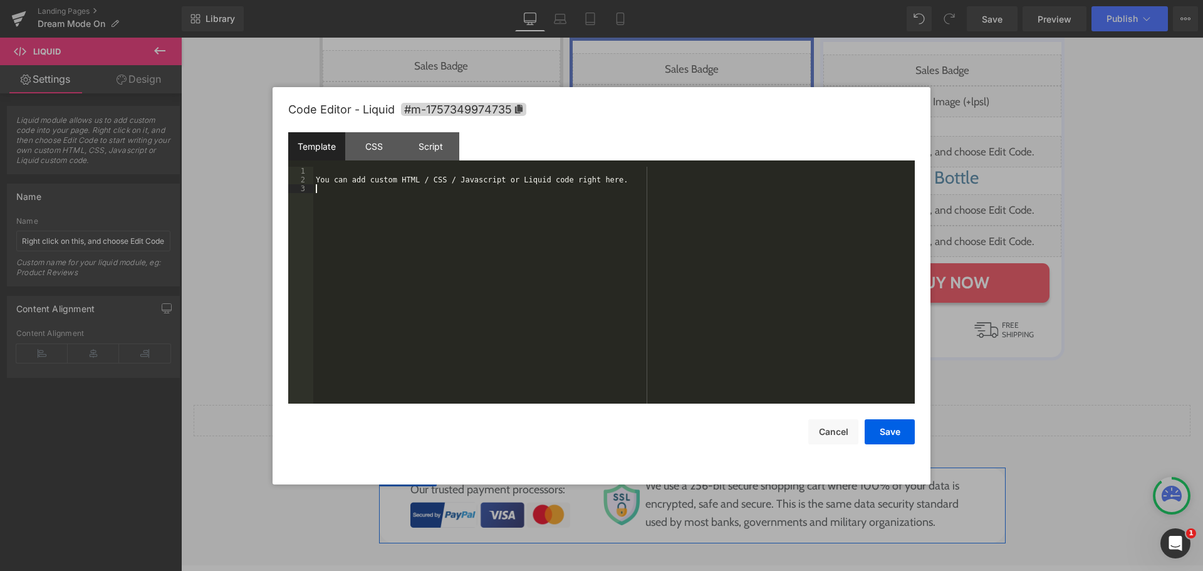
click at [700, 374] on div "You can add custom HTML / CSS / Javascript or Liquid code right here." at bounding box center [613, 294] width 601 height 254
drag, startPoint x: 615, startPoint y: 340, endPoint x: 536, endPoint y: 277, distance: 101.7
click at [613, 336] on div "You can add custom HTML / CSS / Javascript or Liquid code right here." at bounding box center [613, 294] width 601 height 254
drag, startPoint x: 387, startPoint y: 153, endPoint x: 375, endPoint y: 209, distance: 57.0
click at [385, 153] on div "CSS" at bounding box center [373, 146] width 57 height 28
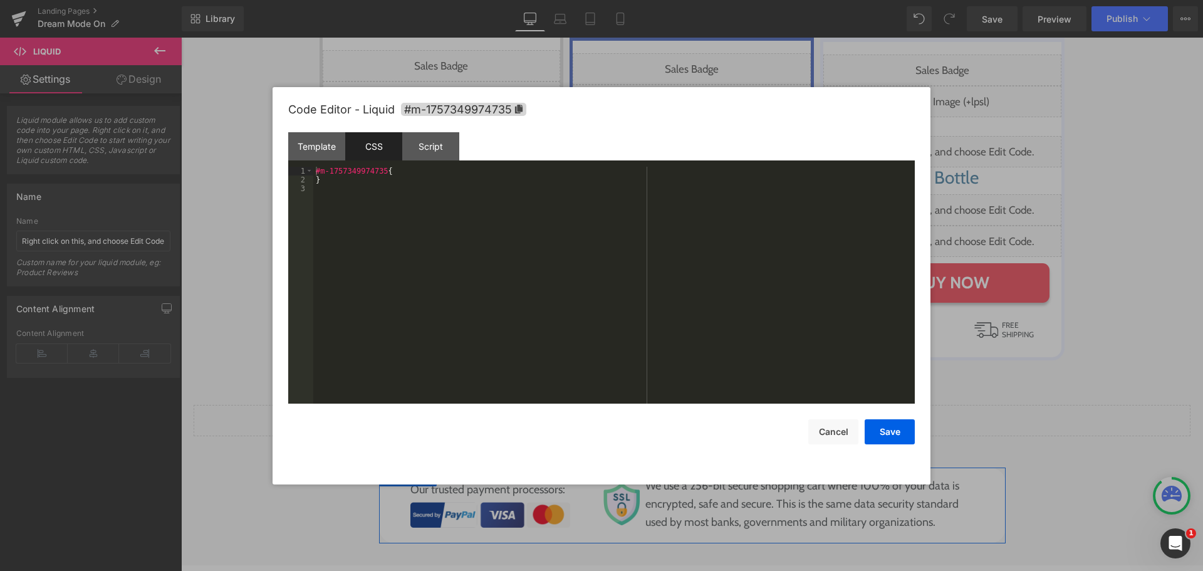
click at [369, 245] on div "#m-1757349974735 { }" at bounding box center [613, 294] width 601 height 254
click at [369, 247] on div "#m-1757349974735 { } #e-1738935090135 { display : none !important; }" at bounding box center [613, 294] width 601 height 254
click at [886, 434] on button "Save" at bounding box center [890, 431] width 50 height 25
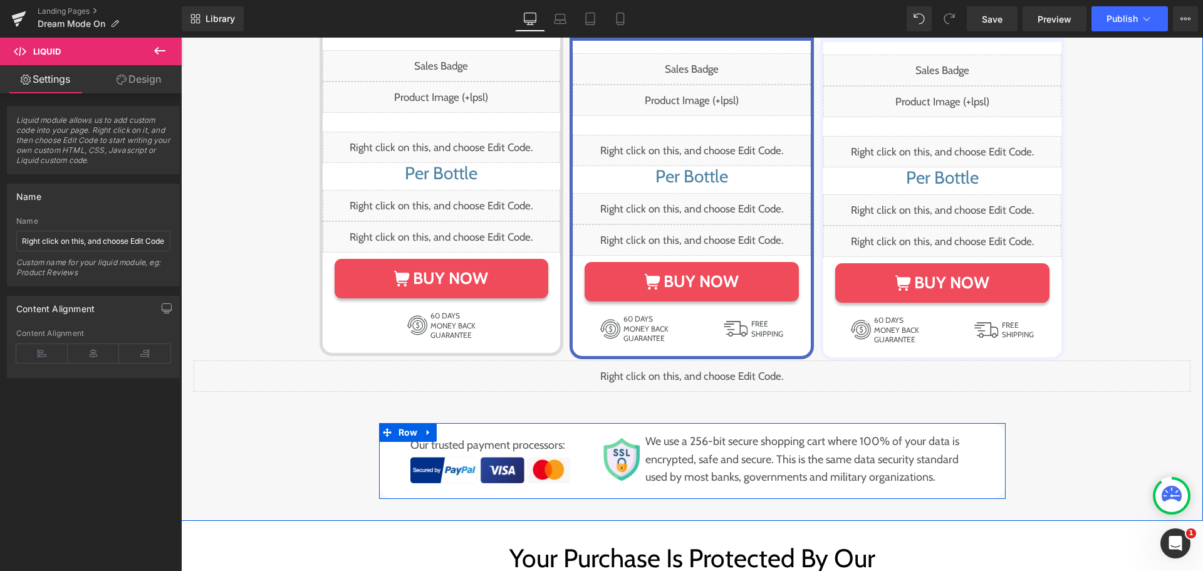
drag, startPoint x: 654, startPoint y: 336, endPoint x: 660, endPoint y: 334, distance: 6.5
click at [659, 363] on span at bounding box center [665, 370] width 13 height 15
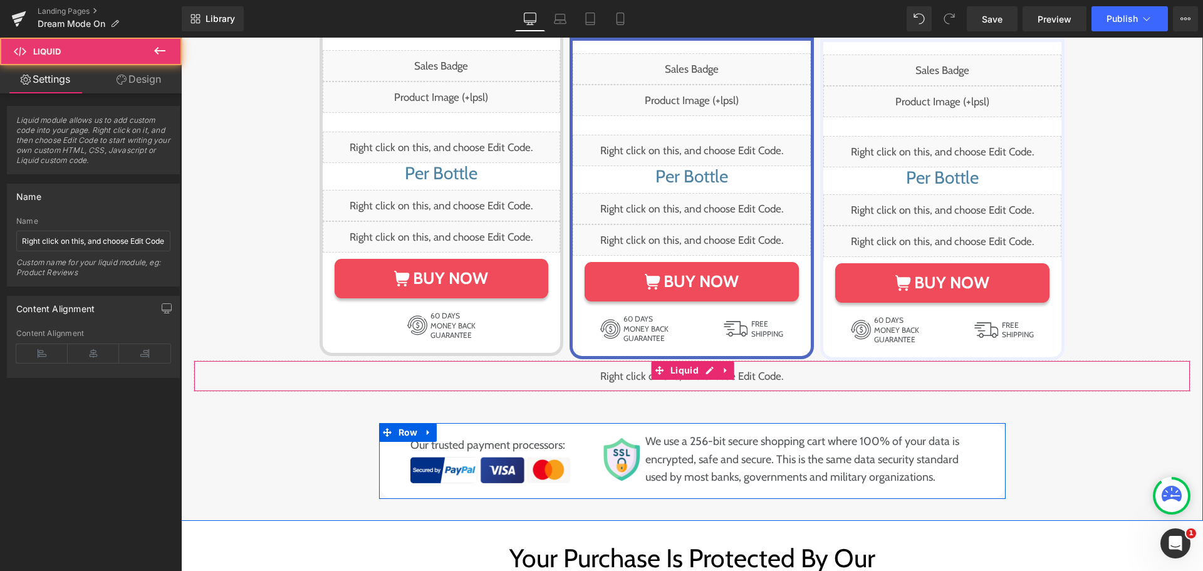
click at [662, 361] on span at bounding box center [659, 370] width 16 height 19
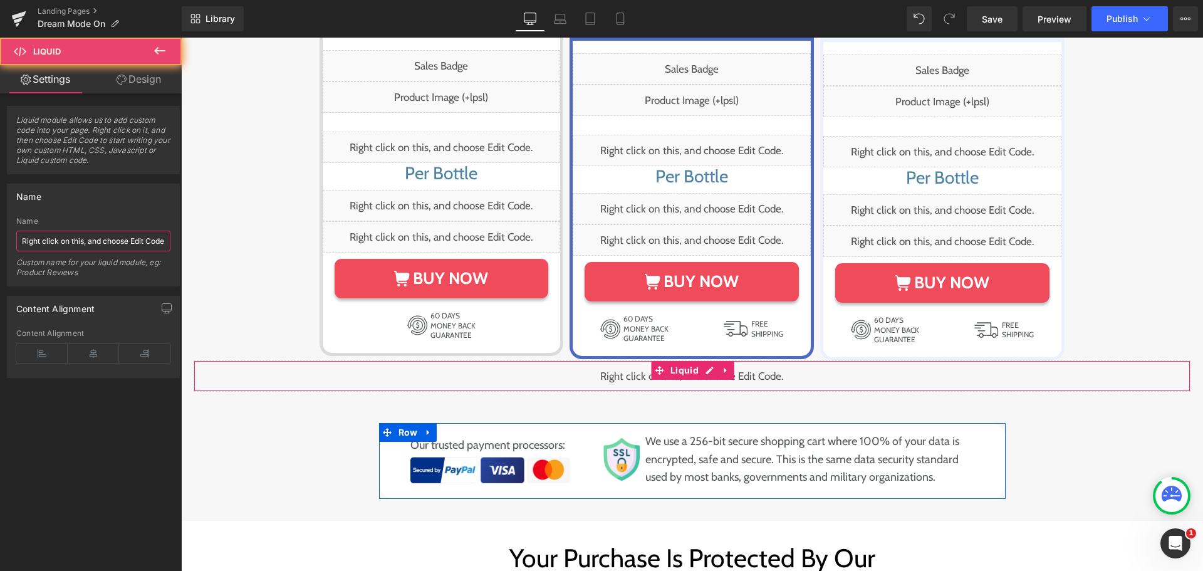
click at [109, 240] on input "Right click on this, and choose Edit Code." at bounding box center [93, 241] width 154 height 21
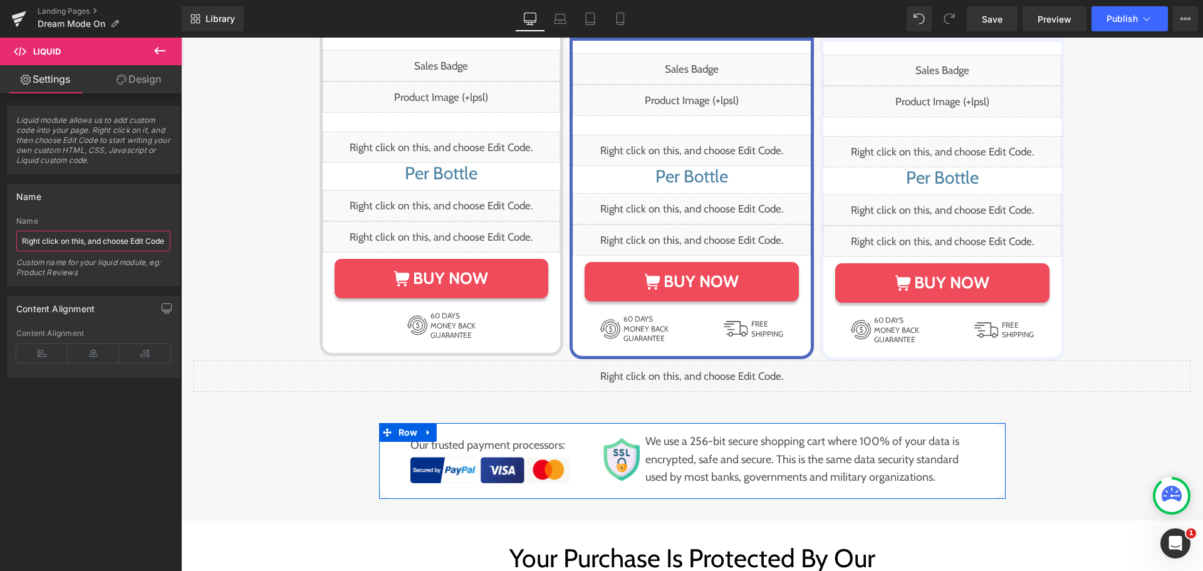
paste input "4 jar button hide css"
type input "4 jar button hide css"
click at [124, 221] on div "Name" at bounding box center [93, 221] width 154 height 9
click at [1127, 21] on span "Publish" at bounding box center [1122, 19] width 31 height 10
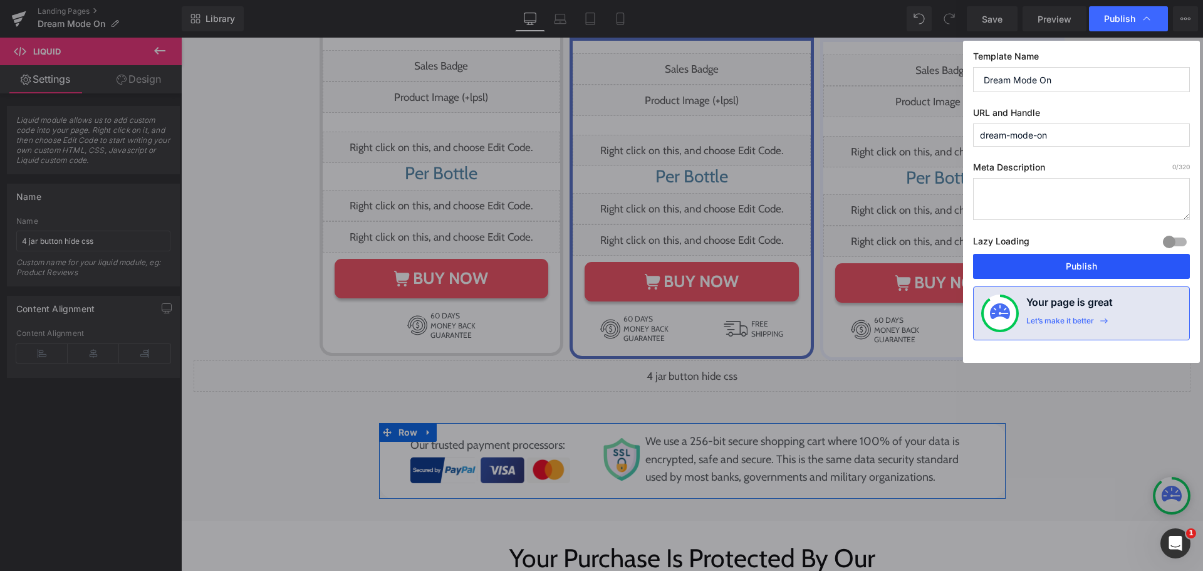
click at [1109, 264] on button "Publish" at bounding box center [1081, 266] width 217 height 25
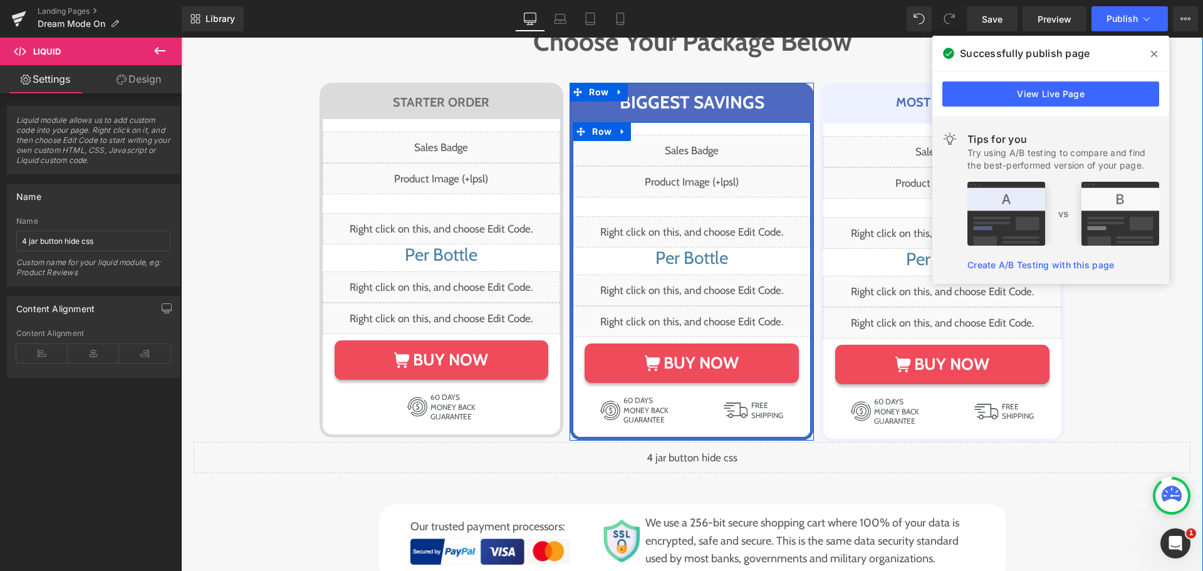
scroll to position [6922, 0]
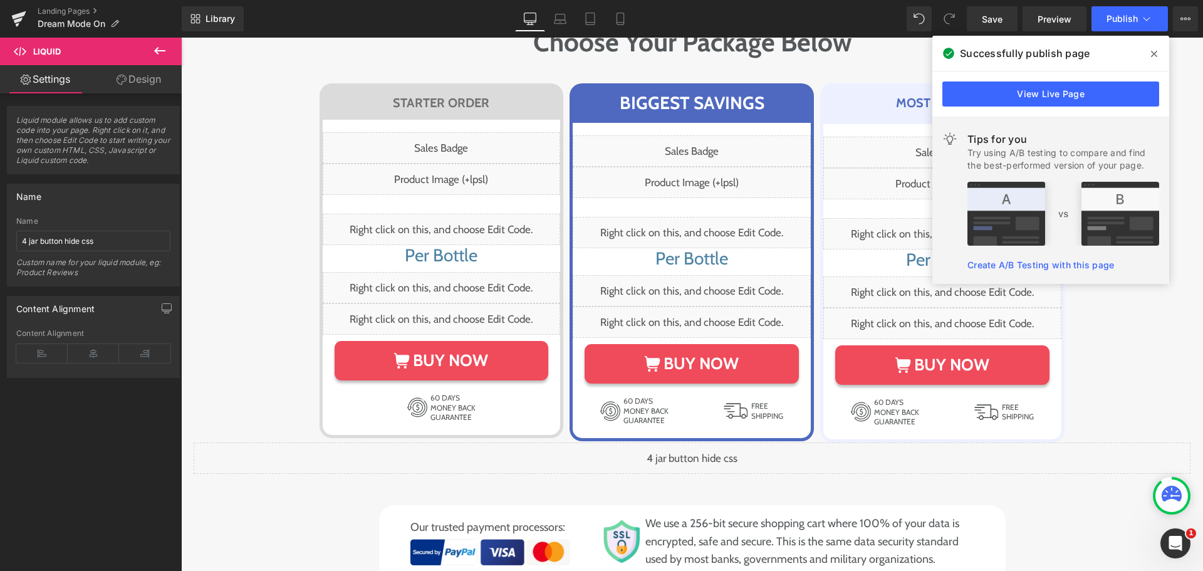
click at [1153, 54] on icon at bounding box center [1154, 54] width 6 height 10
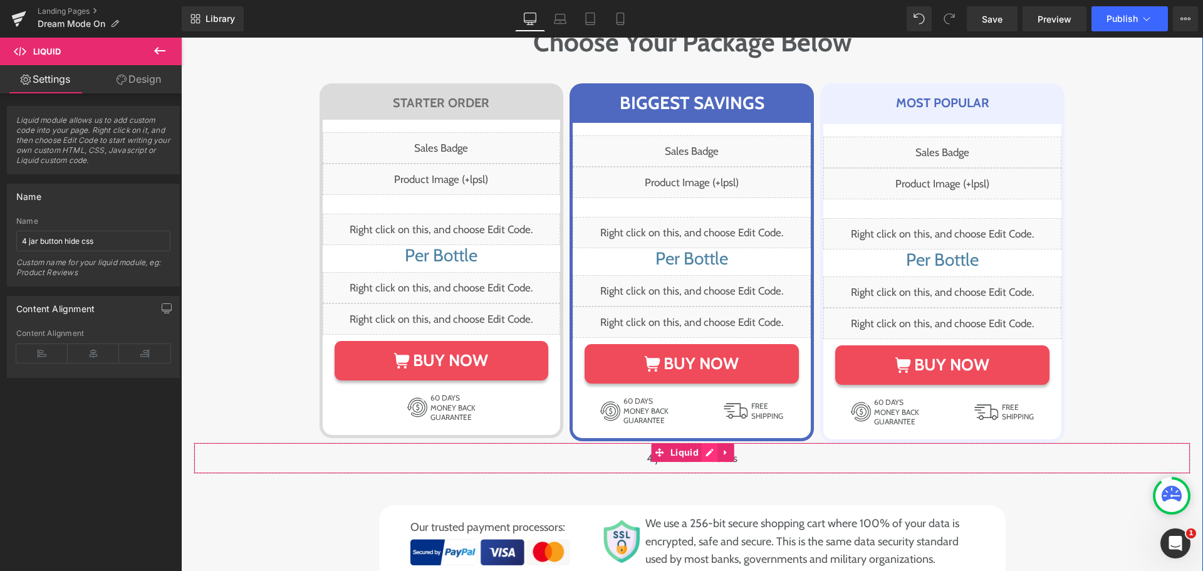
click at [701, 442] on div "Liquid" at bounding box center [692, 457] width 997 height 31
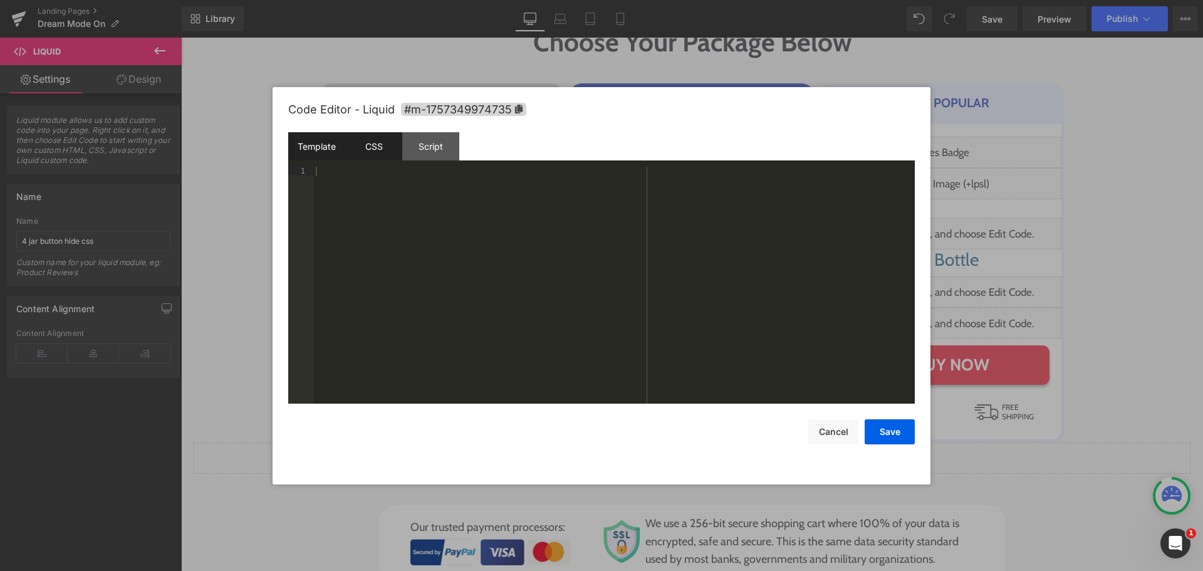
click at [378, 157] on div "CSS" at bounding box center [373, 146] width 57 height 28
drag, startPoint x: 377, startPoint y: 190, endPoint x: 383, endPoint y: 207, distance: 18.0
click at [377, 190] on div "#m-1757349974735 { } #e-1738935090135 { display : none !important; }" at bounding box center [613, 294] width 601 height 254
drag, startPoint x: 887, startPoint y: 432, endPoint x: 870, endPoint y: 413, distance: 25.8
click at [887, 432] on button "Save" at bounding box center [890, 431] width 50 height 25
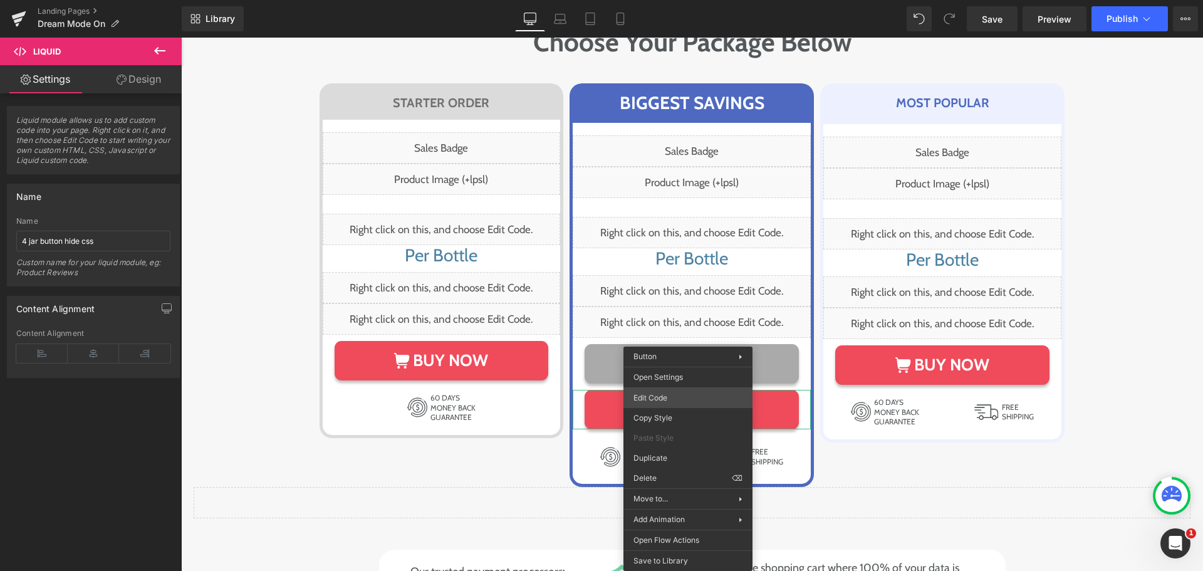
click at [675, 0] on div "Liquid You are previewing how the will restyle your page. You can not edit Elem…" at bounding box center [601, 0] width 1203 height 0
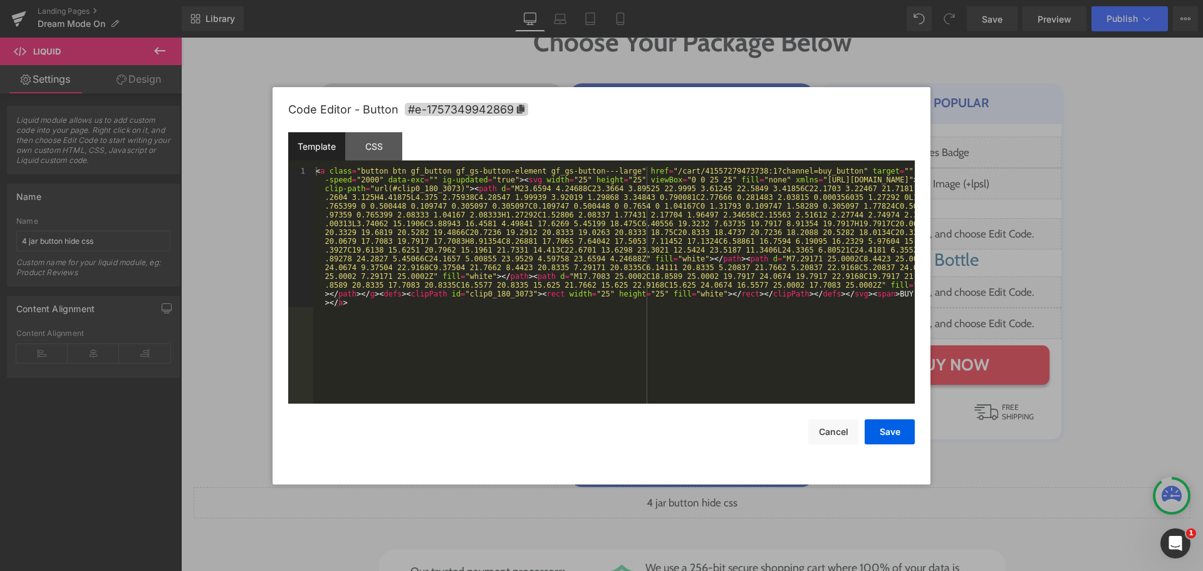
drag, startPoint x: 517, startPoint y: 108, endPoint x: 537, endPoint y: 148, distance: 45.4
click at [519, 111] on icon at bounding box center [521, 109] width 8 height 9
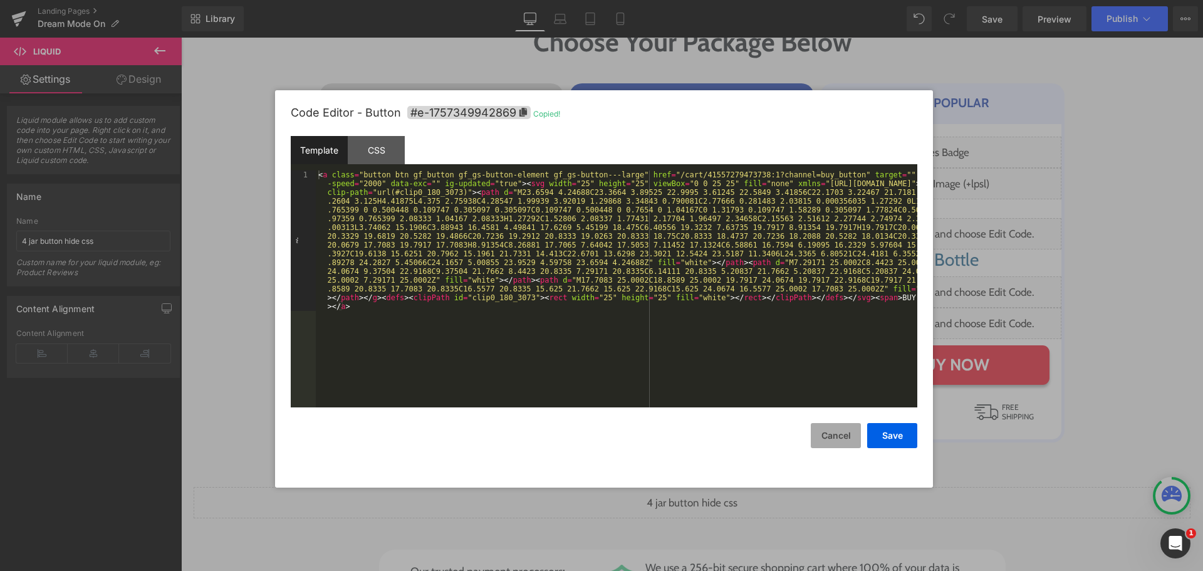
click at [838, 425] on button "Cancel" at bounding box center [836, 435] width 50 height 25
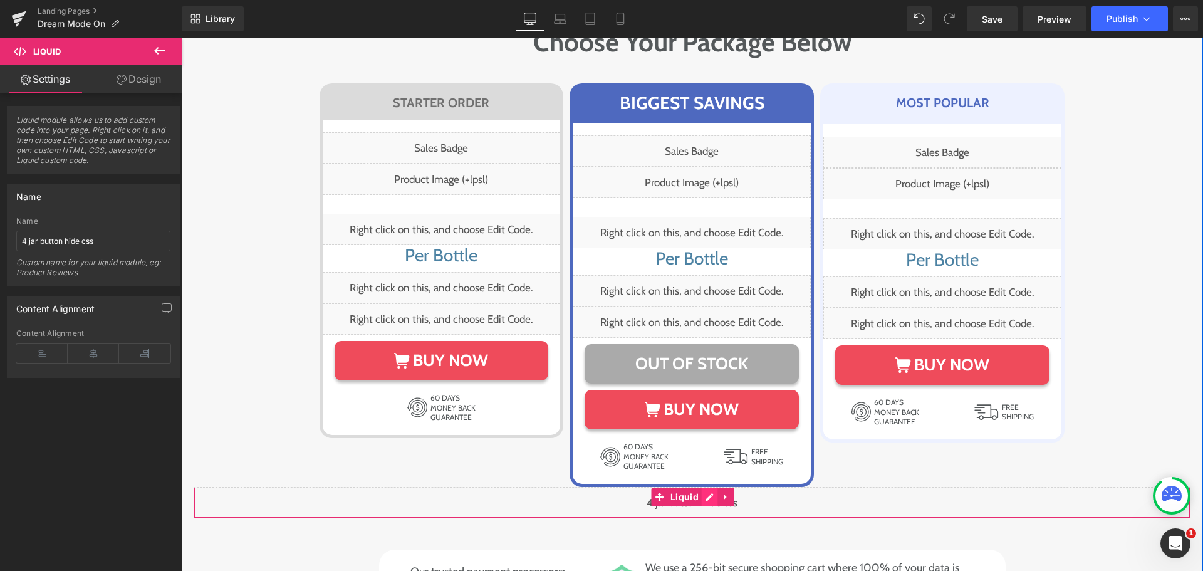
click at [706, 487] on div "Liquid" at bounding box center [692, 502] width 997 height 31
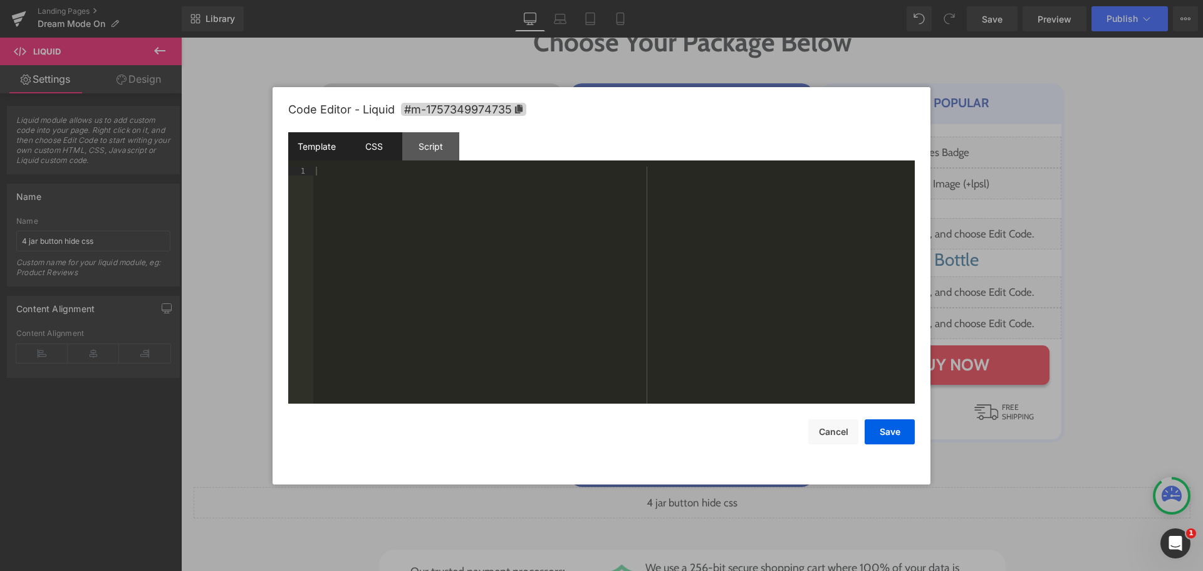
drag, startPoint x: 367, startPoint y: 142, endPoint x: 370, endPoint y: 157, distance: 15.2
click at [367, 143] on div "CSS" at bounding box center [373, 146] width 57 height 28
drag, startPoint x: 387, startPoint y: 185, endPoint x: 289, endPoint y: 190, distance: 97.2
click at [289, 190] on pre "1 2 3 4 5 6 #m-1757349974735 { } #e-173893509013x5 { display : none !important;…" at bounding box center [601, 285] width 627 height 237
click at [496, 279] on div "#m-1757349974735 { } #e-1757349942869 { display : none !important; }" at bounding box center [613, 294] width 601 height 254
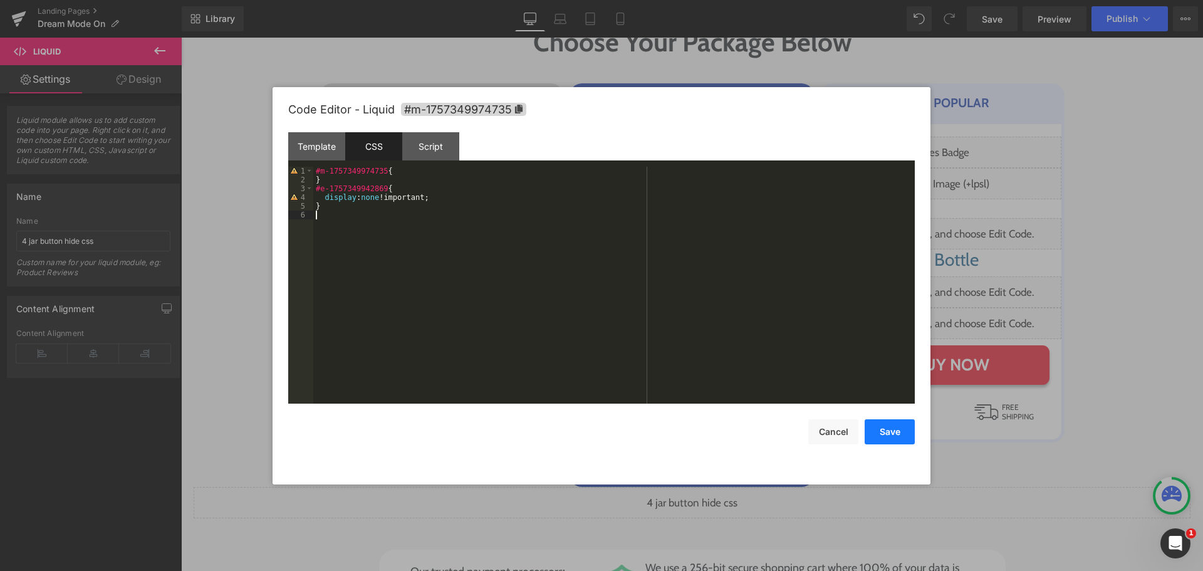
drag, startPoint x: 877, startPoint y: 424, endPoint x: 868, endPoint y: 415, distance: 13.3
click at [877, 425] on button "Save" at bounding box center [890, 431] width 50 height 25
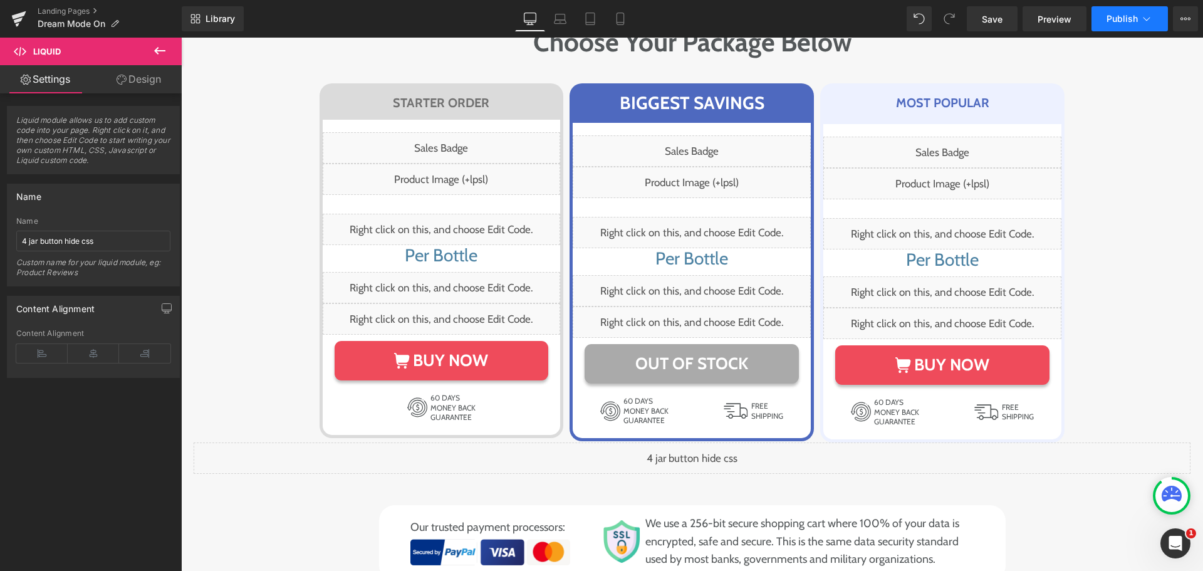
click at [1098, 23] on button "Publish" at bounding box center [1129, 18] width 76 height 25
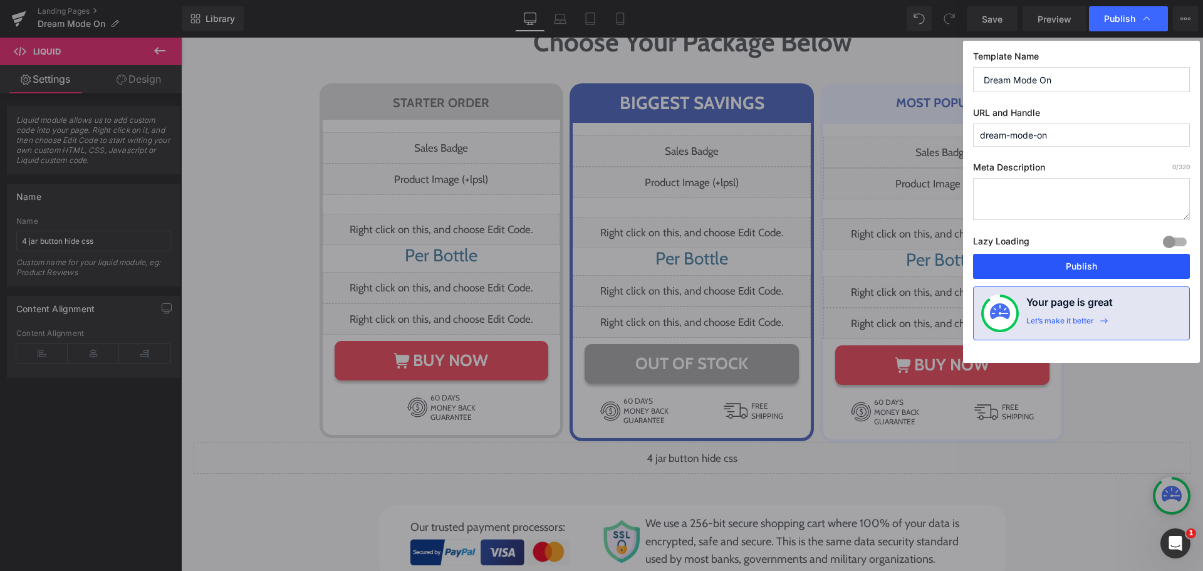
click at [1063, 268] on button "Publish" at bounding box center [1081, 266] width 217 height 25
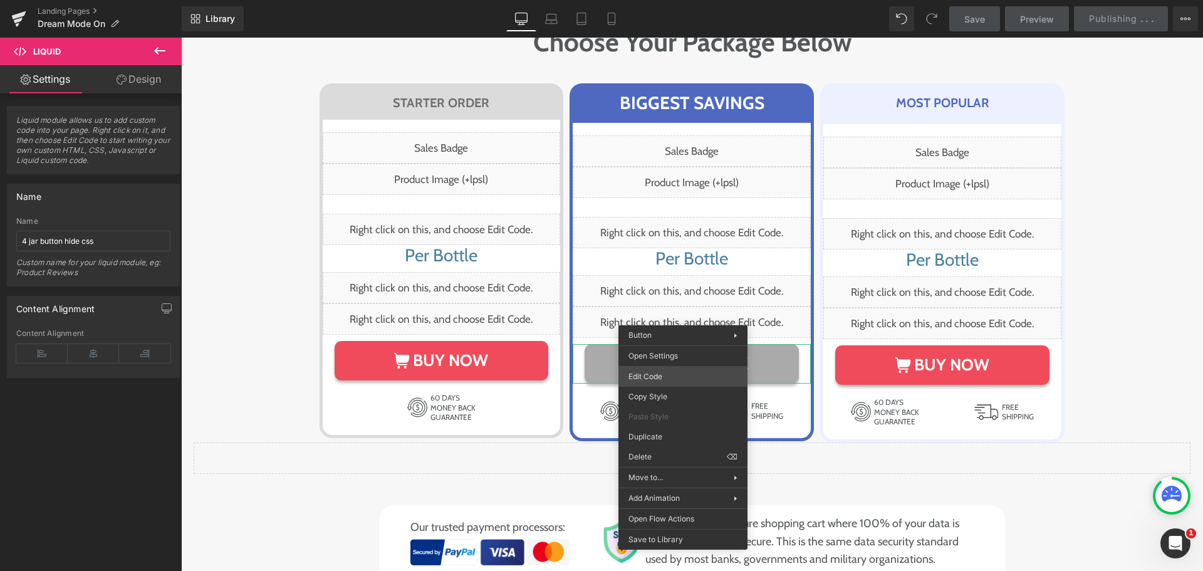
click at [675, 0] on div "Liquid You are previewing how the will restyle your page. You can not edit Elem…" at bounding box center [601, 0] width 1203 height 0
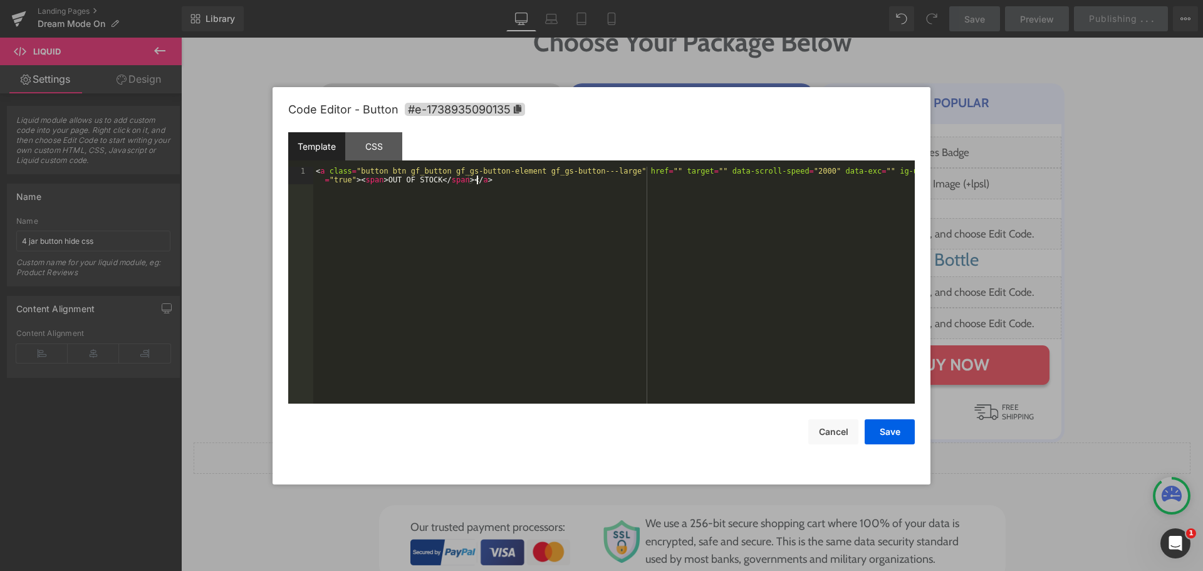
click at [634, 327] on div "< a class = "button btn gf_button gf_gs-button-element gf_gs-button---large" hr…" at bounding box center [613, 303] width 601 height 272
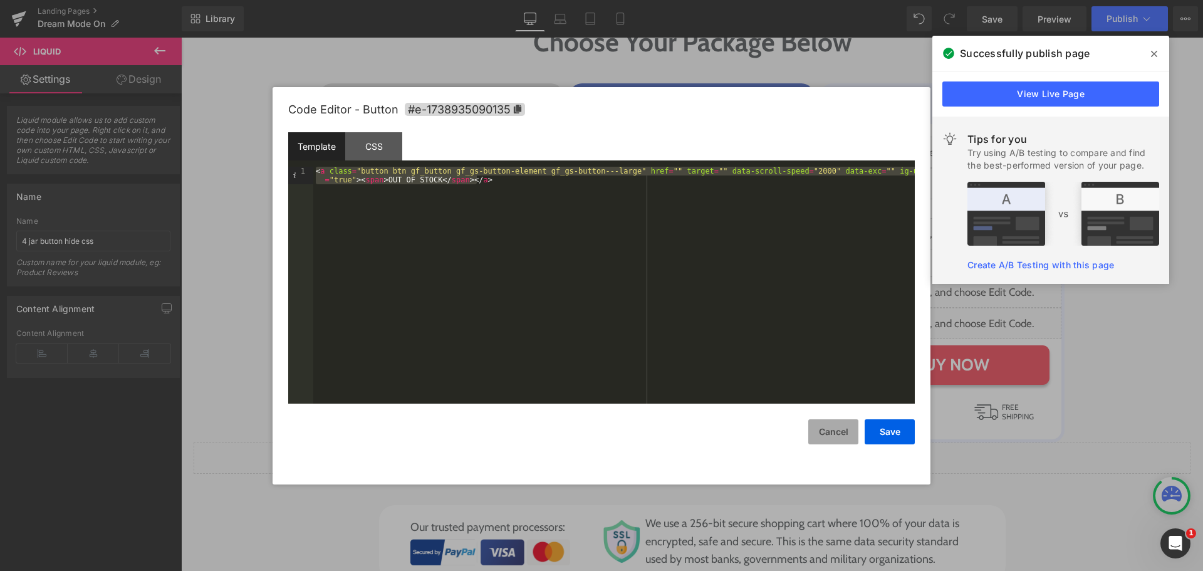
click at [831, 428] on button "Cancel" at bounding box center [833, 431] width 50 height 25
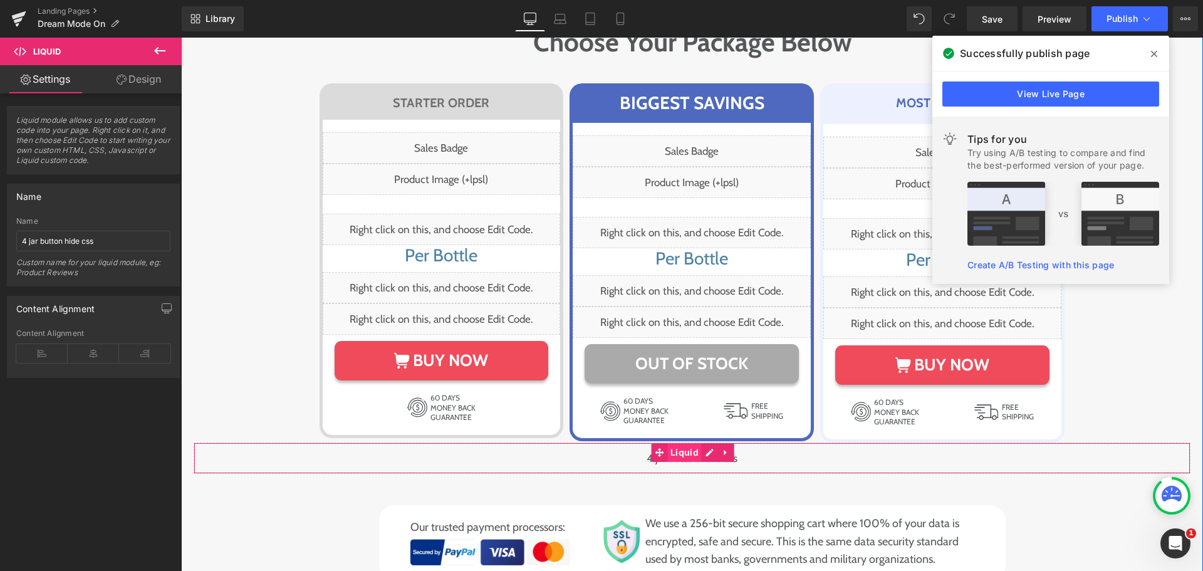
click at [690, 443] on span "Liquid" at bounding box center [684, 452] width 34 height 19
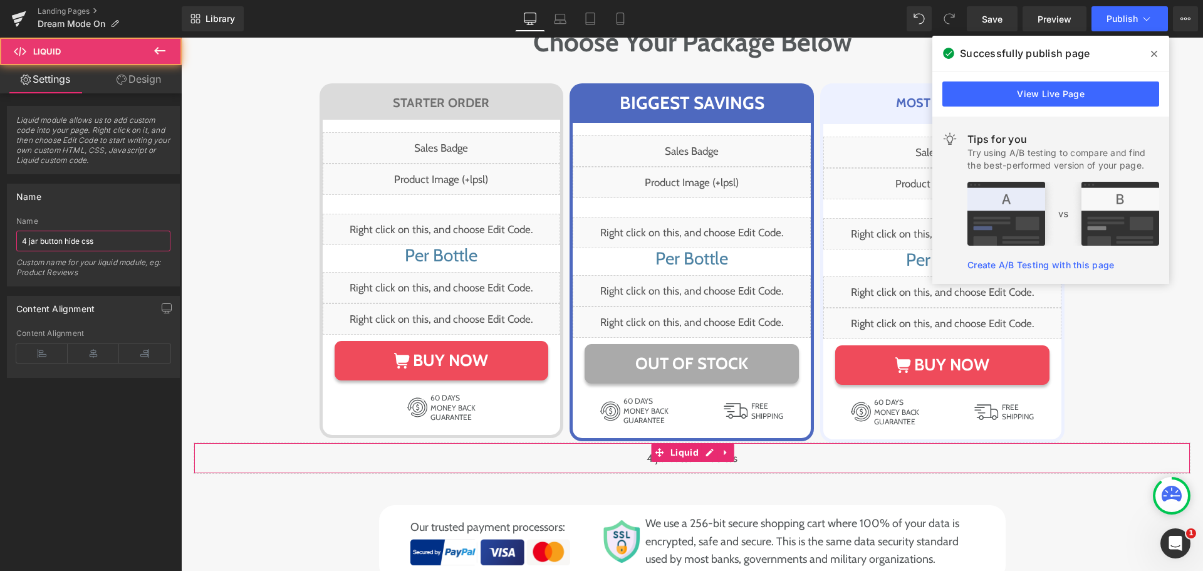
click at [137, 241] on input "4 jar button hide css" at bounding box center [93, 241] width 154 height 21
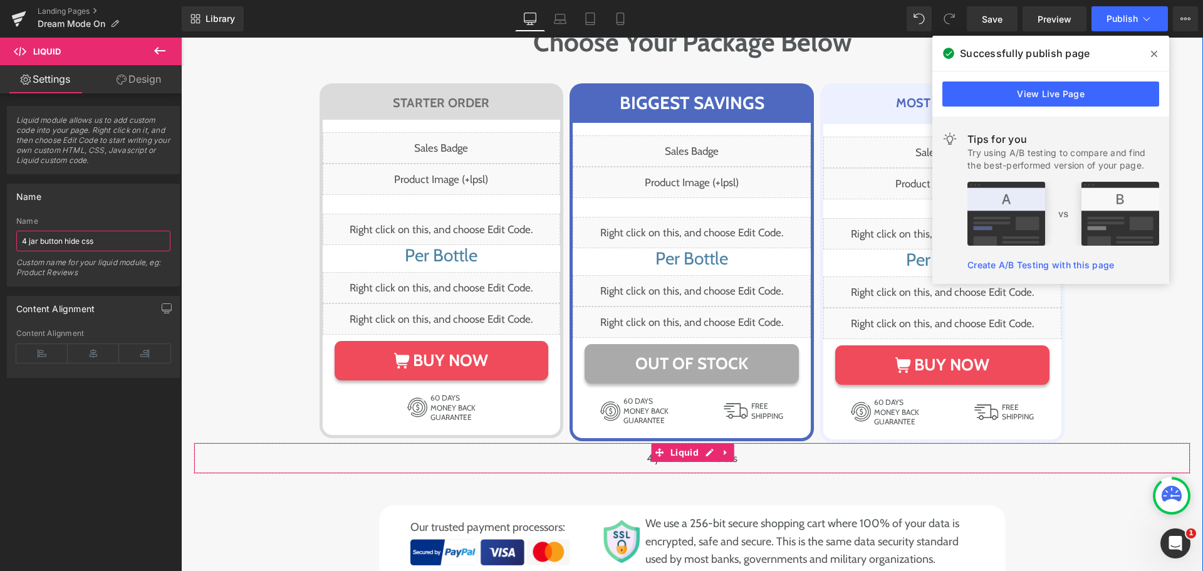
click at [704, 442] on div "Liquid" at bounding box center [692, 457] width 997 height 31
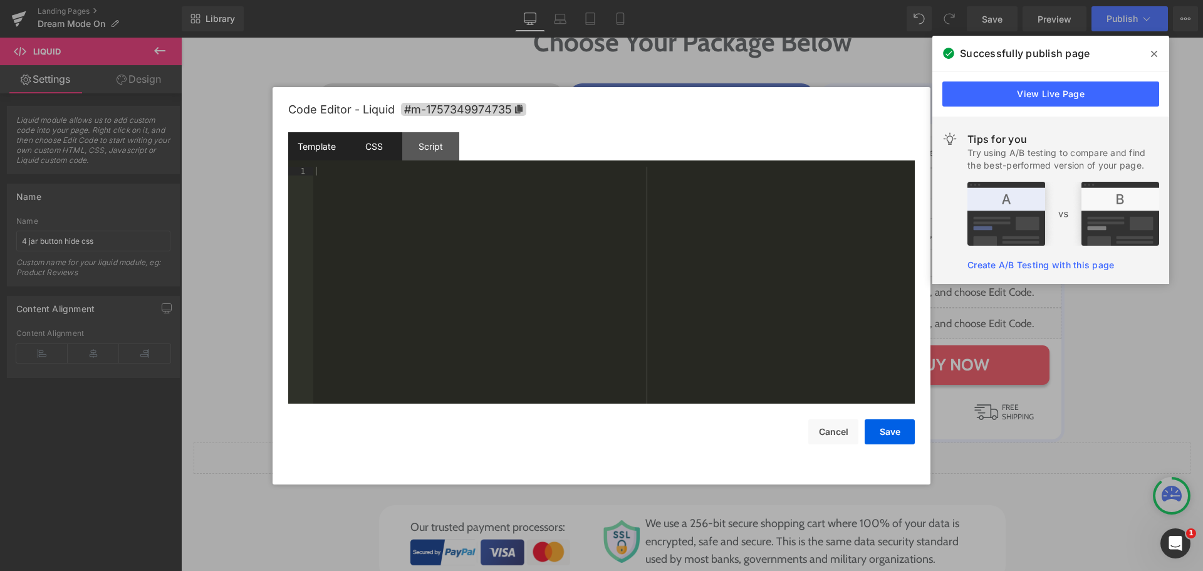
click at [358, 151] on div "CSS" at bounding box center [373, 146] width 57 height 28
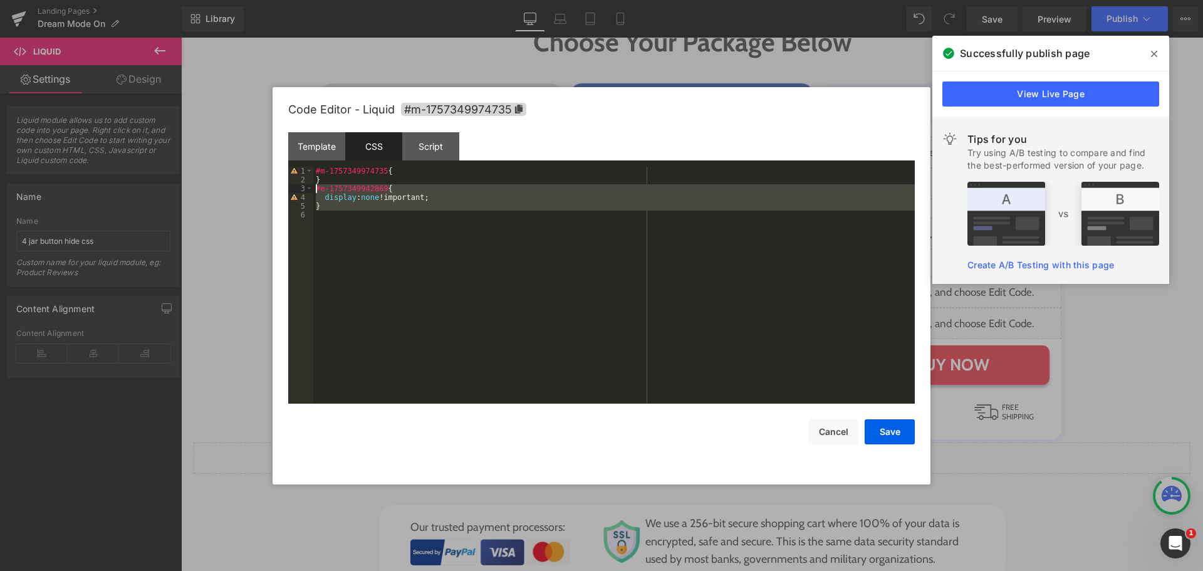
drag, startPoint x: 365, startPoint y: 244, endPoint x: 297, endPoint y: 192, distance: 86.2
click at [297, 192] on pre "1 2 3 4 5 6 #m-1757349974735 { } #e-1757349942869 { display : none !important; …" at bounding box center [601, 285] width 627 height 237
click at [350, 259] on div "#m-1757349974735 { } #e-1757349942869 { display : none !important; }" at bounding box center [613, 285] width 601 height 237
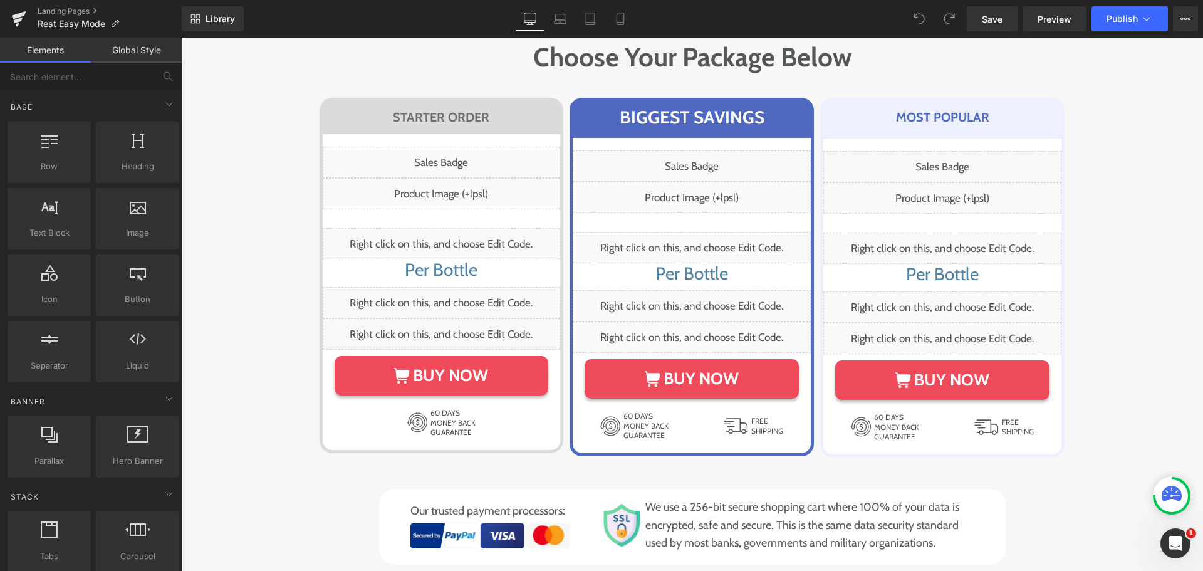
scroll to position [6907, 0]
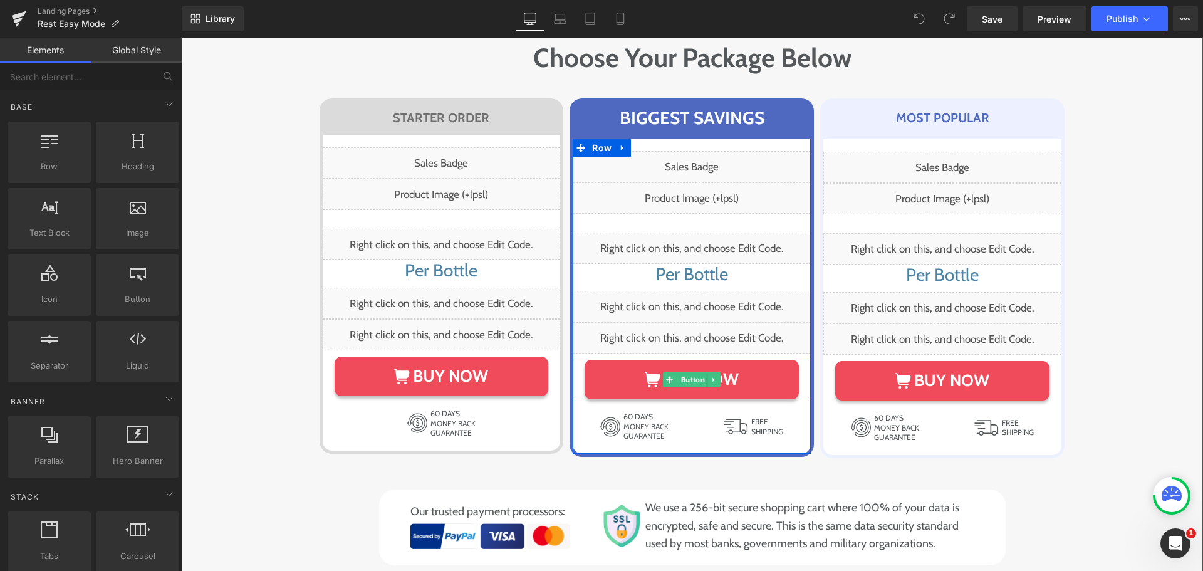
click at [712, 377] on icon at bounding box center [713, 379] width 2 height 4
click at [704, 376] on icon at bounding box center [707, 380] width 7 height 8
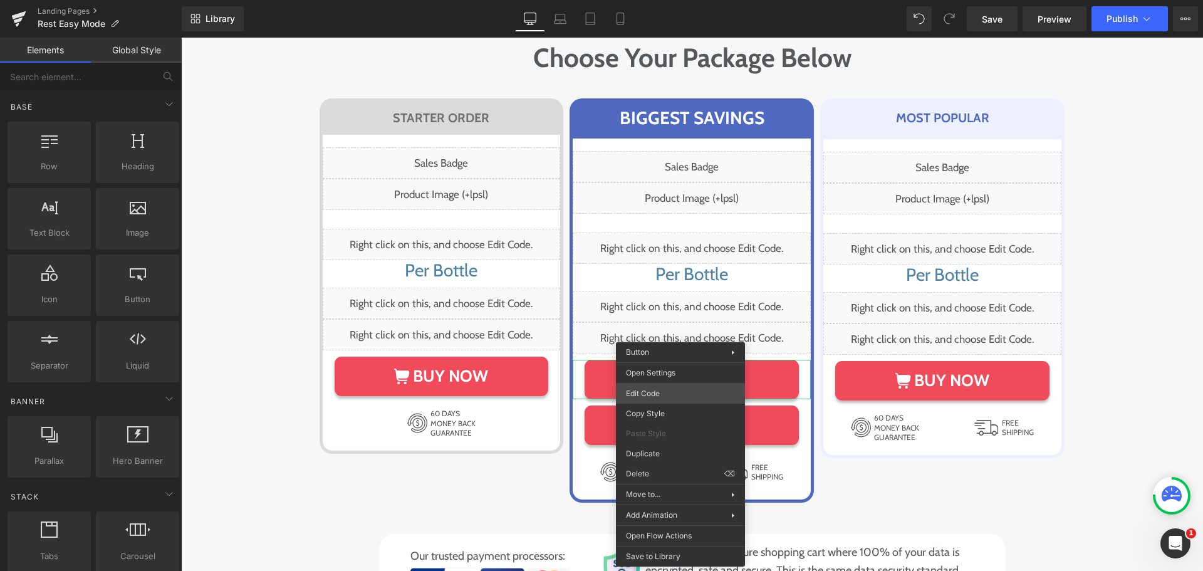
click at [648, 0] on div "You are previewing how the will restyle your page. You can not edit Elements in…" at bounding box center [601, 0] width 1203 height 0
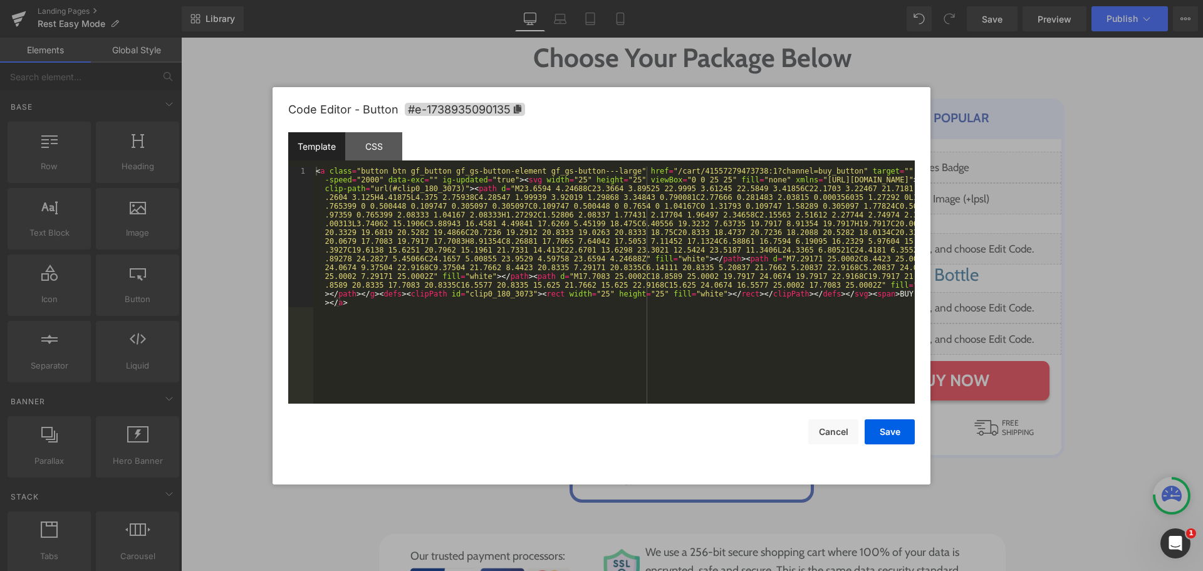
click at [590, 335] on div "< a class = "button btn gf_button gf_gs-button-element gf_gs-button---large" hr…" at bounding box center [613, 426] width 601 height 518
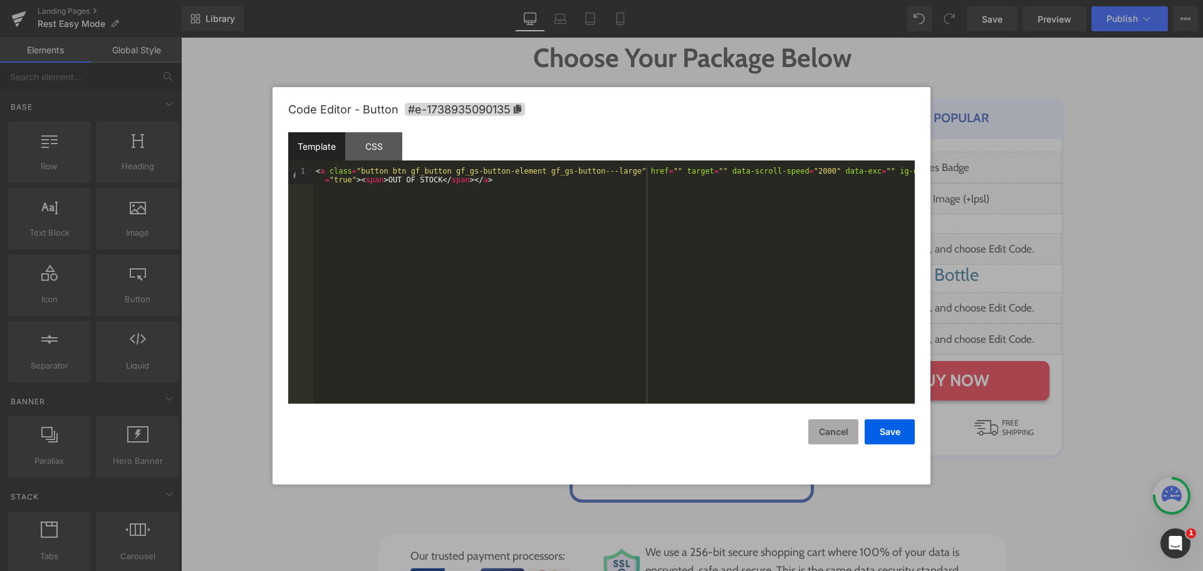
click at [882, 425] on button "Save" at bounding box center [890, 431] width 50 height 25
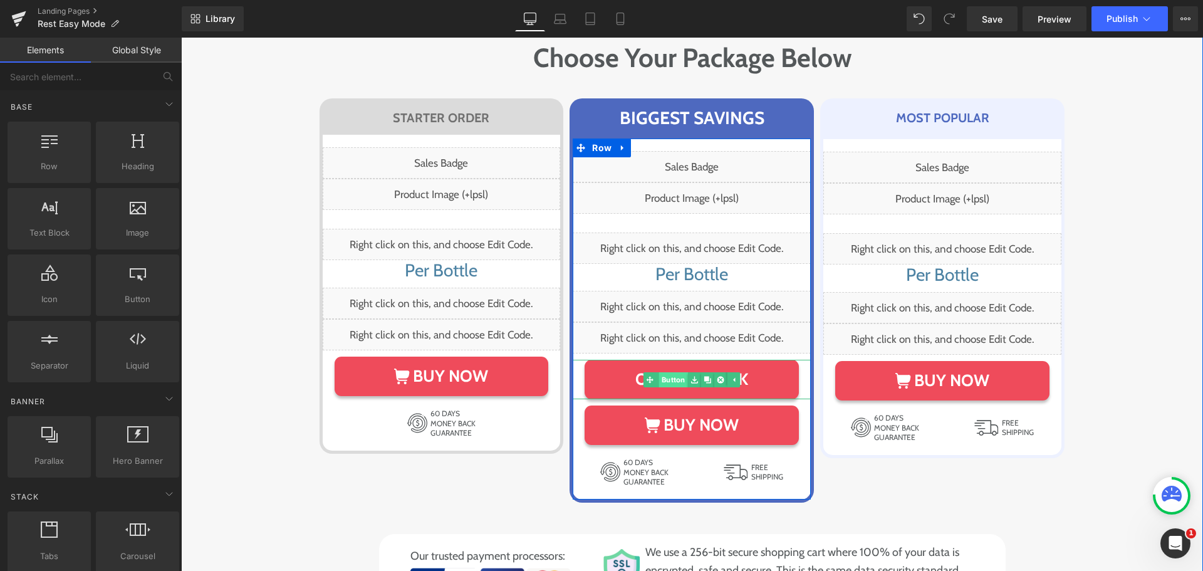
click at [672, 372] on link "Button" at bounding box center [665, 379] width 44 height 15
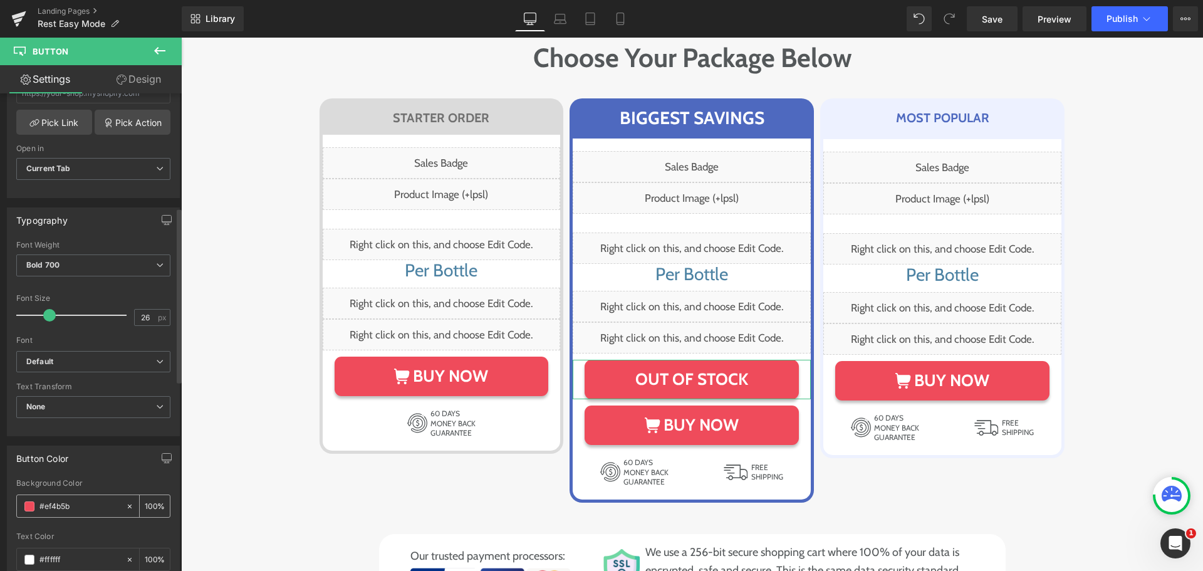
scroll to position [315, 0]
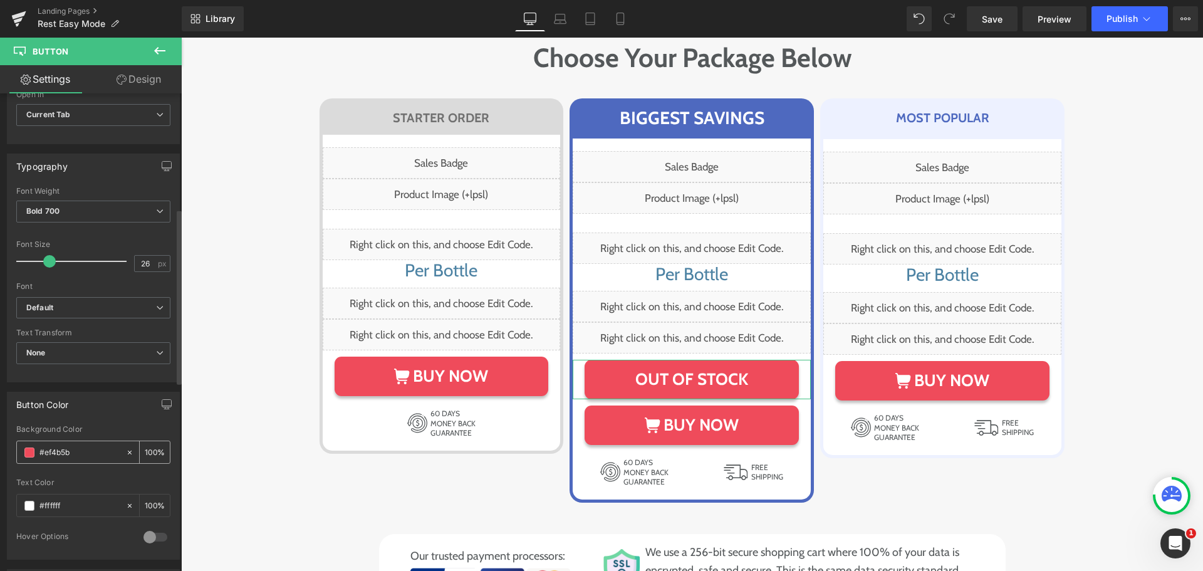
click at [74, 450] on input "#ef4b5b" at bounding box center [79, 452] width 80 height 14
type input "#aaa"
click at [102, 420] on div "Button Color rgb(239, 75, 91) Background Color #aaa 100 % rgba(255, 255, 255, 1…" at bounding box center [93, 476] width 173 height 168
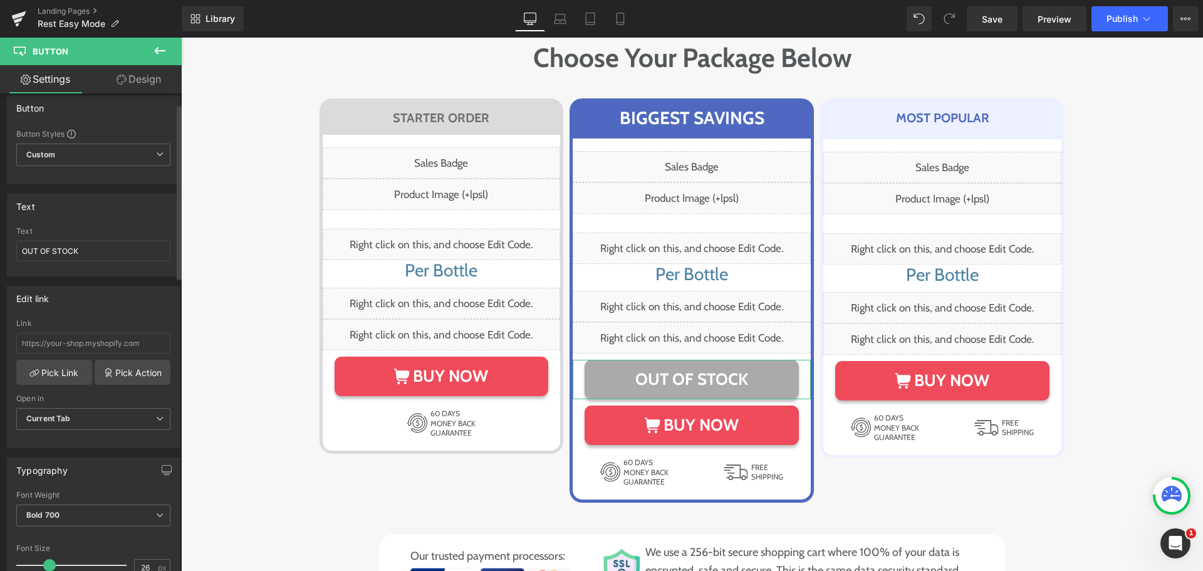
scroll to position [0, 0]
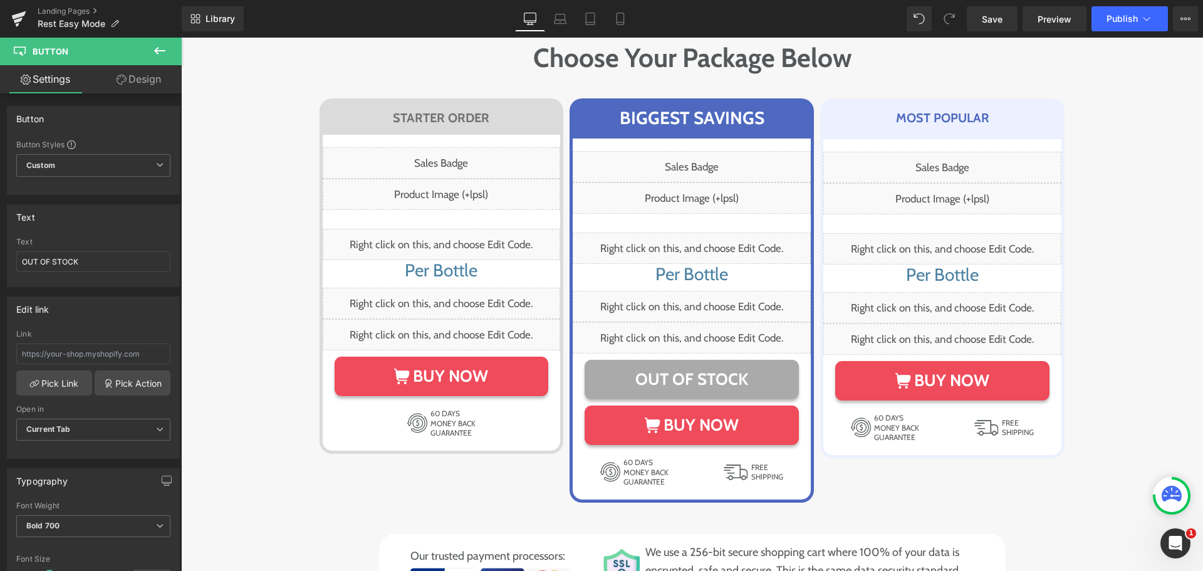
click at [154, 55] on icon at bounding box center [159, 50] width 15 height 15
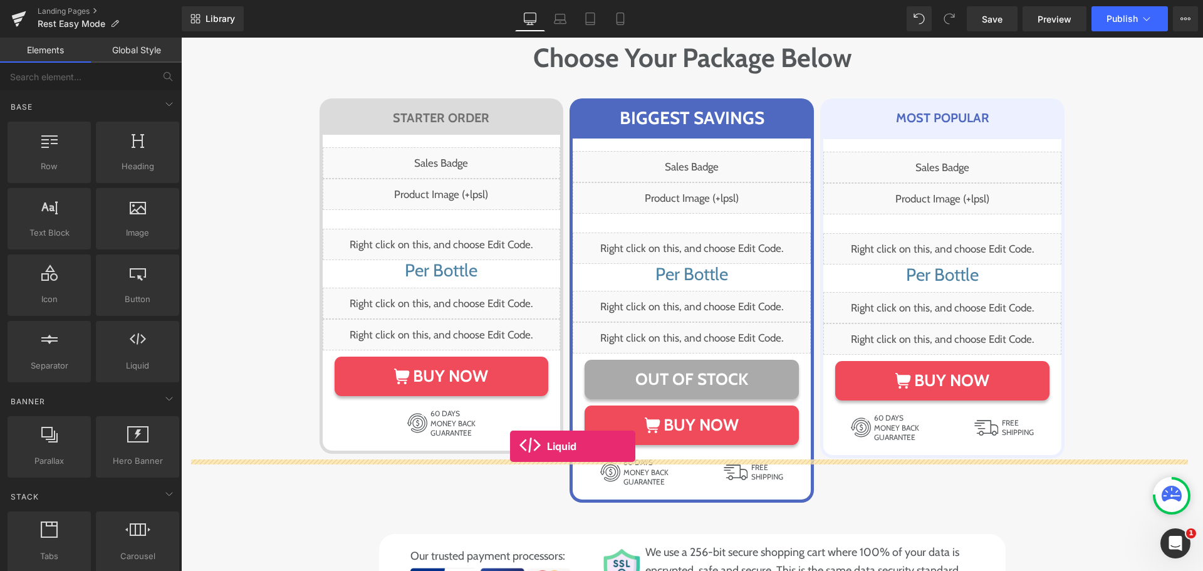
drag, startPoint x: 305, startPoint y: 385, endPoint x: 510, endPoint y: 446, distance: 213.9
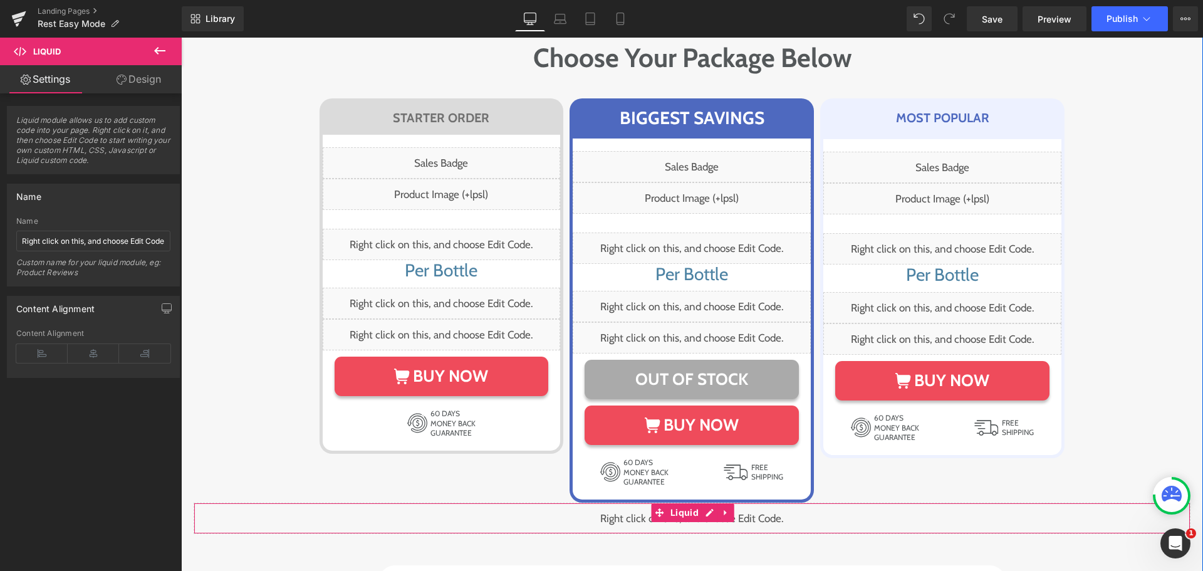
click at [675, 503] on span "Liquid" at bounding box center [684, 512] width 34 height 19
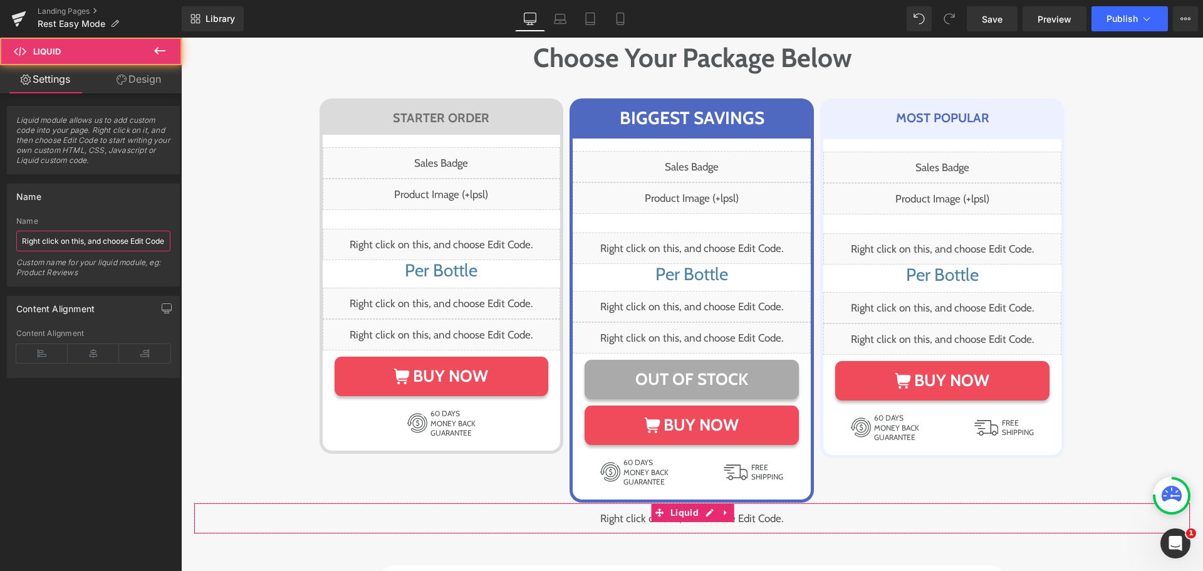
click at [130, 239] on input "Right click on this, and choose Edit Code." at bounding box center [93, 241] width 154 height 21
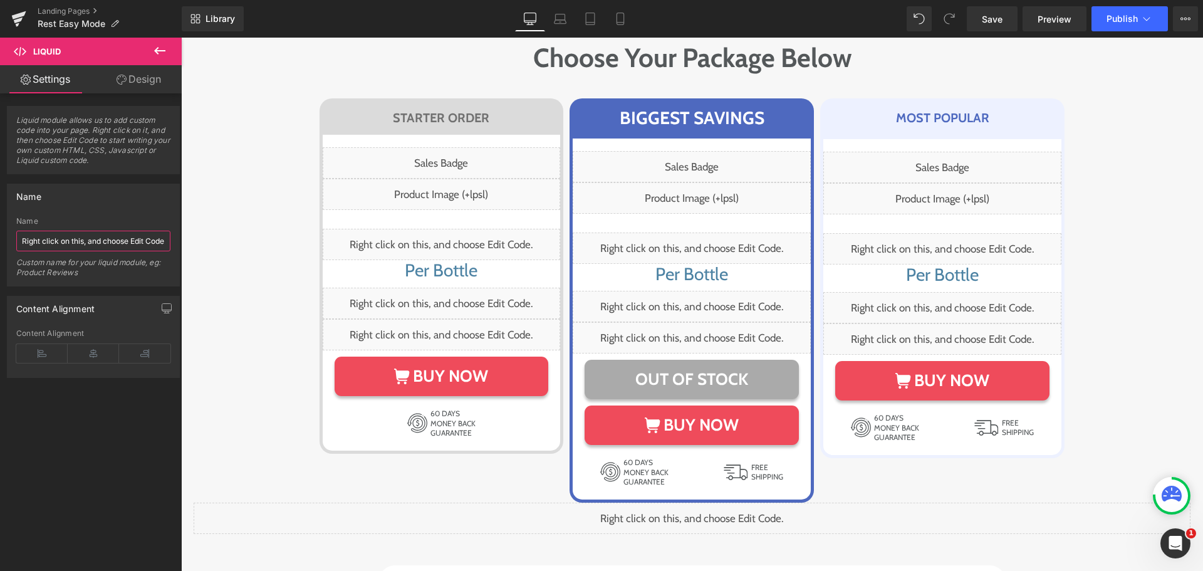
paste input "4 jar button hide css"
type input "4 jar button hide css"
click at [130, 211] on div "Name Right click on this, and choose Edit Code. Name 4 jar button hide css Cust…" at bounding box center [93, 235] width 173 height 103
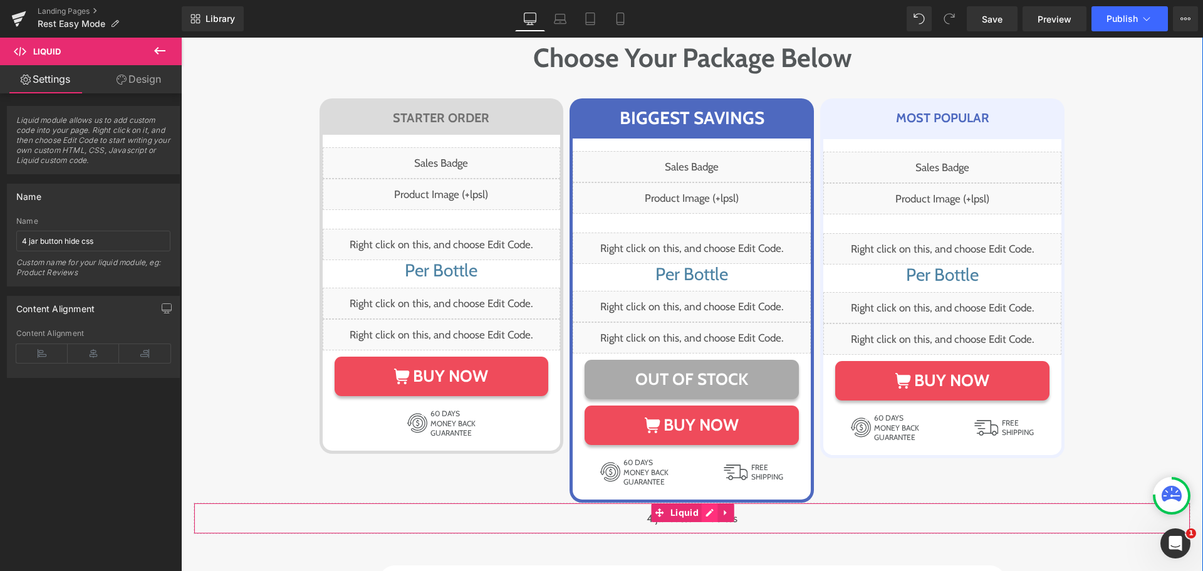
click at [700, 503] on div "Liquid" at bounding box center [692, 518] width 997 height 31
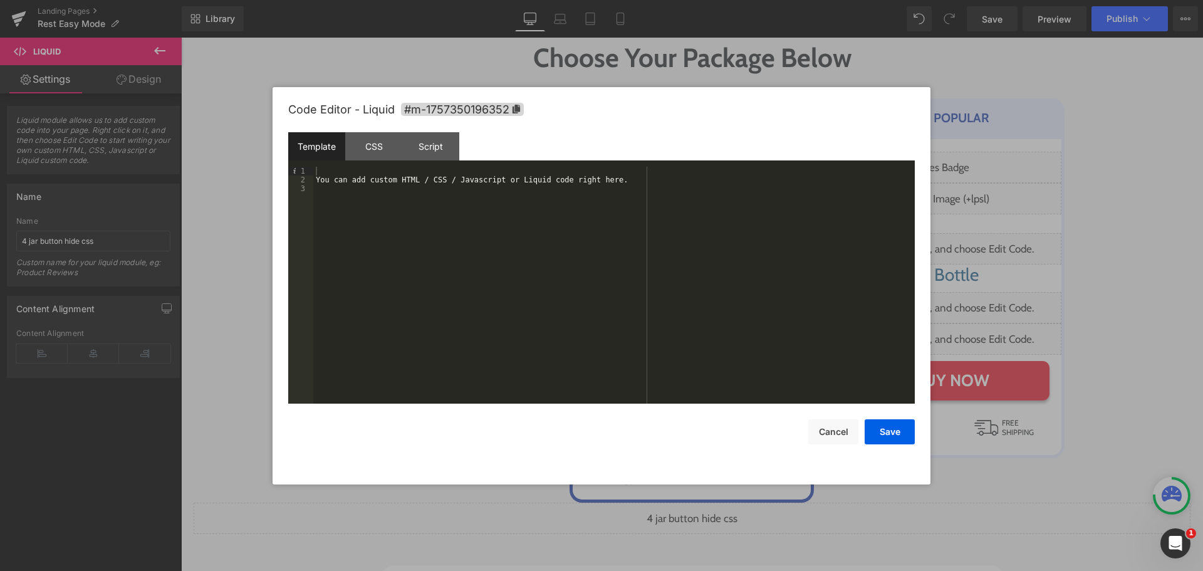
click at [517, 237] on div "You can add custom HTML / CSS / Javascript or Liquid code right here." at bounding box center [613, 294] width 601 height 254
drag, startPoint x: 371, startPoint y: 137, endPoint x: 384, endPoint y: 220, distance: 84.4
click at [372, 137] on div "CSS" at bounding box center [373, 146] width 57 height 28
drag, startPoint x: 384, startPoint y: 220, endPoint x: 386, endPoint y: 246, distance: 25.8
click at [386, 246] on div "#m-1757350196352 { }" at bounding box center [613, 294] width 601 height 254
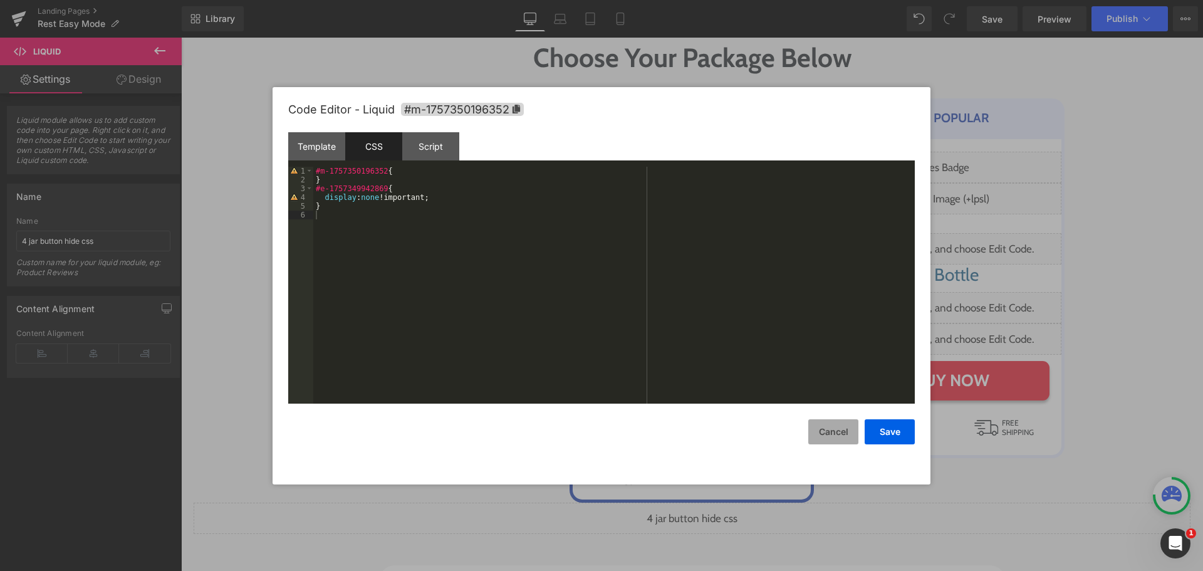
drag, startPoint x: 872, startPoint y: 434, endPoint x: 850, endPoint y: 419, distance: 26.1
click at [873, 434] on button "Save" at bounding box center [890, 431] width 50 height 25
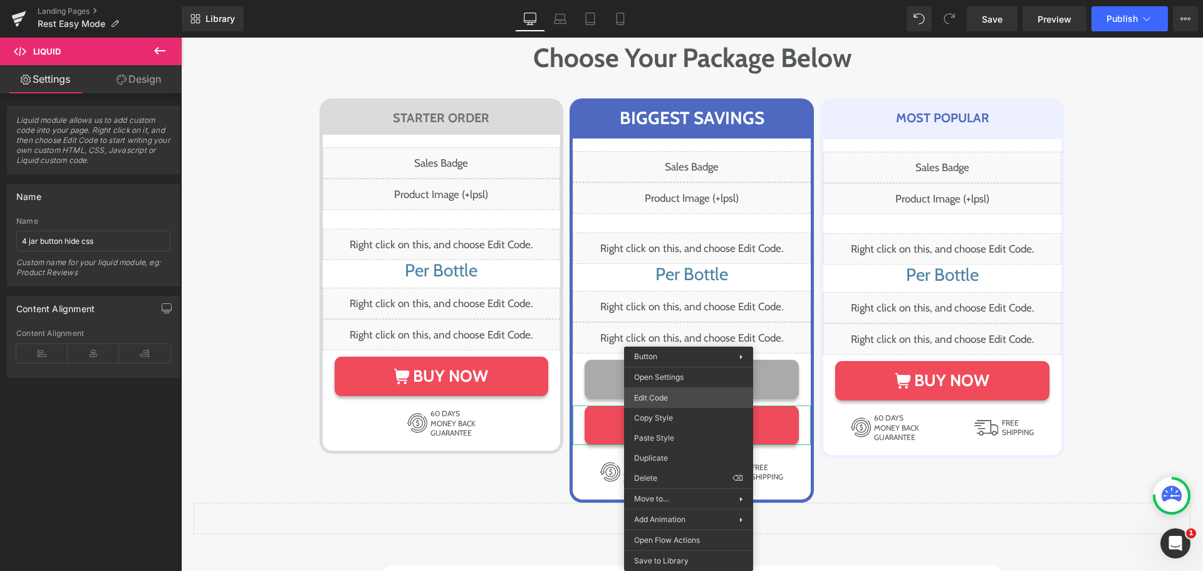
click at [692, 0] on div "Liquid You are previewing how the will restyle your page. You can not edit Elem…" at bounding box center [601, 0] width 1203 height 0
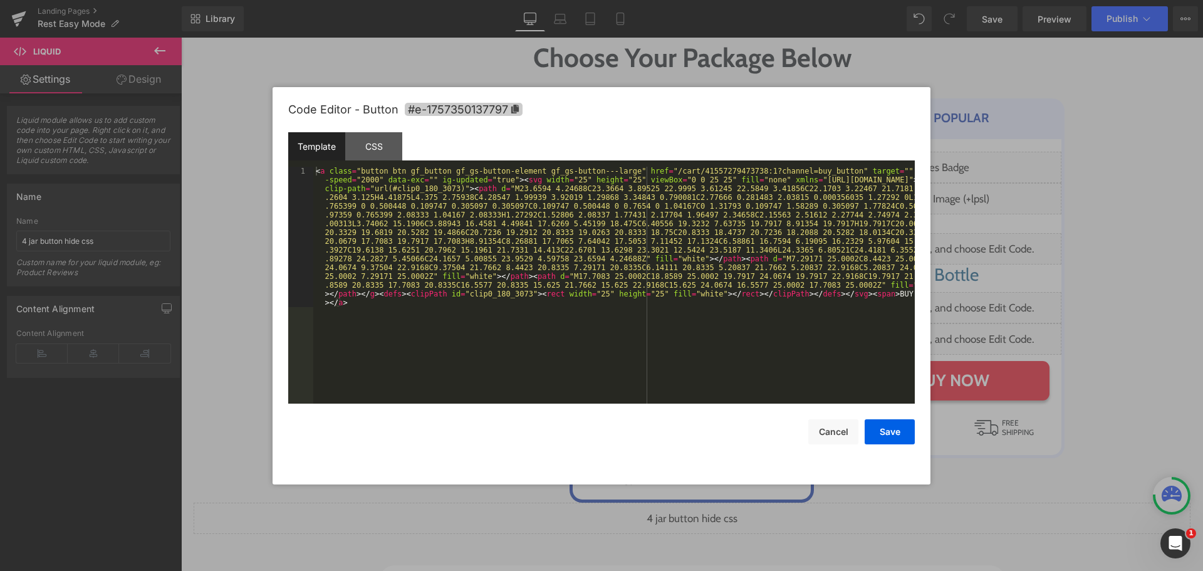
click at [506, 103] on span "#e-1757350137797" at bounding box center [464, 109] width 118 height 13
click at [774, 412] on div "Save Cancel" at bounding box center [601, 424] width 627 height 41
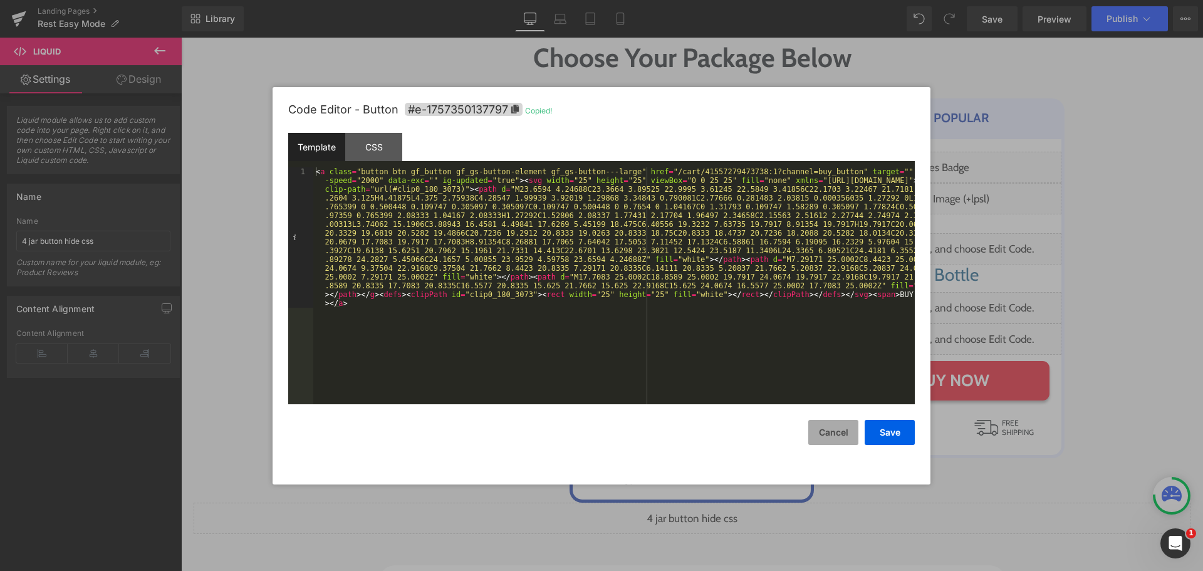
click at [814, 428] on button "Cancel" at bounding box center [833, 432] width 50 height 25
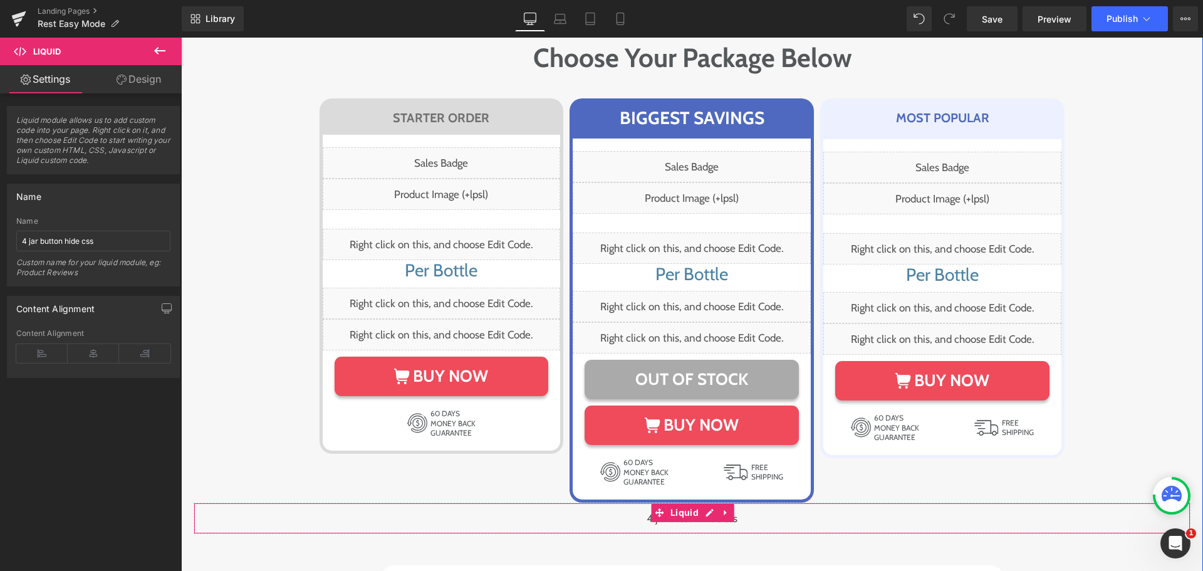
click at [706, 503] on div "Liquid" at bounding box center [692, 518] width 997 height 31
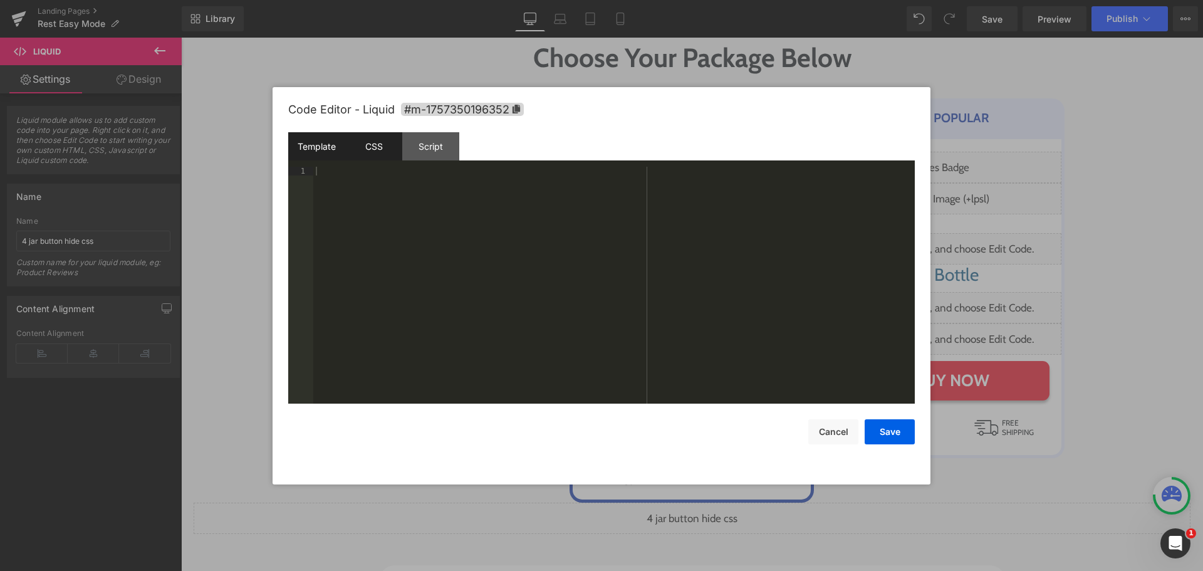
click at [396, 155] on div "CSS" at bounding box center [373, 146] width 57 height 28
drag, startPoint x: 382, startPoint y: 190, endPoint x: 299, endPoint y: 188, distance: 82.7
click at [299, 188] on pre "1 2 3 4 5 6 #m-1757350196352 { } #e-1757349942869 { display : none !important; …" at bounding box center [601, 285] width 627 height 237
click at [514, 284] on div "#m-1757350196352 { } #e-1757350137797 { display : none !important; }" at bounding box center [613, 294] width 601 height 254
drag, startPoint x: 900, startPoint y: 432, endPoint x: 895, endPoint y: 427, distance: 7.1
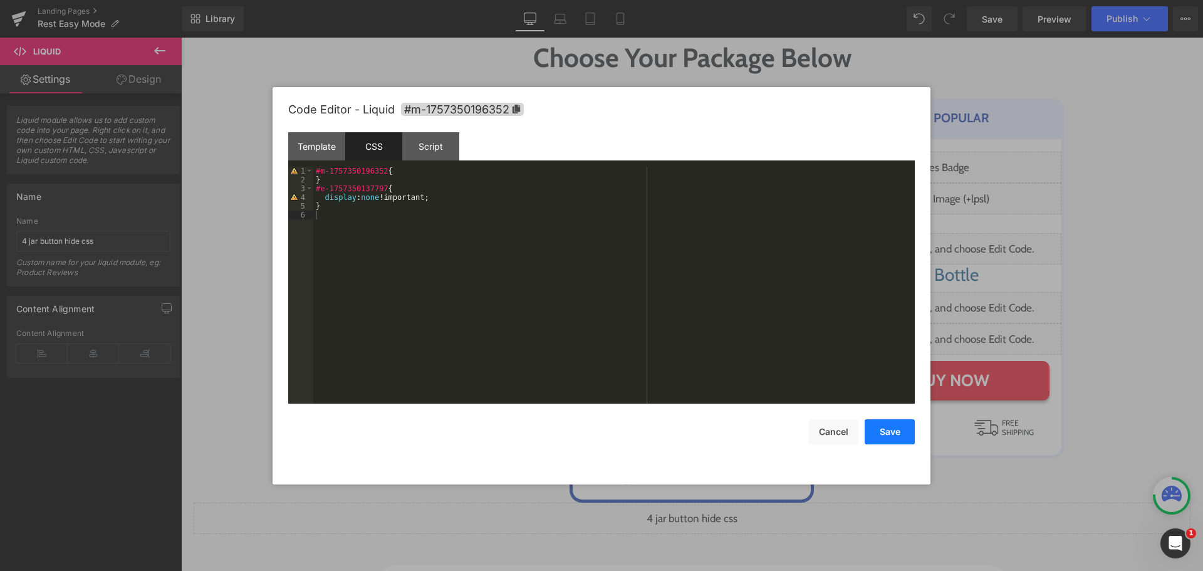
click at [899, 432] on button "Save" at bounding box center [890, 431] width 50 height 25
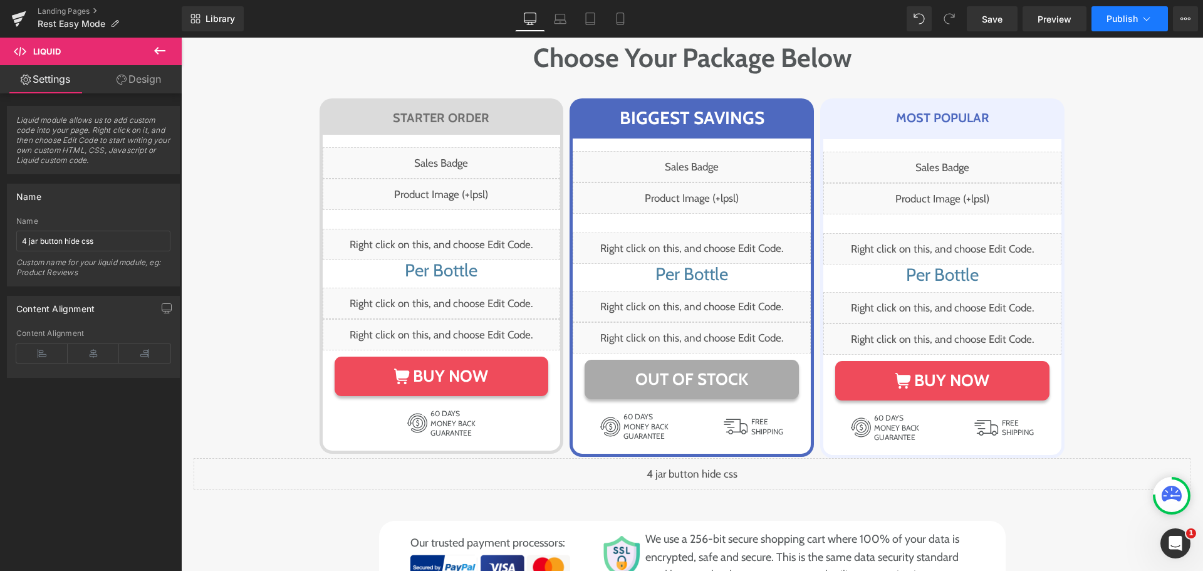
click at [1117, 22] on span "Publish" at bounding box center [1122, 19] width 31 height 10
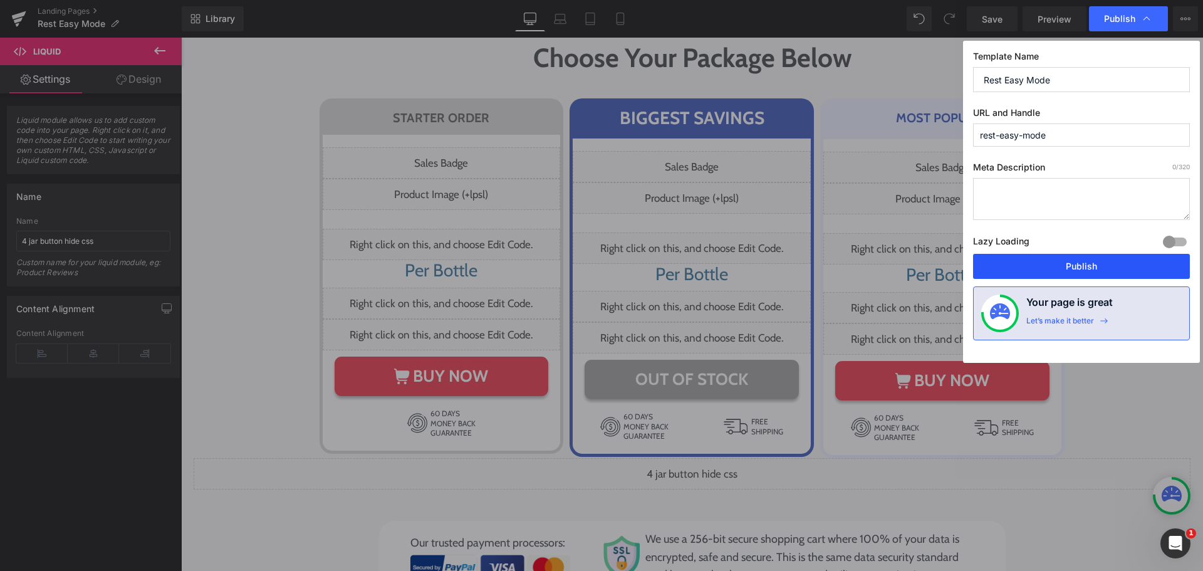
click at [1056, 259] on button "Publish" at bounding box center [1081, 266] width 217 height 25
